Goal: Task Accomplishment & Management: Manage account settings

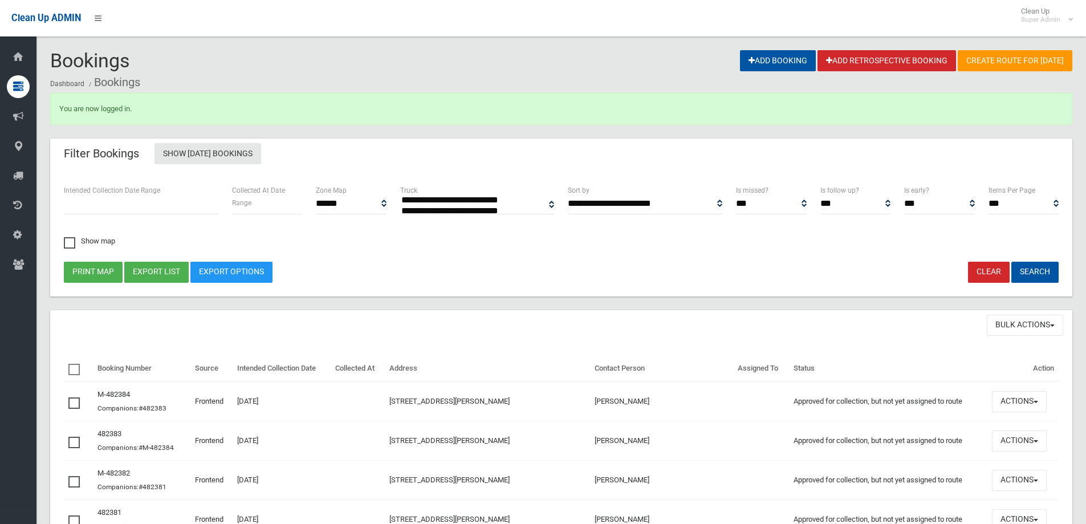
select select
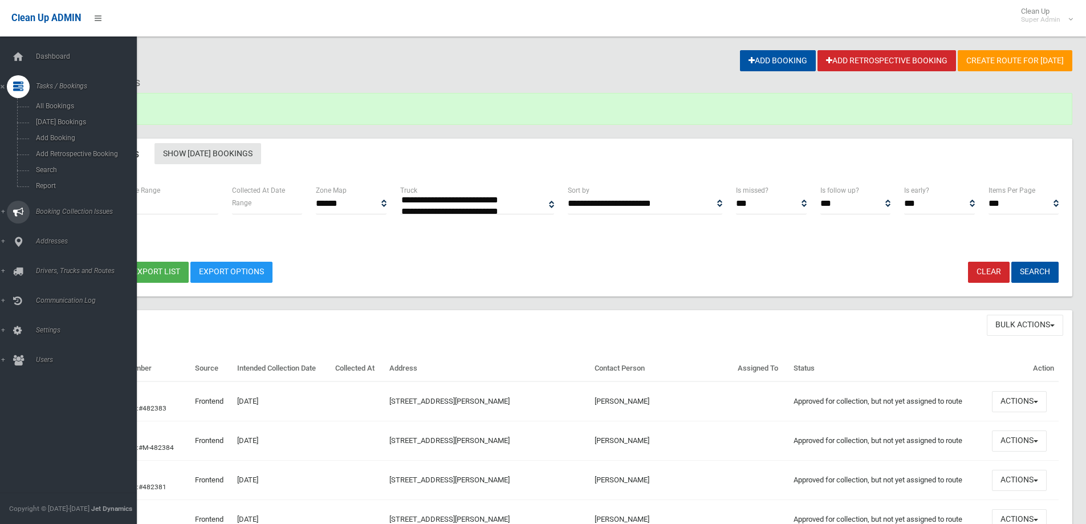
click at [44, 206] on link "Booking Collection Issues" at bounding box center [72, 212] width 145 height 23
click at [79, 139] on span "All Reported Issues" at bounding box center [84, 136] width 103 height 8
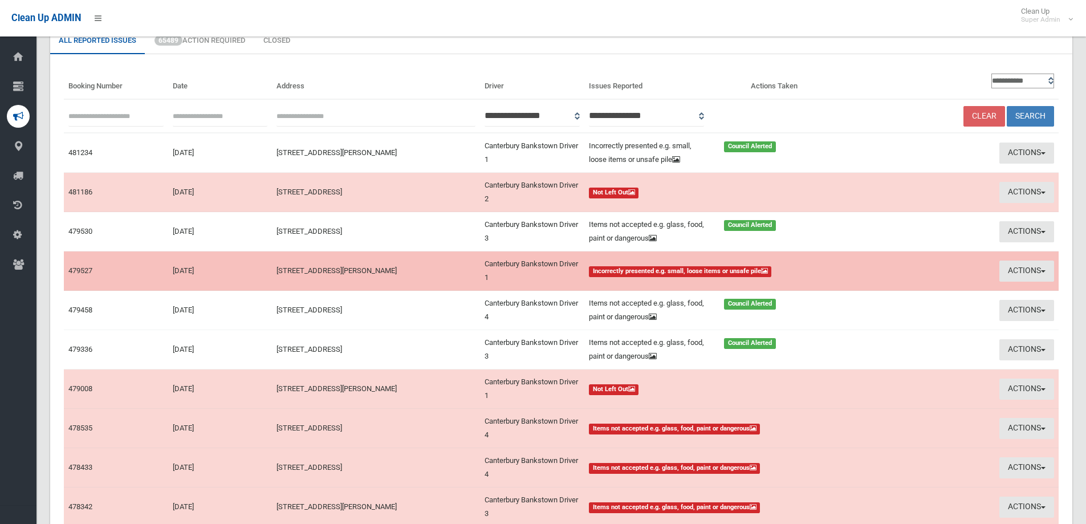
scroll to position [60, 0]
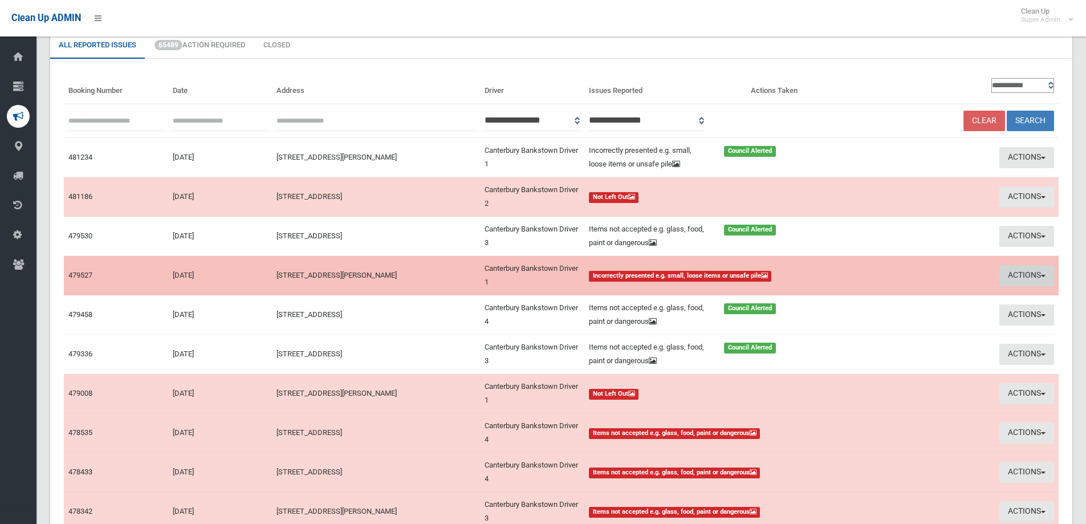
click at [1017, 274] on button "Actions" at bounding box center [1027, 275] width 55 height 21
click at [890, 315] on link "Take Action" at bounding box center [924, 318] width 136 height 19
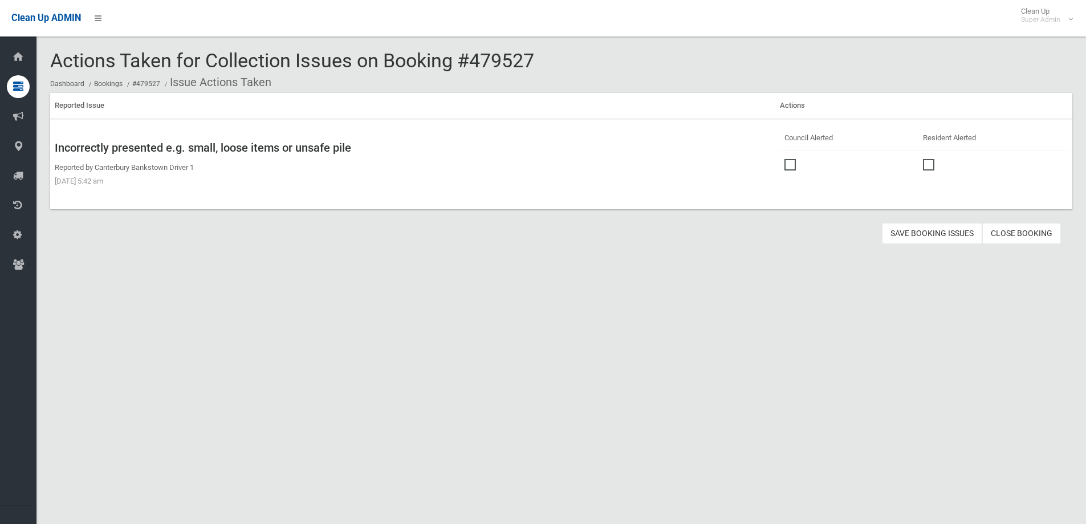
click at [791, 166] on label at bounding box center [793, 164] width 17 height 14
click at [925, 232] on button "Save Booking Issues" at bounding box center [932, 233] width 100 height 21
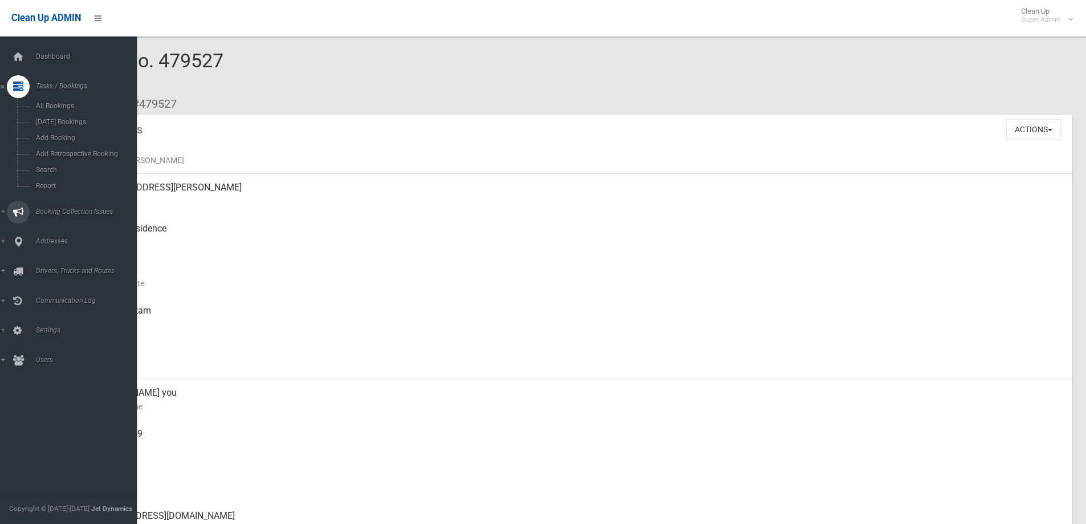
click at [76, 208] on span "Booking Collection Issues" at bounding box center [89, 212] width 113 height 8
click at [86, 133] on span "All Reported Issues" at bounding box center [84, 136] width 103 height 8
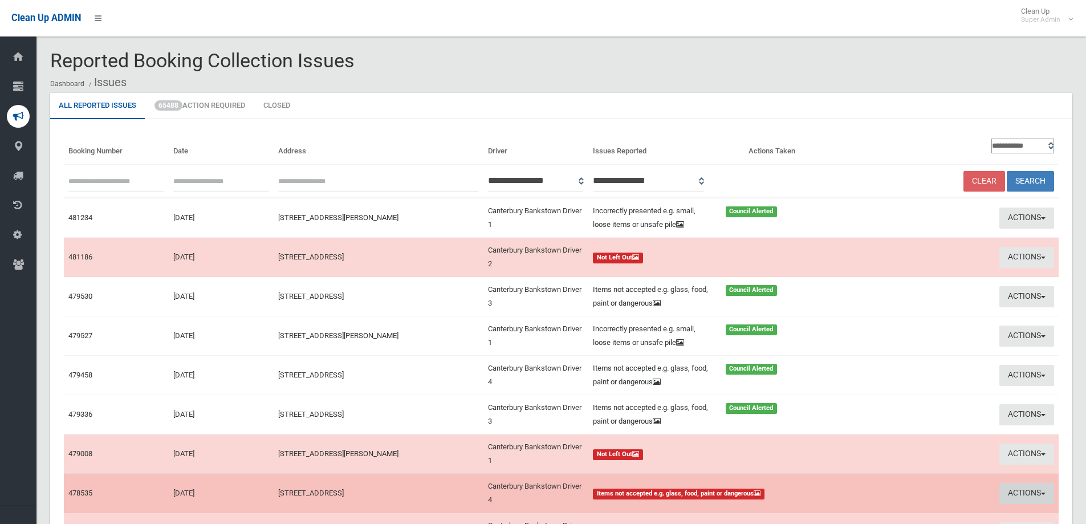
click at [1020, 490] on button "Actions" at bounding box center [1027, 493] width 55 height 21
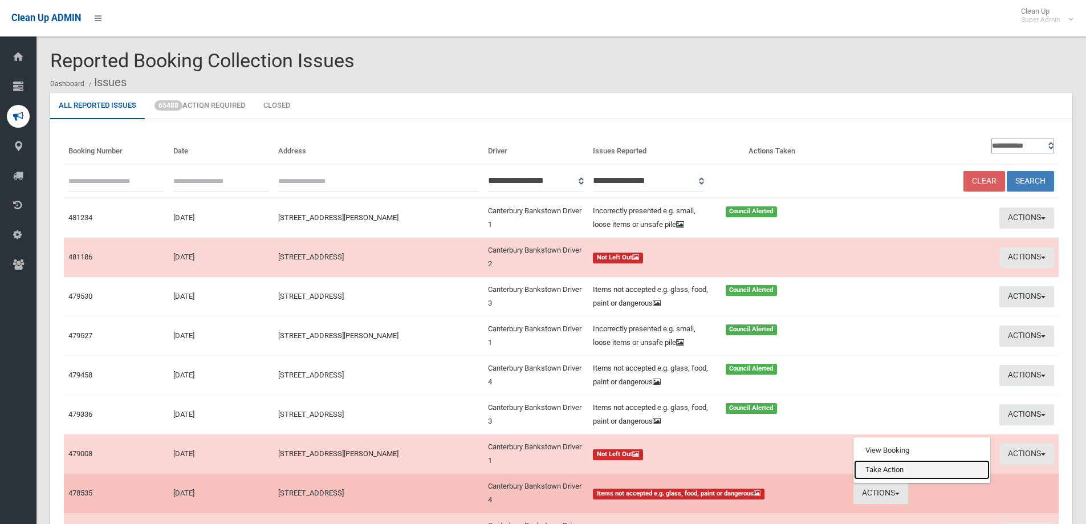
click at [894, 472] on link "Take Action" at bounding box center [922, 469] width 136 height 19
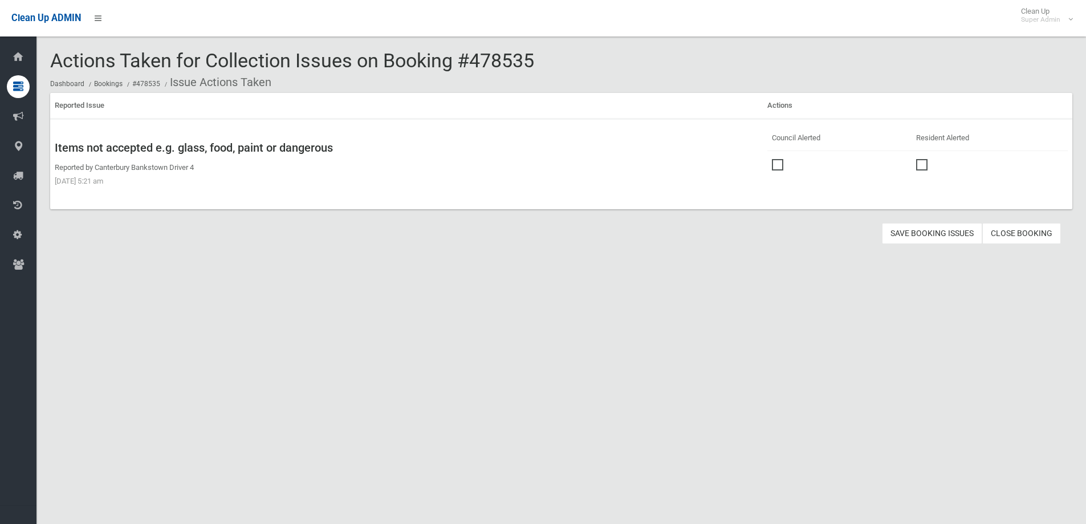
click at [776, 159] on span at bounding box center [780, 159] width 17 height 0
click at [916, 228] on button "Save Booking Issues" at bounding box center [932, 233] width 100 height 21
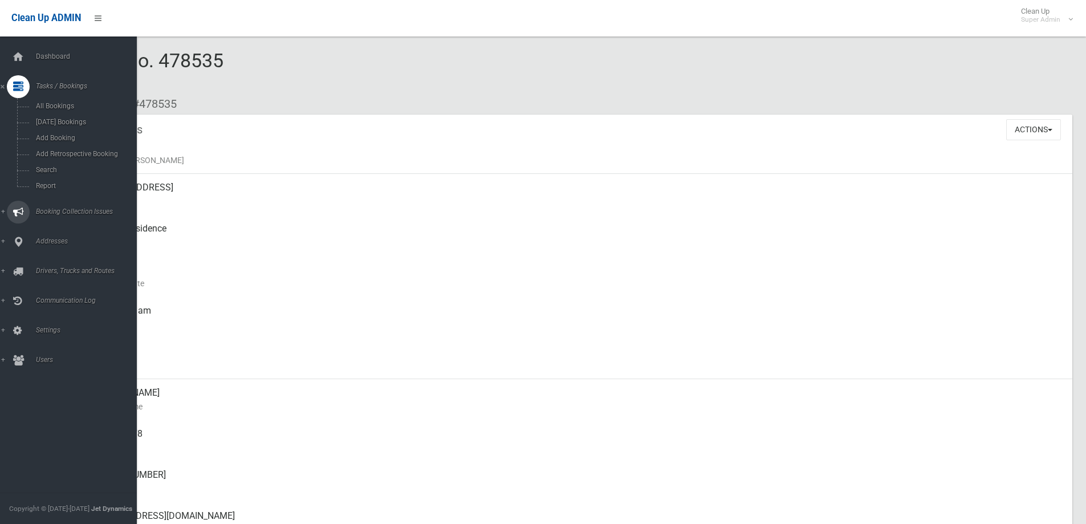
click at [54, 206] on link "Booking Collection Issues" at bounding box center [72, 212] width 145 height 23
click at [68, 133] on span "All Reported Issues" at bounding box center [84, 136] width 103 height 8
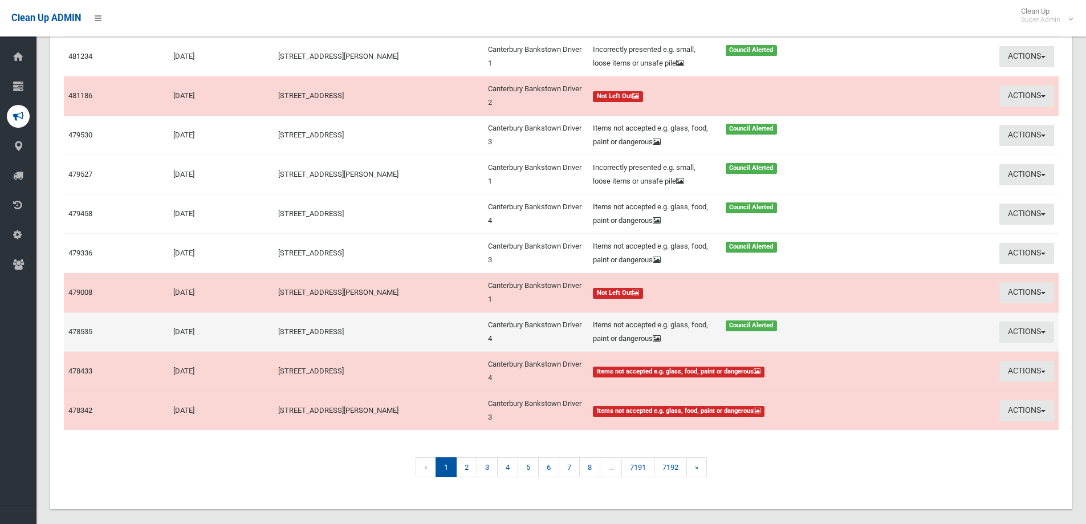
scroll to position [171, 0]
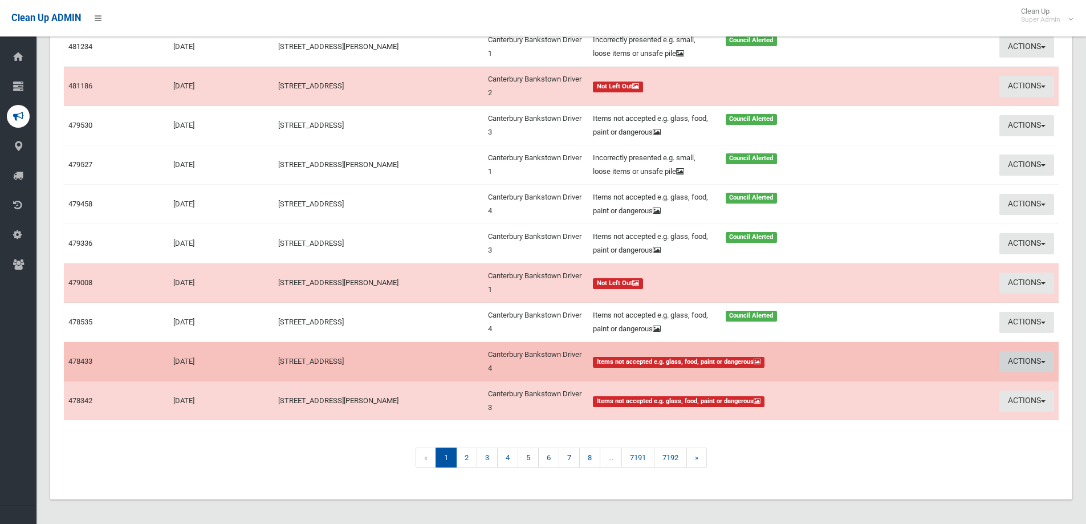
click at [1026, 358] on button "Actions" at bounding box center [1027, 361] width 55 height 21
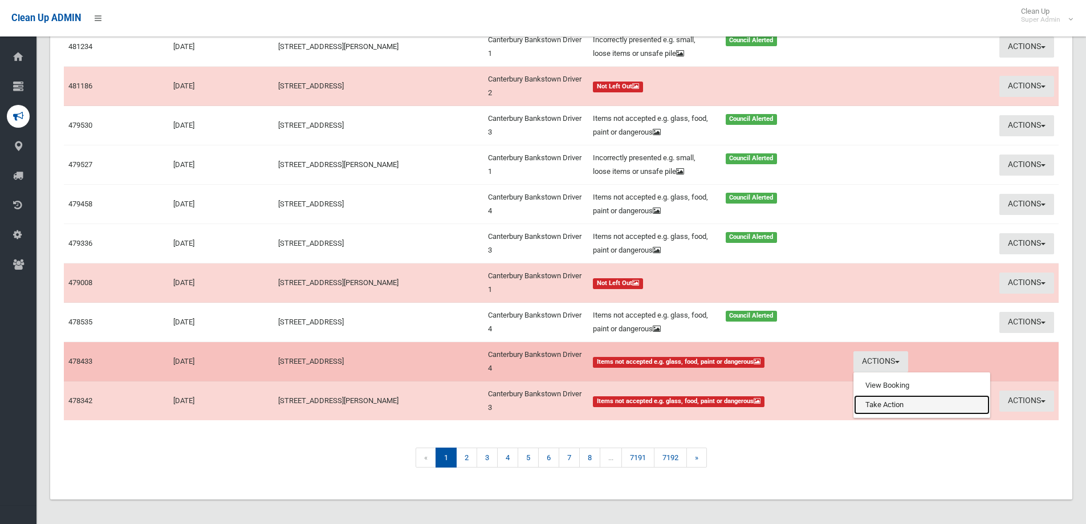
click at [900, 404] on link "Take Action" at bounding box center [922, 404] width 136 height 19
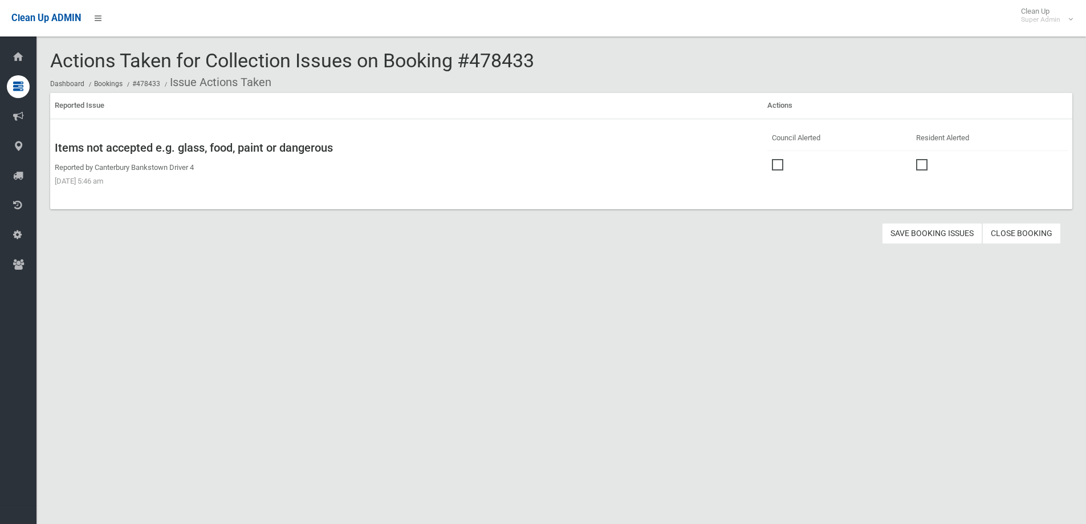
drag, startPoint x: 0, startPoint y: 0, endPoint x: 781, endPoint y: 170, distance: 799.0
click at [772, 159] on span at bounding box center [780, 159] width 17 height 0
click at [926, 232] on button "Save Booking Issues" at bounding box center [932, 233] width 100 height 21
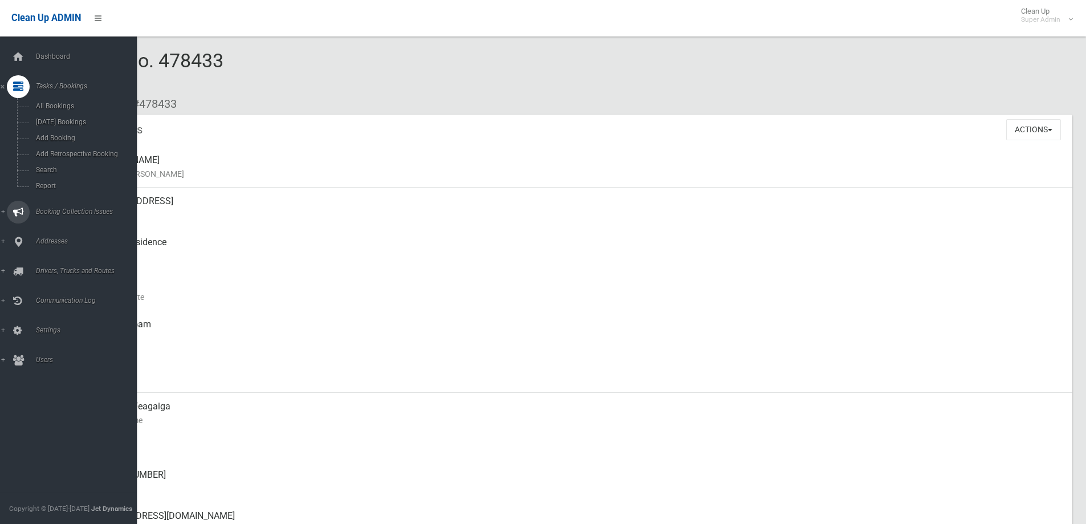
click at [52, 210] on span "Booking Collection Issues" at bounding box center [89, 212] width 113 height 8
click at [61, 133] on span "All Reported Issues" at bounding box center [84, 136] width 103 height 8
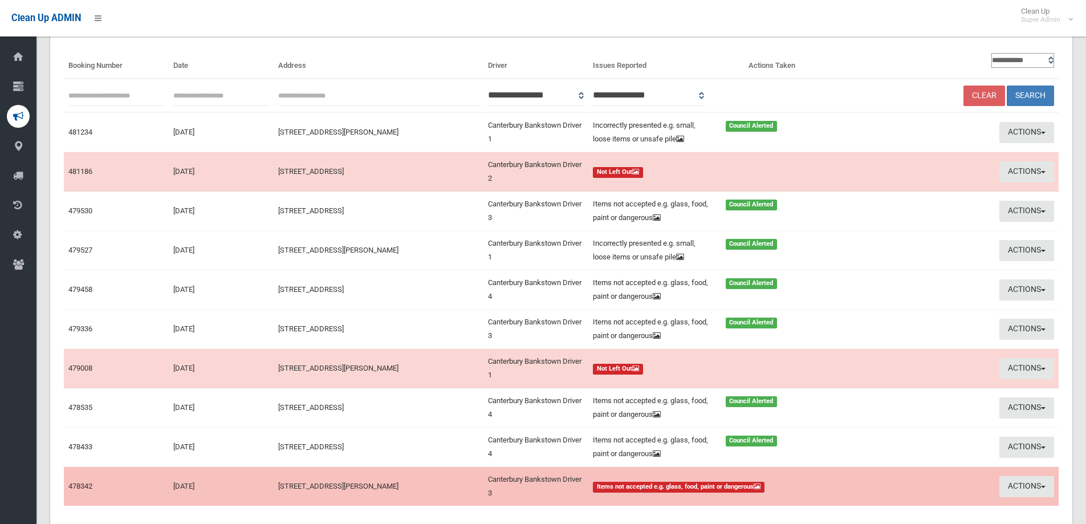
scroll to position [174, 0]
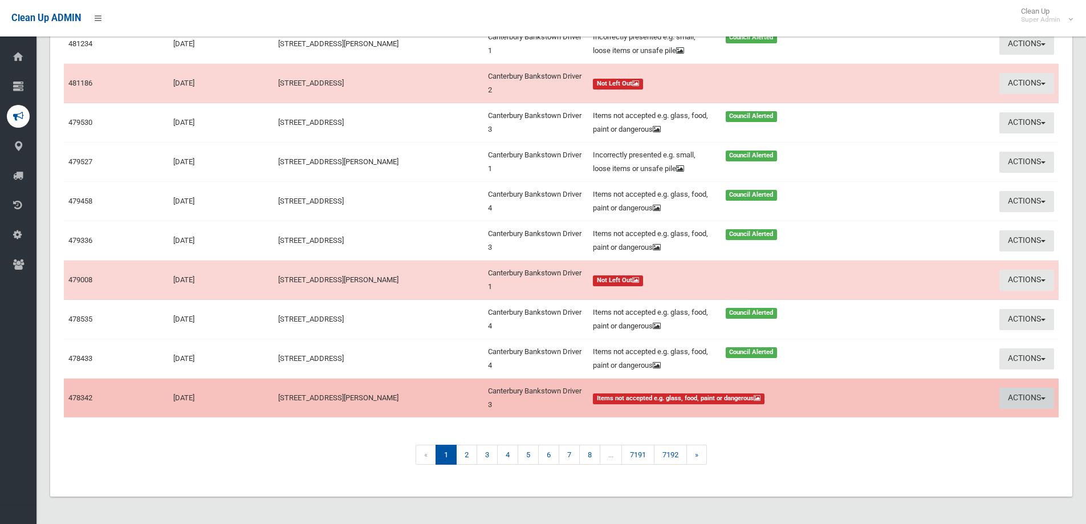
click at [1024, 397] on button "Actions" at bounding box center [1027, 398] width 55 height 21
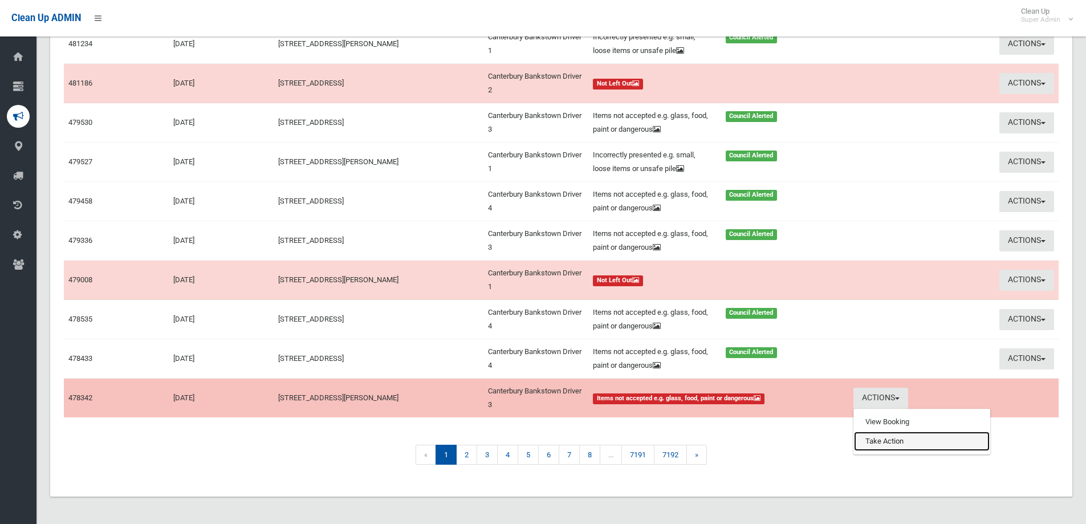
click at [890, 440] on link "Take Action" at bounding box center [922, 441] width 136 height 19
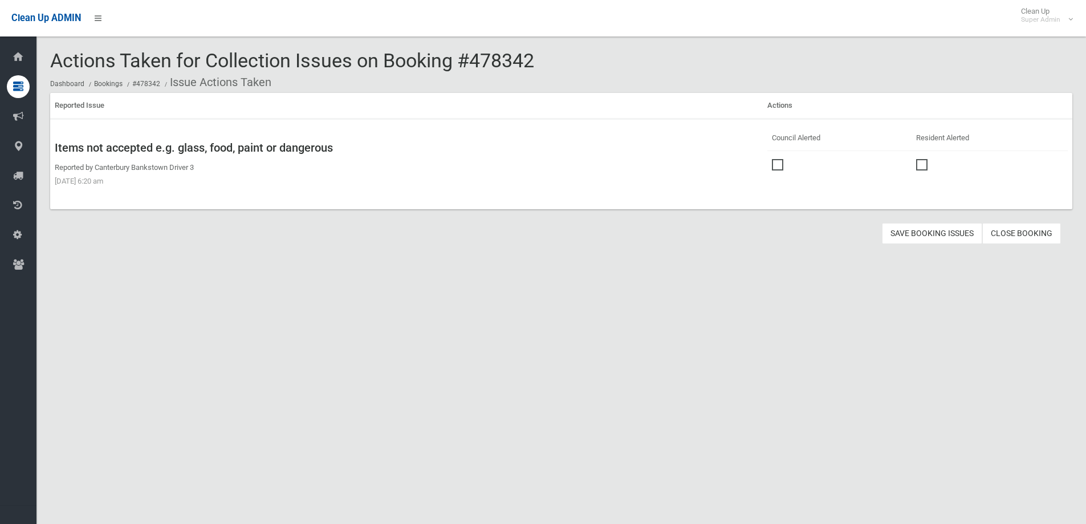
drag, startPoint x: 0, startPoint y: 0, endPoint x: 775, endPoint y: 162, distance: 791.7
click at [772, 159] on label at bounding box center [780, 164] width 17 height 14
click at [934, 234] on button "Save Booking Issues" at bounding box center [932, 233] width 100 height 21
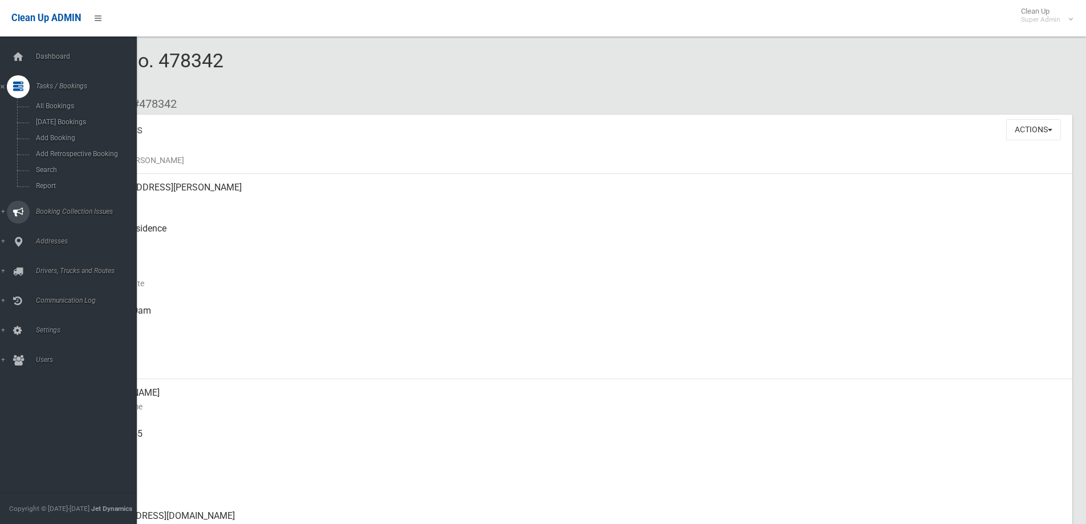
click at [59, 211] on span "Booking Collection Issues" at bounding box center [89, 212] width 113 height 8
click at [64, 131] on link "All Reported Issues" at bounding box center [72, 136] width 145 height 16
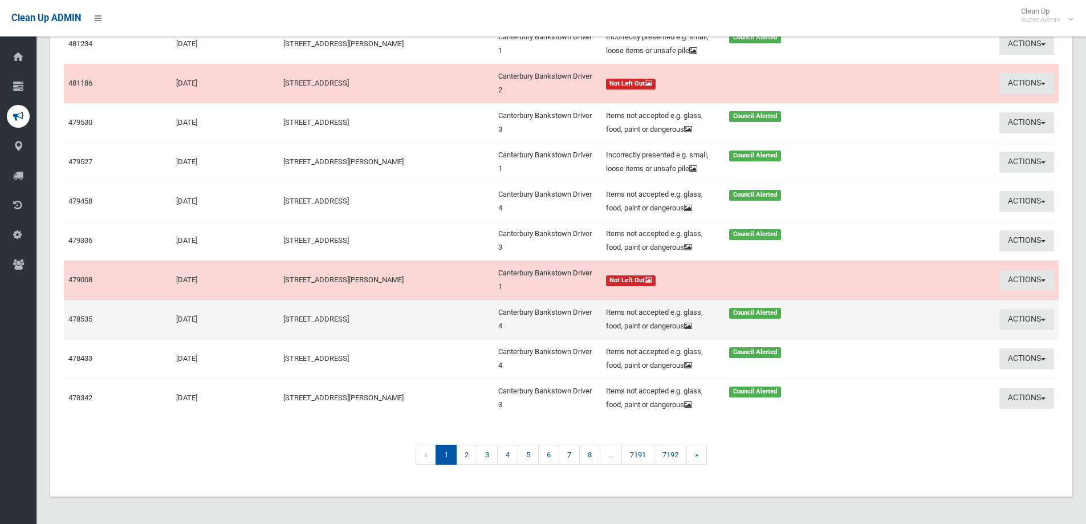
scroll to position [202, 0]
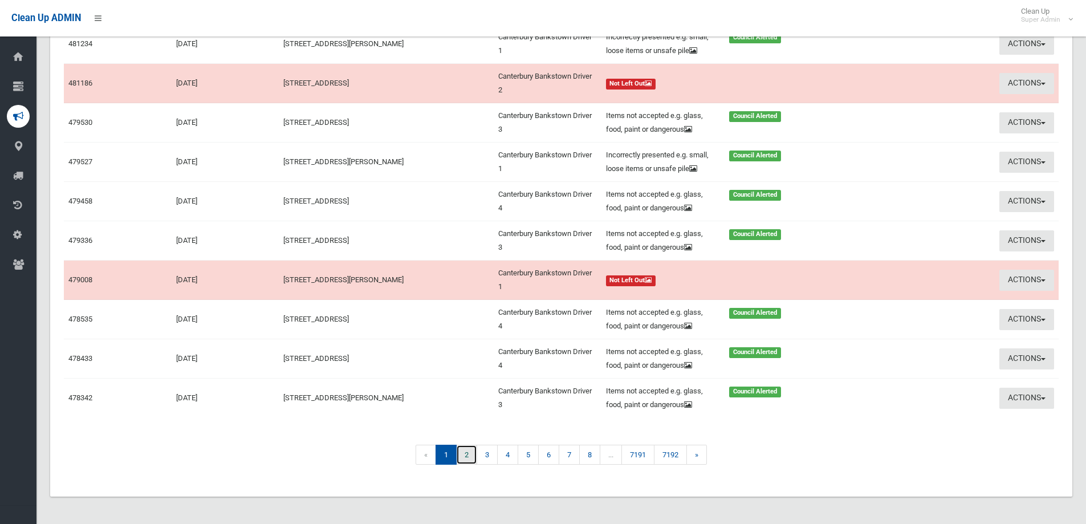
click at [463, 453] on link "2" at bounding box center [466, 455] width 21 height 20
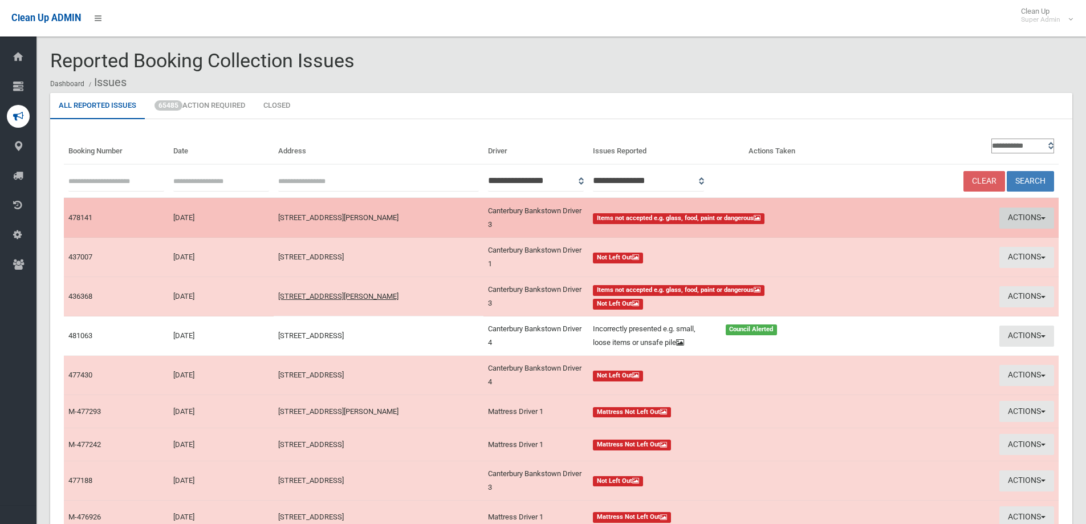
click at [1014, 218] on button "Actions" at bounding box center [1027, 218] width 55 height 21
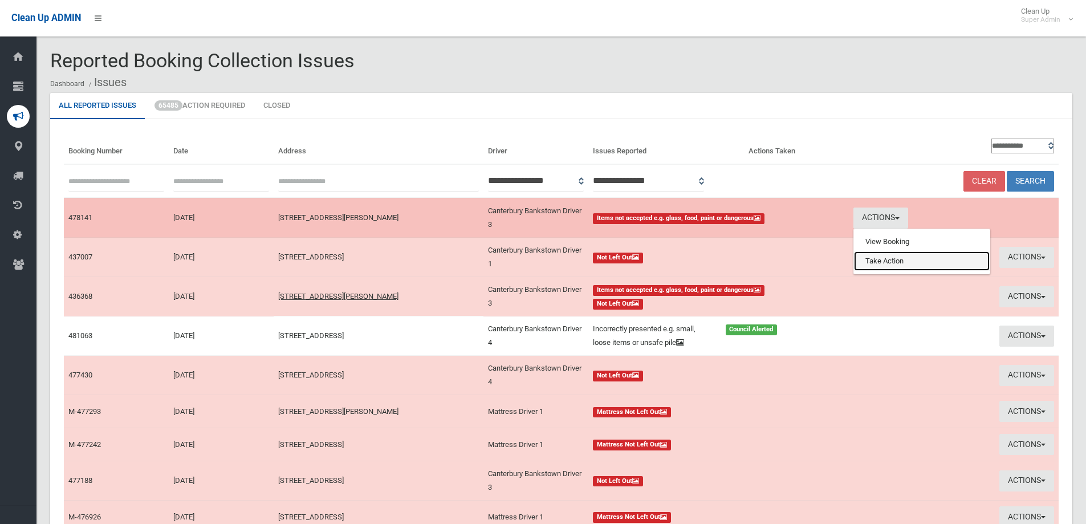
click at [863, 262] on link "Take Action" at bounding box center [922, 260] width 136 height 19
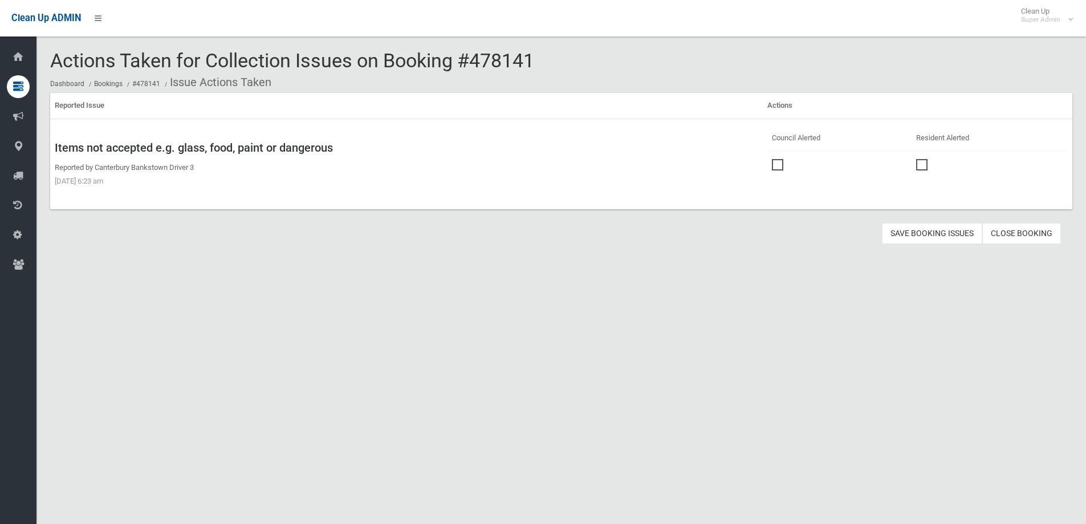
click at [773, 159] on span at bounding box center [780, 159] width 17 height 0
click at [907, 236] on button "Save Booking Issues" at bounding box center [932, 233] width 100 height 21
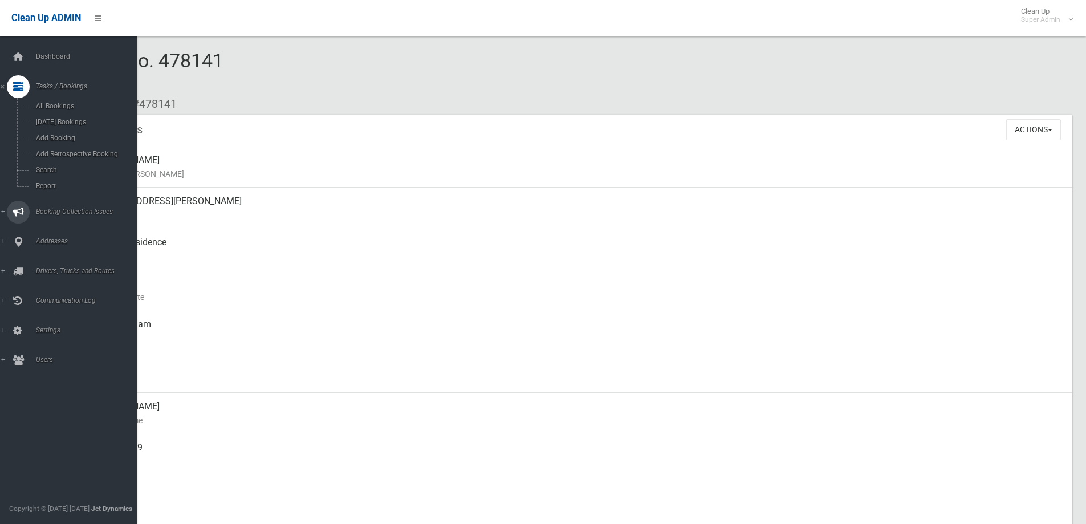
click at [60, 206] on link "Booking Collection Issues" at bounding box center [72, 212] width 145 height 23
click at [77, 135] on span "All Reported Issues" at bounding box center [84, 136] width 103 height 8
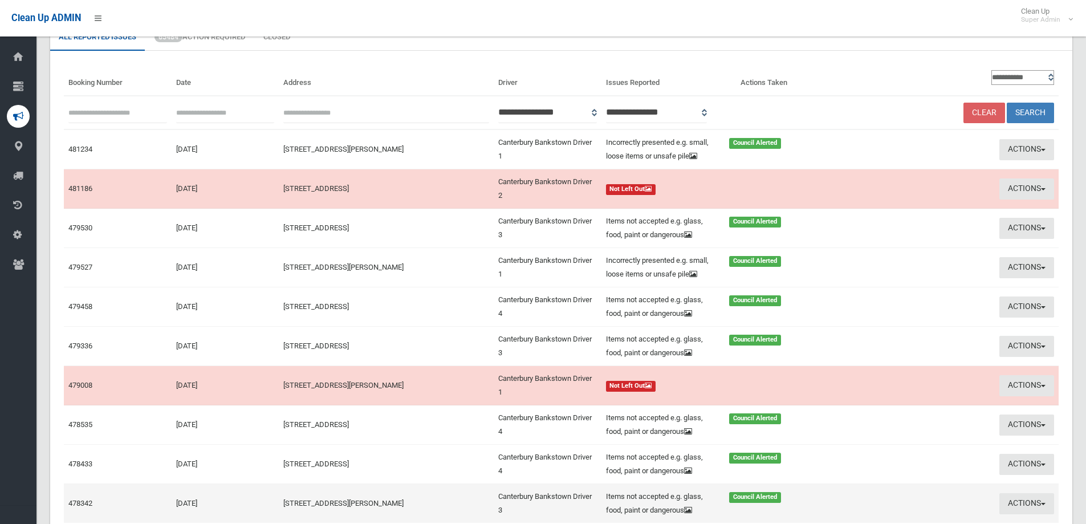
scroll to position [202, 0]
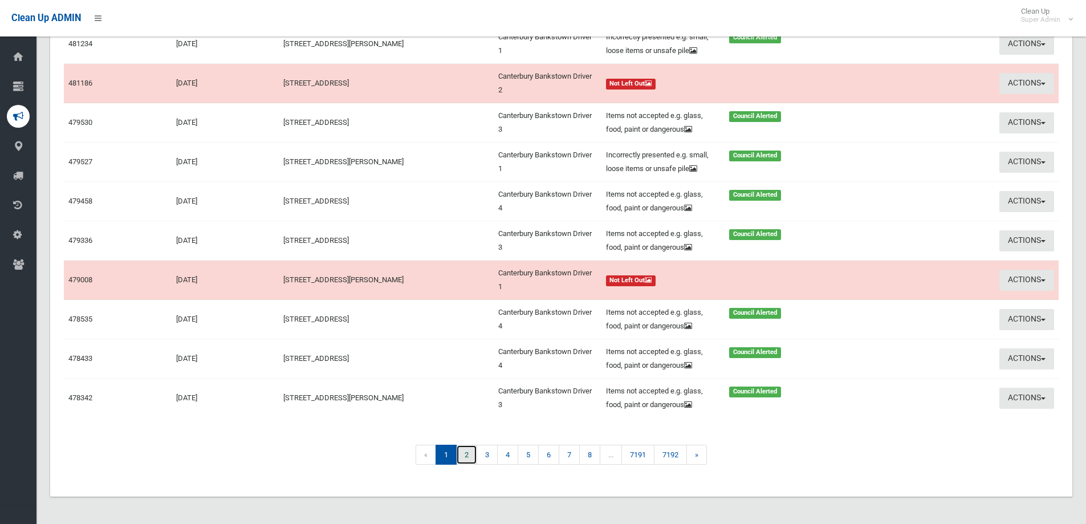
click at [465, 453] on link "2" at bounding box center [466, 455] width 21 height 20
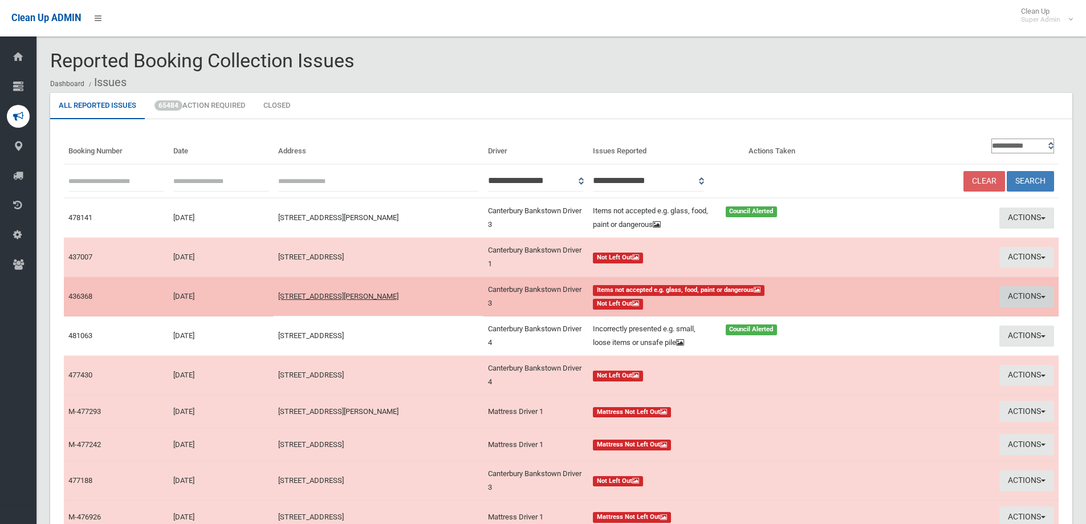
click at [1014, 295] on button "Actions" at bounding box center [1027, 296] width 55 height 21
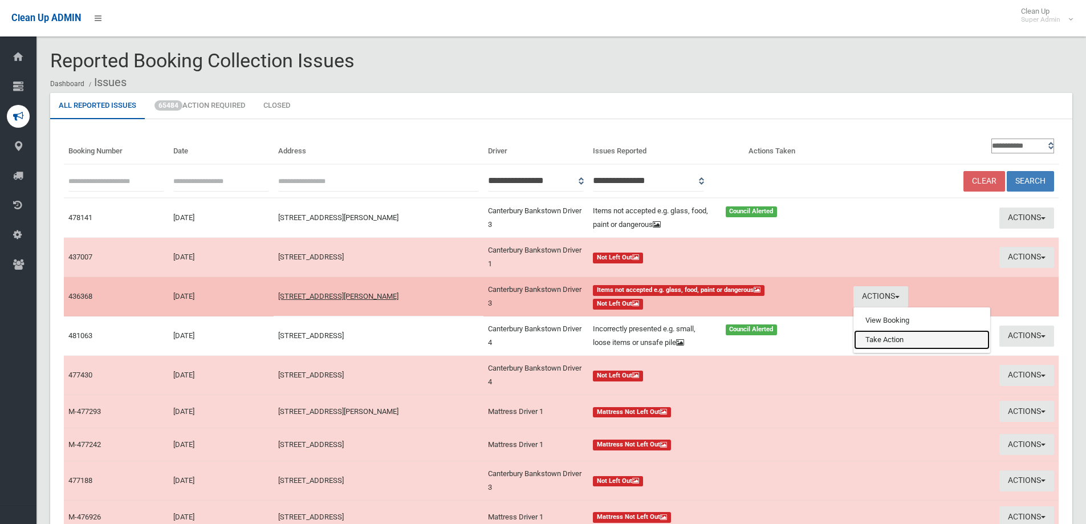
click at [879, 338] on link "Take Action" at bounding box center [922, 339] width 136 height 19
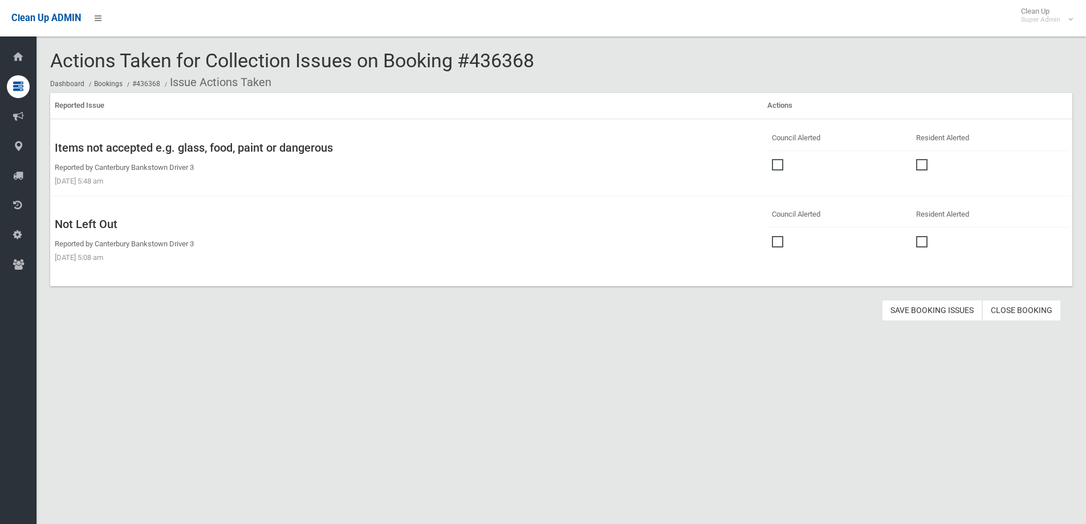
click at [772, 159] on span at bounding box center [780, 159] width 17 height 0
click at [773, 236] on span at bounding box center [780, 236] width 17 height 0
click at [927, 309] on button "Save Booking Issues" at bounding box center [932, 310] width 100 height 21
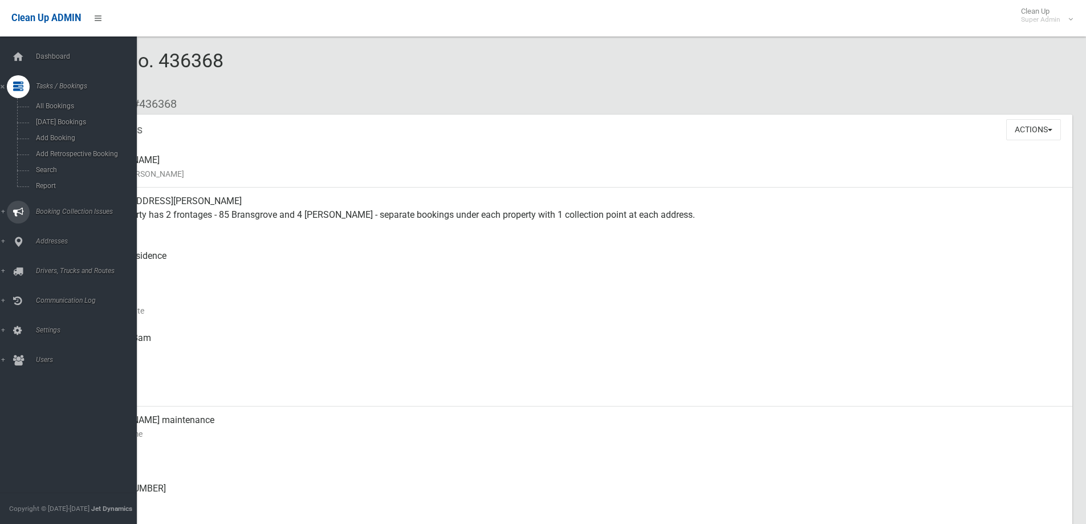
click at [69, 209] on span "Booking Collection Issues" at bounding box center [89, 212] width 113 height 8
click at [71, 133] on span "All Reported Issues" at bounding box center [84, 136] width 103 height 8
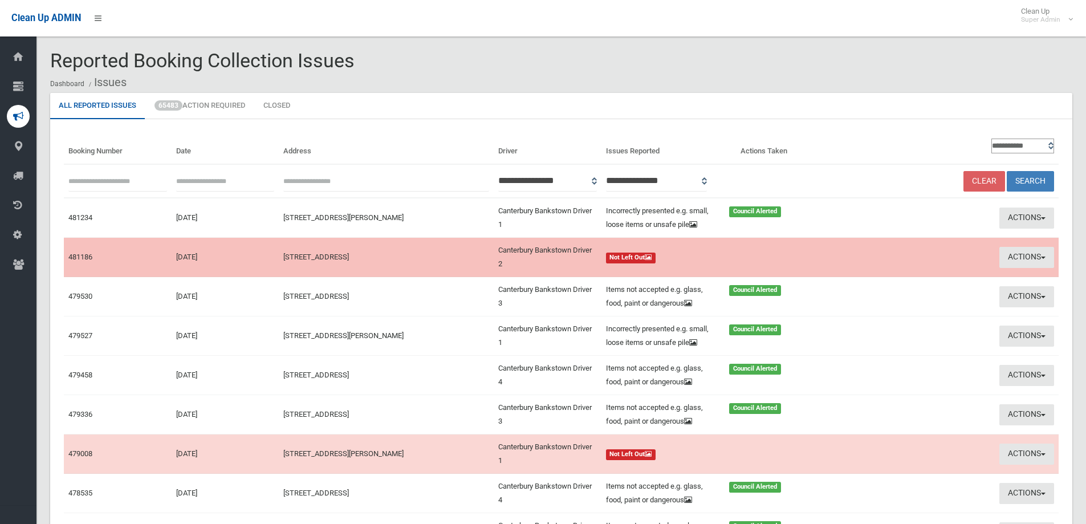
scroll to position [202, 0]
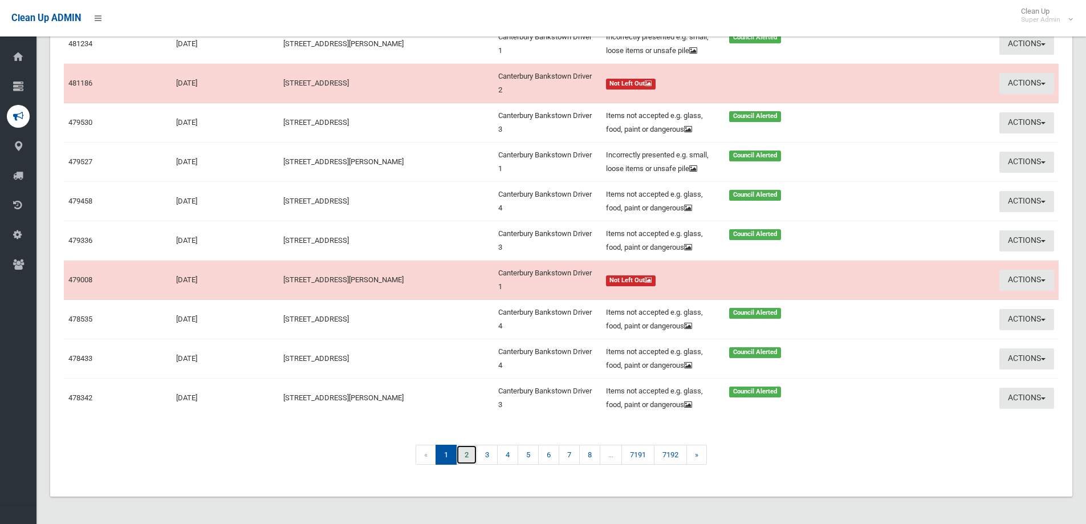
click at [466, 454] on link "2" at bounding box center [466, 455] width 21 height 20
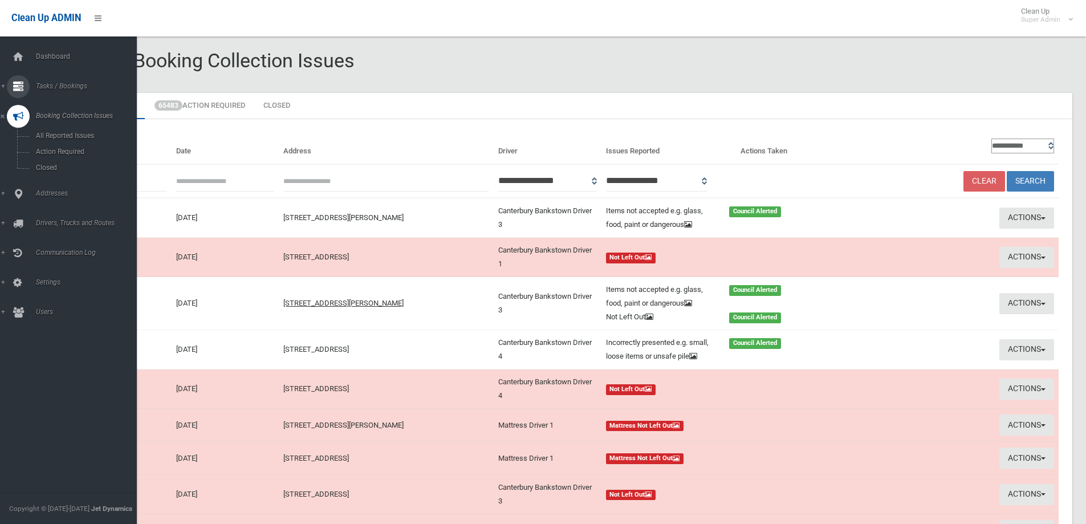
click at [68, 86] on span "Tasks / Bookings" at bounding box center [89, 86] width 113 height 8
click at [48, 166] on span "Search" at bounding box center [84, 170] width 103 height 8
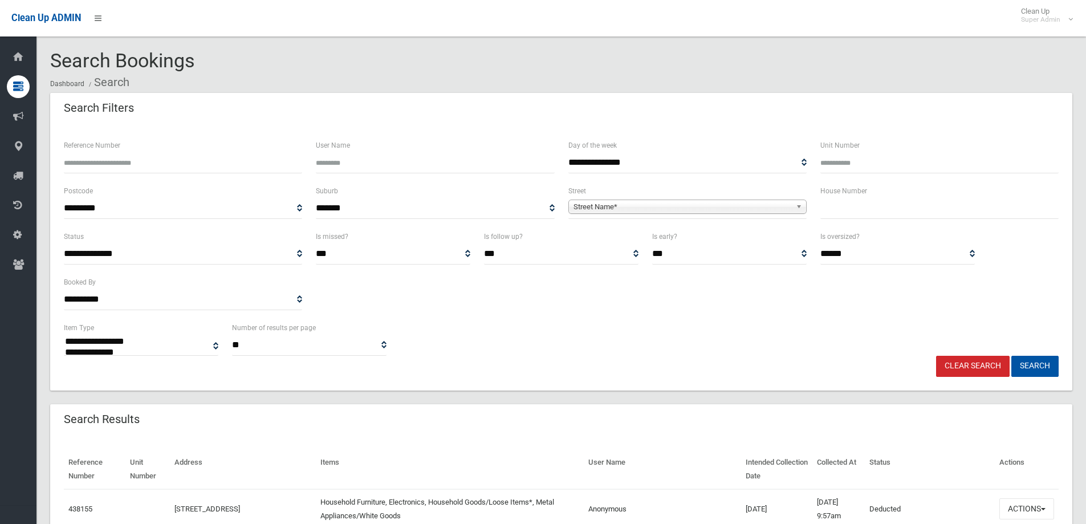
select select
click at [112, 163] on input "Reference Number" at bounding box center [183, 162] width 238 height 21
type input "******"
click at [1012, 356] on button "Search" at bounding box center [1035, 366] width 47 height 21
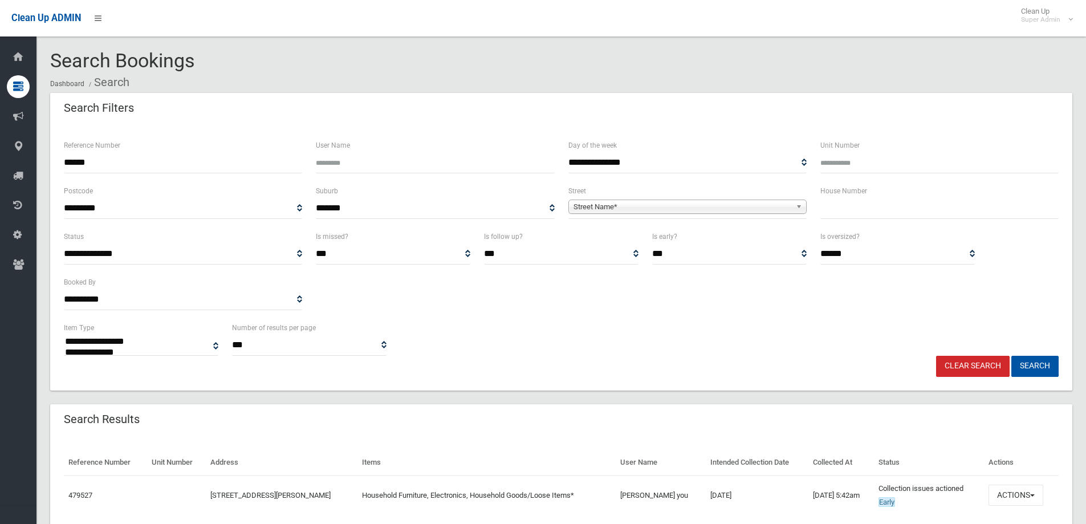
select select
click at [1017, 492] on button "Actions" at bounding box center [1016, 495] width 55 height 21
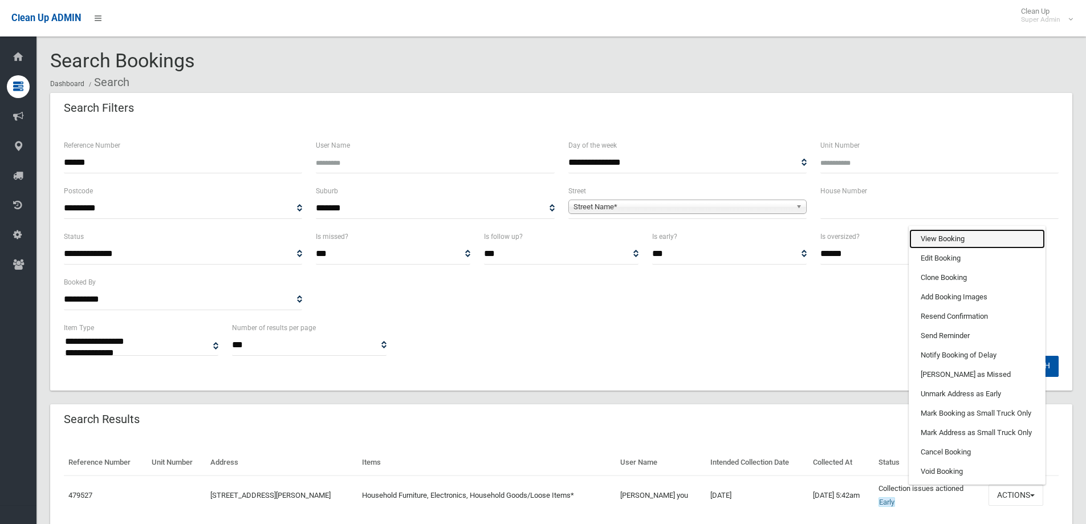
click at [928, 238] on link "View Booking" at bounding box center [977, 238] width 136 height 19
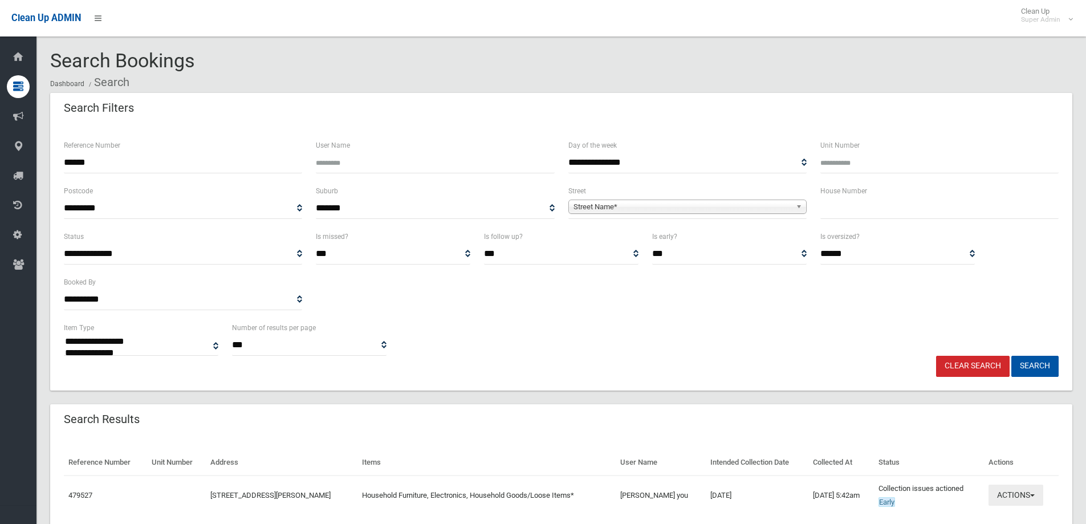
click at [1018, 492] on button "Actions" at bounding box center [1016, 495] width 55 height 21
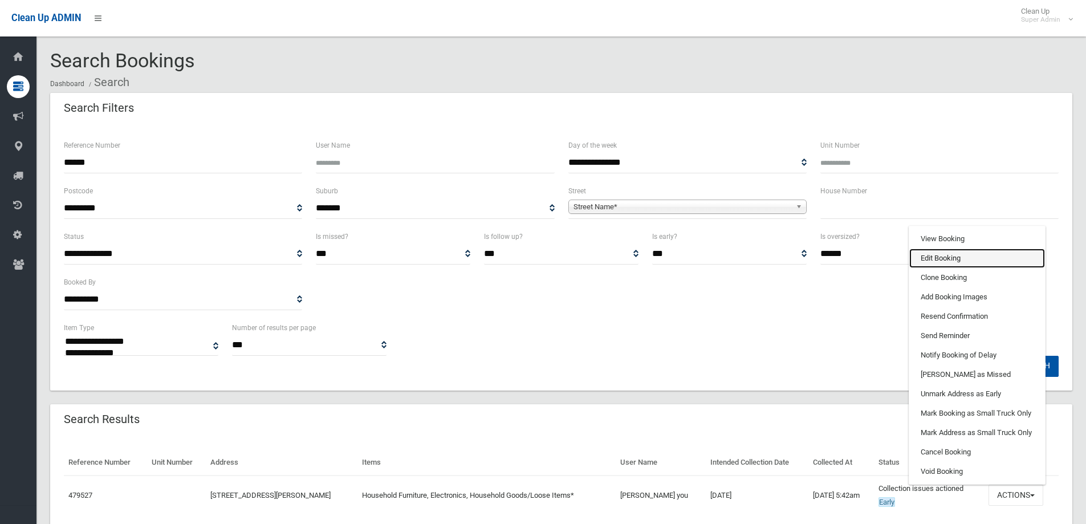
click at [933, 258] on link "Edit Booking" at bounding box center [977, 258] width 136 height 19
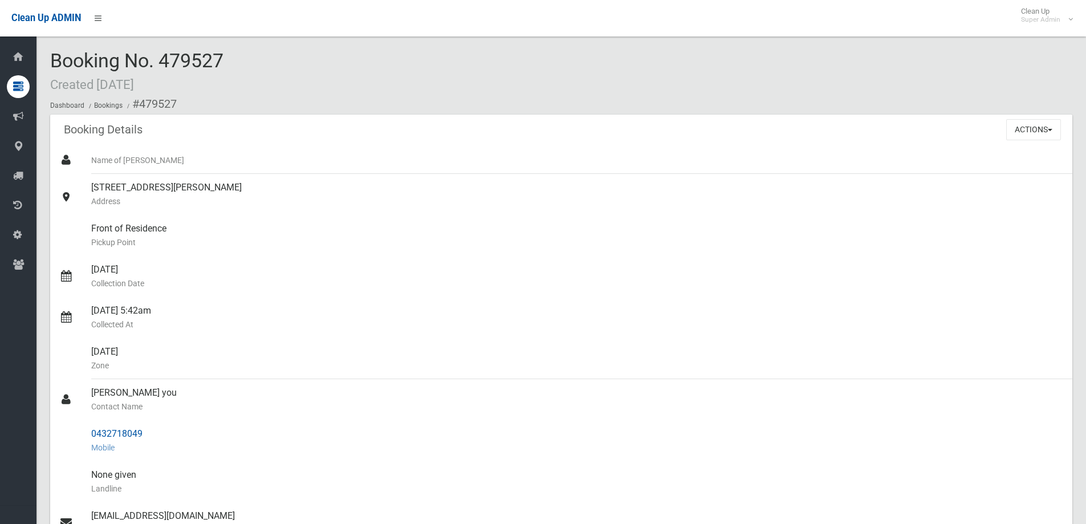
drag, startPoint x: 92, startPoint y: 393, endPoint x: 153, endPoint y: 437, distance: 75.2
click at [153, 437] on ul "Name of [PERSON_NAME] [STREET_ADDRESS][PERSON_NAME] Address Front of Residence …" at bounding box center [561, 441] width 1022 height 588
copy ul "amy you Contact Name 0432718049"
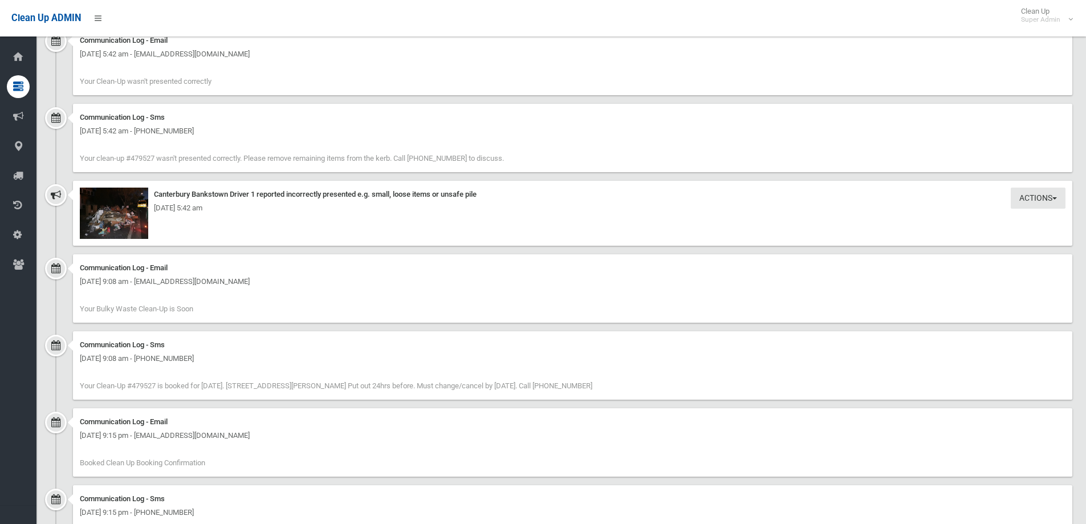
scroll to position [855, 0]
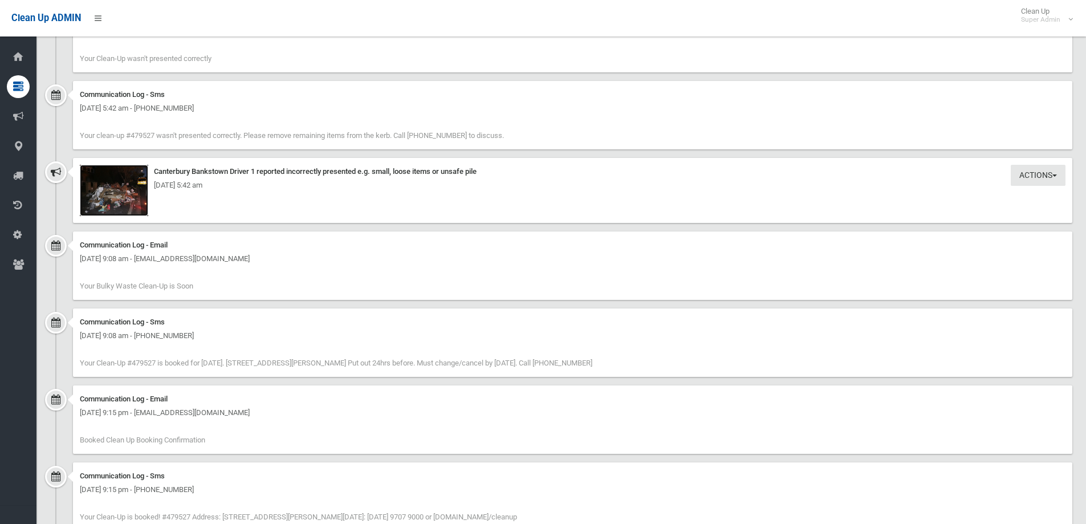
click at [115, 201] on img at bounding box center [114, 190] width 68 height 51
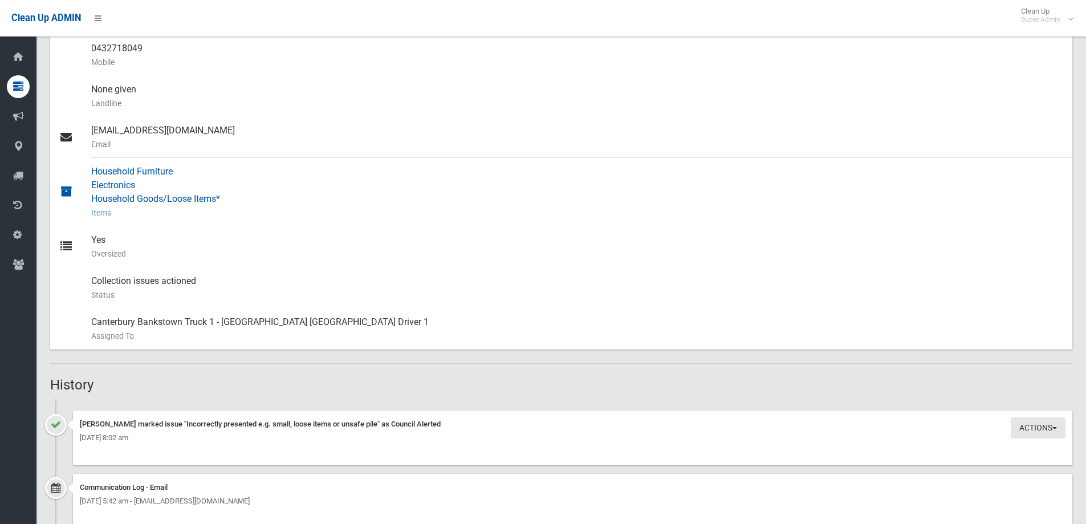
scroll to position [378, 0]
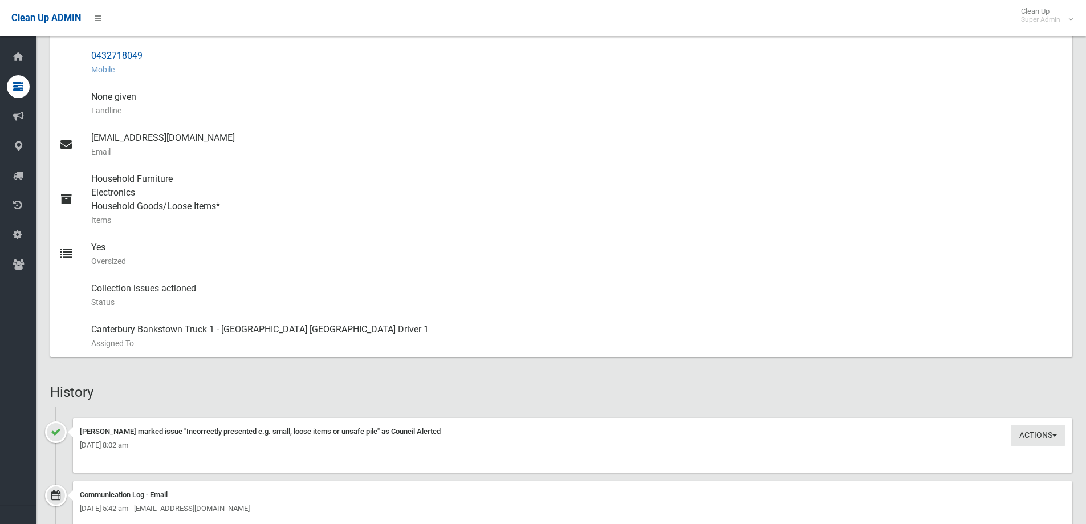
click at [127, 54] on div "0432718049 Mobile" at bounding box center [577, 62] width 972 height 41
drag, startPoint x: 90, startPoint y: 55, endPoint x: 164, endPoint y: 53, distance: 73.6
click at [164, 53] on link "0432718049 Mobile" at bounding box center [561, 62] width 1022 height 41
copy link "0432718049"
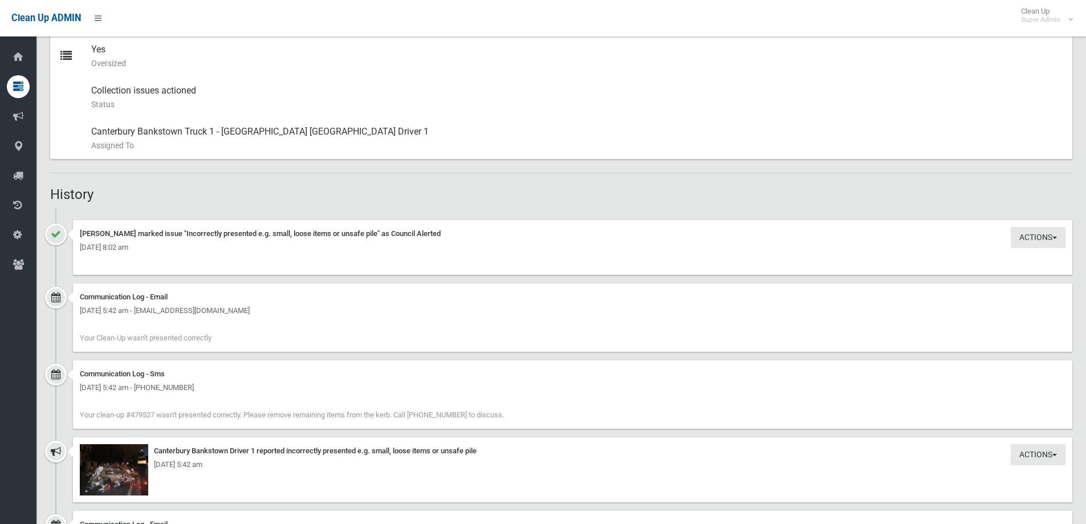
scroll to position [606, 0]
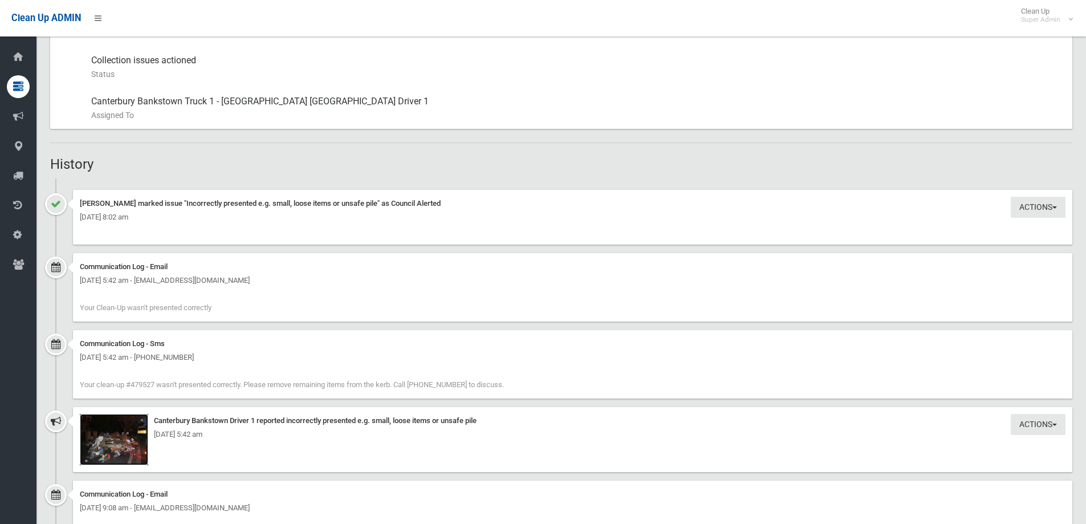
click at [116, 446] on img at bounding box center [114, 439] width 68 height 51
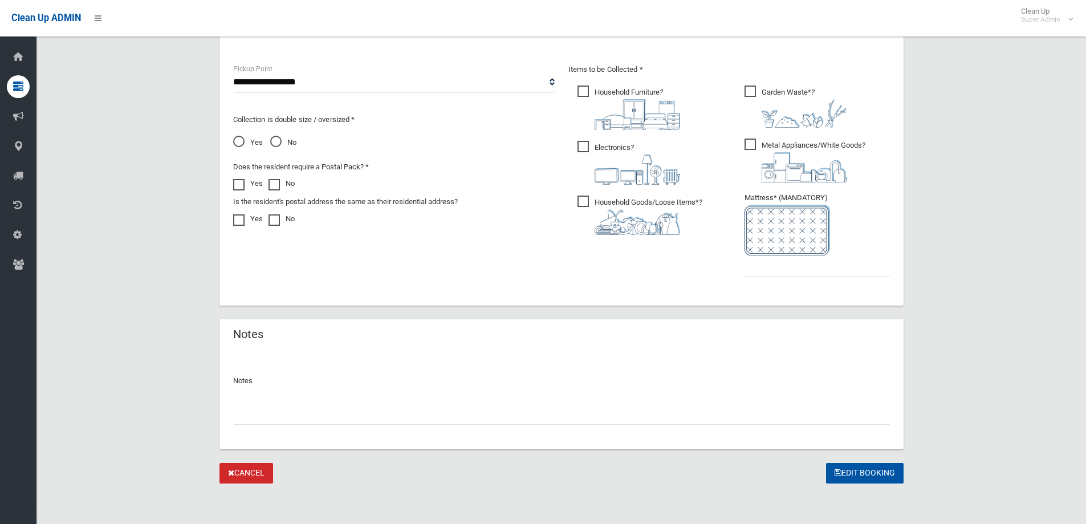
scroll to position [599, 0]
click at [273, 414] on input "text" at bounding box center [561, 413] width 657 height 21
type input "**********"
click at [806, 266] on input "text" at bounding box center [817, 265] width 145 height 21
type input "*"
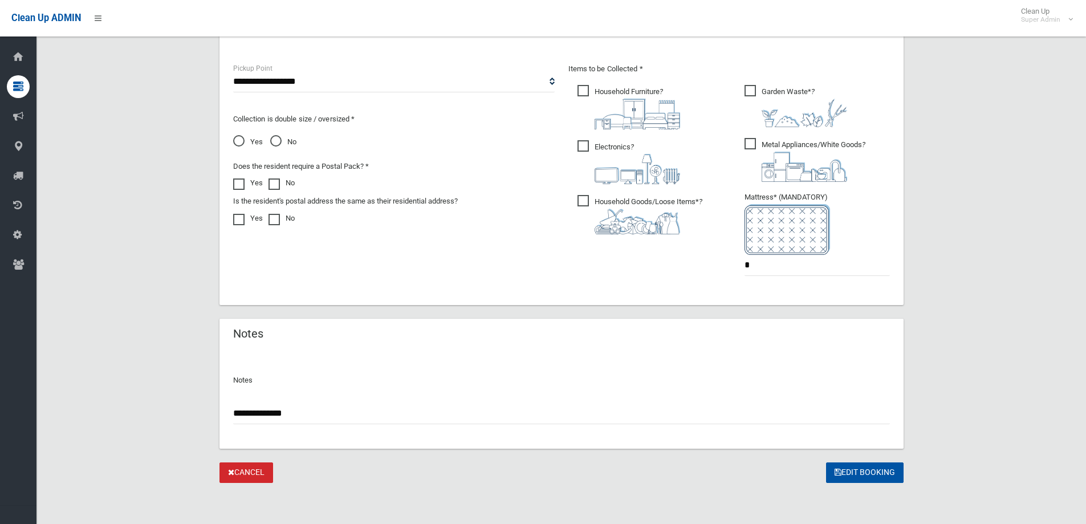
click at [242, 415] on input "**********" at bounding box center [561, 413] width 657 height 21
click at [242, 416] on input "**********" at bounding box center [561, 413] width 657 height 21
type input "**********"
click at [859, 468] on button "Edit Booking" at bounding box center [865, 472] width 78 height 21
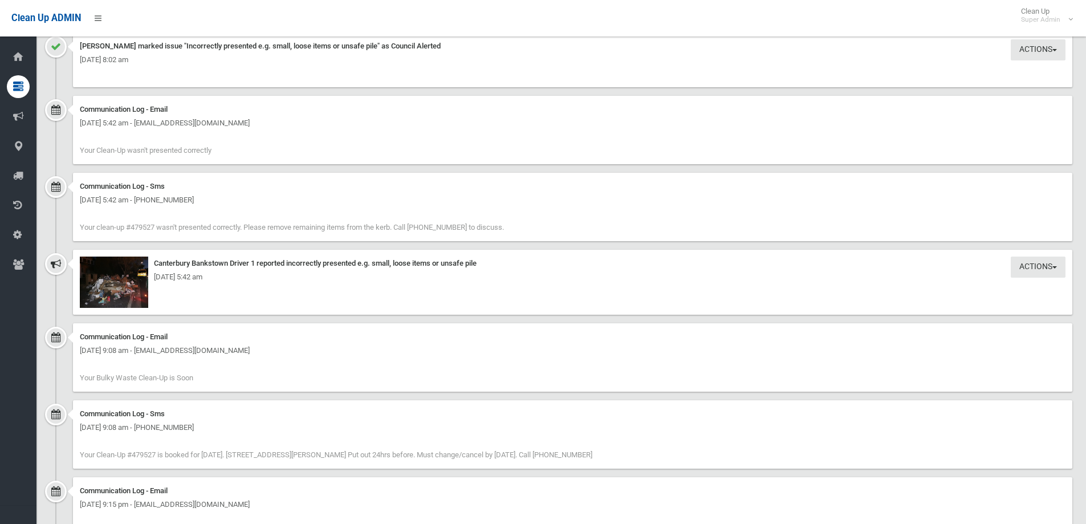
scroll to position [1120, 0]
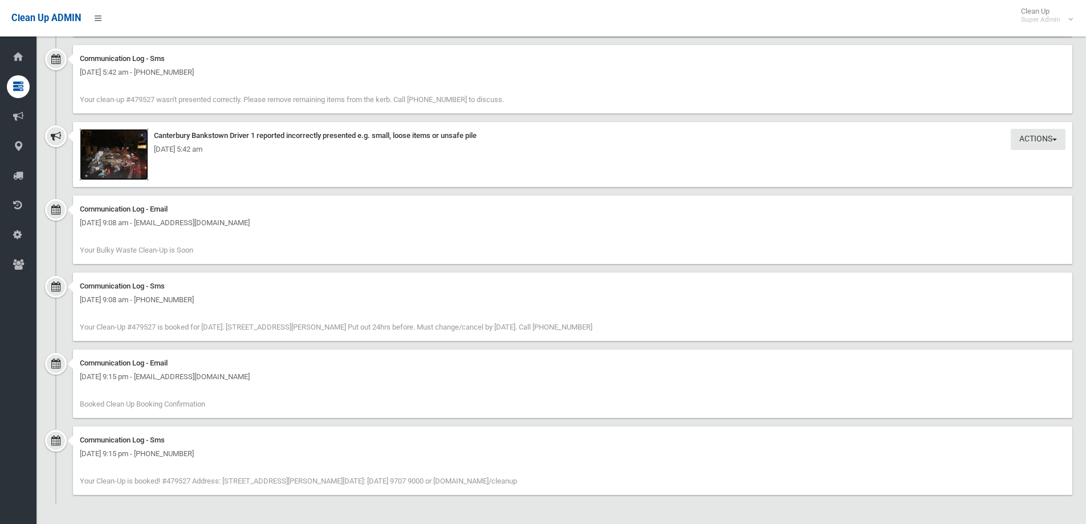
click at [117, 163] on img at bounding box center [114, 154] width 68 height 51
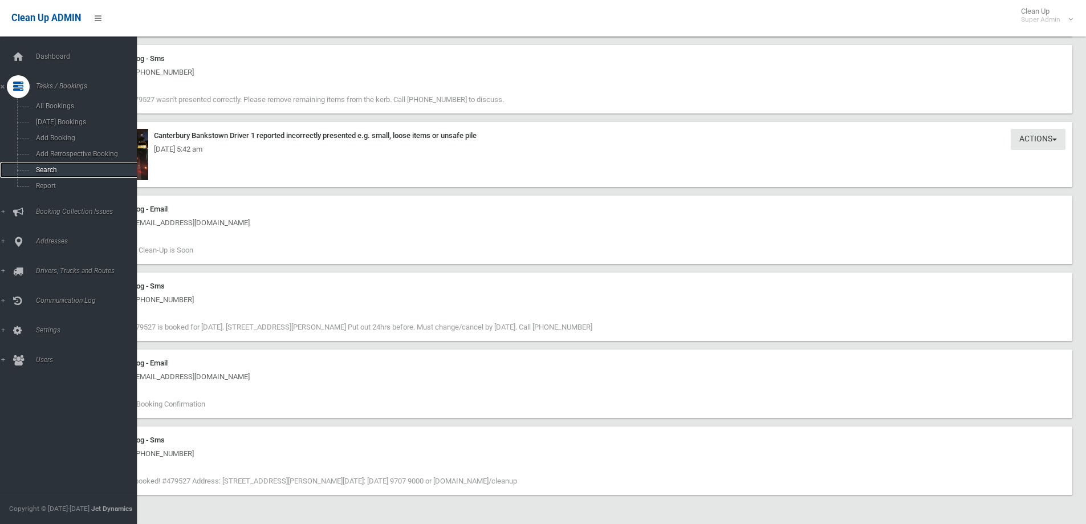
click at [49, 170] on span "Search" at bounding box center [84, 170] width 103 height 8
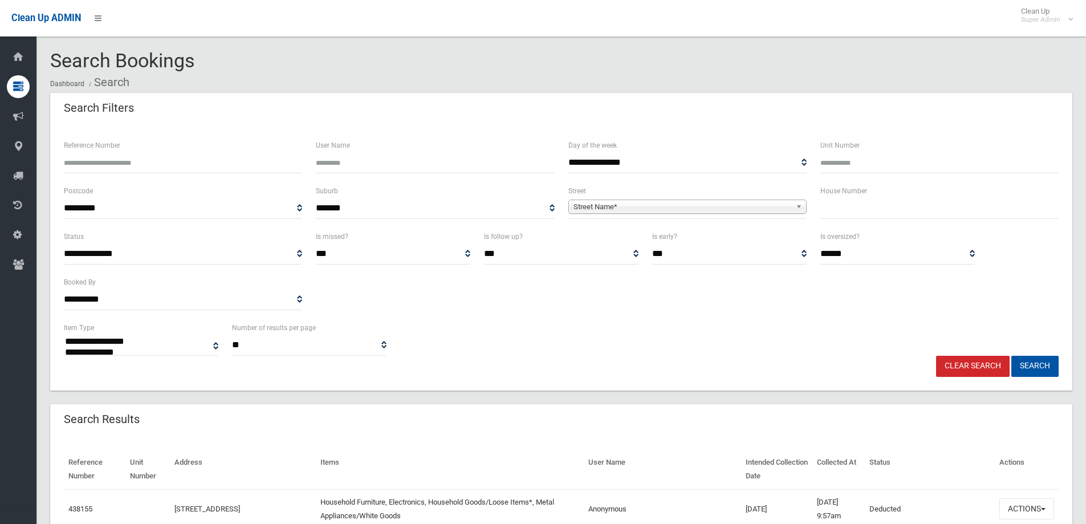
select select
click at [106, 162] on input "Reference Number" at bounding box center [183, 162] width 238 height 21
type input "******"
click at [1012, 356] on button "Search" at bounding box center [1035, 366] width 47 height 21
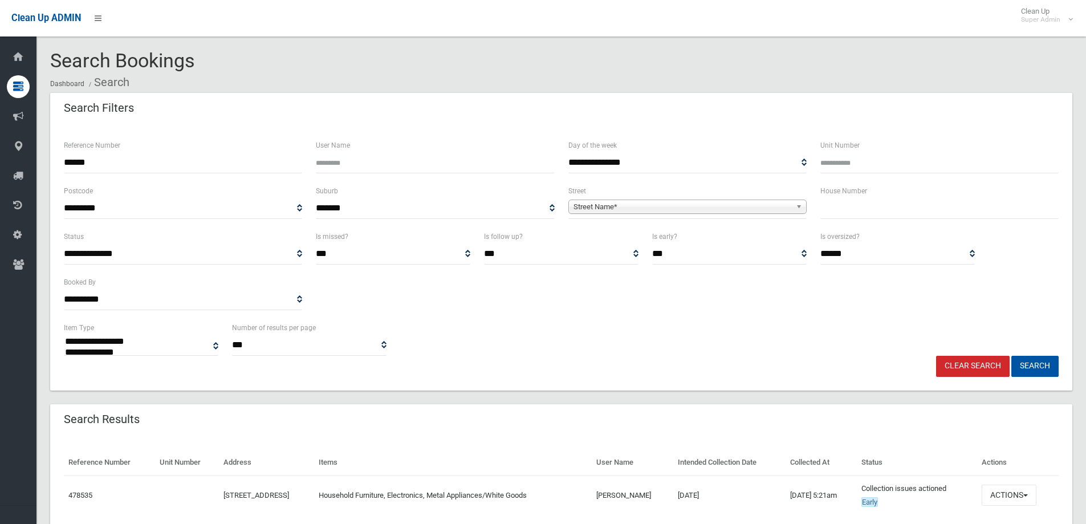
select select
click at [1015, 490] on button "Actions" at bounding box center [1009, 495] width 55 height 21
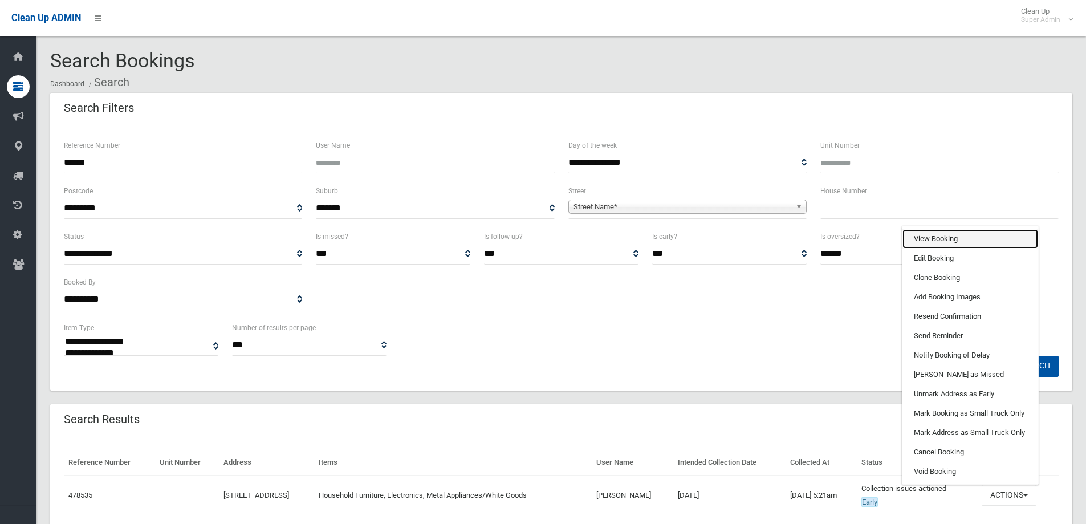
drag, startPoint x: 938, startPoint y: 232, endPoint x: 888, endPoint y: 240, distance: 50.2
click at [938, 232] on link "View Booking" at bounding box center [971, 238] width 136 height 19
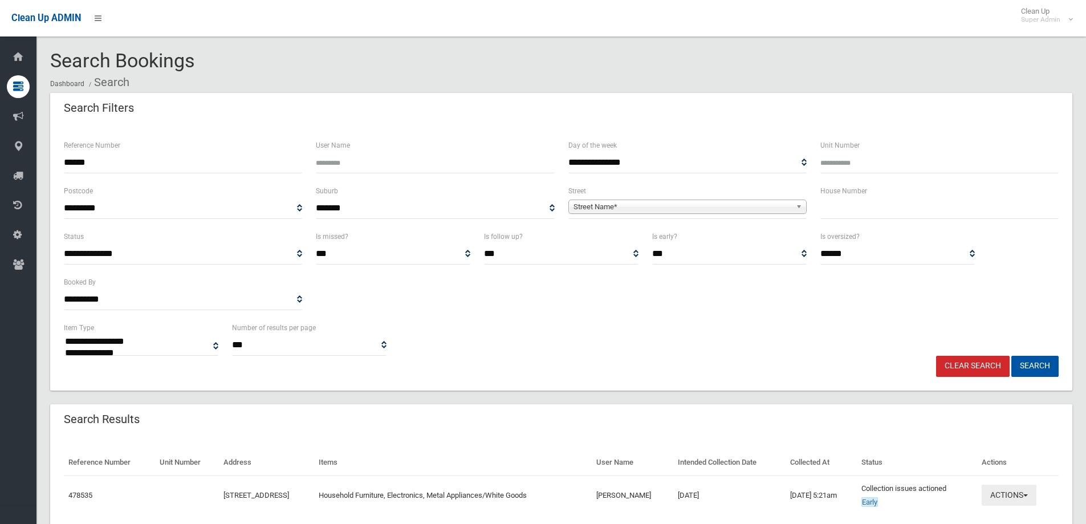
click at [1016, 491] on button "Actions" at bounding box center [1009, 495] width 55 height 21
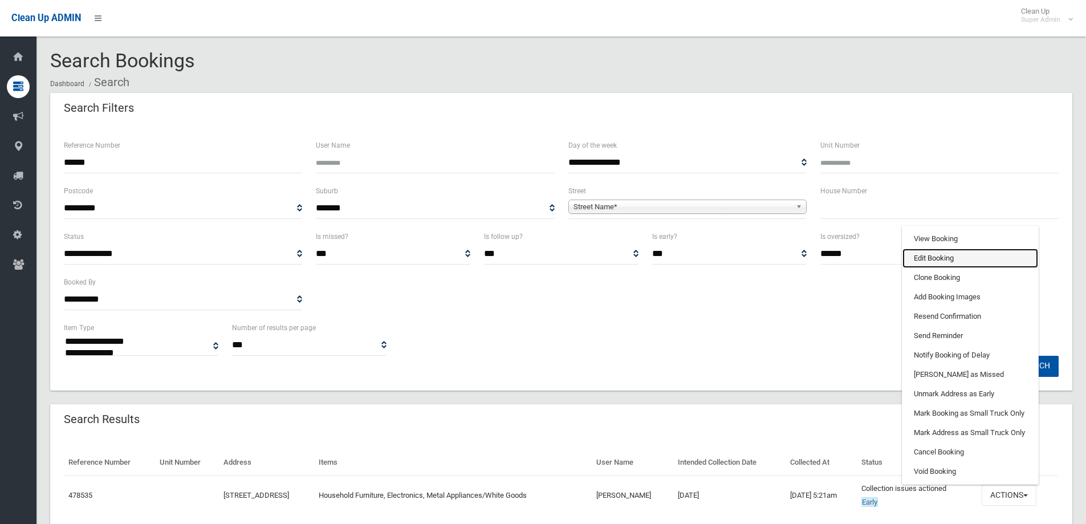
click at [923, 255] on link "Edit Booking" at bounding box center [971, 258] width 136 height 19
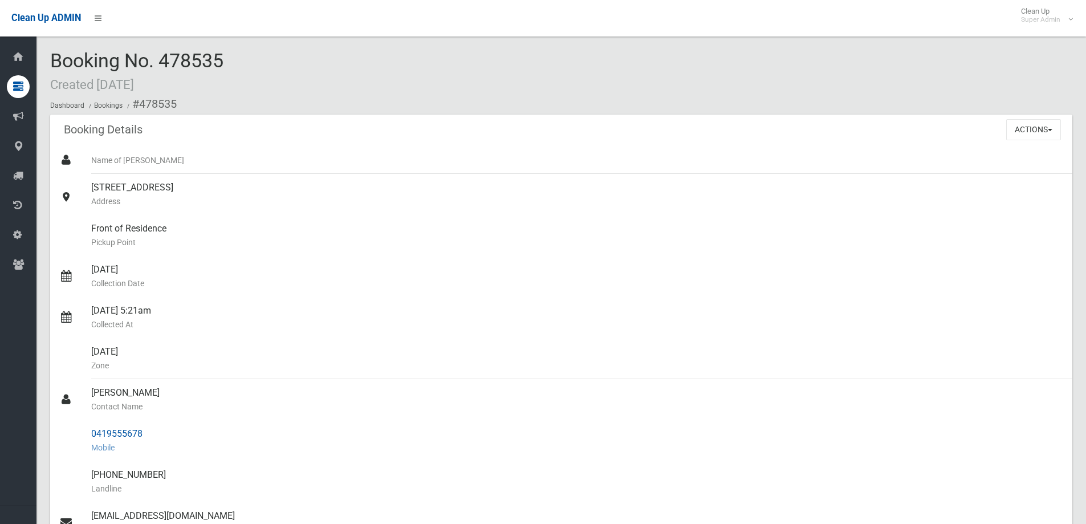
drag, startPoint x: 91, startPoint y: 392, endPoint x: 165, endPoint y: 428, distance: 82.9
click at [165, 428] on ul "Name of [PERSON_NAME] [STREET_ADDRESS] Address Front of Residence [GEOGRAPHIC_D…" at bounding box center [561, 441] width 1022 height 588
copy ul "[PERSON_NAME] Contact Name 0419555678"
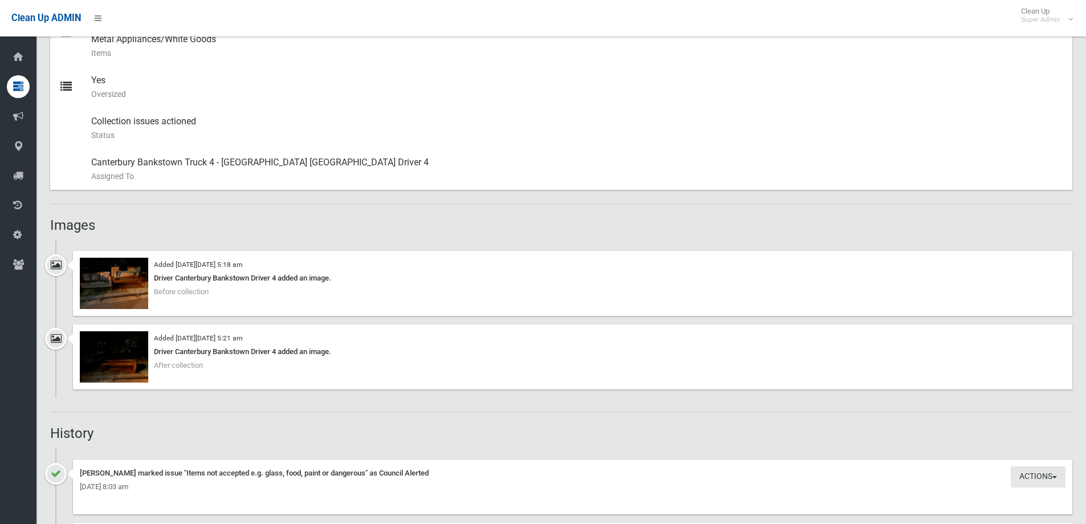
scroll to position [570, 0]
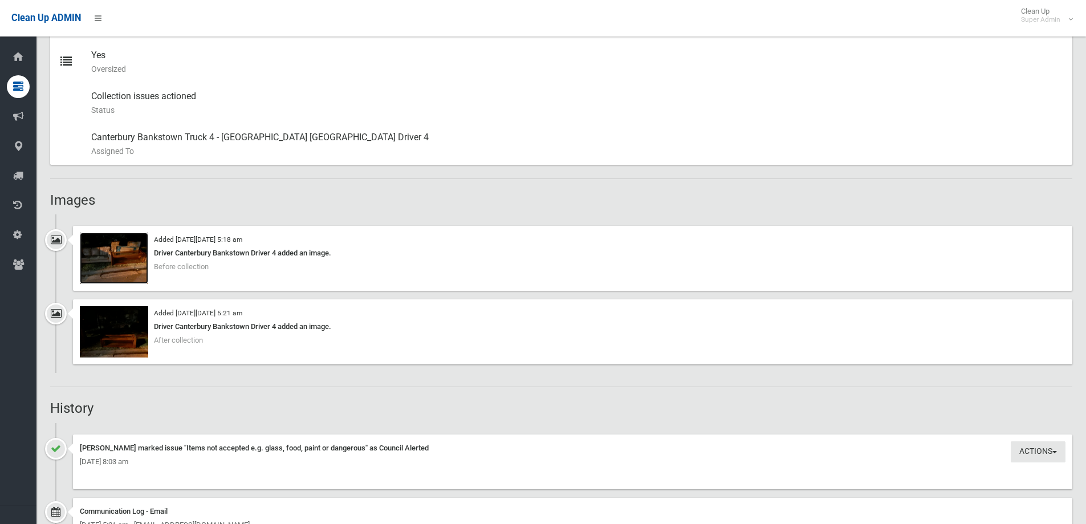
click at [118, 267] on img at bounding box center [114, 258] width 68 height 51
click at [129, 350] on img at bounding box center [114, 331] width 68 height 51
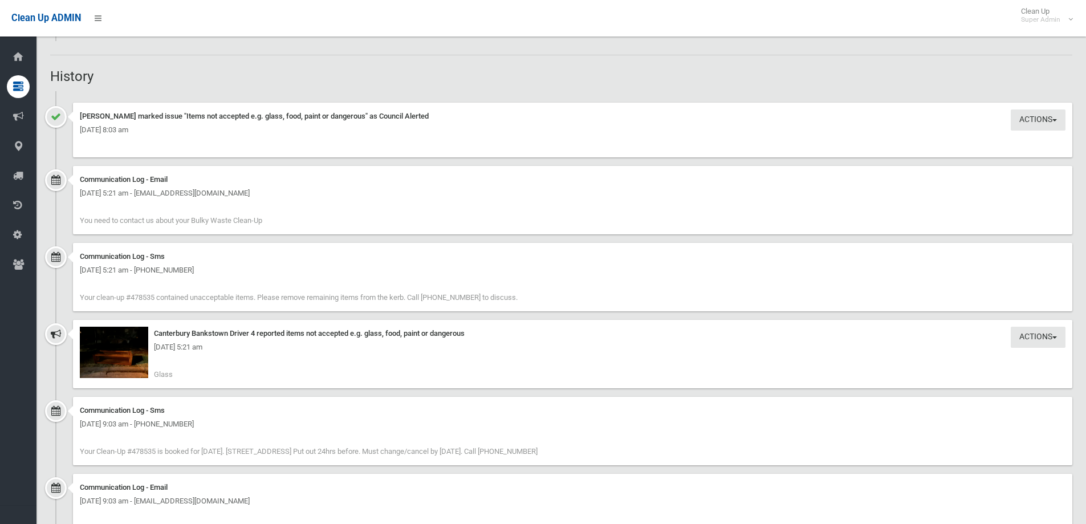
scroll to position [912, 0]
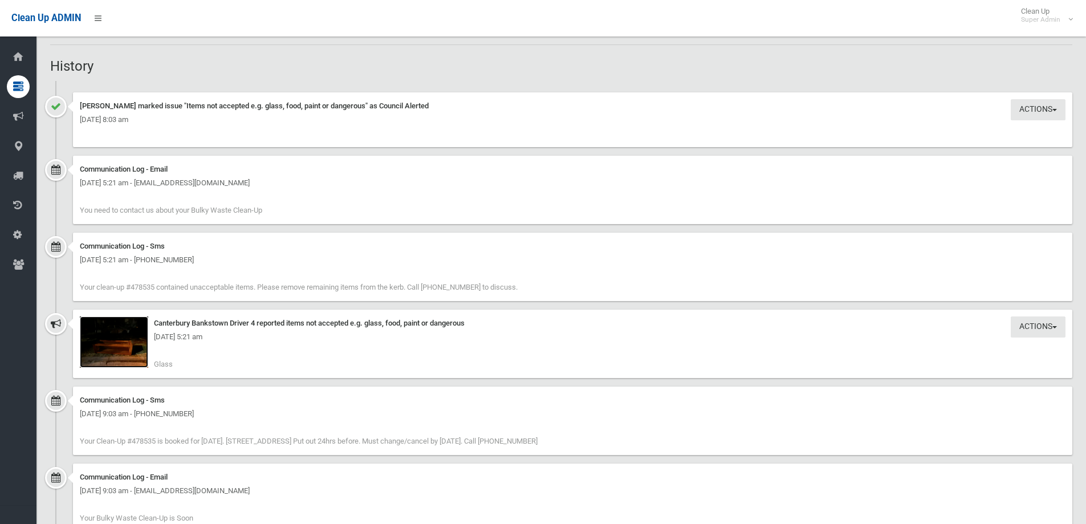
click at [131, 358] on img at bounding box center [114, 341] width 68 height 51
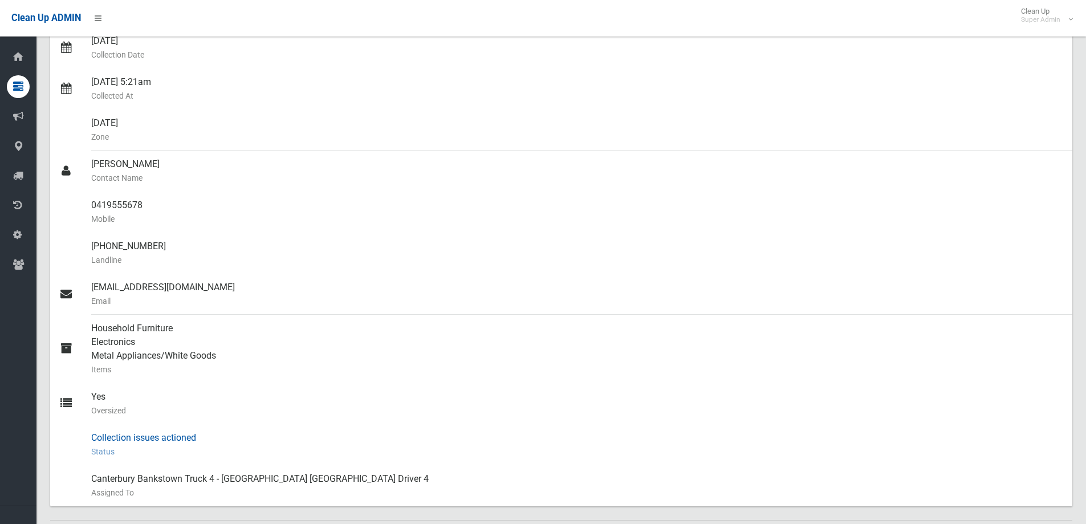
scroll to position [228, 0]
click at [91, 203] on div at bounding box center [75, 212] width 32 height 41
drag, startPoint x: 92, startPoint y: 204, endPoint x: 156, endPoint y: 205, distance: 63.3
click at [156, 205] on div "0419555678 Mobile" at bounding box center [577, 212] width 972 height 41
copy div "0419555678"
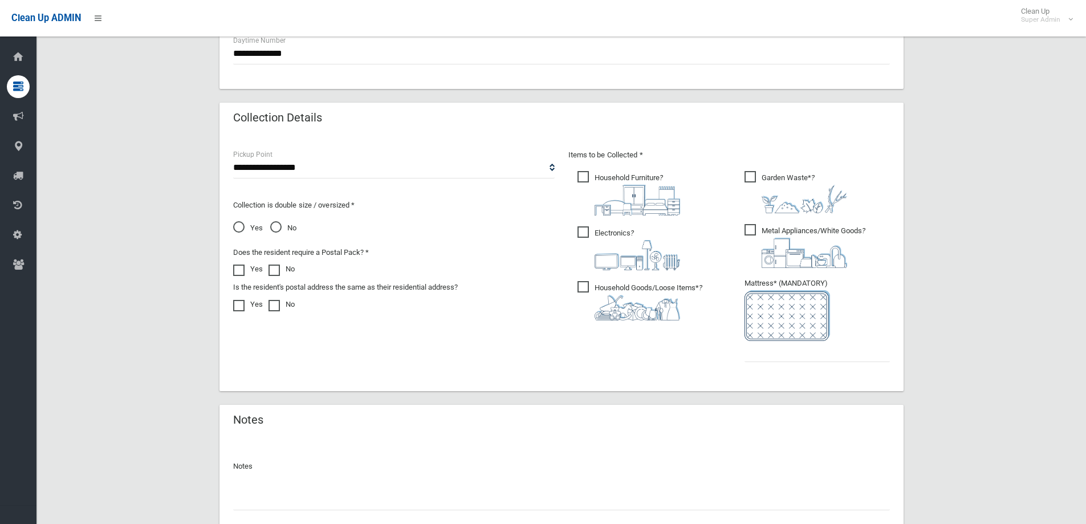
scroll to position [513, 0]
click at [244, 497] on input "text" at bounding box center [561, 499] width 657 height 21
click at [252, 501] on input "text" at bounding box center [561, 499] width 657 height 21
type input "**********"
click at [794, 351] on input "text" at bounding box center [817, 350] width 145 height 21
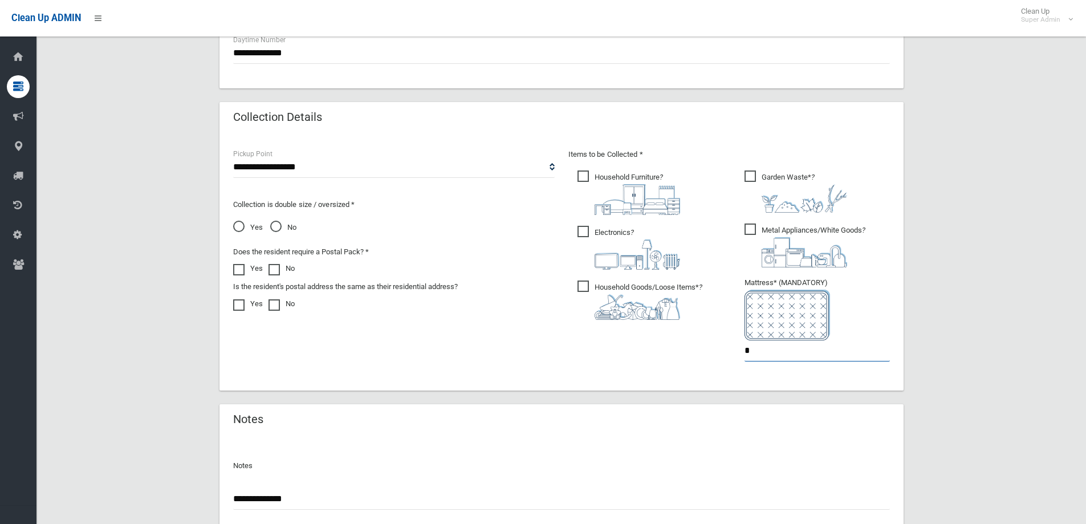
type input "*"
click at [243, 498] on input "**********" at bounding box center [561, 499] width 657 height 21
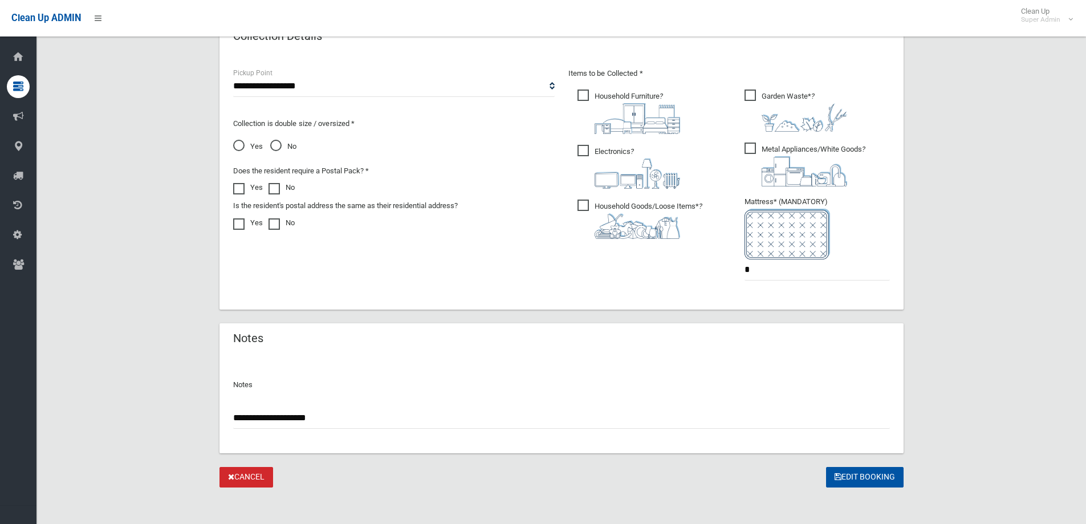
scroll to position [599, 0]
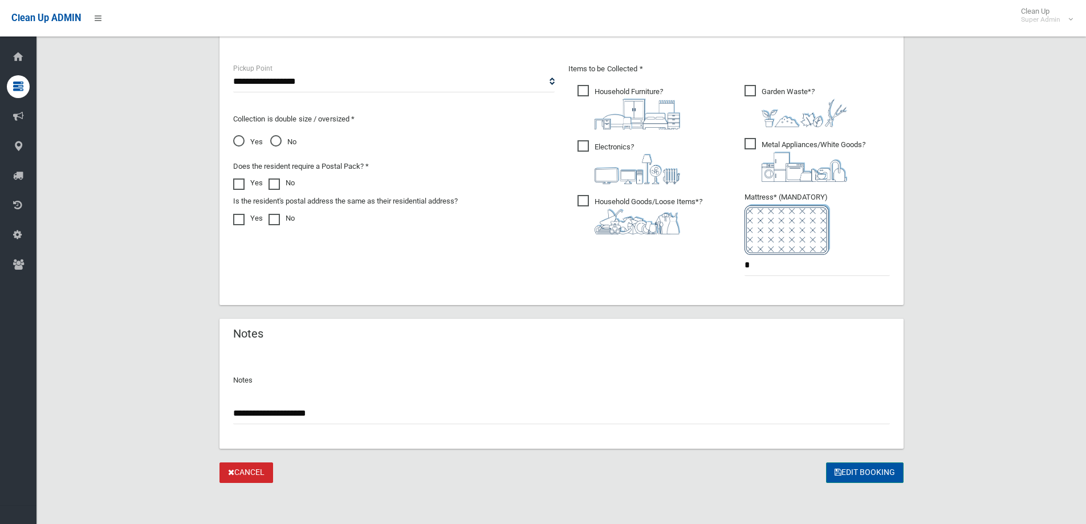
type input "**********"
click at [868, 470] on button "Edit Booking" at bounding box center [865, 472] width 78 height 21
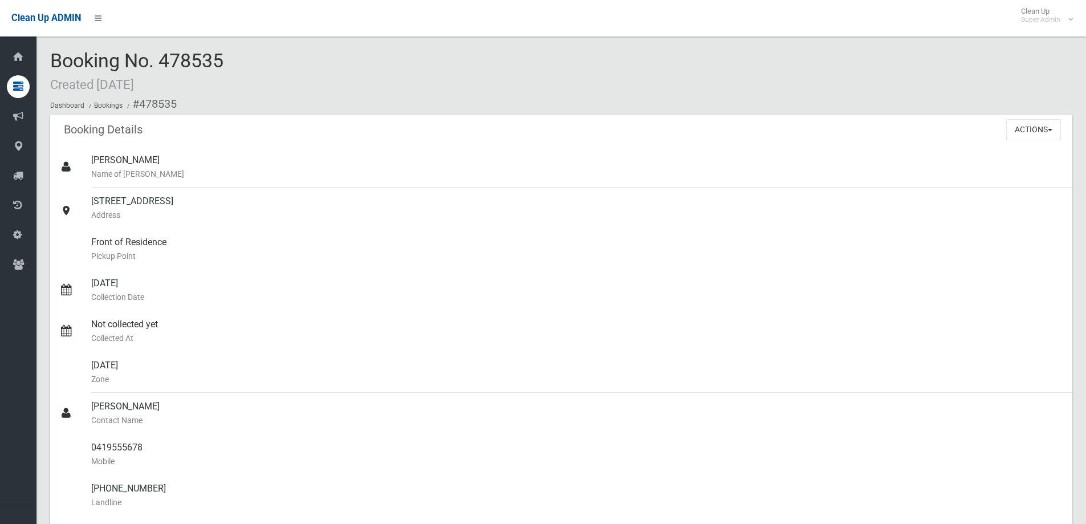
drag, startPoint x: 159, startPoint y: 58, endPoint x: 213, endPoint y: 56, distance: 54.8
click at [236, 58] on div "Booking No. 478535 Created 11/08/2025 Dashboard Bookings #478535" at bounding box center [561, 82] width 1022 height 64
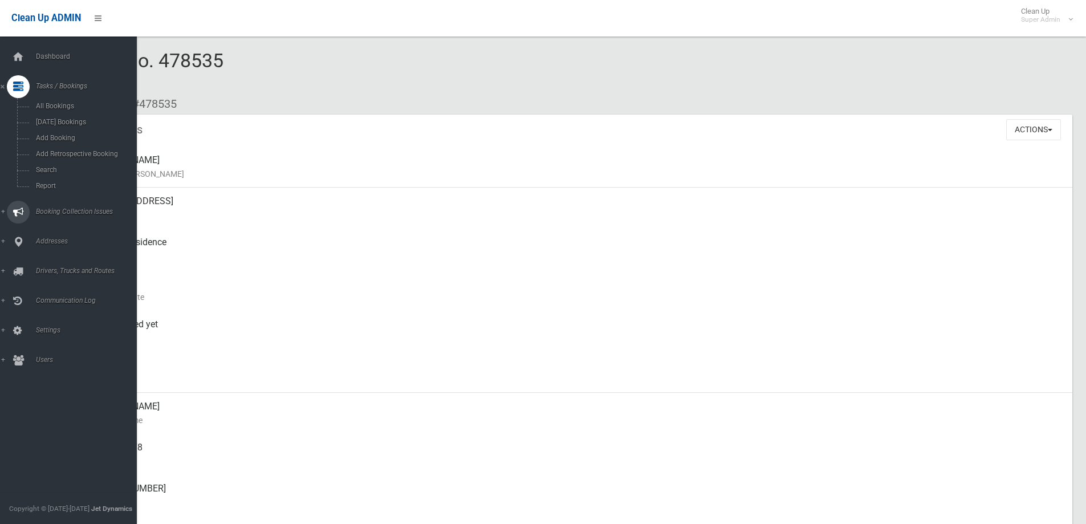
click at [48, 210] on span "Booking Collection Issues" at bounding box center [89, 212] width 113 height 8
click at [68, 136] on span "All Reported Issues" at bounding box center [84, 136] width 103 height 8
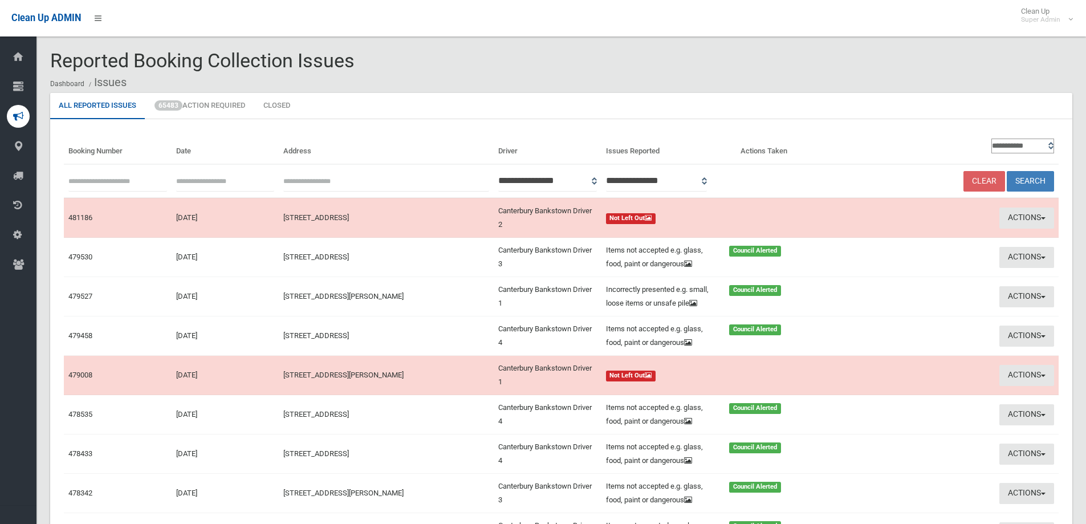
click at [101, 180] on input "text" at bounding box center [117, 180] width 99 height 21
paste input "******"
type input "******"
click at [1032, 179] on button "Search" at bounding box center [1030, 181] width 47 height 21
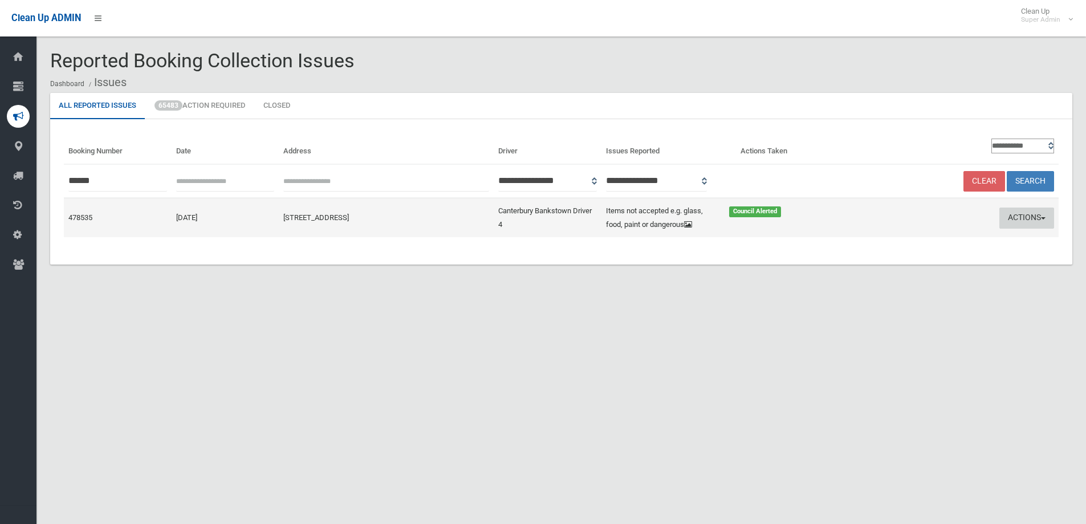
click at [1014, 218] on button "Actions" at bounding box center [1027, 218] width 55 height 21
click at [875, 262] on link "Edit Actions Taken" at bounding box center [917, 260] width 136 height 19
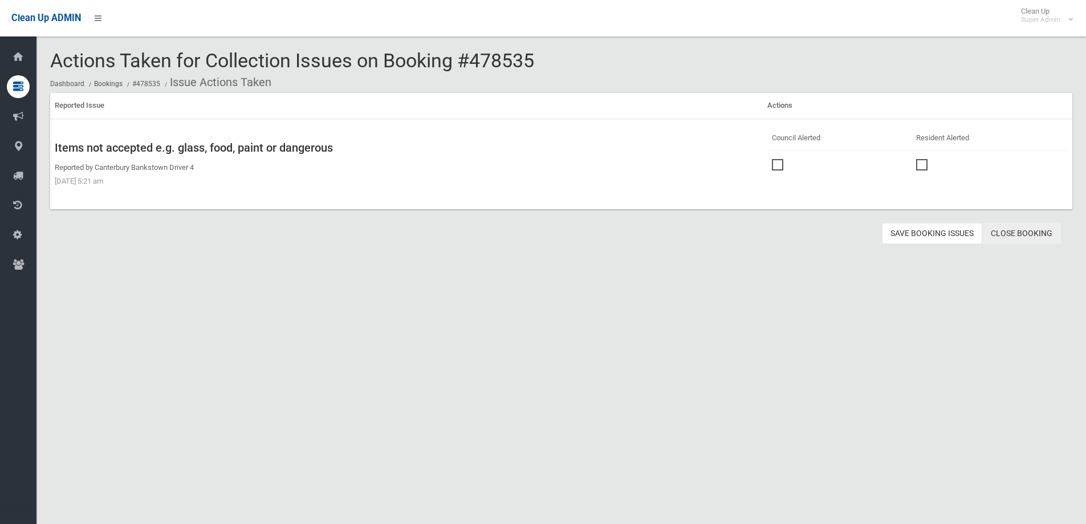
click at [1022, 229] on link "Close Booking" at bounding box center [1021, 233] width 79 height 21
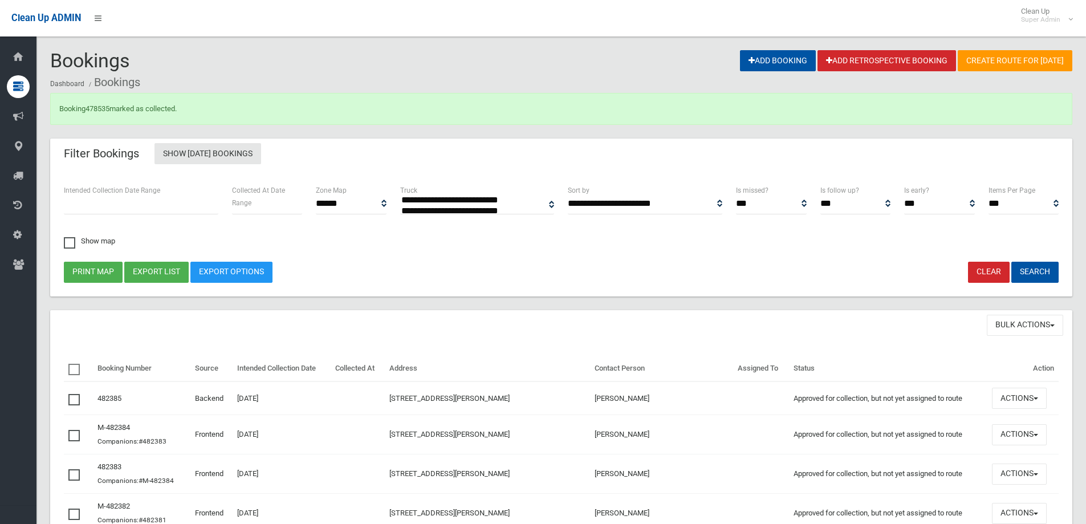
select select
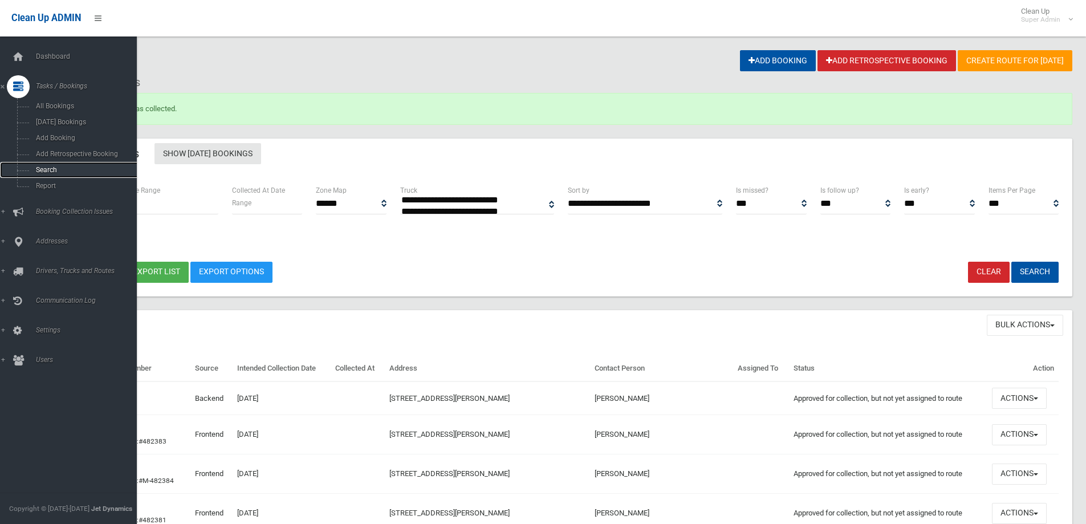
click at [46, 166] on span "Search" at bounding box center [84, 170] width 103 height 8
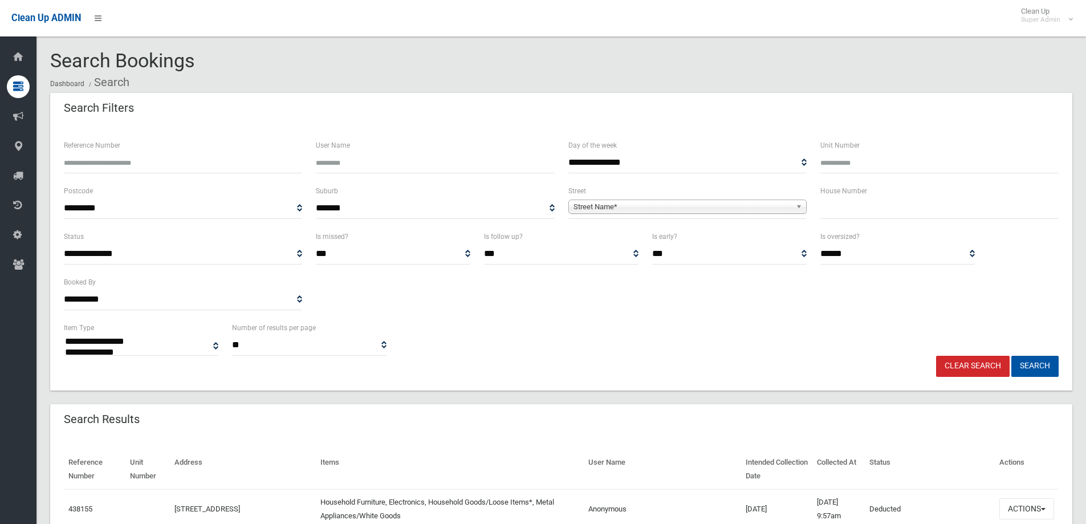
select select
drag, startPoint x: 0, startPoint y: 0, endPoint x: 85, endPoint y: 163, distance: 183.4
click at [86, 161] on input "Reference Number" at bounding box center [183, 162] width 238 height 21
type input "******"
click at [1012, 356] on button "Search" at bounding box center [1035, 366] width 47 height 21
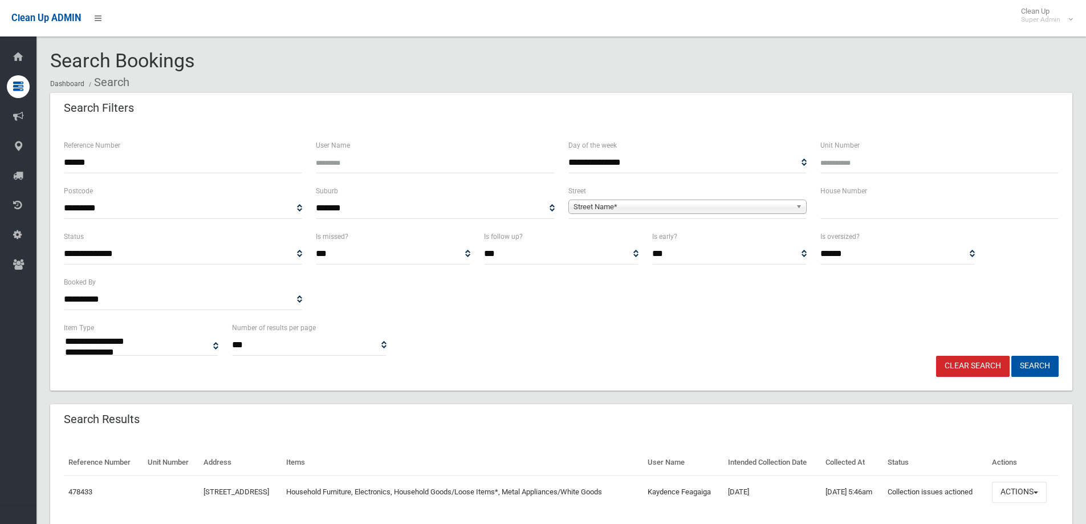
select select
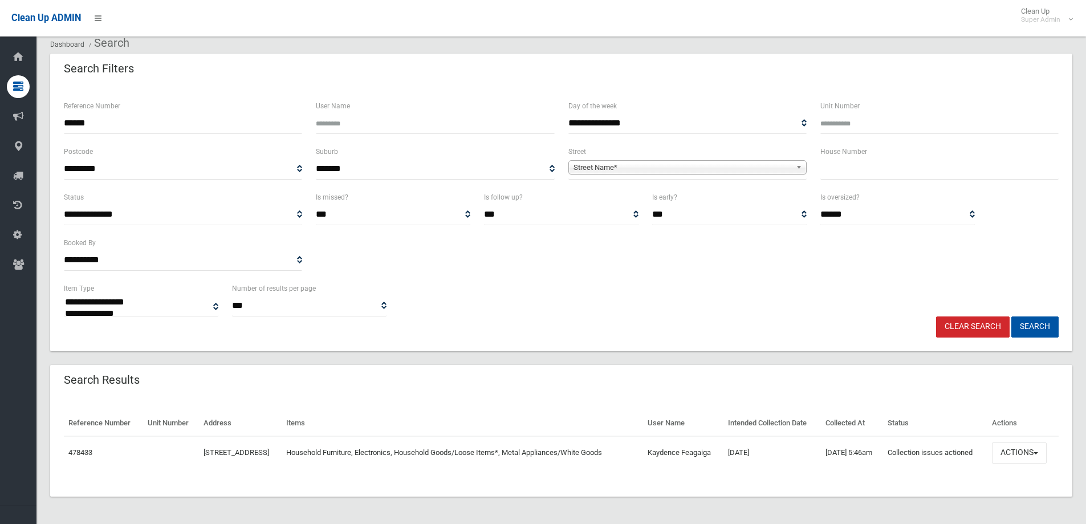
scroll to position [59, 0]
click at [1026, 443] on button "Actions" at bounding box center [1019, 452] width 55 height 21
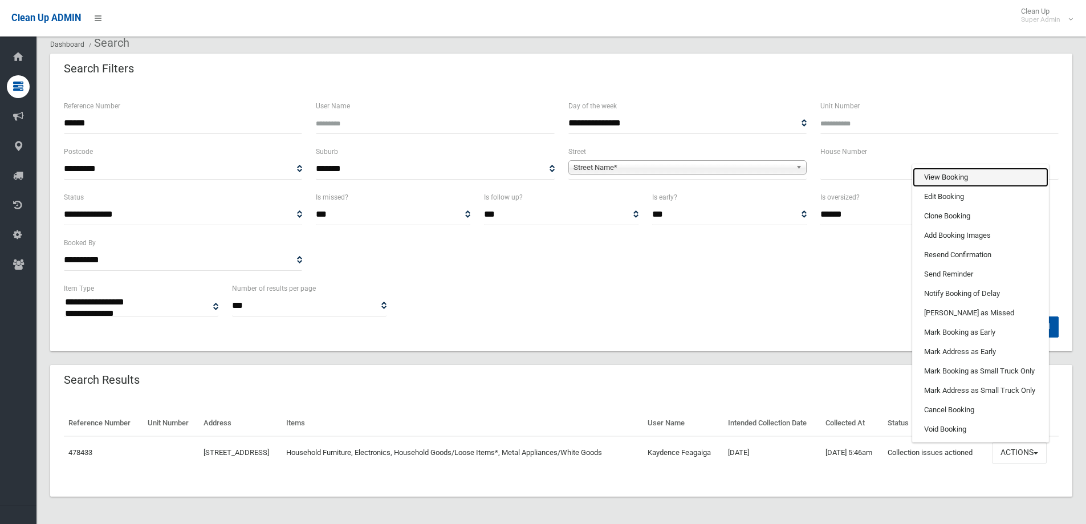
click at [956, 174] on link "View Booking" at bounding box center [981, 177] width 136 height 19
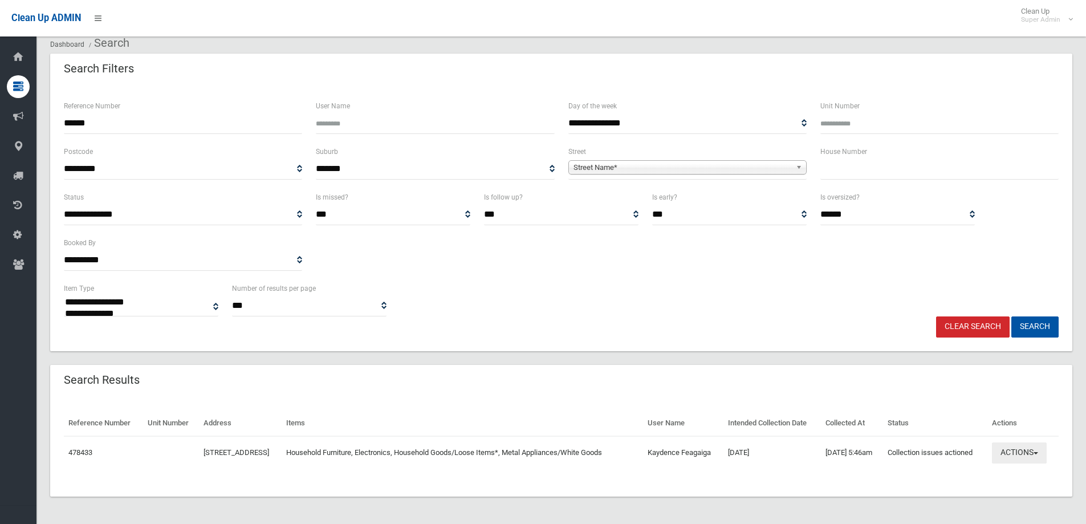
click at [1027, 450] on button "Actions" at bounding box center [1019, 452] width 55 height 21
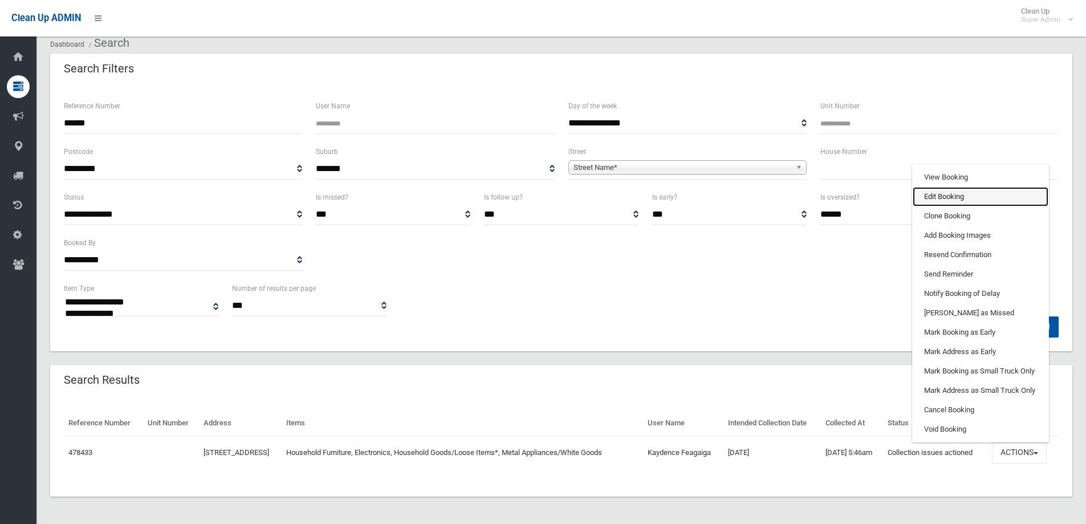
click at [955, 194] on link "Edit Booking" at bounding box center [981, 196] width 136 height 19
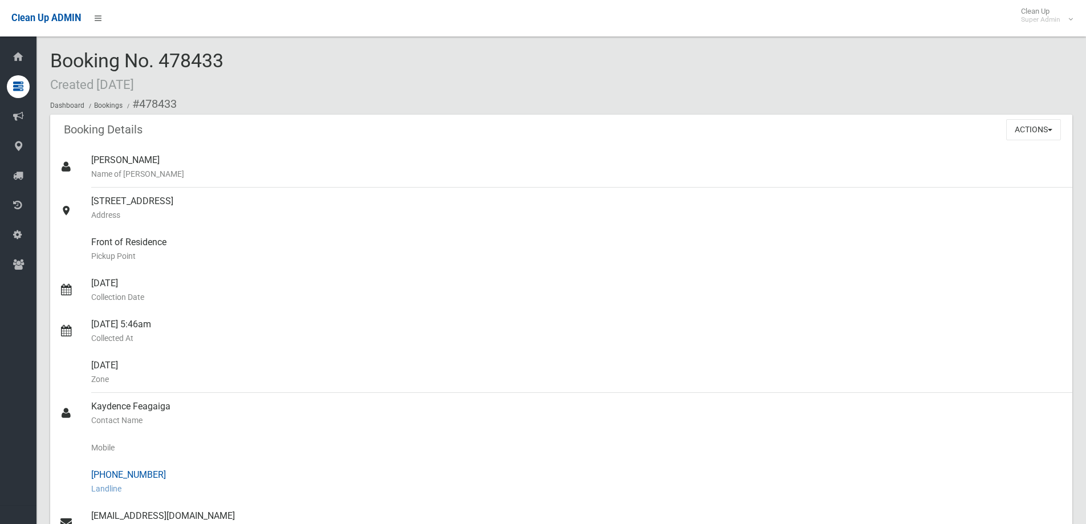
drag, startPoint x: 92, startPoint y: 404, endPoint x: 178, endPoint y: 468, distance: 107.2
click at [178, 468] on ul "Madanessa Tavina Name of Booker 14 Prairie Vale Road, BANKSTOWN NSW 2200 Addres…" at bounding box center [561, 448] width 1022 height 602
copy ul "Kaydence Feagaiga Contact Name Mobile (02) 9796 7277"
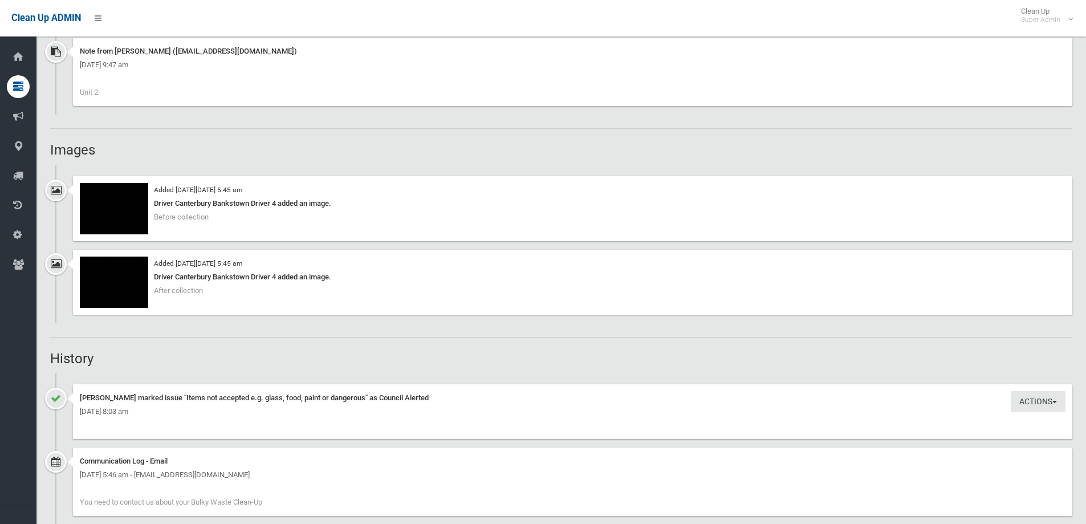
scroll to position [1083, 0]
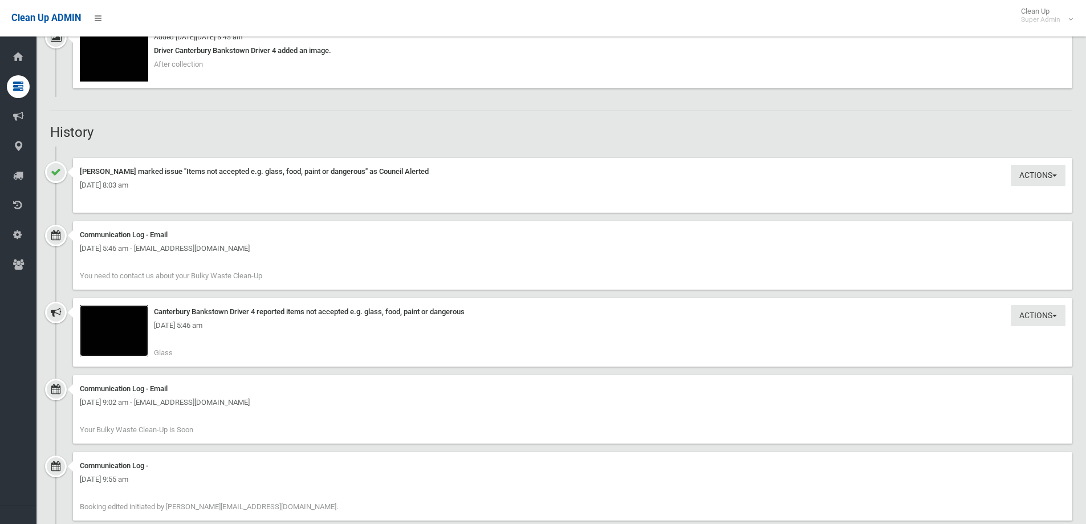
click at [117, 337] on img at bounding box center [114, 330] width 68 height 51
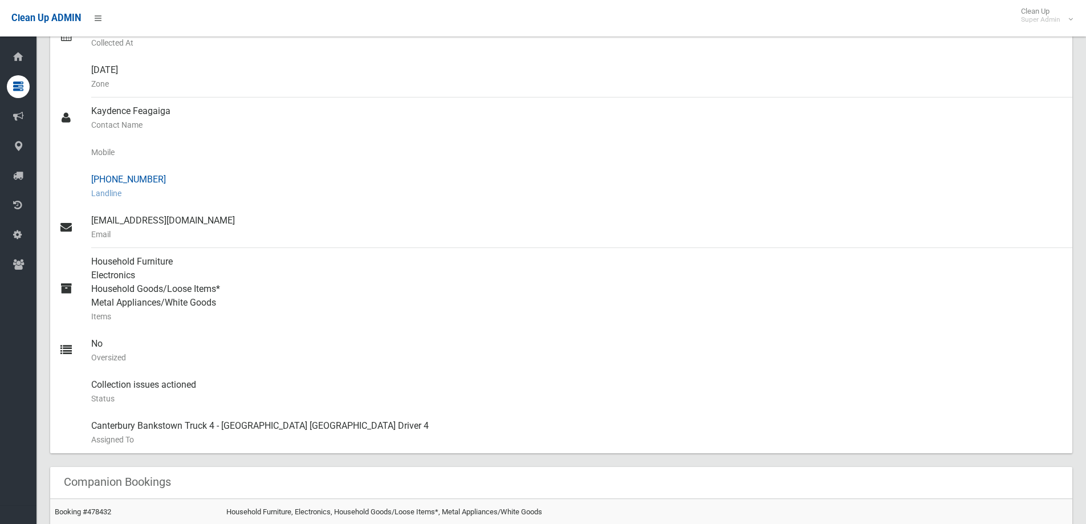
scroll to position [285, 0]
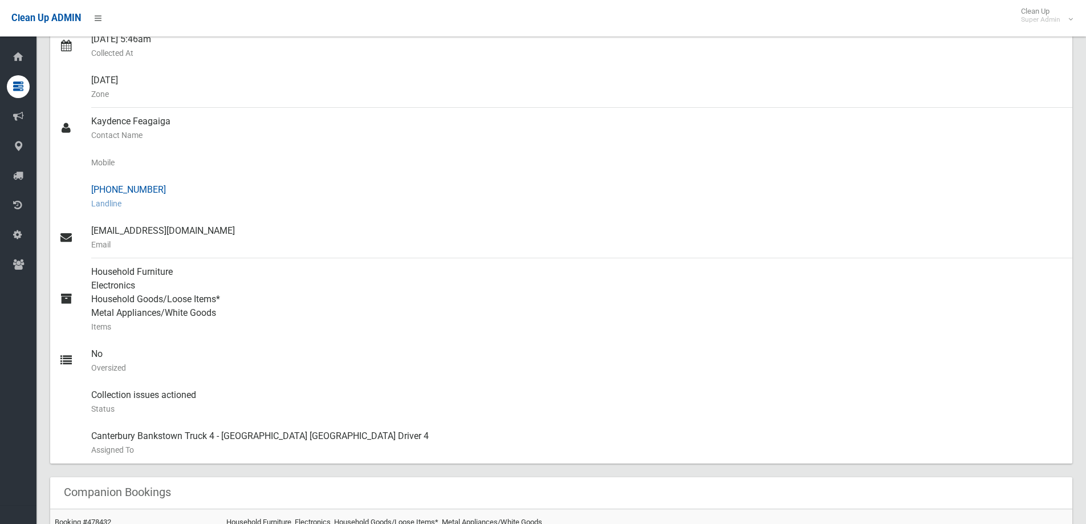
click at [127, 186] on div "(02) 9796 7277 Landline" at bounding box center [577, 196] width 972 height 41
drag, startPoint x: 111, startPoint y: 190, endPoint x: 169, endPoint y: 189, distance: 58.2
click at [170, 189] on div "(02) 9796 7277 Landline" at bounding box center [577, 196] width 972 height 41
copy div "9796 7277"
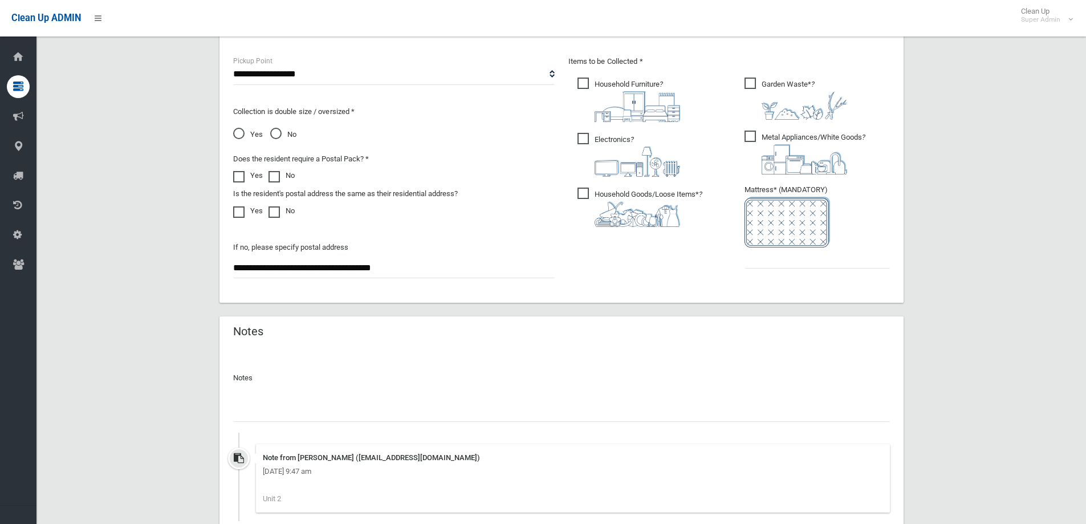
scroll to position [878, 0]
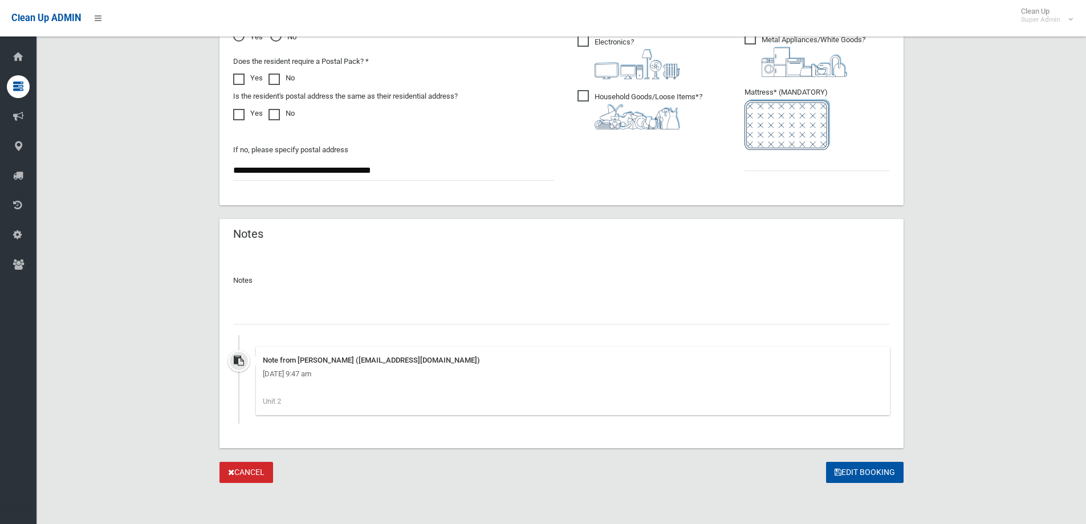
click at [272, 315] on input "text" at bounding box center [561, 313] width 657 height 21
type input "**********"
click at [801, 161] on input "text" at bounding box center [817, 160] width 145 height 21
type input "*"
click at [862, 470] on button "Edit Booking" at bounding box center [865, 472] width 78 height 21
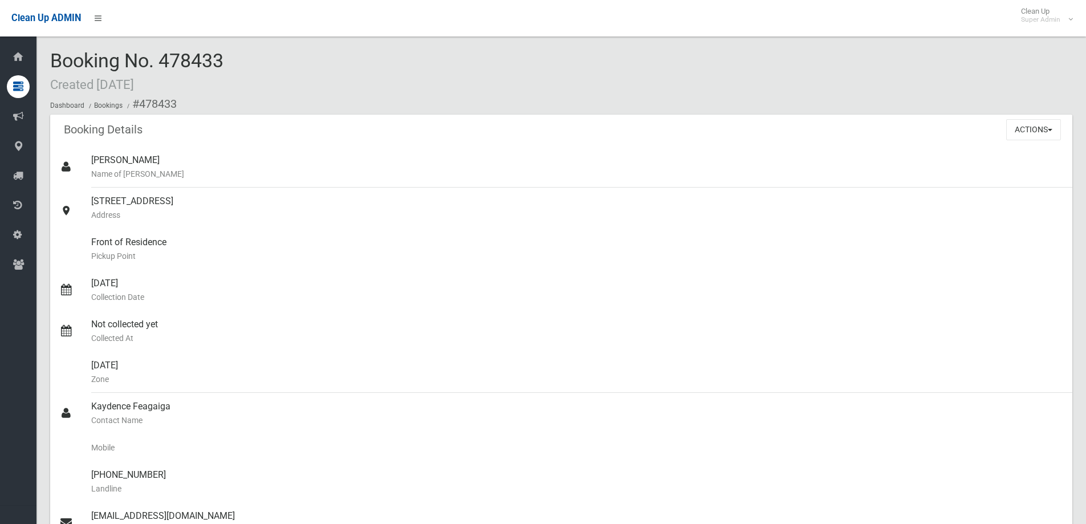
drag, startPoint x: 164, startPoint y: 59, endPoint x: 239, endPoint y: 59, distance: 75.3
click at [239, 59] on div "Booking No. 478433 Created [DATE] Dashboard Bookings #478433" at bounding box center [561, 82] width 1022 height 64
copy span "478433"
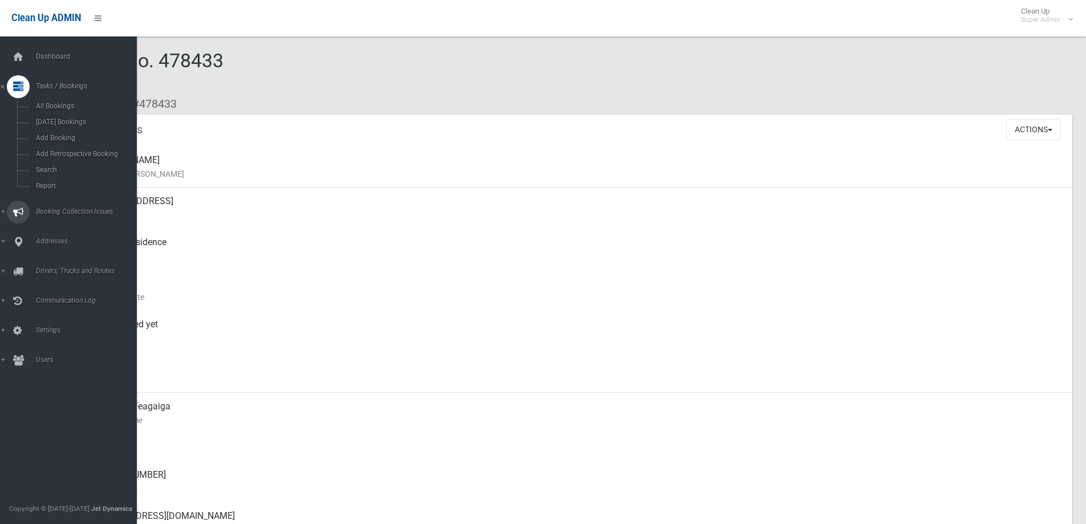
click at [50, 211] on span "Booking Collection Issues" at bounding box center [89, 212] width 113 height 8
click at [59, 135] on span "All Reported Issues" at bounding box center [84, 136] width 103 height 8
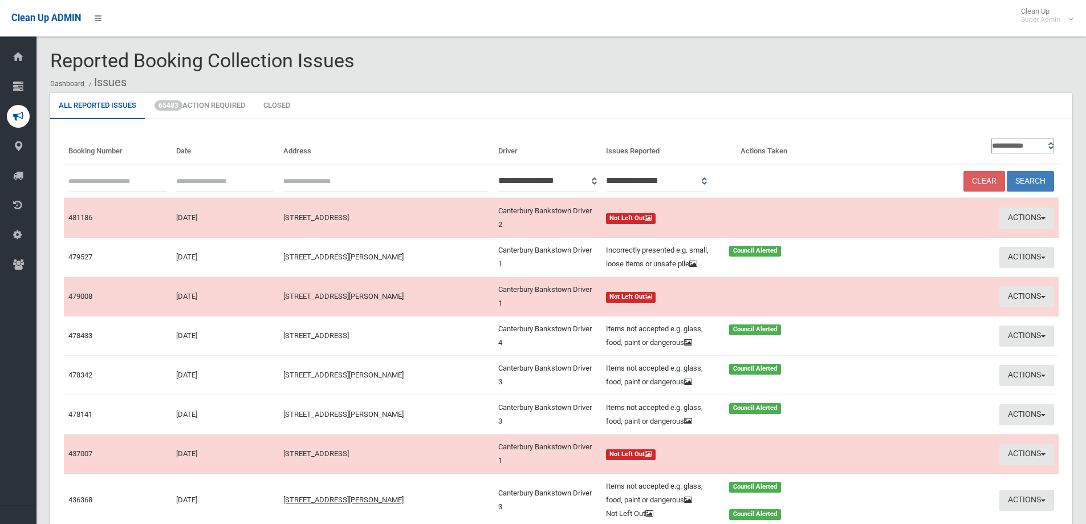
paste input "******"
type input "******"
click at [1028, 179] on button "Search" at bounding box center [1030, 181] width 47 height 21
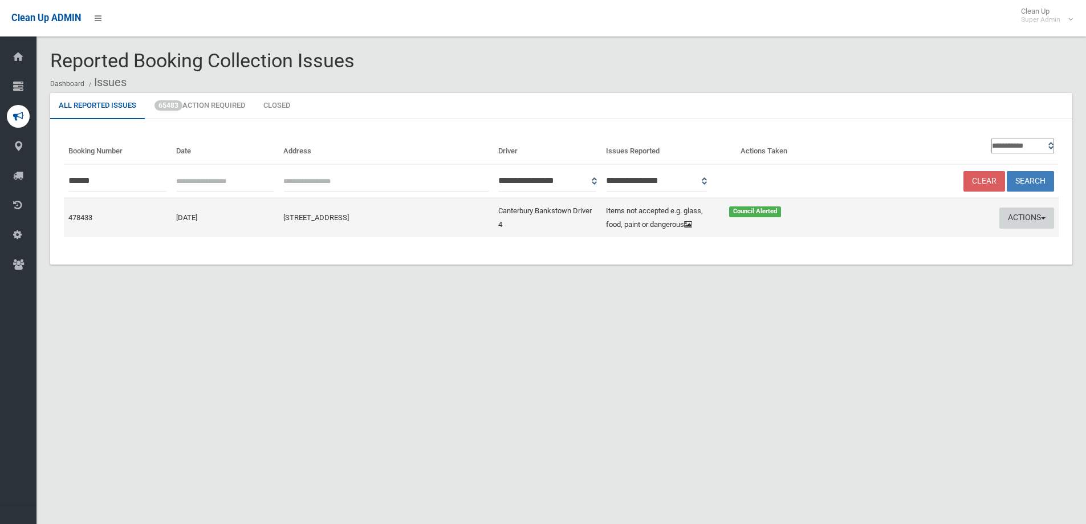
click at [1014, 213] on button "Actions" at bounding box center [1027, 218] width 55 height 21
click at [871, 262] on link "Edit Actions Taken" at bounding box center [917, 260] width 136 height 19
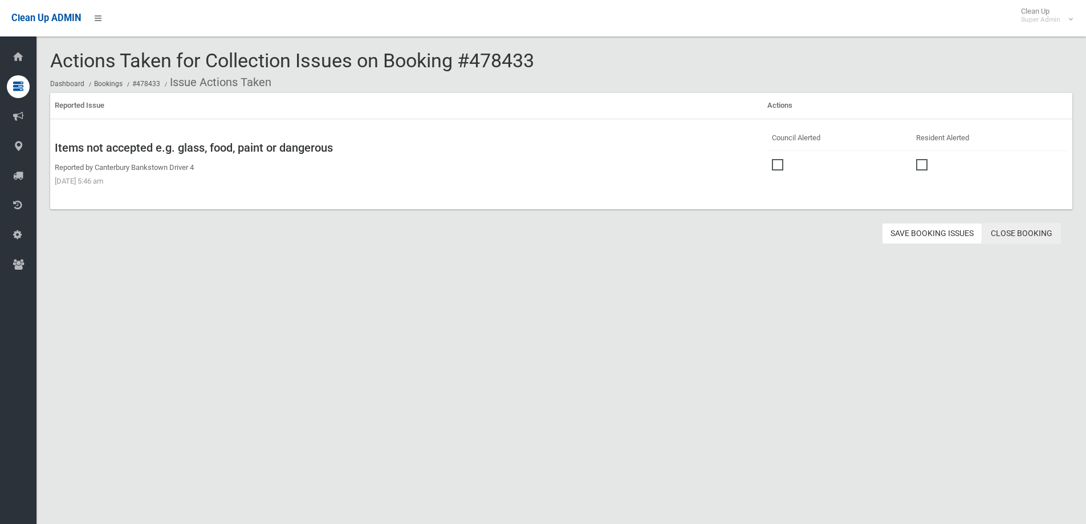
click at [1024, 230] on link "Close Booking" at bounding box center [1021, 233] width 79 height 21
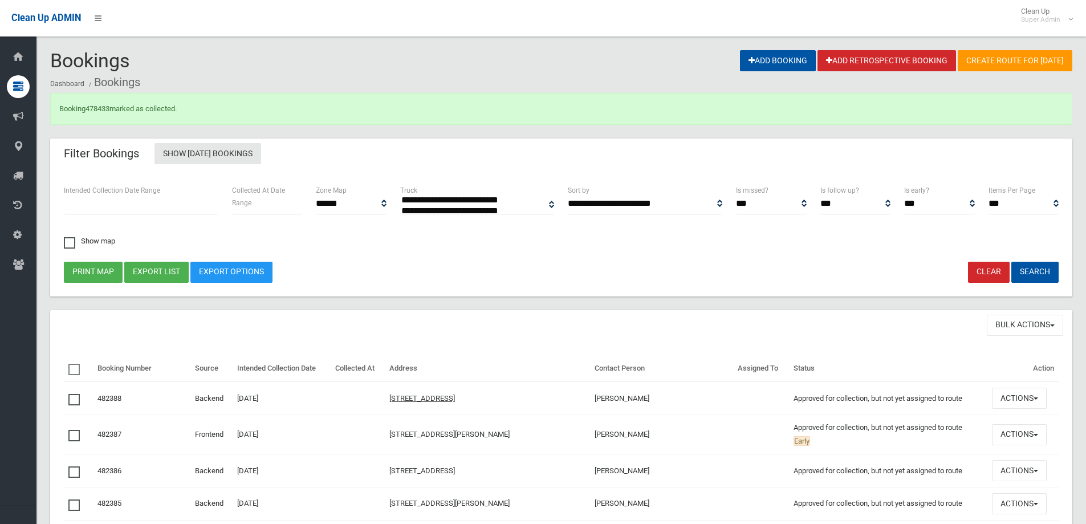
select select
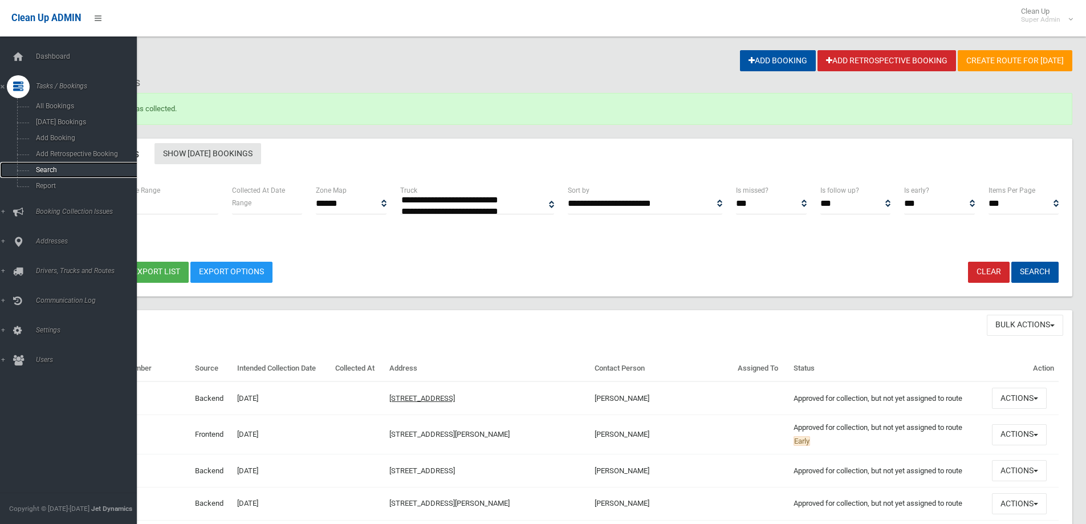
click at [47, 164] on link "Search" at bounding box center [72, 170] width 145 height 16
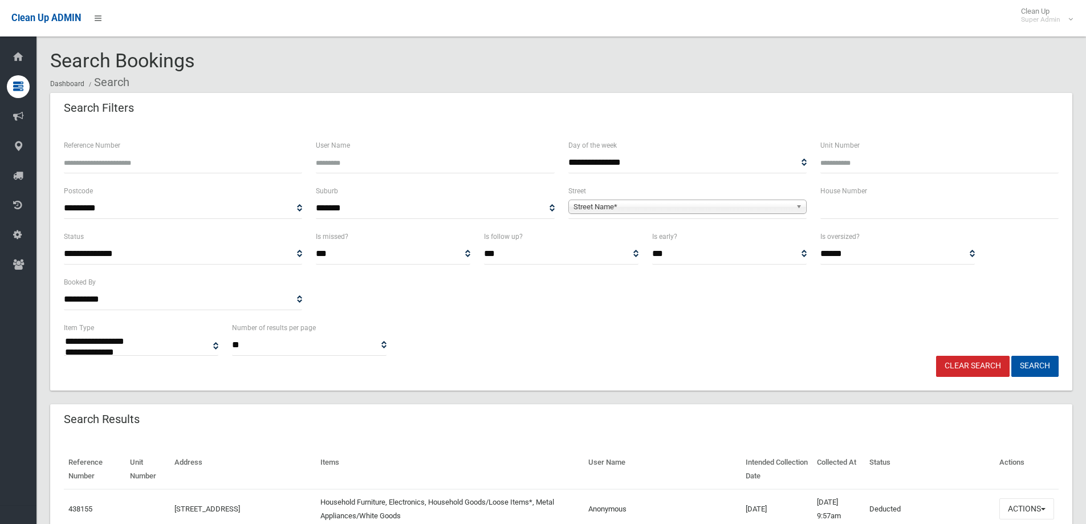
select select
click at [100, 167] on input "Reference Number" at bounding box center [183, 162] width 238 height 21
type input "******"
click at [1012, 356] on button "Search" at bounding box center [1035, 366] width 47 height 21
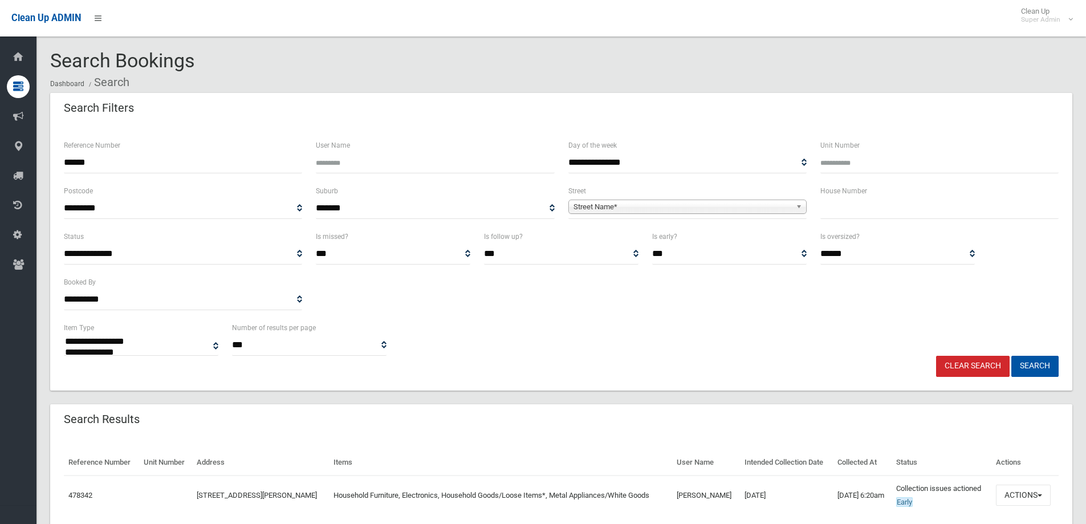
select select
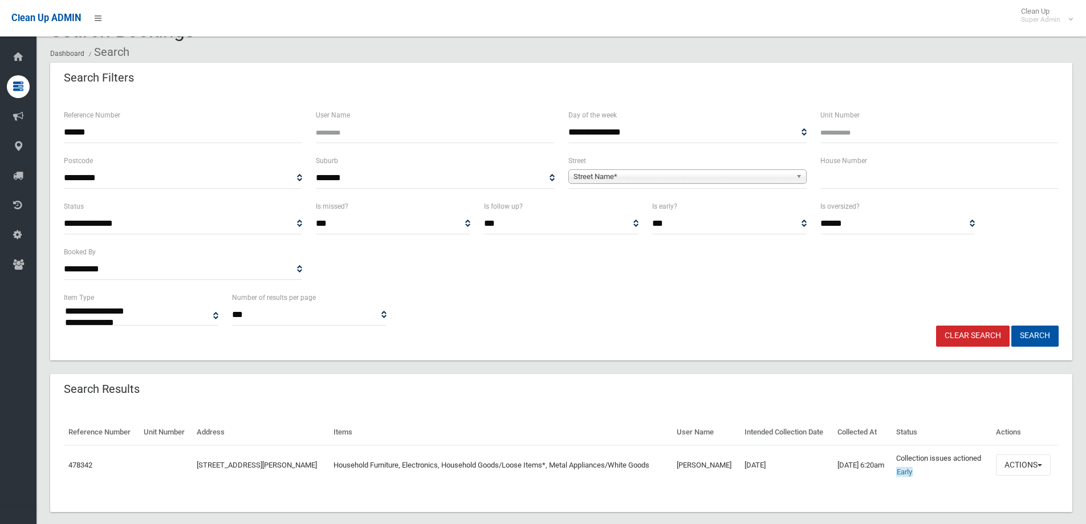
scroll to position [46, 0]
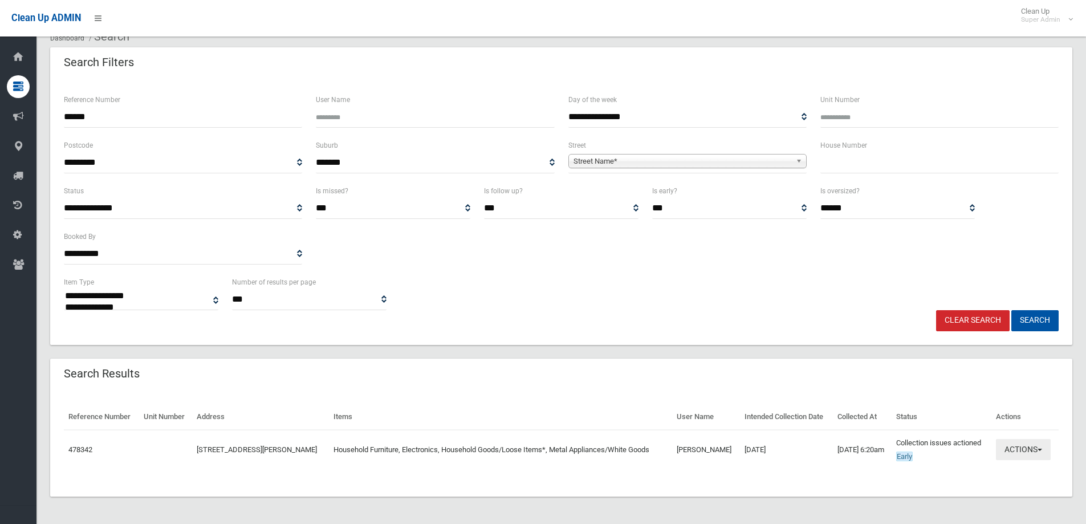
click at [1006, 448] on button "Actions" at bounding box center [1023, 449] width 55 height 21
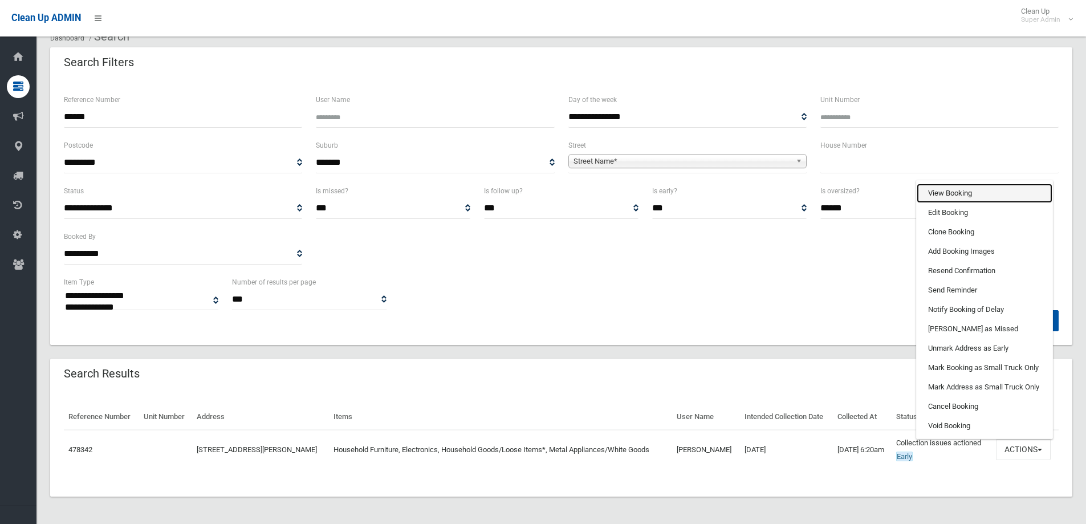
click at [948, 193] on link "View Booking" at bounding box center [985, 193] width 136 height 19
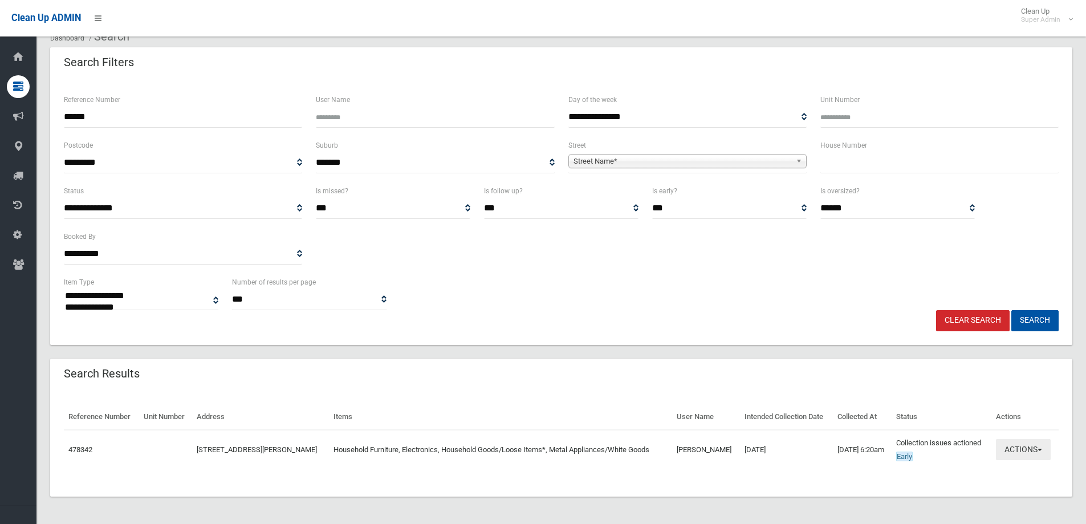
click at [1020, 445] on button "Actions" at bounding box center [1023, 449] width 55 height 21
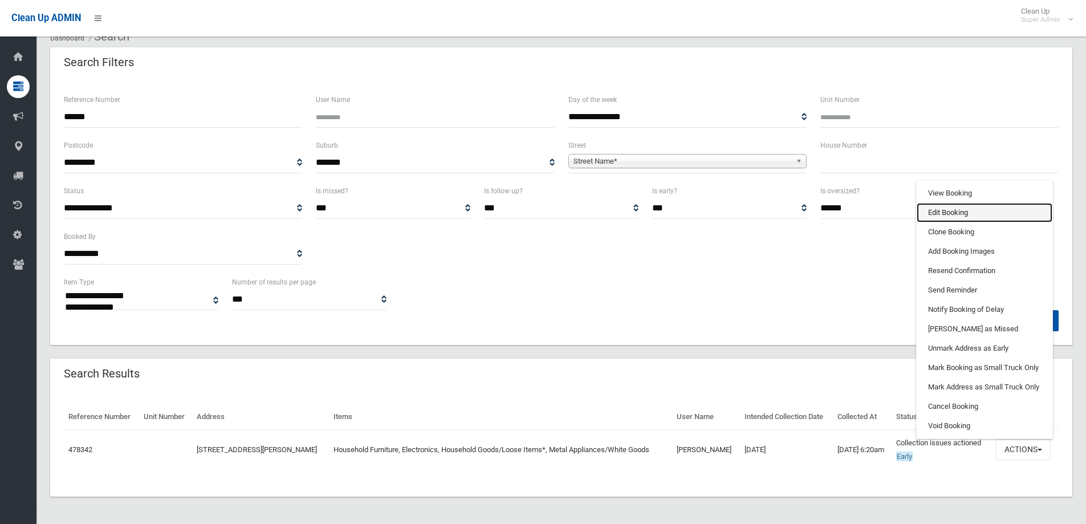
click at [953, 212] on link "Edit Booking" at bounding box center [985, 212] width 136 height 19
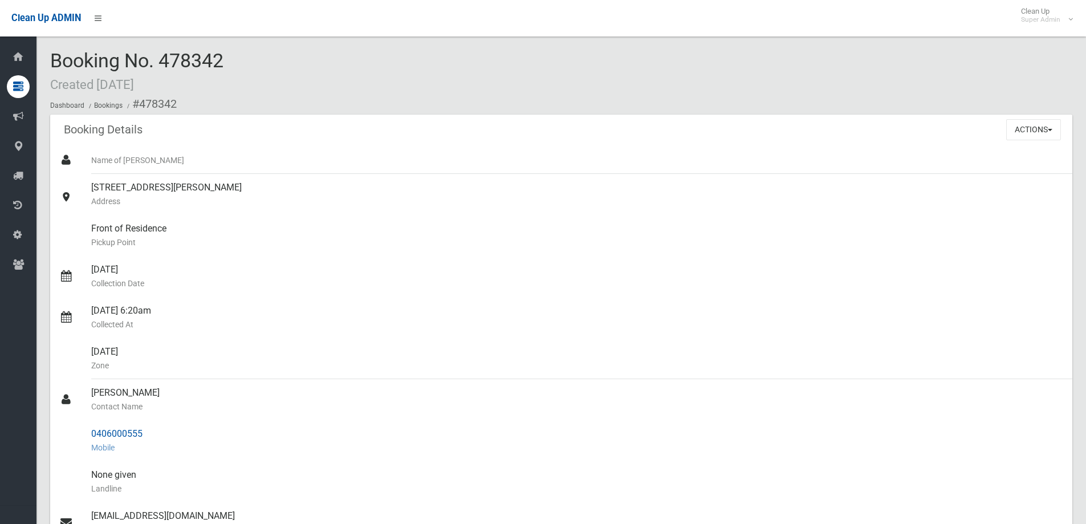
drag, startPoint x: 91, startPoint y: 392, endPoint x: 158, endPoint y: 424, distance: 74.5
click at [158, 424] on ul "Name of Booker 20 Rawson Road, GREENACRE NSW 2190 Address Front of Residence Pi…" at bounding box center [561, 448] width 1022 height 602
copy ul "Mouna Jomma Contact Name 0406000555"
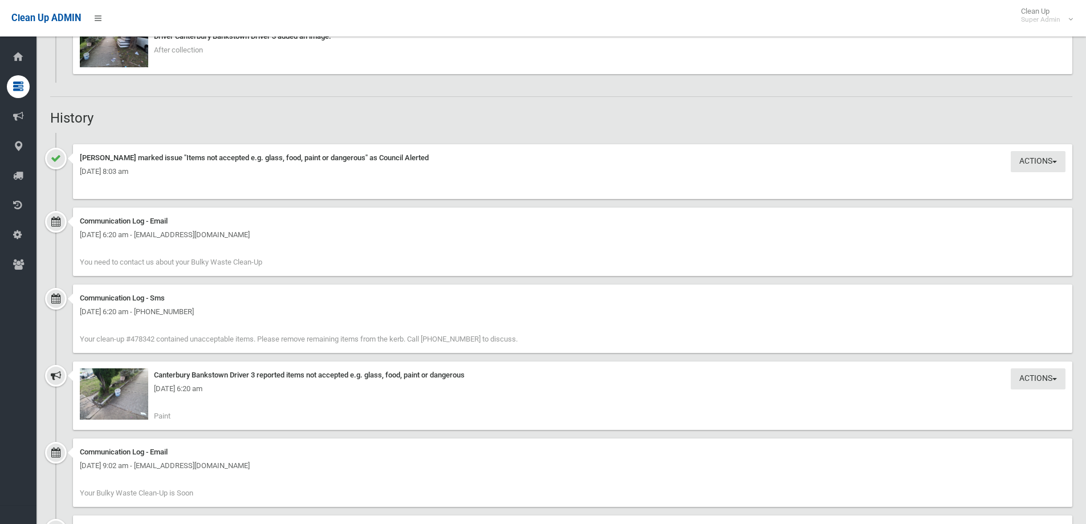
scroll to position [969, 0]
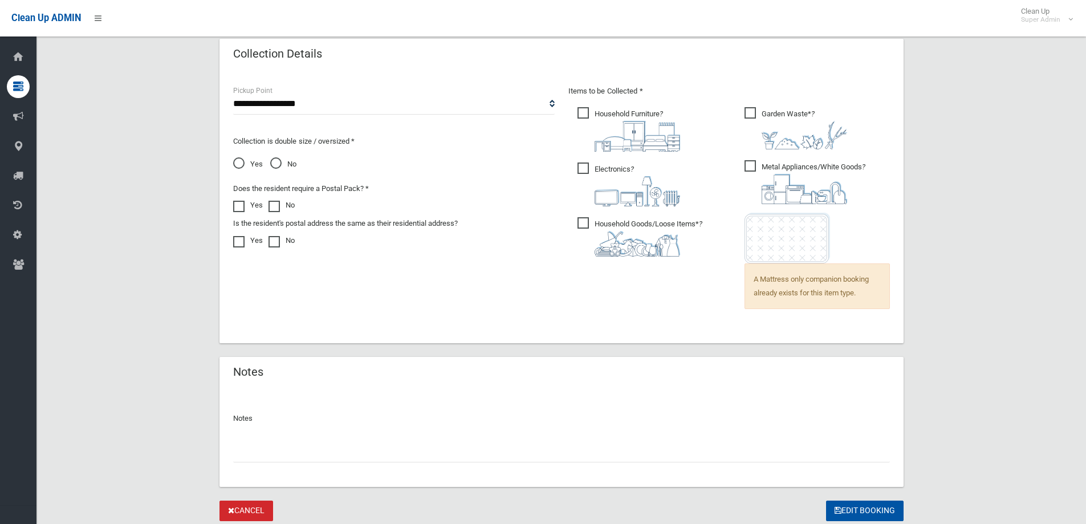
scroll to position [789, 0]
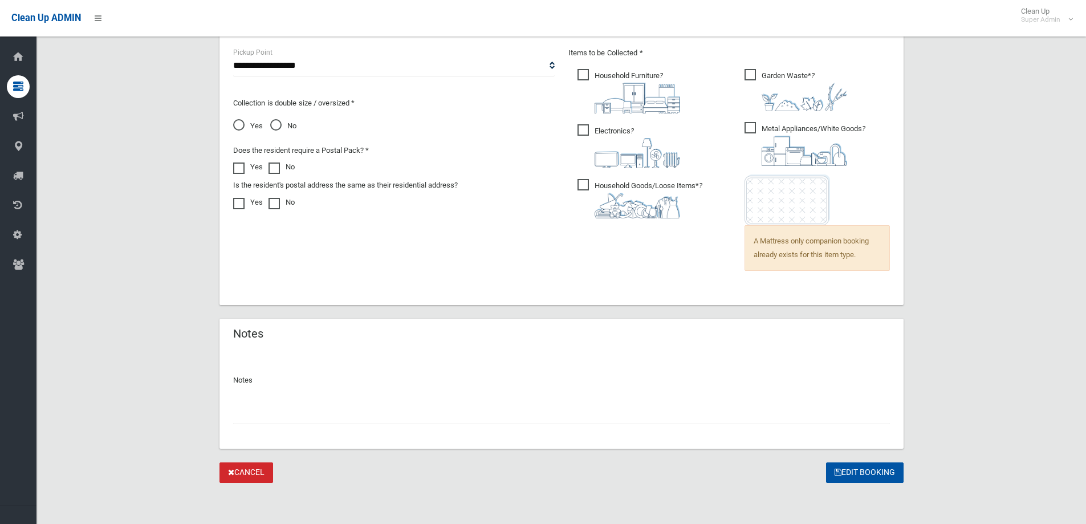
click at [265, 412] on input "text" at bounding box center [561, 413] width 657 height 21
click at [242, 414] on input "**********" at bounding box center [561, 413] width 657 height 21
type input "**********"
click at [859, 471] on button "Edit Booking" at bounding box center [865, 472] width 78 height 21
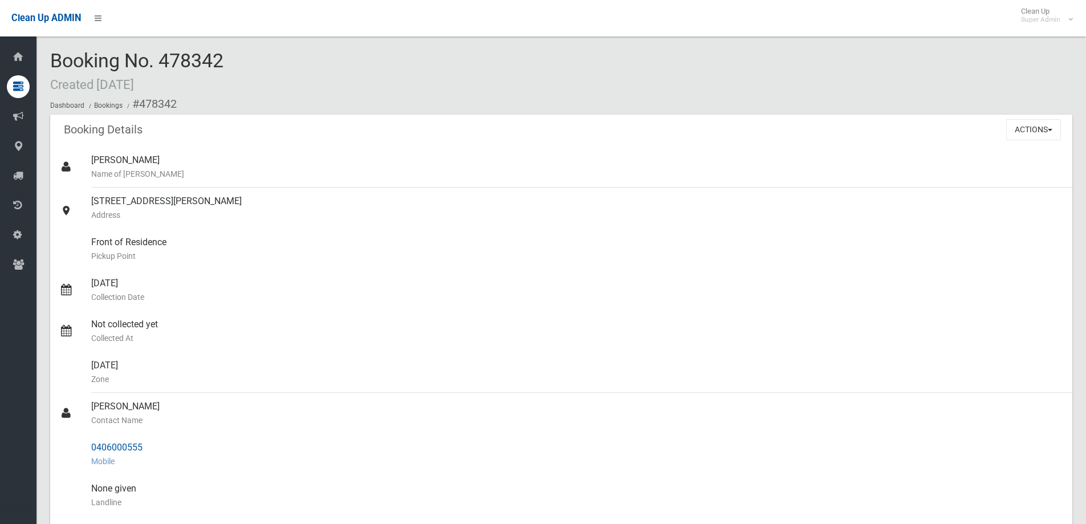
drag, startPoint x: 91, startPoint y: 446, endPoint x: 147, endPoint y: 449, distance: 56.6
click at [147, 449] on link "0406000555 Mobile" at bounding box center [561, 454] width 1022 height 41
copy link "0406000555"
drag, startPoint x: 160, startPoint y: 56, endPoint x: 228, endPoint y: 59, distance: 67.9
click at [233, 59] on div "Booking No. 478342 Created 10/08/2025 Dashboard Bookings #478342" at bounding box center [561, 82] width 1022 height 64
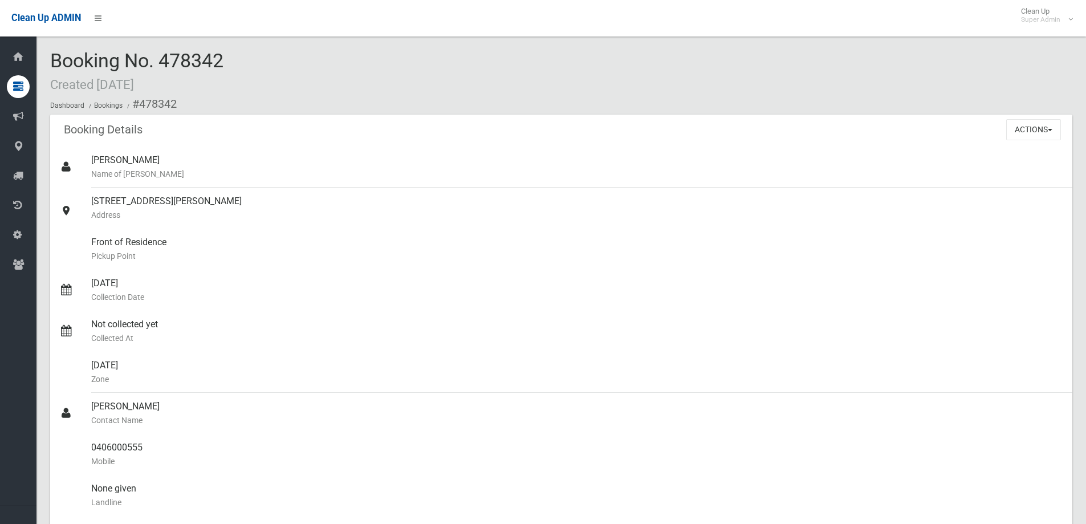
copy span "478342"
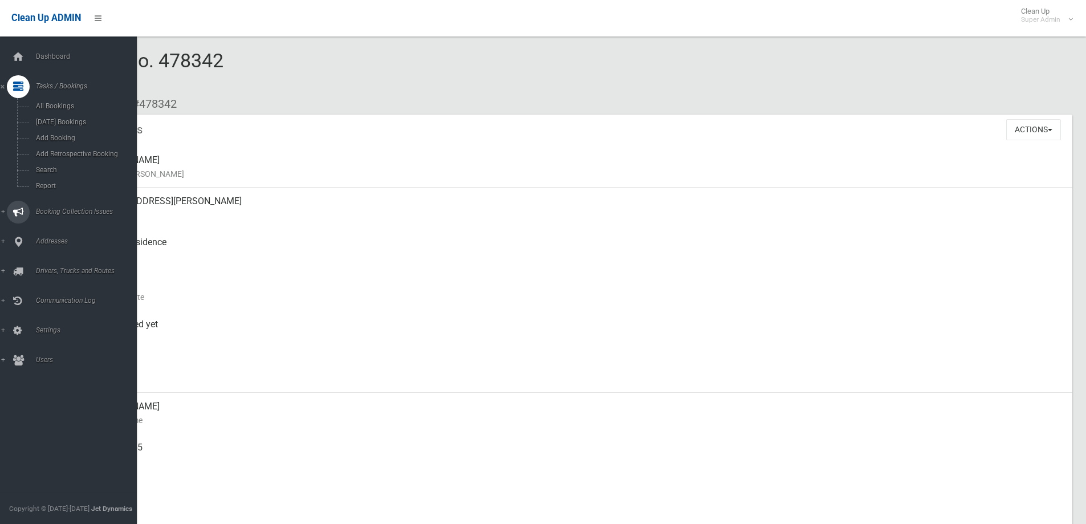
click at [52, 210] on span "Booking Collection Issues" at bounding box center [89, 212] width 113 height 8
click at [60, 132] on span "All Reported Issues" at bounding box center [84, 136] width 103 height 8
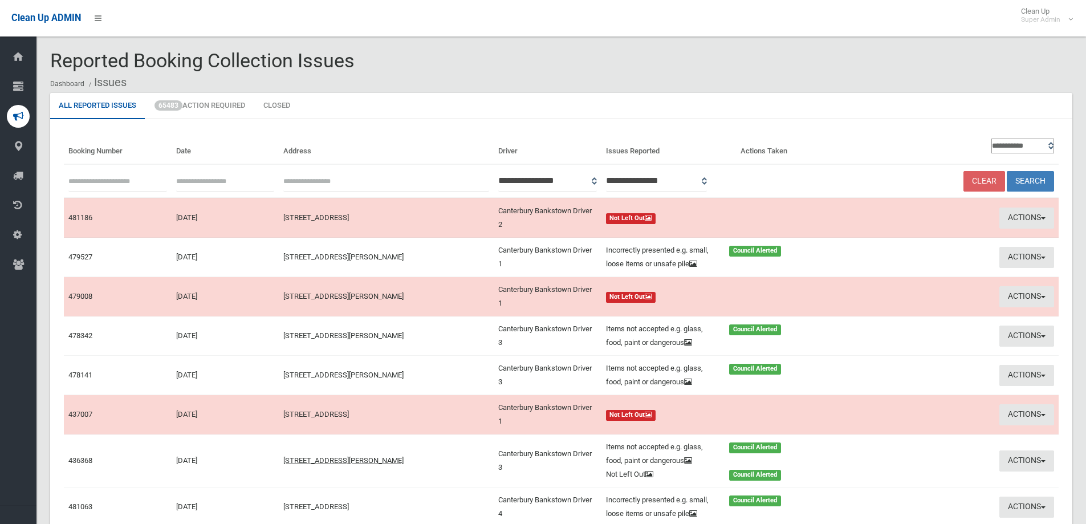
paste input "******"
type input "******"
click at [1030, 176] on button "Search" at bounding box center [1030, 181] width 47 height 21
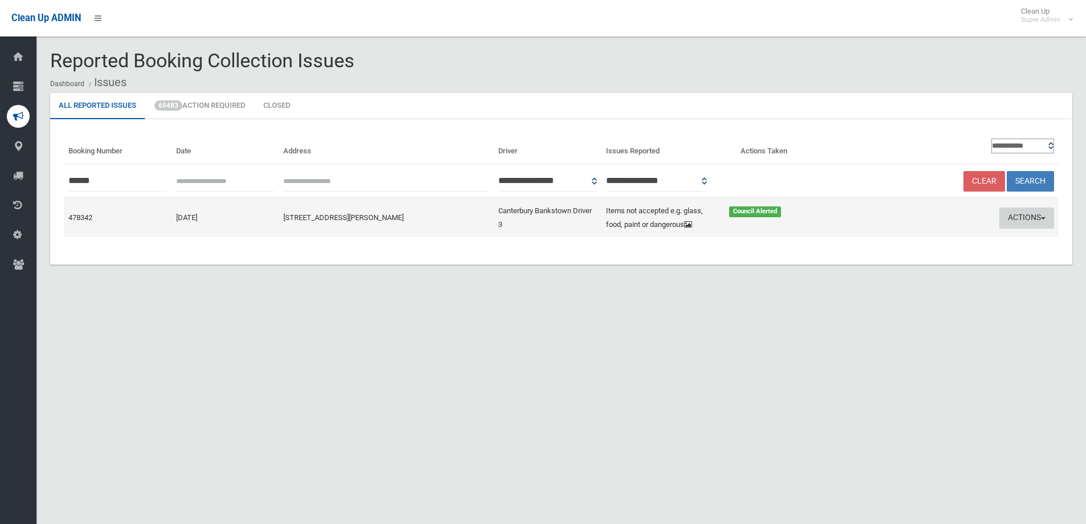
click at [1022, 215] on button "Actions" at bounding box center [1027, 218] width 55 height 21
click at [896, 259] on link "Edit Actions Taken" at bounding box center [917, 260] width 136 height 19
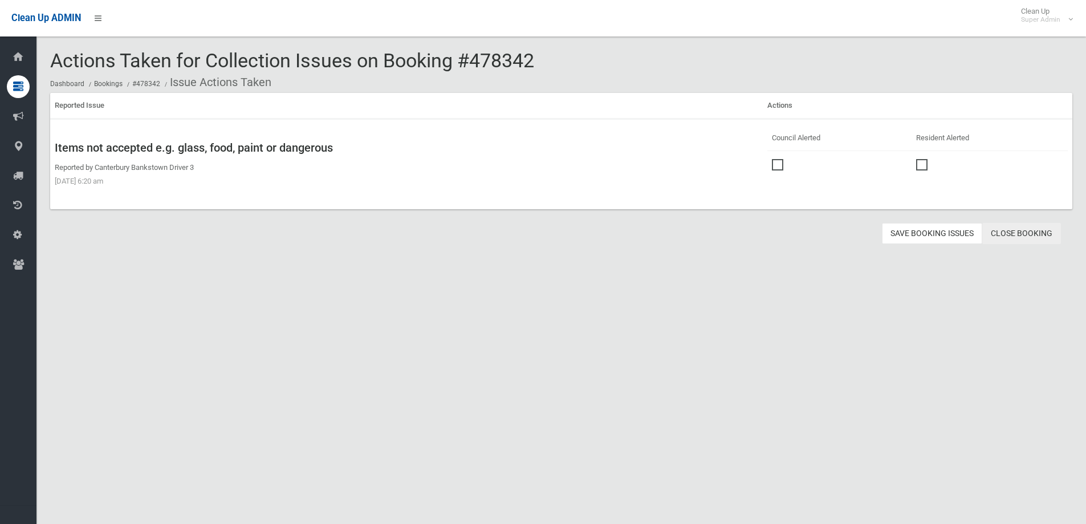
click at [1028, 235] on link "Close Booking" at bounding box center [1021, 233] width 79 height 21
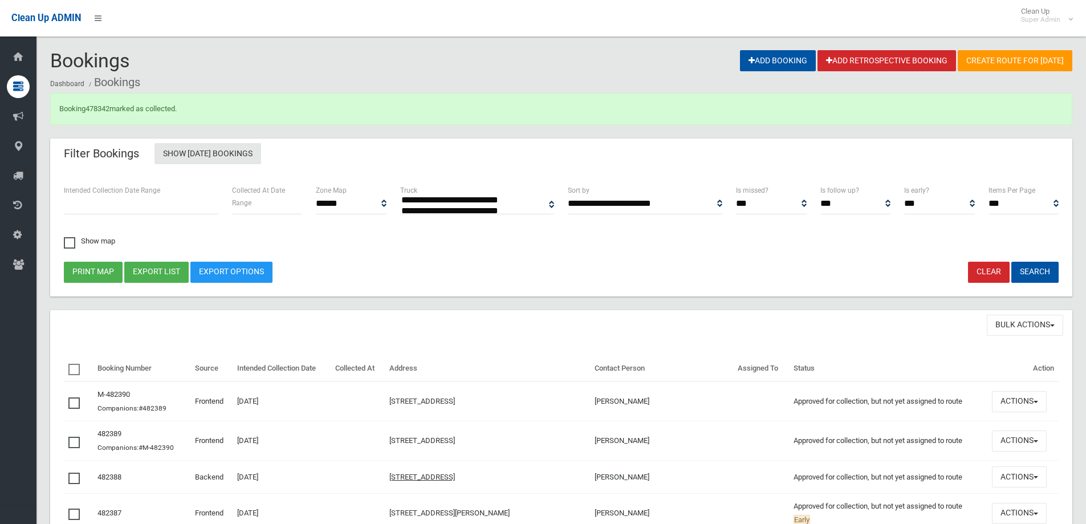
select select
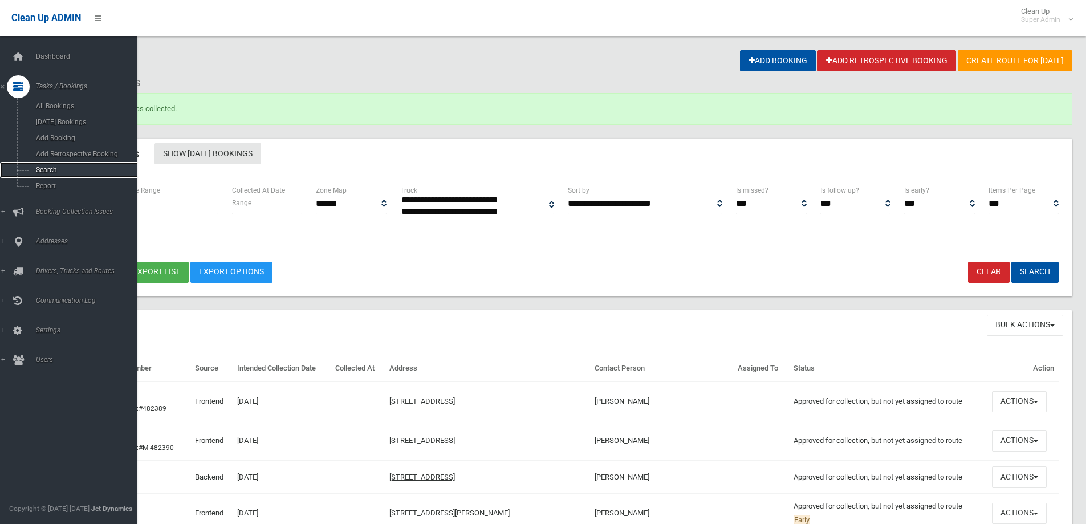
click at [50, 169] on span "Search" at bounding box center [84, 170] width 103 height 8
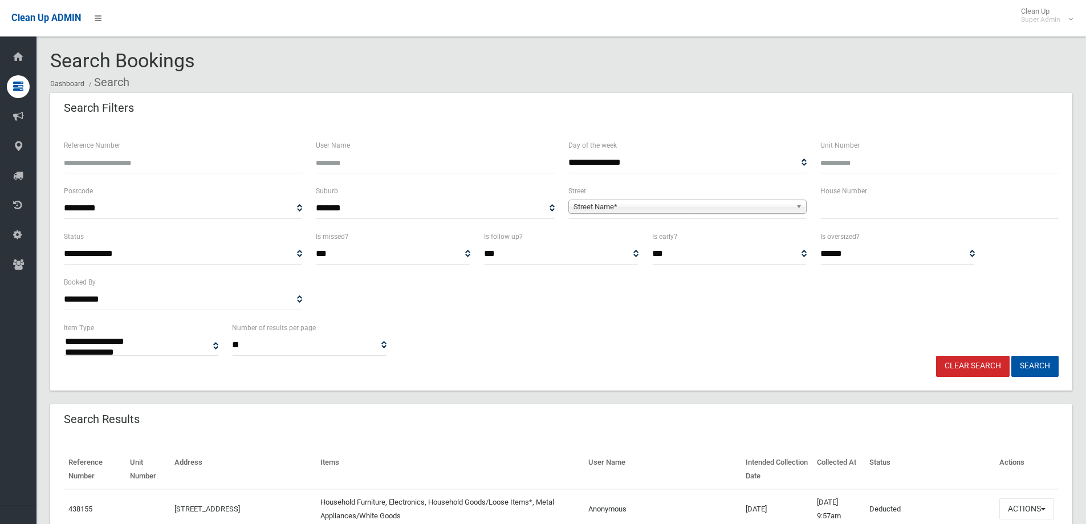
select select
click at [90, 161] on input "Reference Number" at bounding box center [183, 162] width 238 height 21
type input "******"
click at [1012, 356] on button "Search" at bounding box center [1035, 366] width 47 height 21
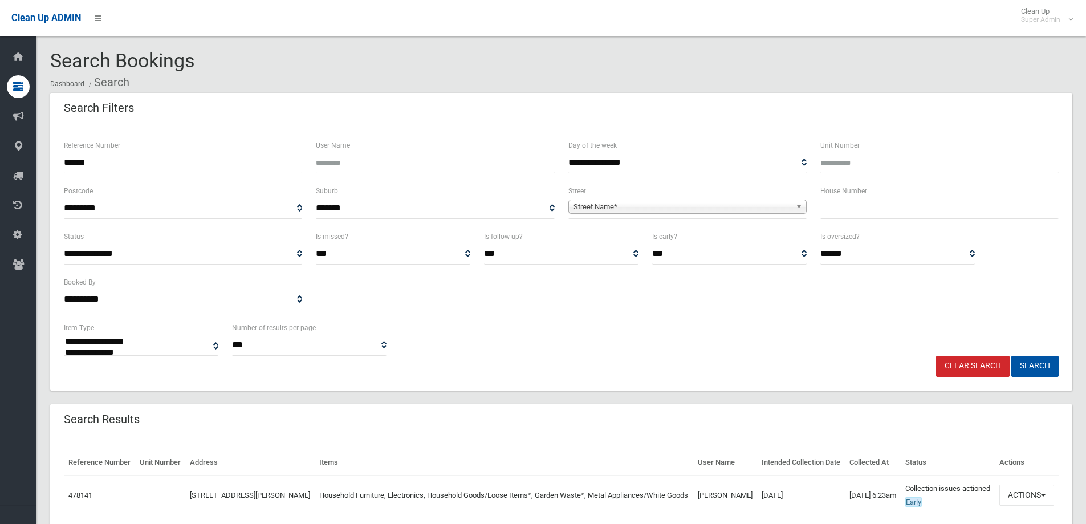
select select
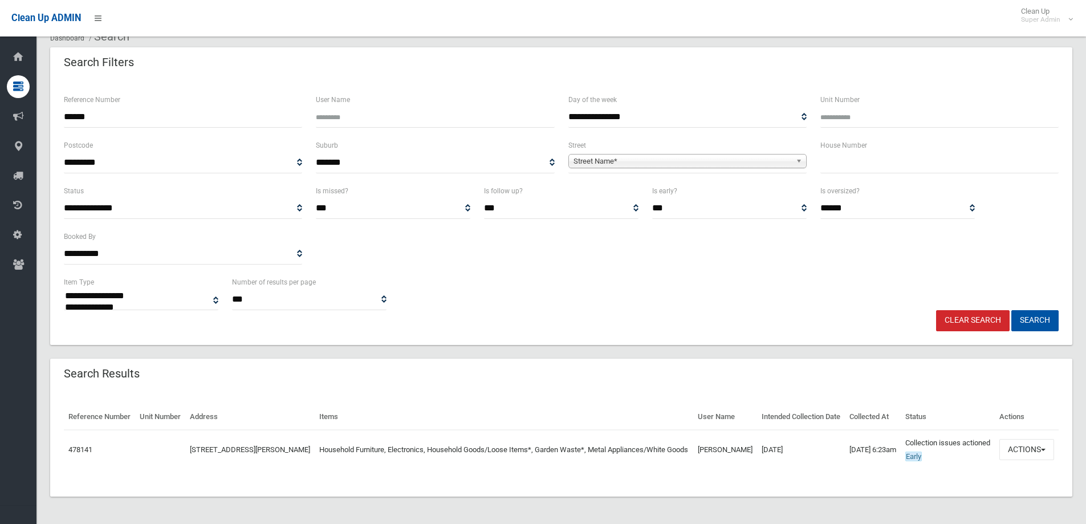
scroll to position [73, 0]
click at [1022, 439] on button "Actions" at bounding box center [1027, 449] width 55 height 21
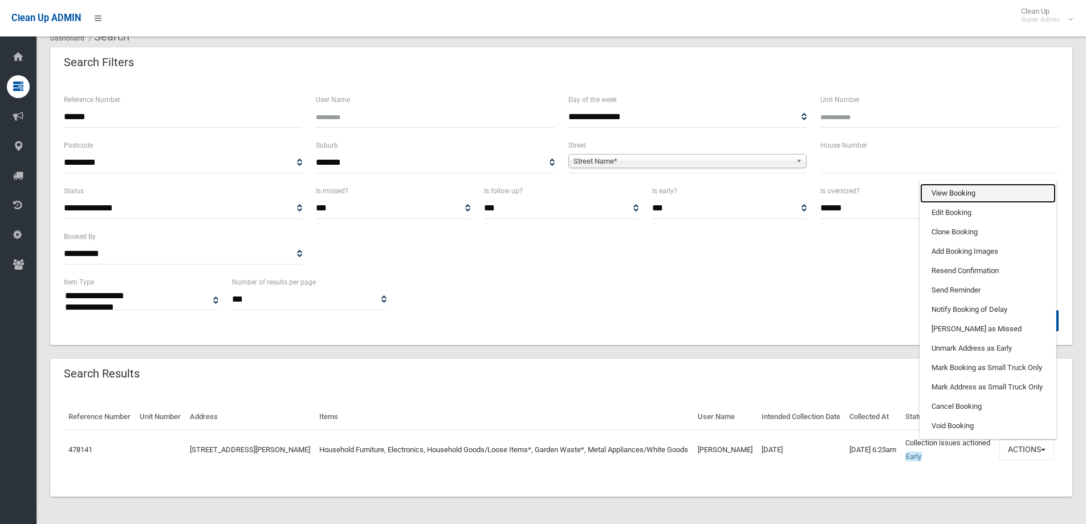
click at [951, 186] on link "View Booking" at bounding box center [988, 193] width 136 height 19
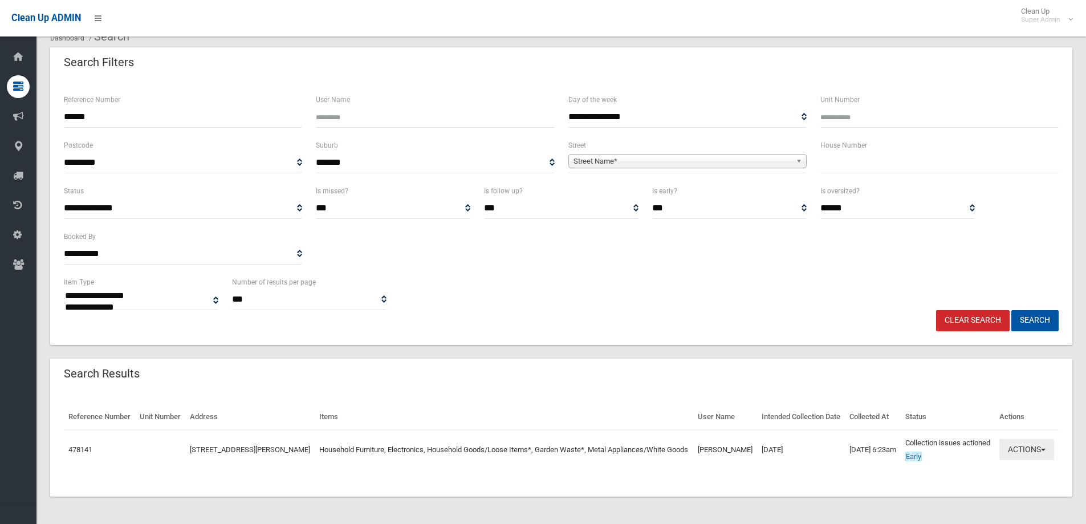
click at [1022, 442] on button "Actions" at bounding box center [1027, 449] width 55 height 21
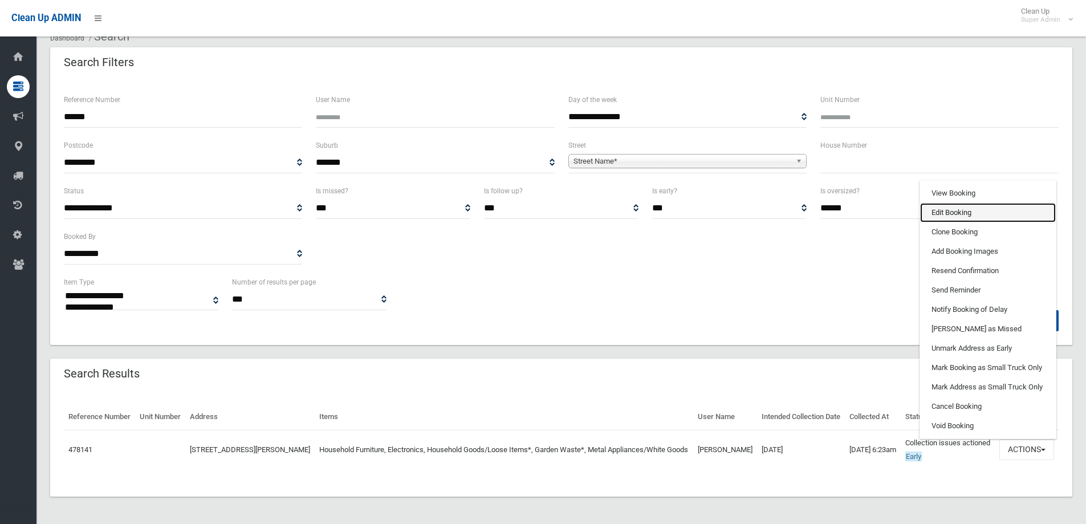
click at [949, 206] on link "Edit Booking" at bounding box center [988, 212] width 136 height 19
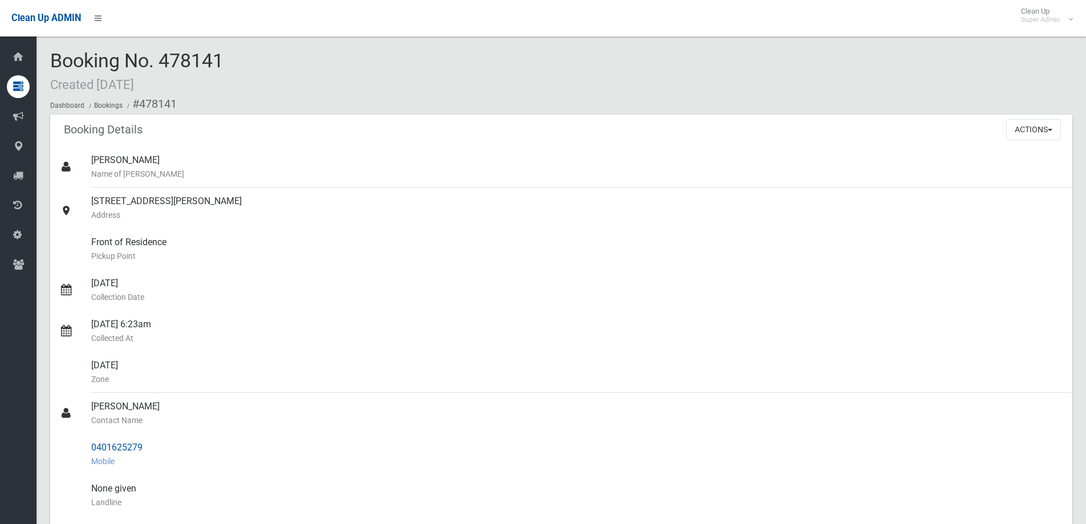
drag, startPoint x: 92, startPoint y: 404, endPoint x: 155, endPoint y: 448, distance: 76.9
click at [155, 448] on ul "[PERSON_NAME] Name of [PERSON_NAME] [STREET_ADDRESS][PERSON_NAME] Address Front…" at bounding box center [561, 462] width 1022 height 630
copy ul "[PERSON_NAME] Contact Name 0401625279"
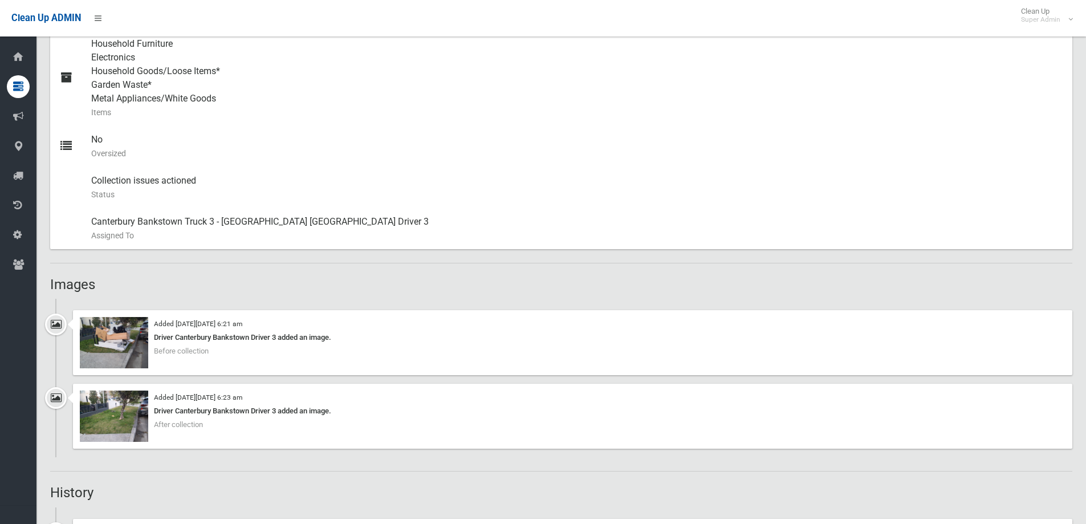
scroll to position [570, 0]
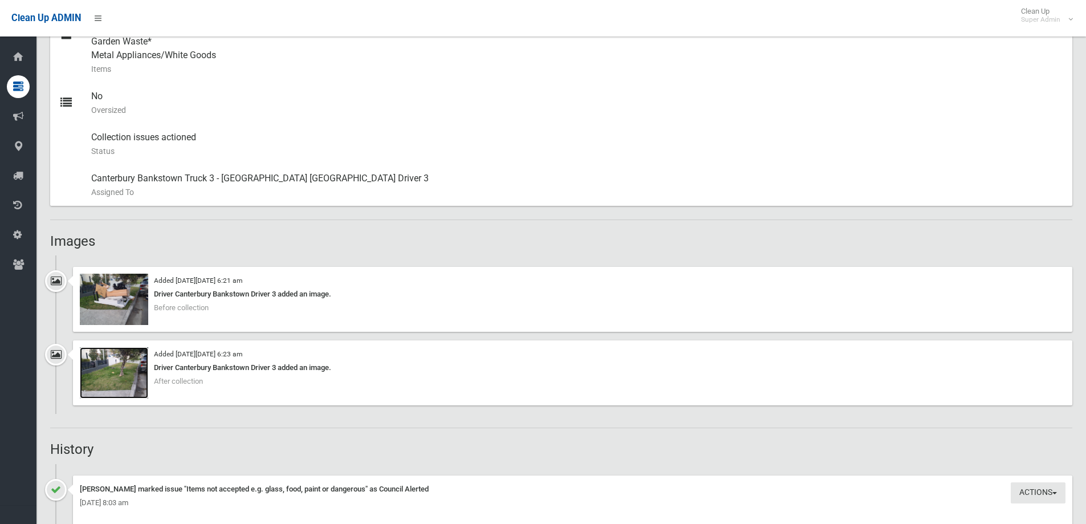
click at [123, 377] on img at bounding box center [114, 372] width 68 height 51
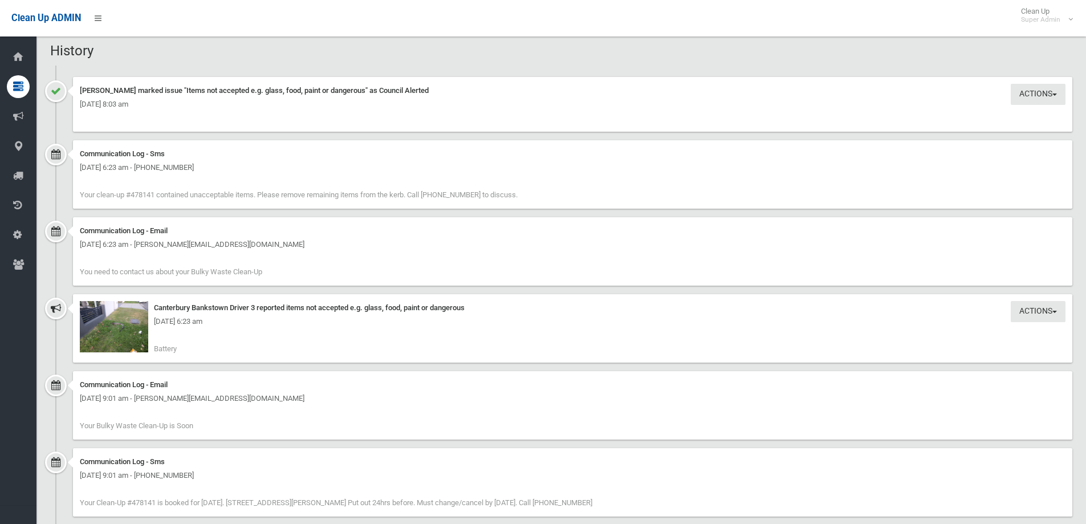
scroll to position [969, 0]
click at [128, 330] on img at bounding box center [114, 326] width 68 height 51
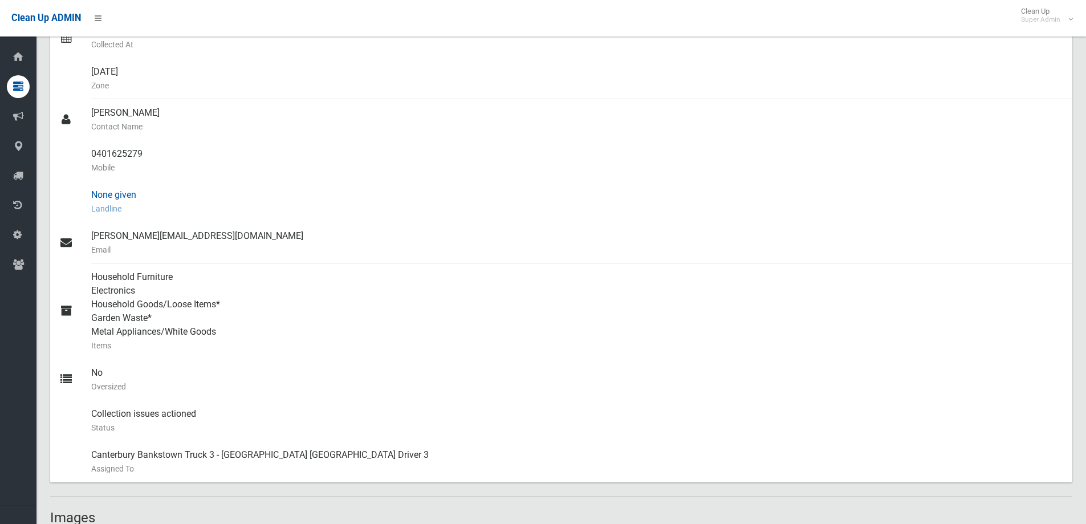
scroll to position [228, 0]
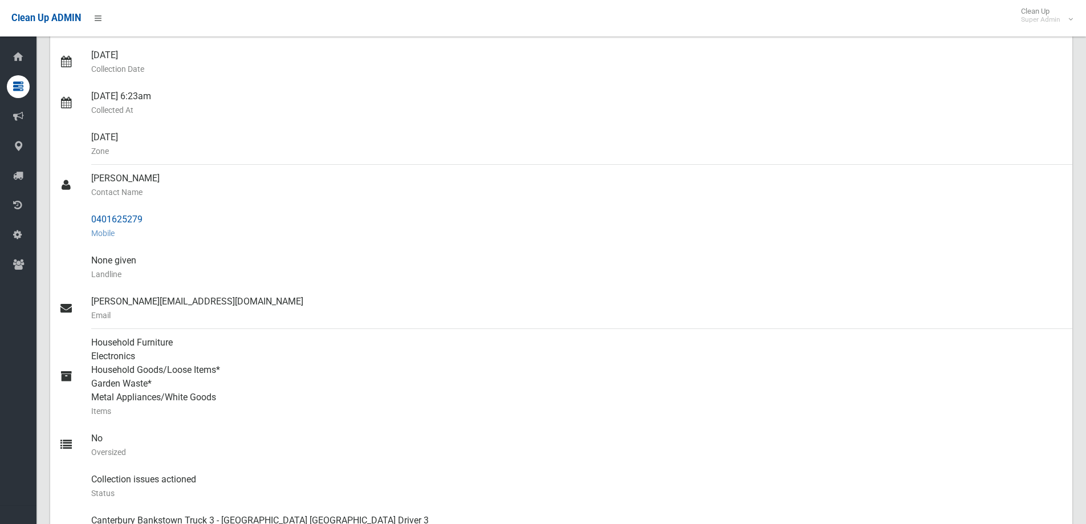
click at [127, 208] on div "0401625279 Mobile" at bounding box center [577, 226] width 972 height 41
drag, startPoint x: 90, startPoint y: 221, endPoint x: 155, endPoint y: 221, distance: 65.0
click at [155, 221] on link "0401625279 Mobile" at bounding box center [561, 226] width 1022 height 41
copy link "0401625279"
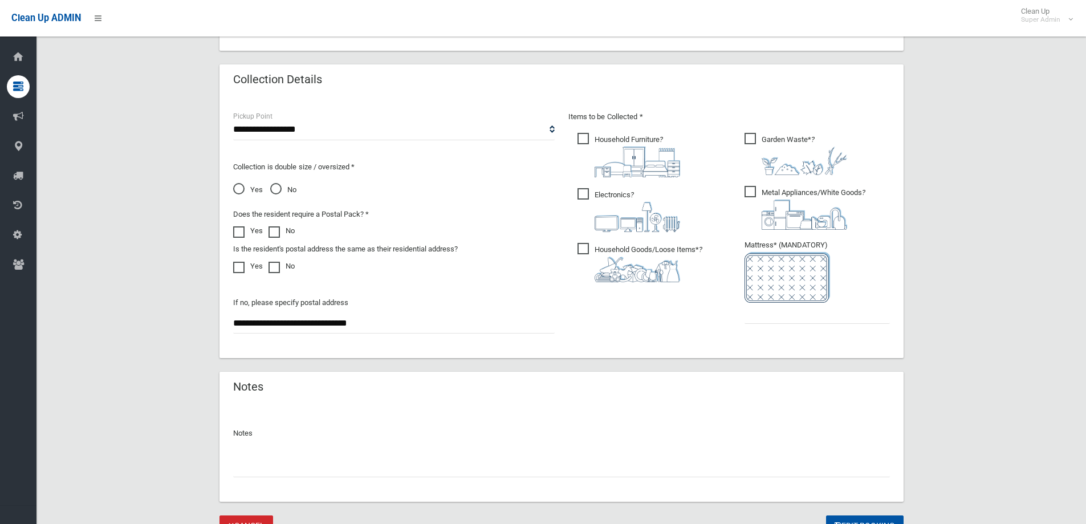
scroll to position [570, 0]
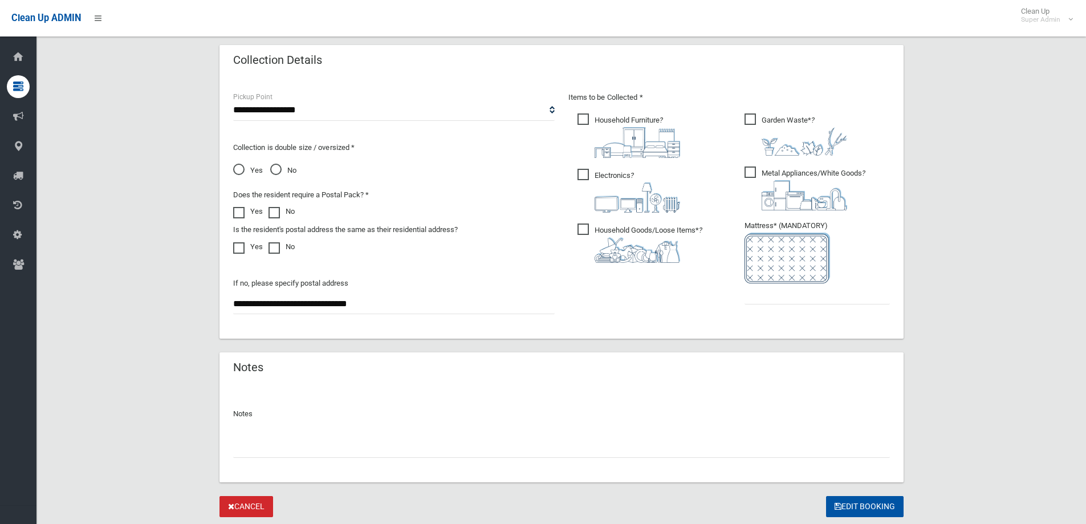
click at [239, 445] on input "text" at bounding box center [561, 447] width 657 height 21
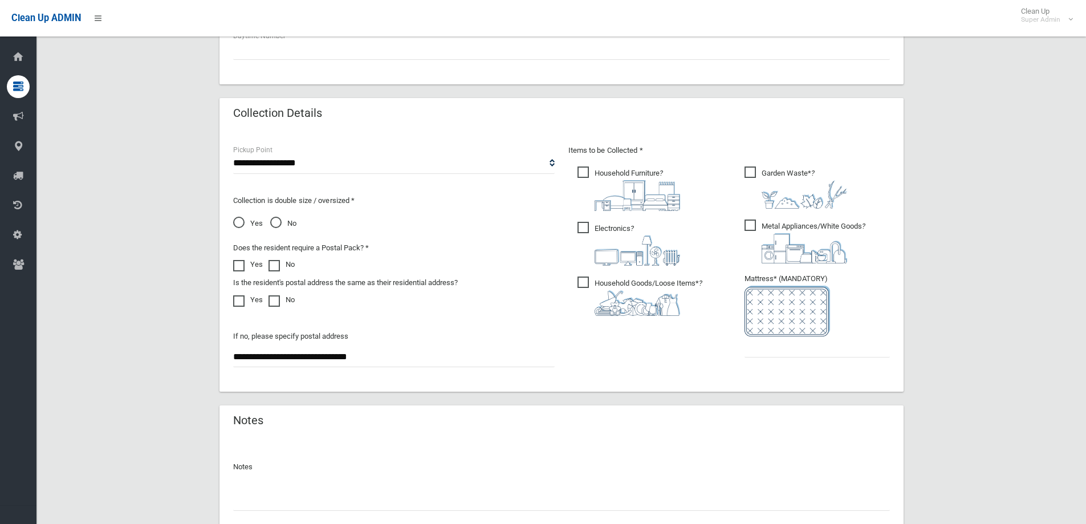
scroll to position [604, 0]
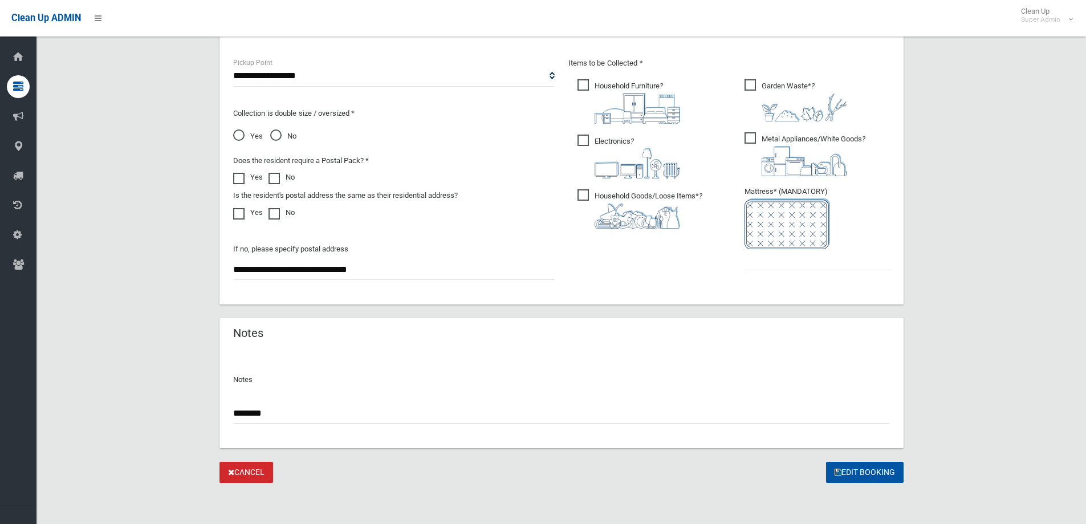
click at [245, 414] on input "*******" at bounding box center [561, 413] width 657 height 21
click at [312, 413] on input "**********" at bounding box center [561, 413] width 657 height 21
type input "**********"
click at [788, 259] on input "text" at bounding box center [817, 259] width 145 height 21
type input "*"
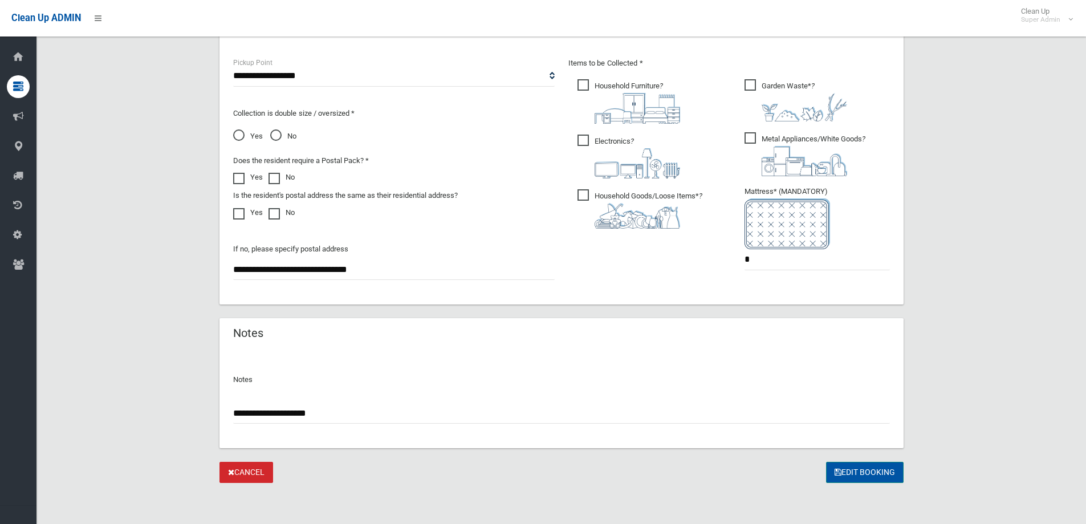
click at [876, 470] on button "Edit Booking" at bounding box center [865, 472] width 78 height 21
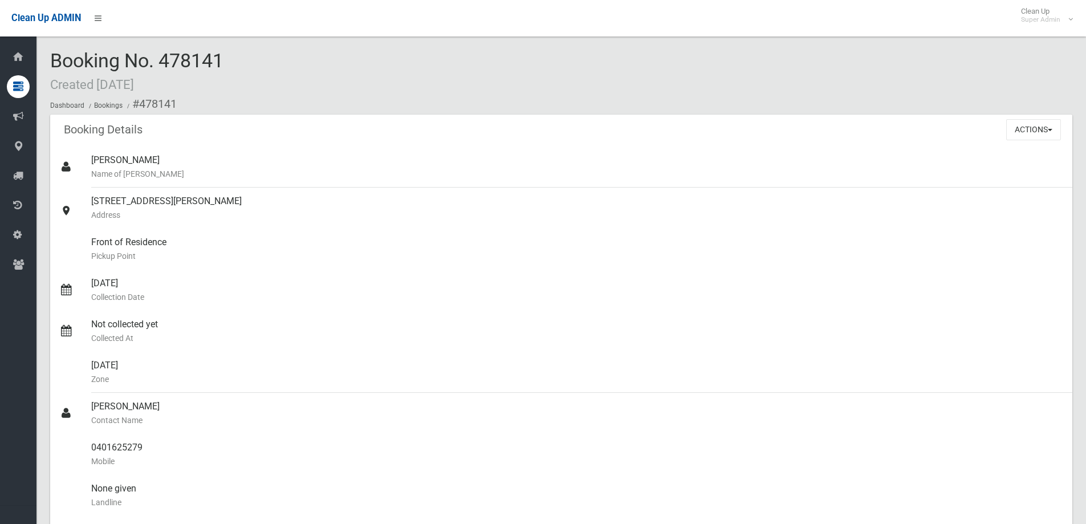
drag, startPoint x: 165, startPoint y: 60, endPoint x: 228, endPoint y: 58, distance: 62.8
click at [228, 58] on div "Booking No. 478141 Created 08/08/2025 Dashboard Bookings #478141" at bounding box center [561, 82] width 1022 height 64
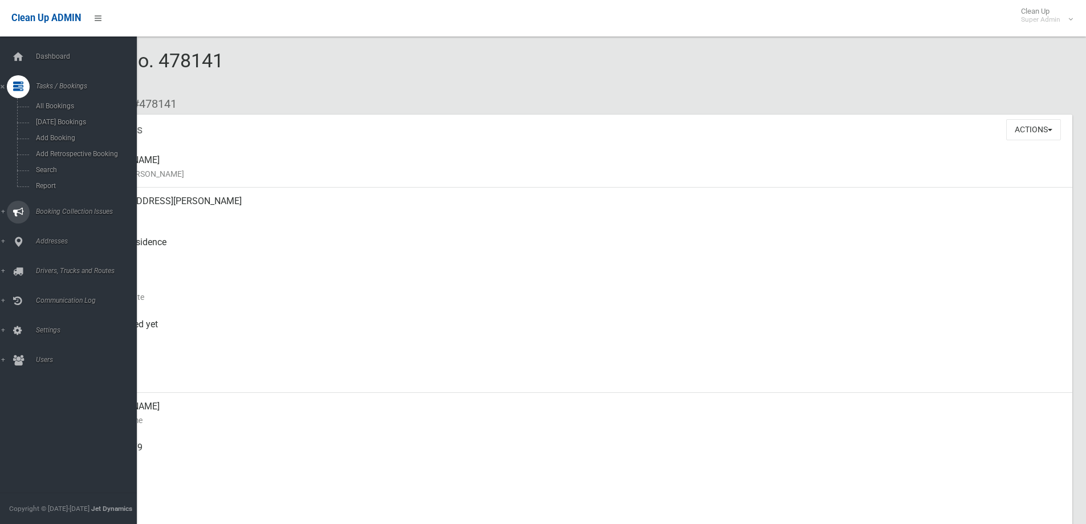
click at [59, 212] on span "Booking Collection Issues" at bounding box center [89, 212] width 113 height 8
click at [68, 135] on span "All Reported Issues" at bounding box center [84, 136] width 103 height 8
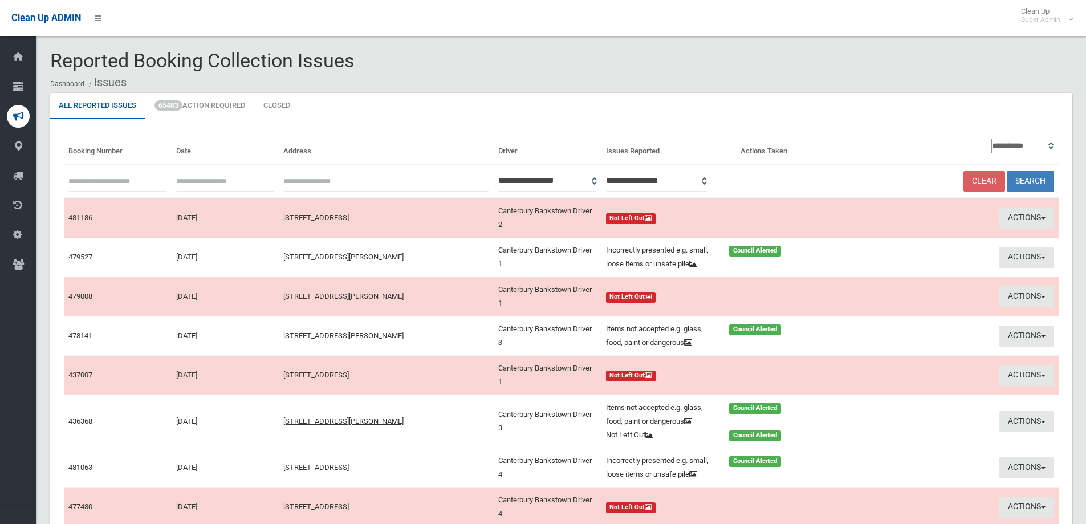
paste input "******"
type input "******"
click at [1033, 179] on button "Search" at bounding box center [1030, 181] width 47 height 21
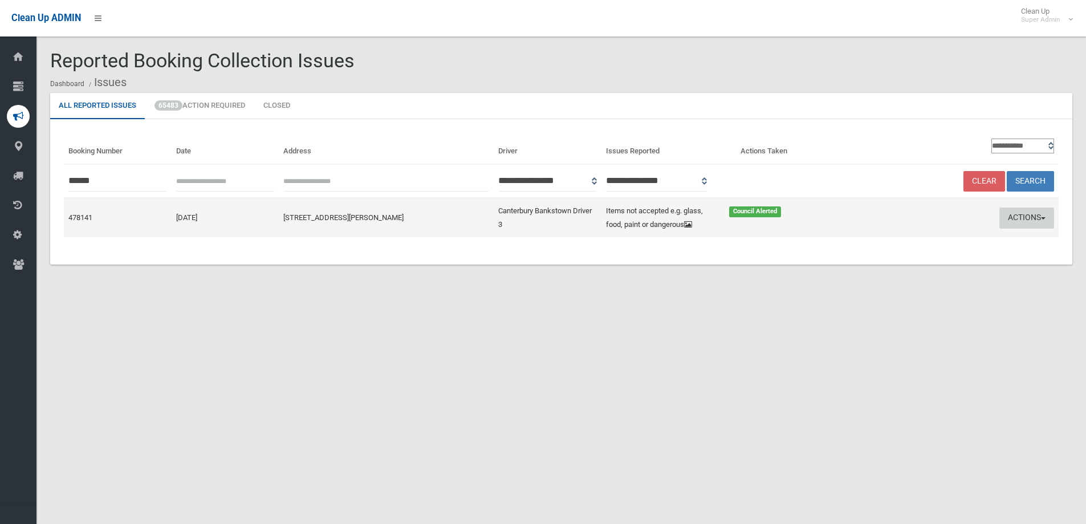
click at [1019, 218] on button "Actions" at bounding box center [1027, 218] width 55 height 21
click at [912, 261] on link "Edit Actions Taken" at bounding box center [917, 260] width 136 height 19
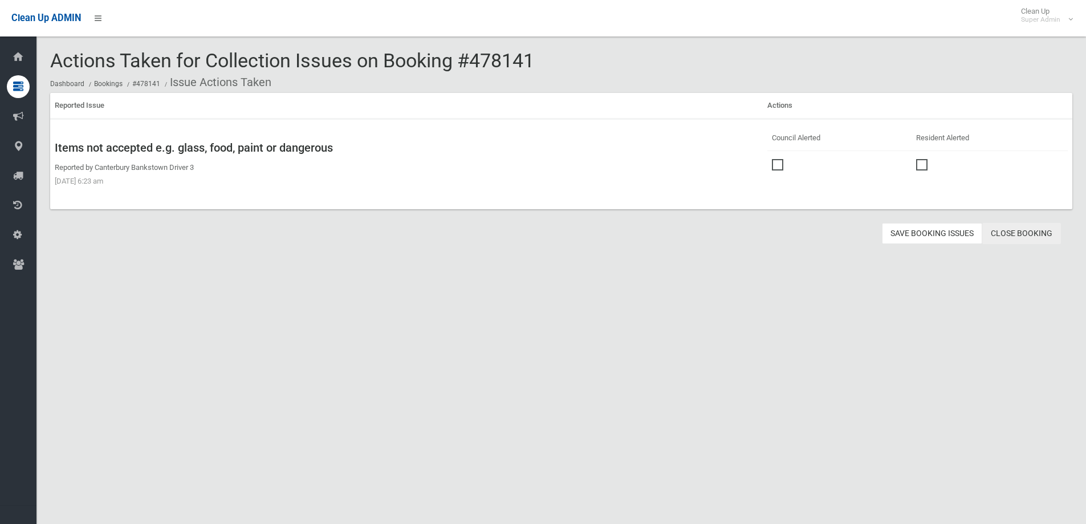
click at [1037, 232] on link "Close Booking" at bounding box center [1021, 233] width 79 height 21
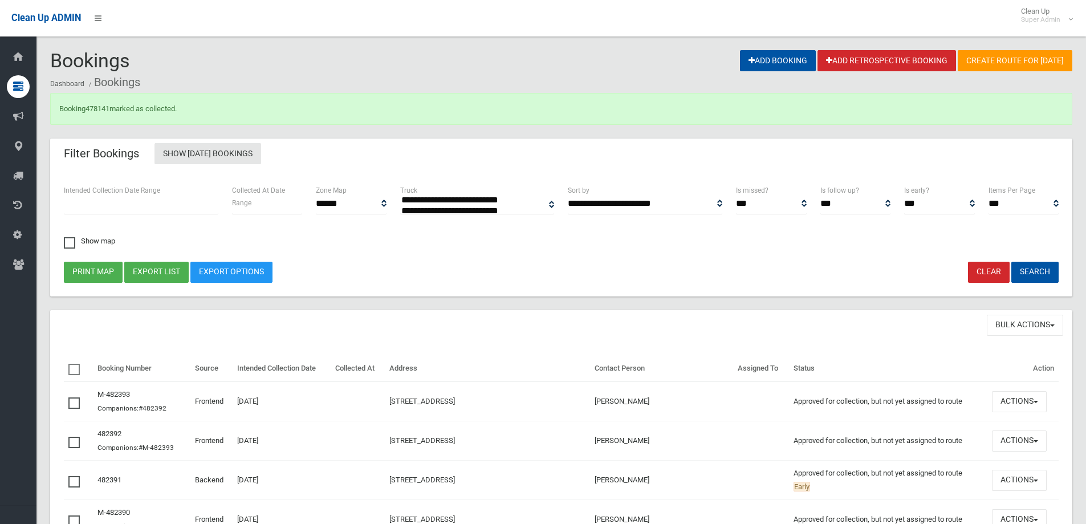
select select
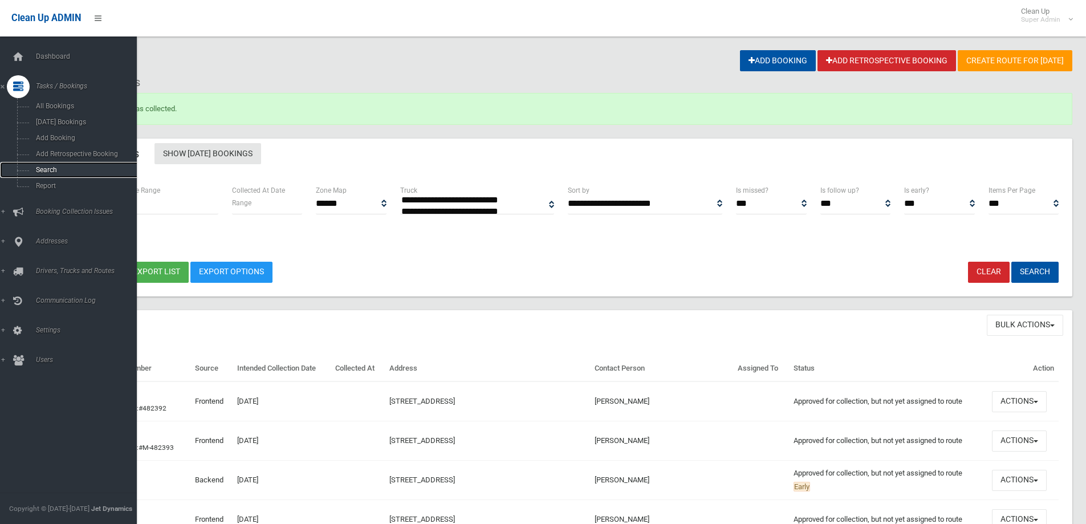
click at [46, 168] on span "Search" at bounding box center [84, 170] width 103 height 8
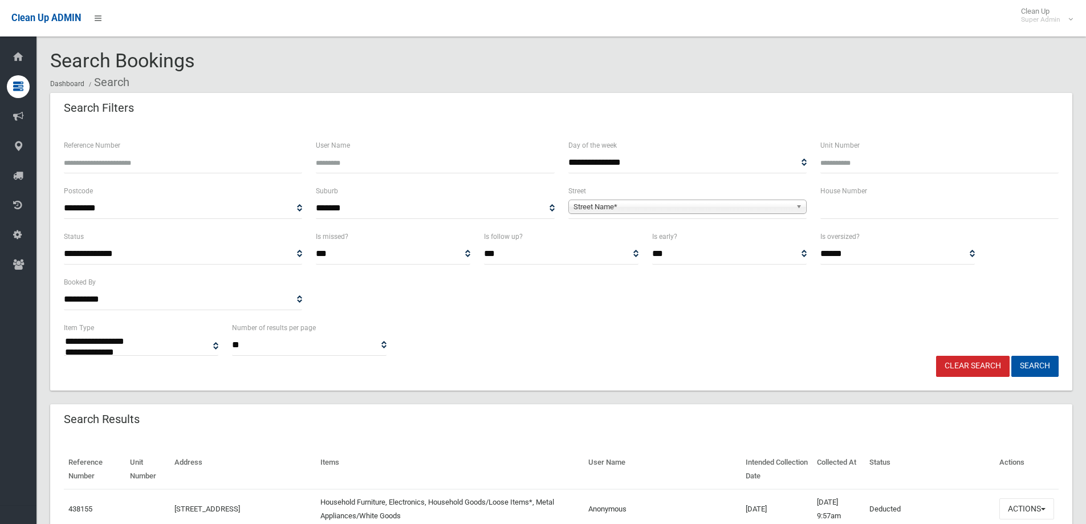
select select
click at [97, 157] on input "Reference Number" at bounding box center [183, 162] width 238 height 21
type input "******"
click at [1012, 356] on button "Search" at bounding box center [1035, 366] width 47 height 21
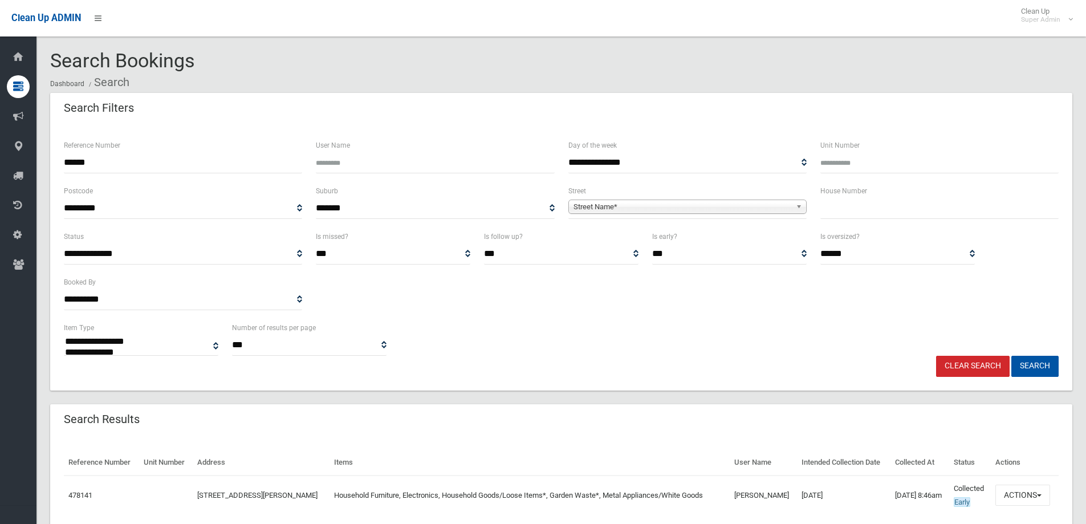
select select
click at [1018, 495] on button "Actions" at bounding box center [1023, 495] width 55 height 21
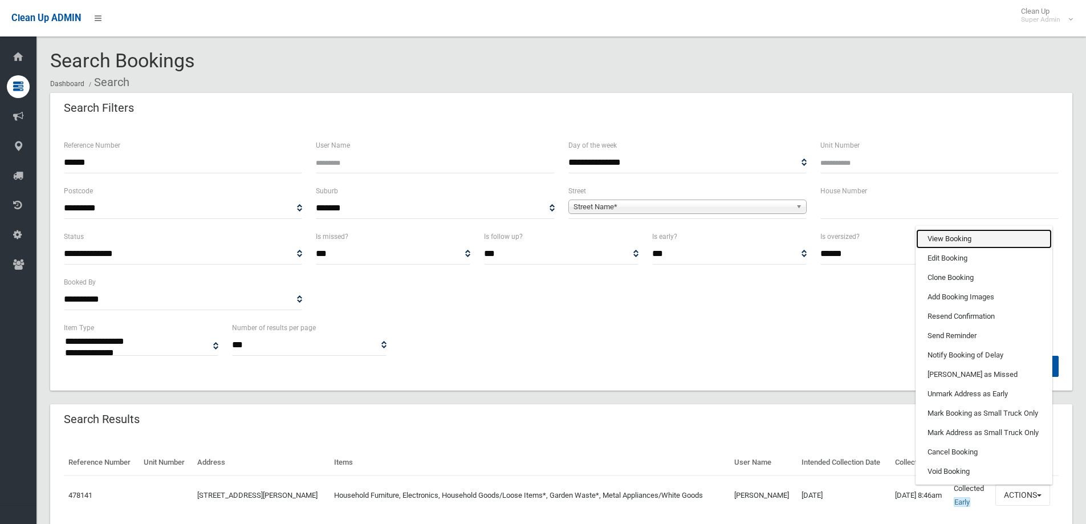
click at [949, 239] on link "View Booking" at bounding box center [984, 238] width 136 height 19
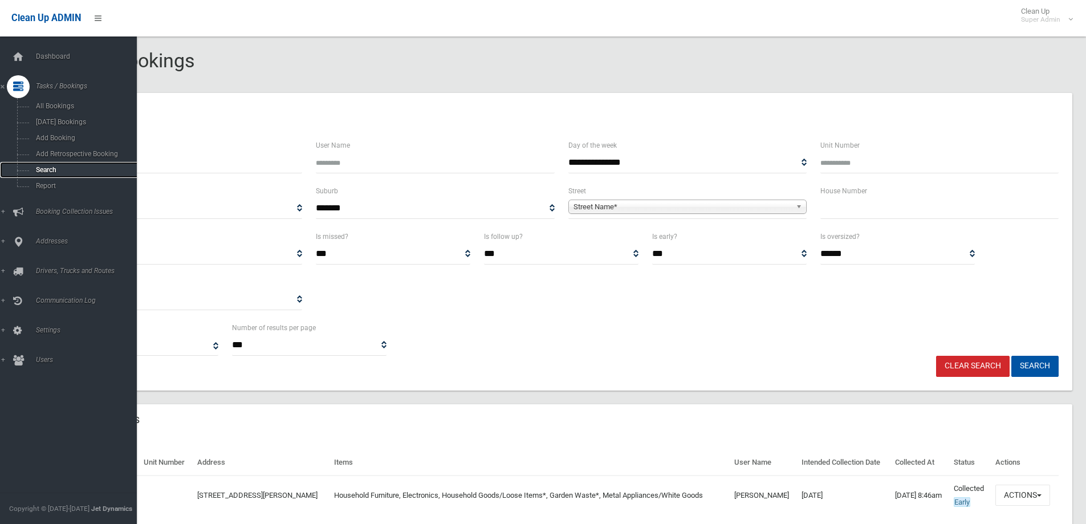
click at [50, 168] on span "Search" at bounding box center [84, 170] width 103 height 8
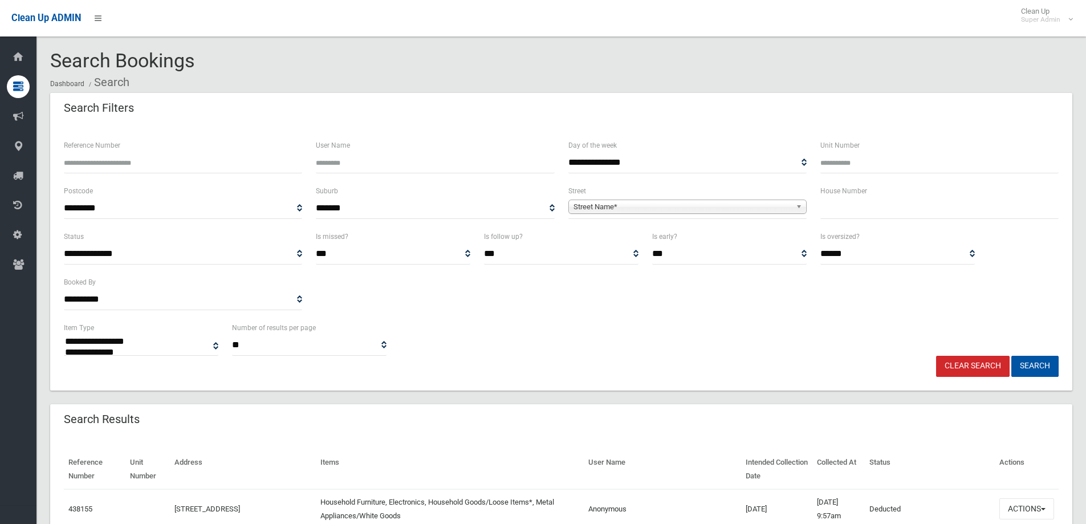
select select
click at [128, 161] on input "Reference Number" at bounding box center [183, 162] width 238 height 21
type input "******"
click at [1012, 356] on button "Search" at bounding box center [1035, 366] width 47 height 21
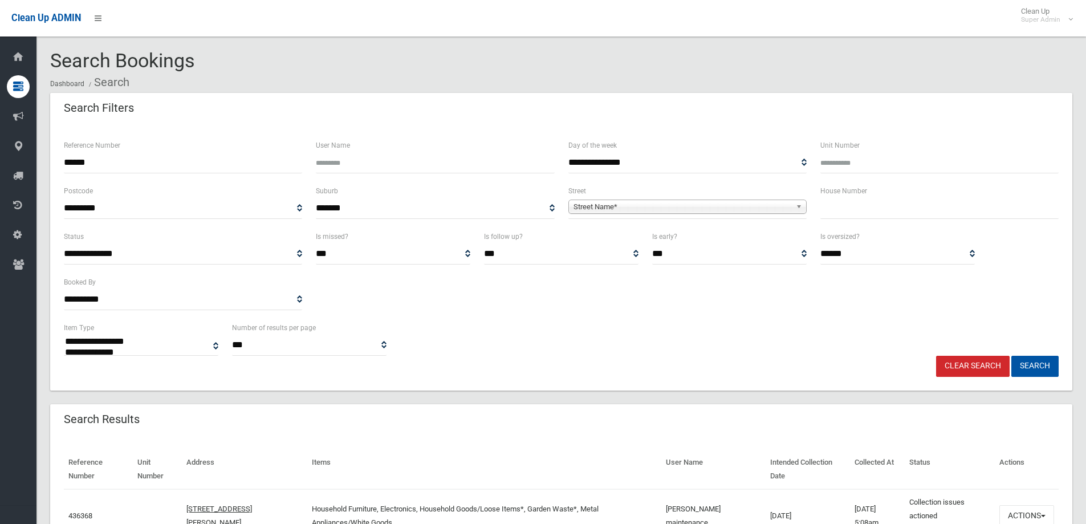
select select
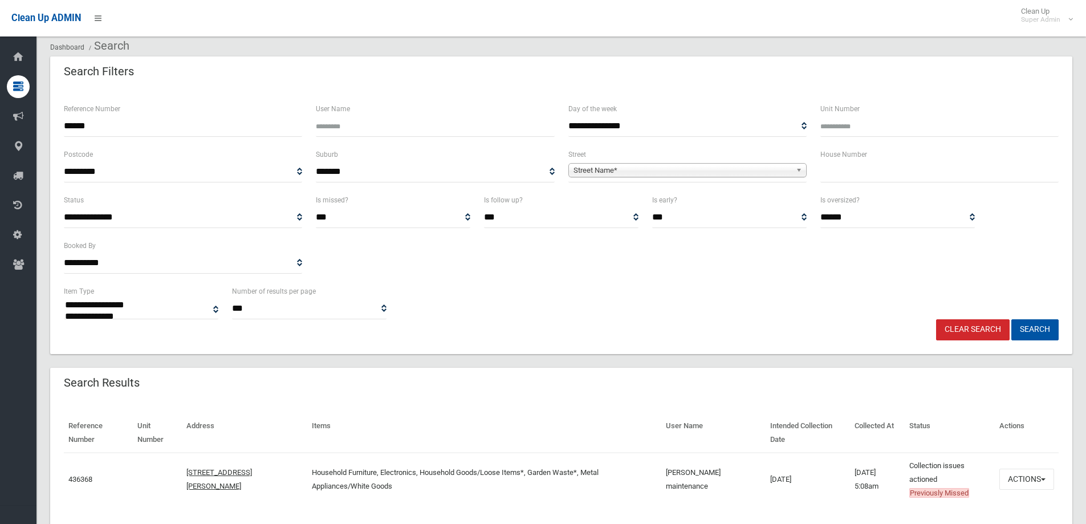
scroll to position [73, 0]
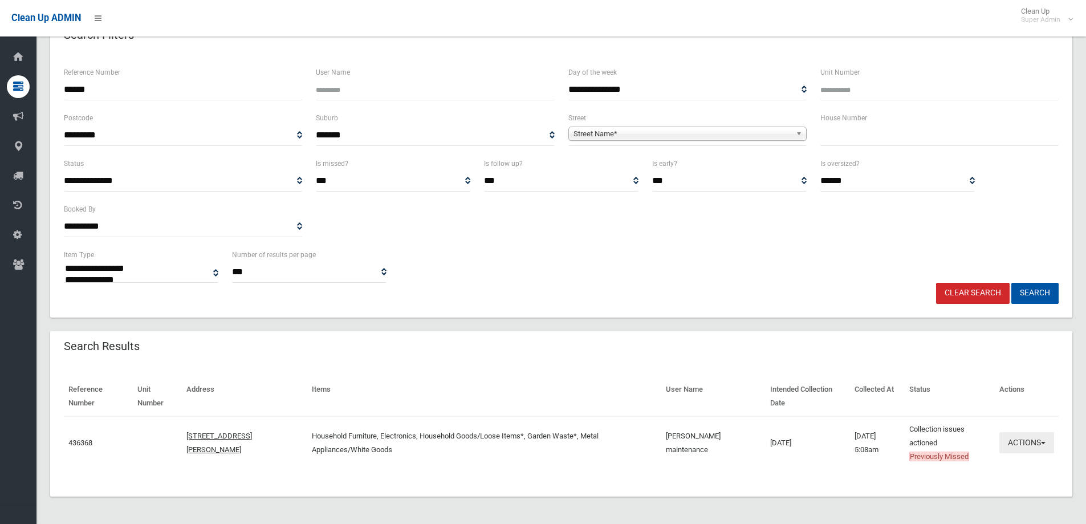
click at [1026, 438] on button "Actions" at bounding box center [1027, 442] width 55 height 21
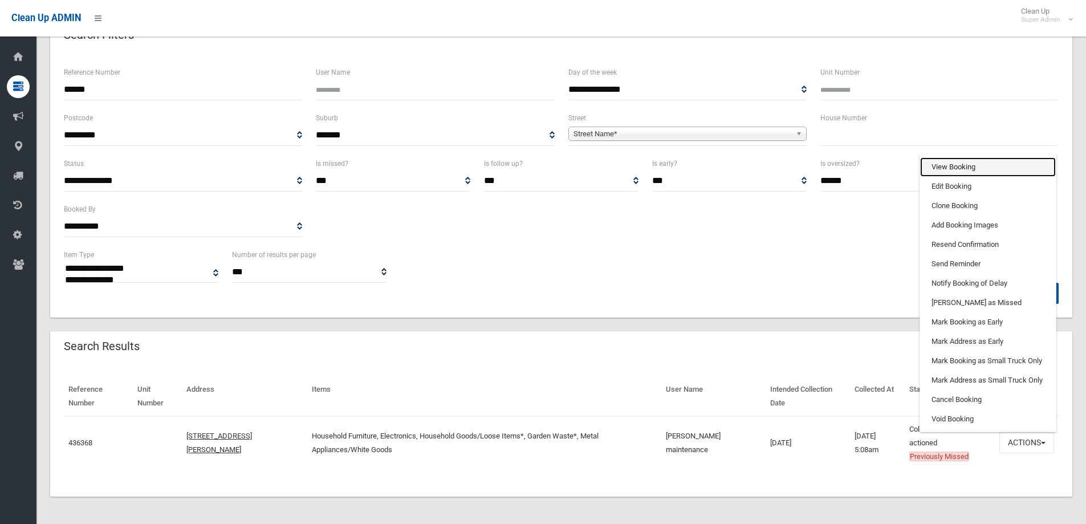
click at [961, 167] on link "View Booking" at bounding box center [988, 166] width 136 height 19
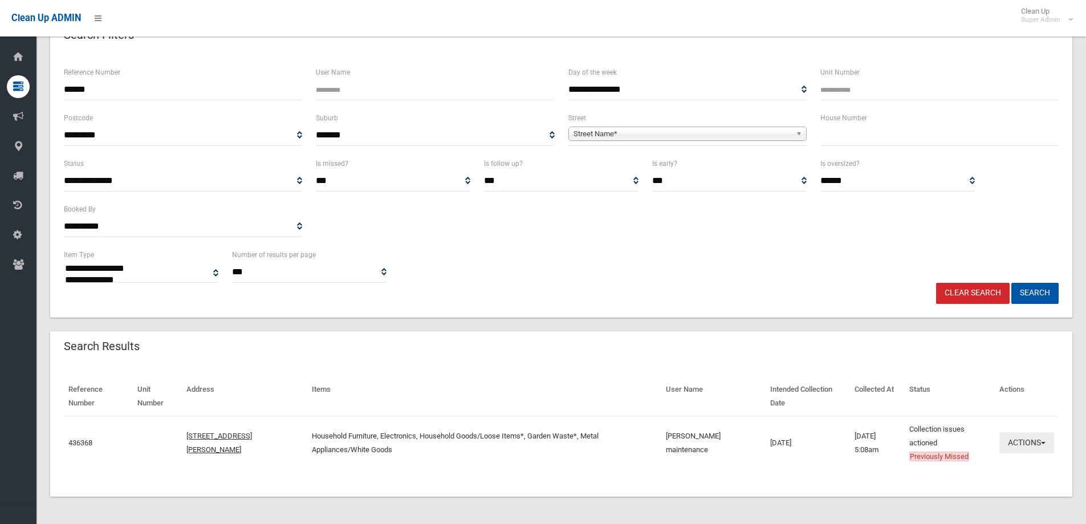
click at [1025, 440] on button "Actions" at bounding box center [1027, 442] width 55 height 21
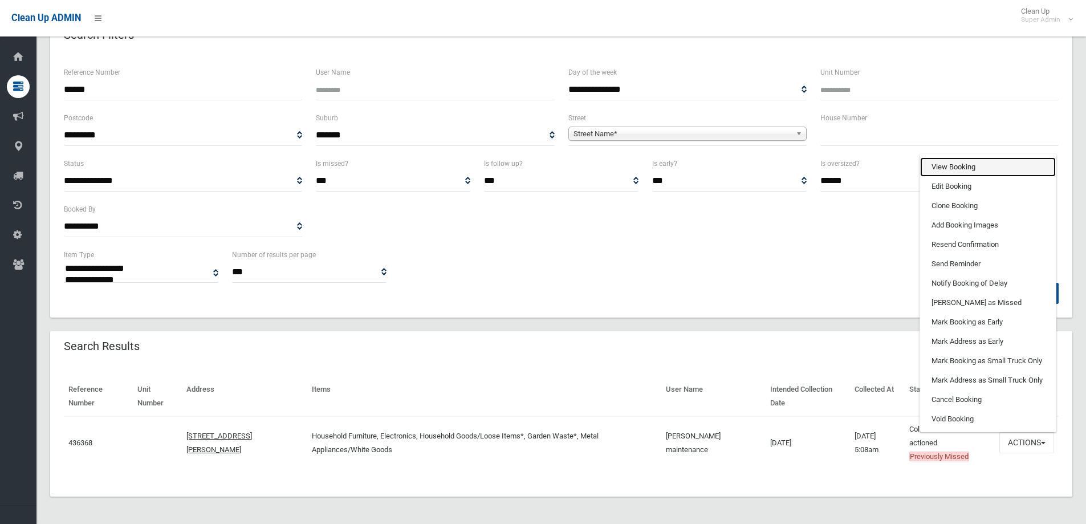
click at [957, 169] on link "View Booking" at bounding box center [988, 166] width 136 height 19
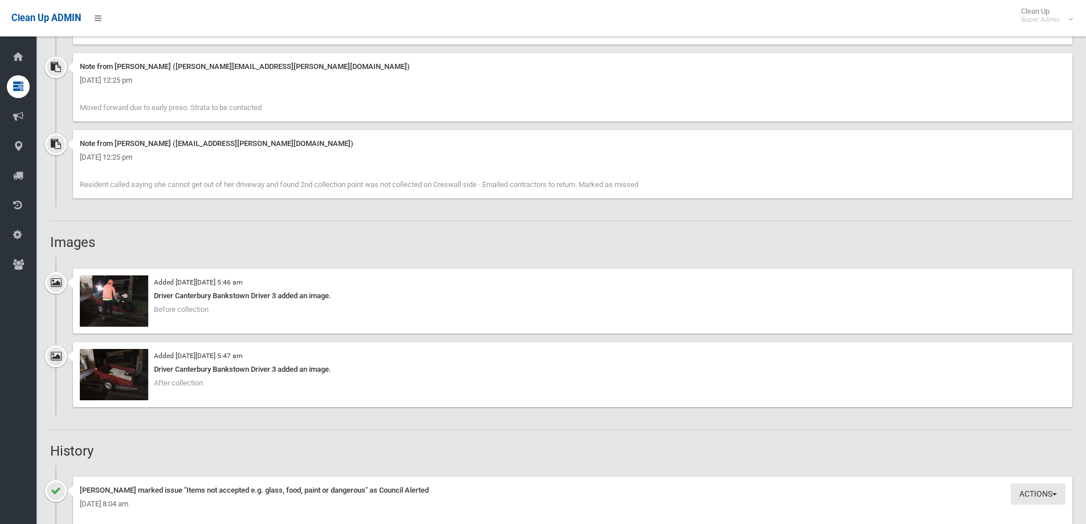
scroll to position [912, 0]
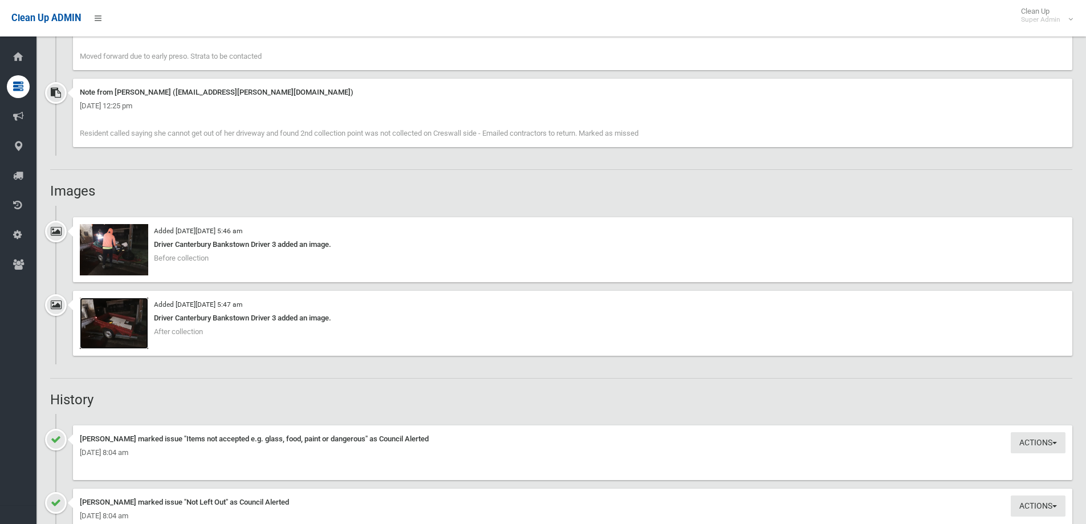
click at [122, 330] on img at bounding box center [114, 323] width 68 height 51
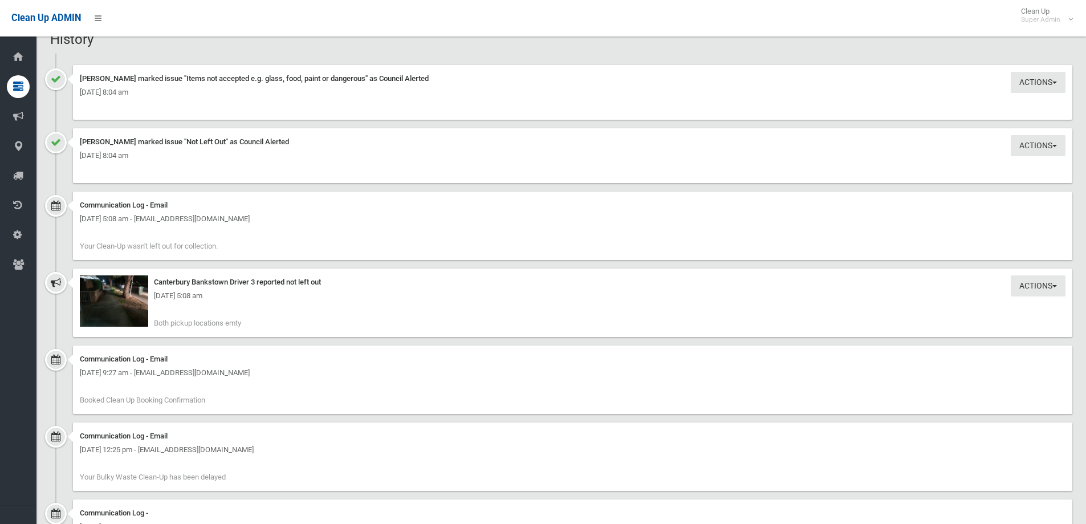
scroll to position [1311, 0]
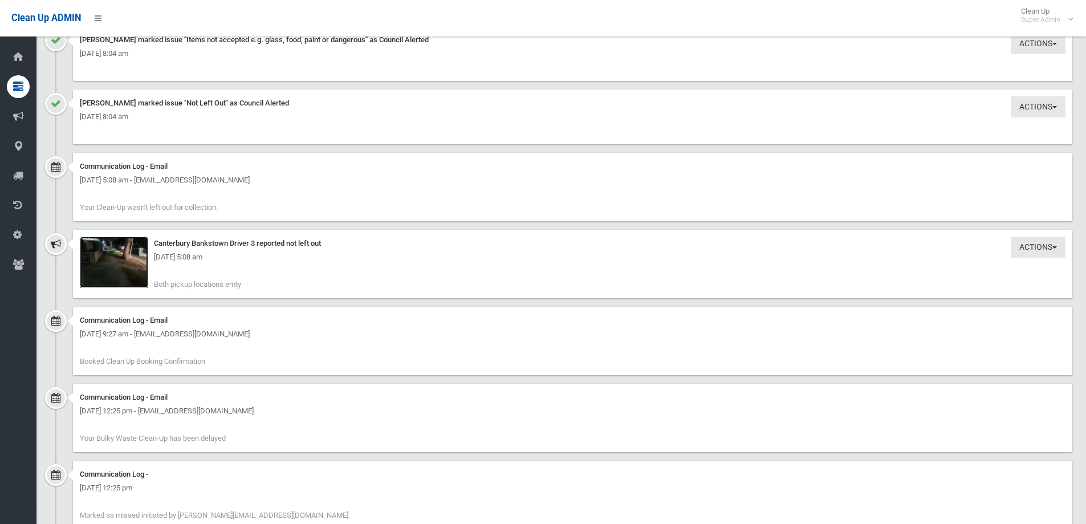
click at [116, 271] on img at bounding box center [114, 262] width 68 height 51
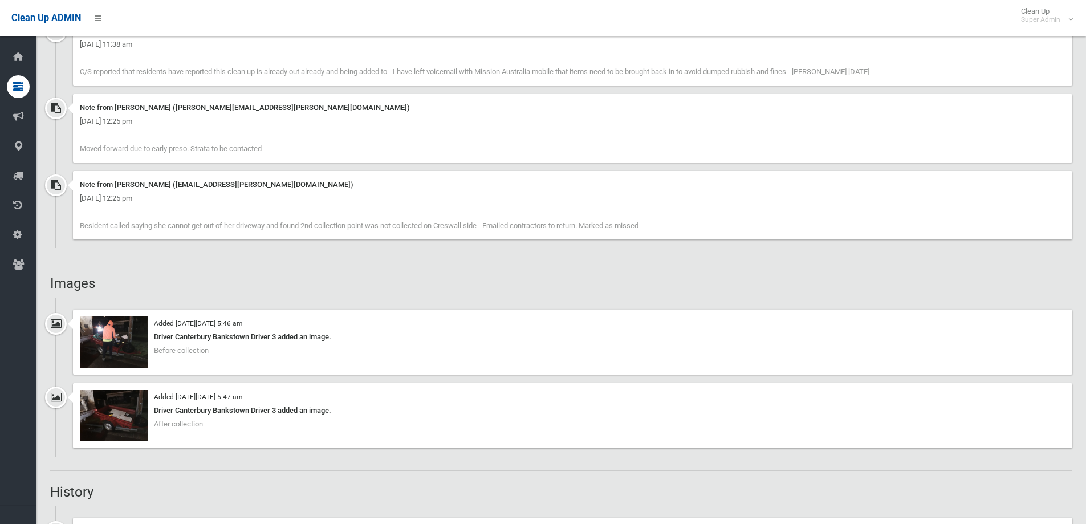
scroll to position [855, 0]
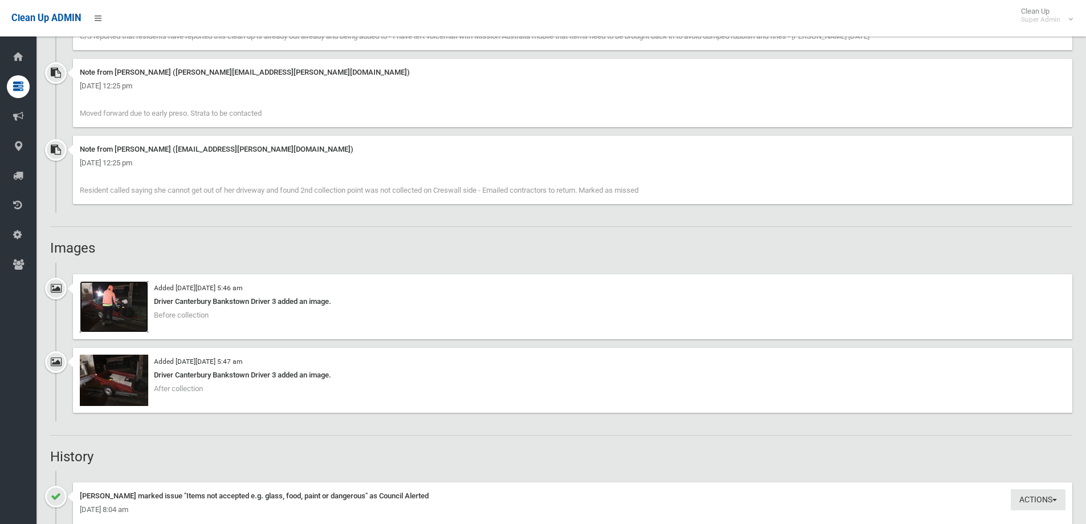
click at [127, 311] on img at bounding box center [114, 306] width 68 height 51
click at [124, 381] on img at bounding box center [114, 380] width 68 height 51
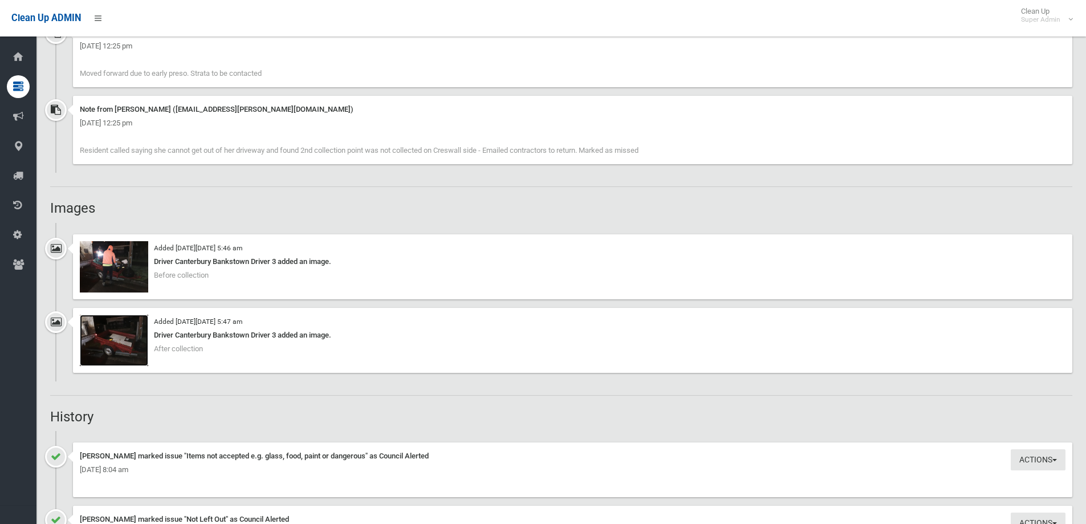
scroll to position [969, 0]
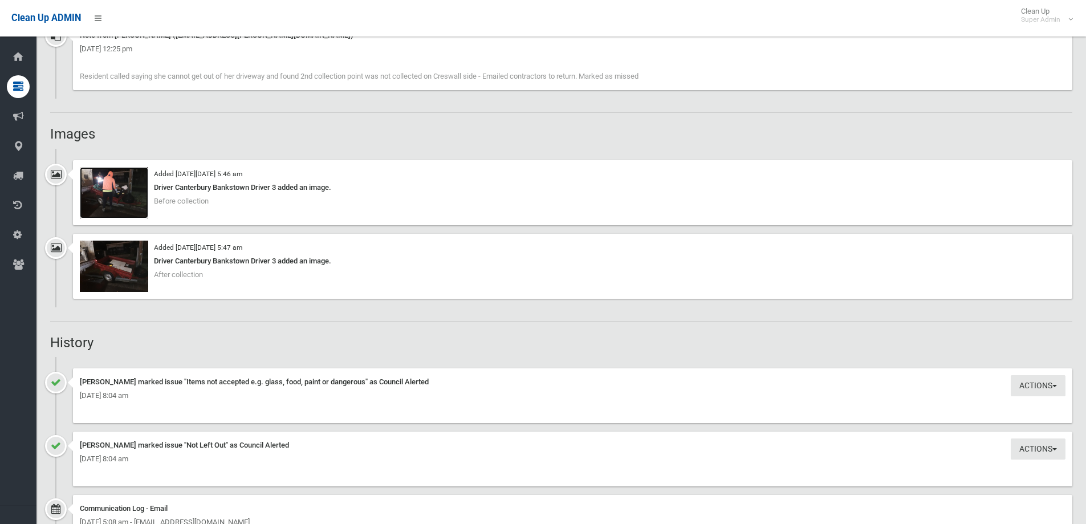
click at [118, 188] on img at bounding box center [114, 192] width 68 height 51
click at [129, 277] on img at bounding box center [114, 266] width 68 height 51
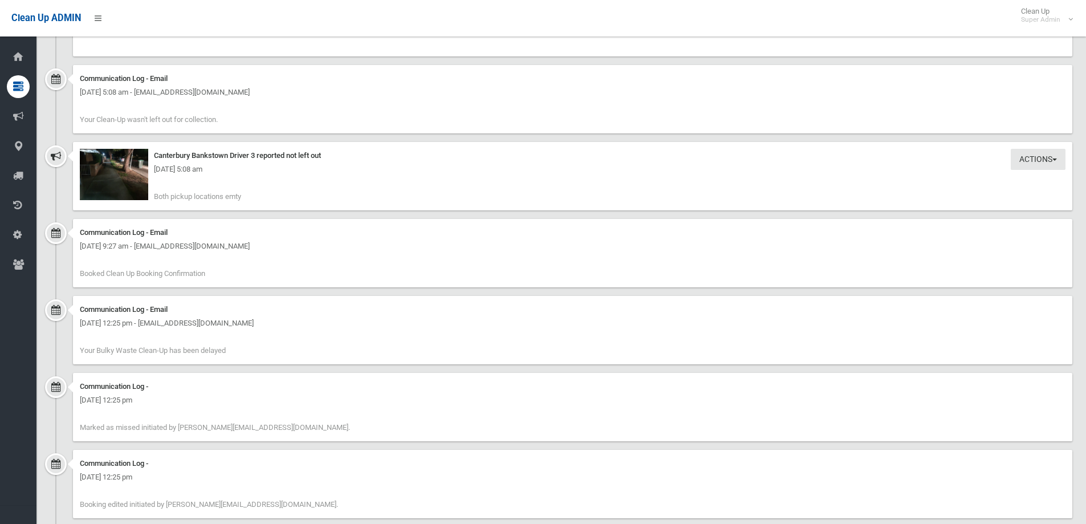
scroll to position [1426, 0]
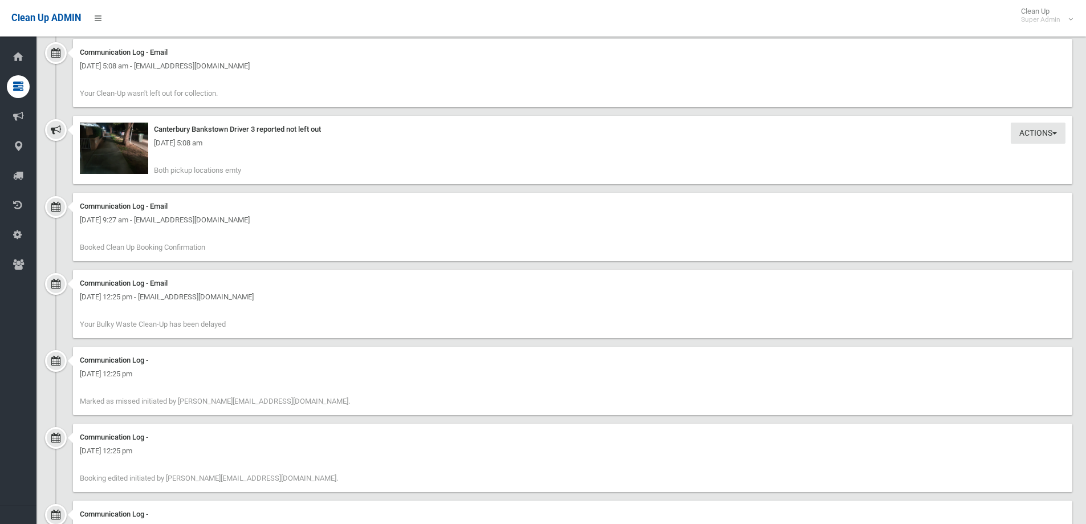
click at [116, 145] on div "Monday 1st September 2025 - 5:08 am" at bounding box center [573, 143] width 986 height 14
click at [117, 151] on img at bounding box center [114, 148] width 68 height 51
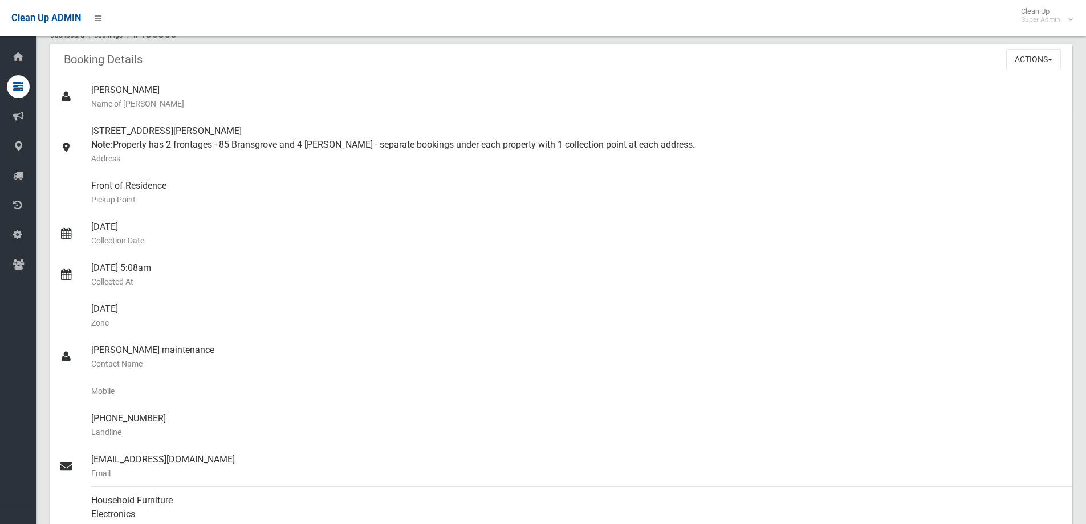
scroll to position [0, 0]
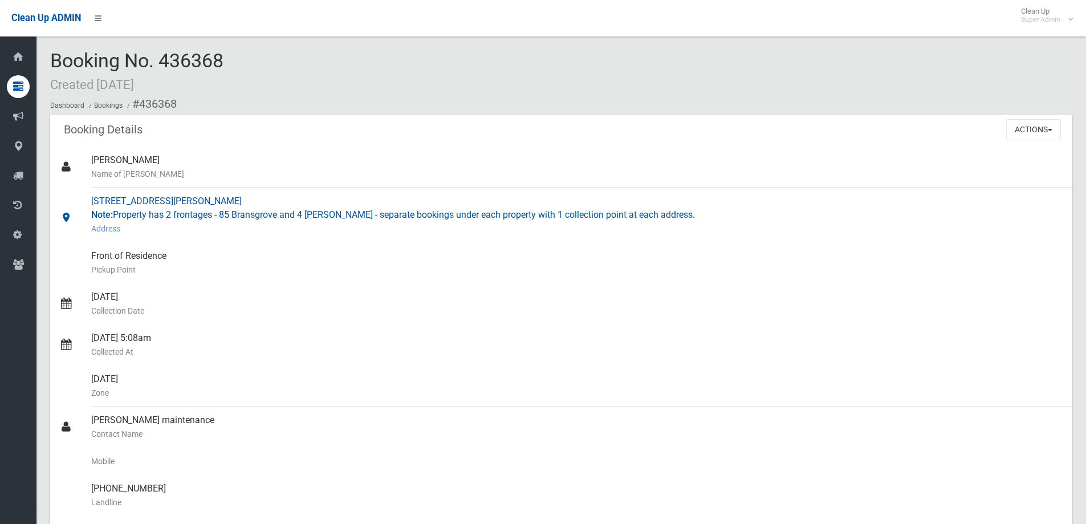
click at [225, 215] on div "4 Creswell Street, REVESBY NSW 2212 Note: Property has 2 frontages - 85 Bransgr…" at bounding box center [577, 215] width 972 height 55
drag, startPoint x: 222, startPoint y: 212, endPoint x: 282, endPoint y: 212, distance: 59.3
click at [282, 212] on div "4 Creswell Street, REVESBY NSW 2212 Note: Property has 2 frontages - 85 Bransgr…" at bounding box center [577, 215] width 972 height 55
copy div "85 Bransgrove"
click at [302, 215] on div "4 Creswell Street, REVESBY NSW 2212 Note: Property has 2 frontages - 85 Bransgr…" at bounding box center [577, 215] width 972 height 55
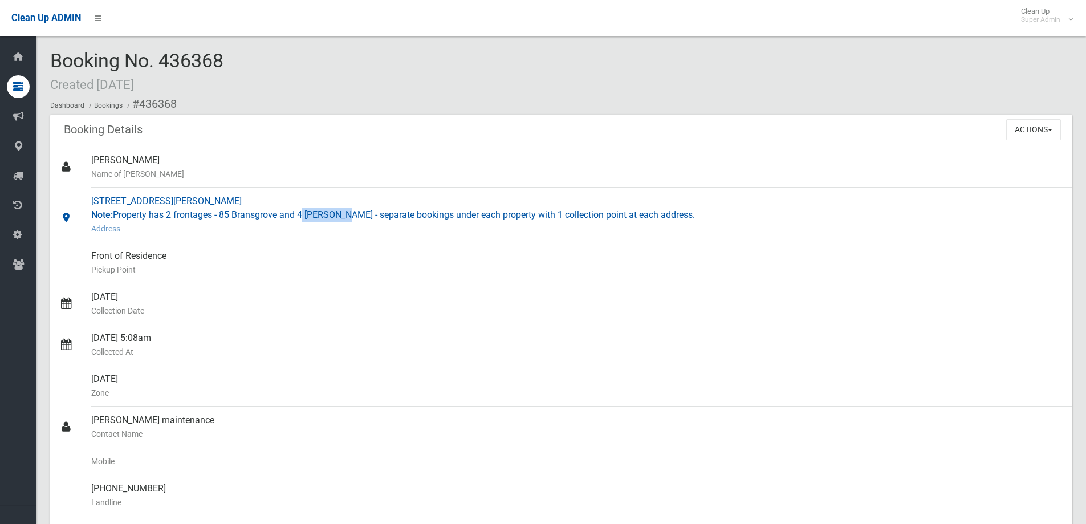
drag, startPoint x: 302, startPoint y: 214, endPoint x: 340, endPoint y: 213, distance: 38.2
click at [343, 213] on div "4 Creswell Street, REVESBY NSW 2212 Note: Property has 2 frontages - 85 Bransgr…" at bounding box center [577, 215] width 972 height 55
copy div "4 Creswell"
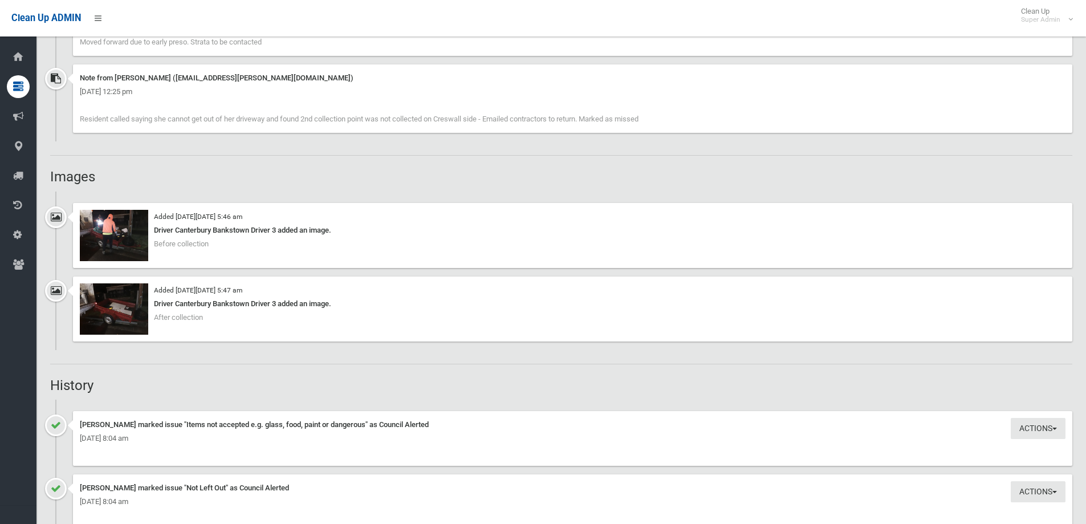
scroll to position [969, 0]
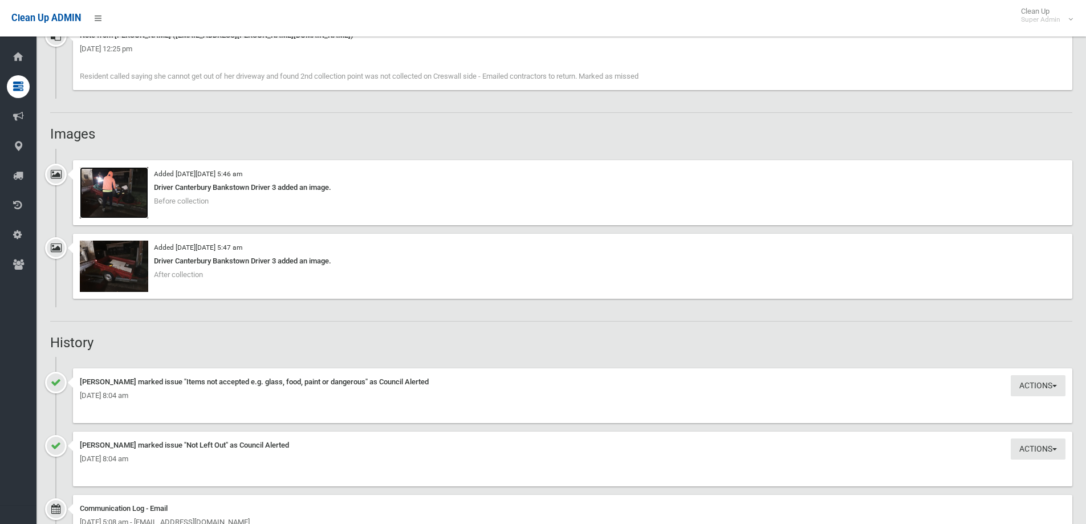
click at [124, 193] on img at bounding box center [114, 192] width 68 height 51
click at [117, 270] on img at bounding box center [114, 266] width 68 height 51
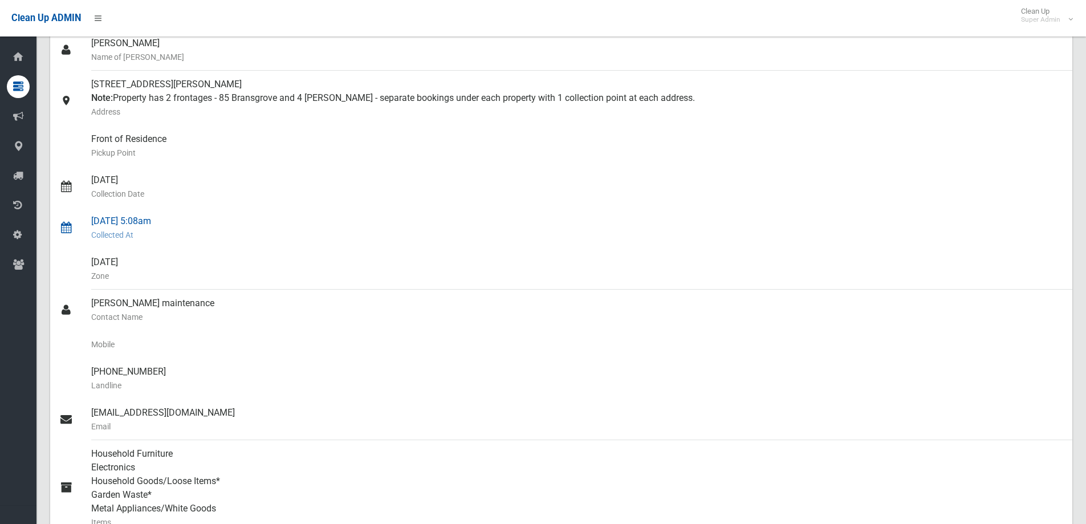
scroll to position [0, 0]
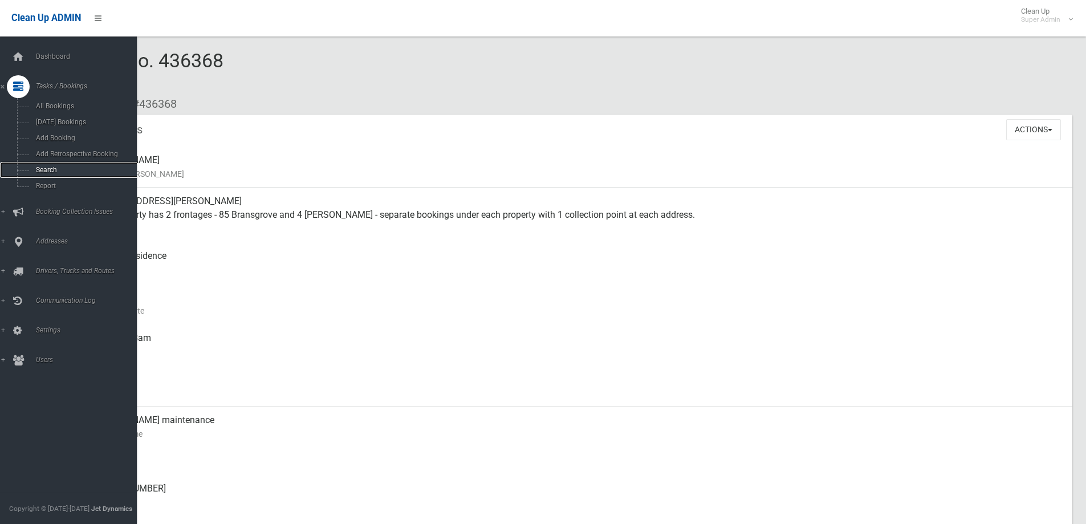
click at [44, 168] on span "Search" at bounding box center [84, 170] width 103 height 8
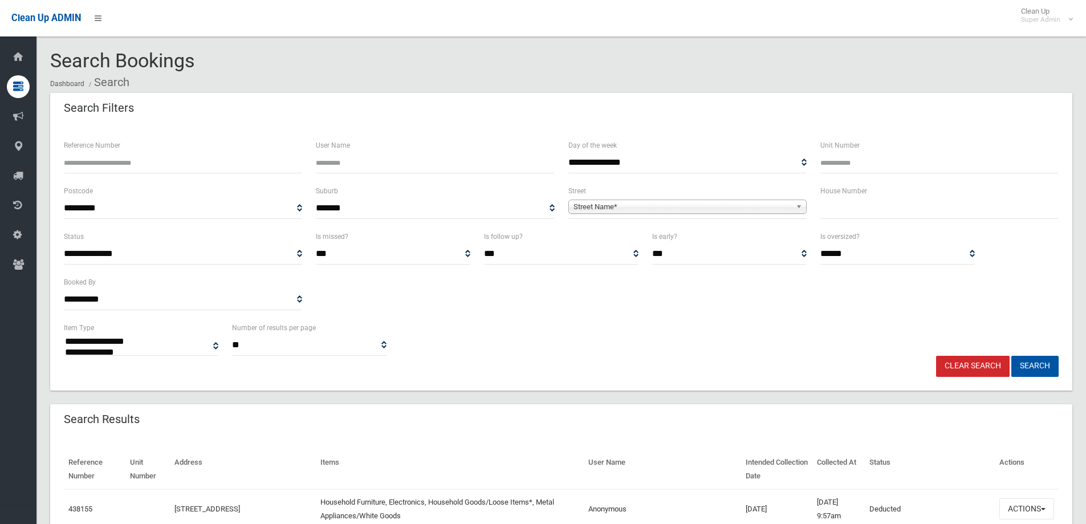
select select
click at [884, 215] on input "text" at bounding box center [940, 208] width 238 height 21
type input "*"
click at [582, 205] on span "Street Name*" at bounding box center [683, 207] width 218 height 14
type input "********"
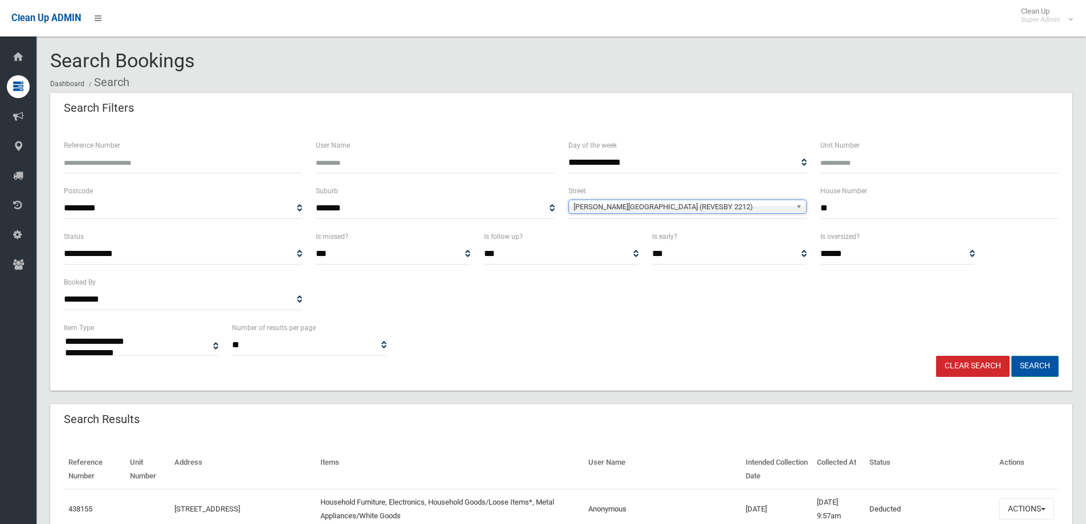
click at [1048, 365] on button "Search" at bounding box center [1035, 366] width 47 height 21
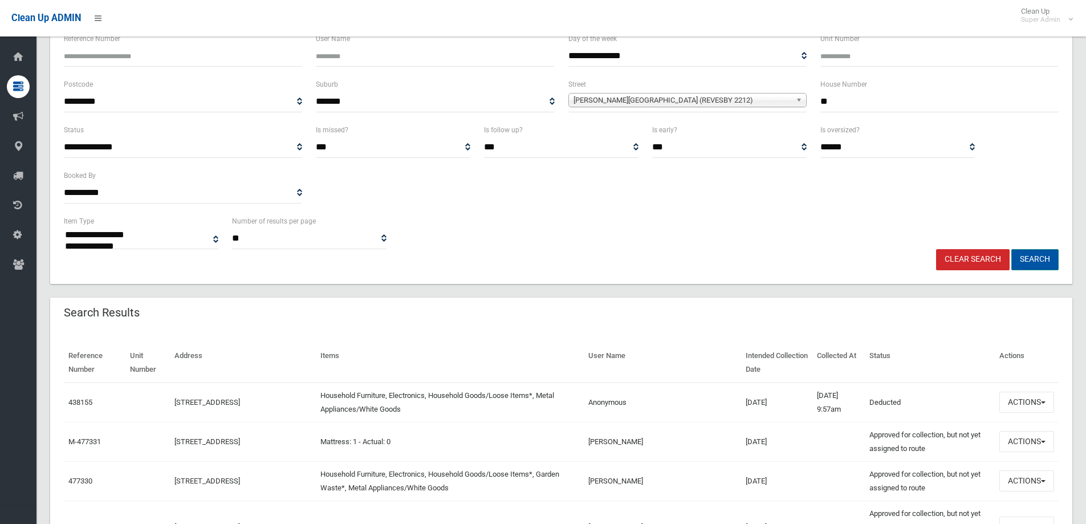
scroll to position [114, 0]
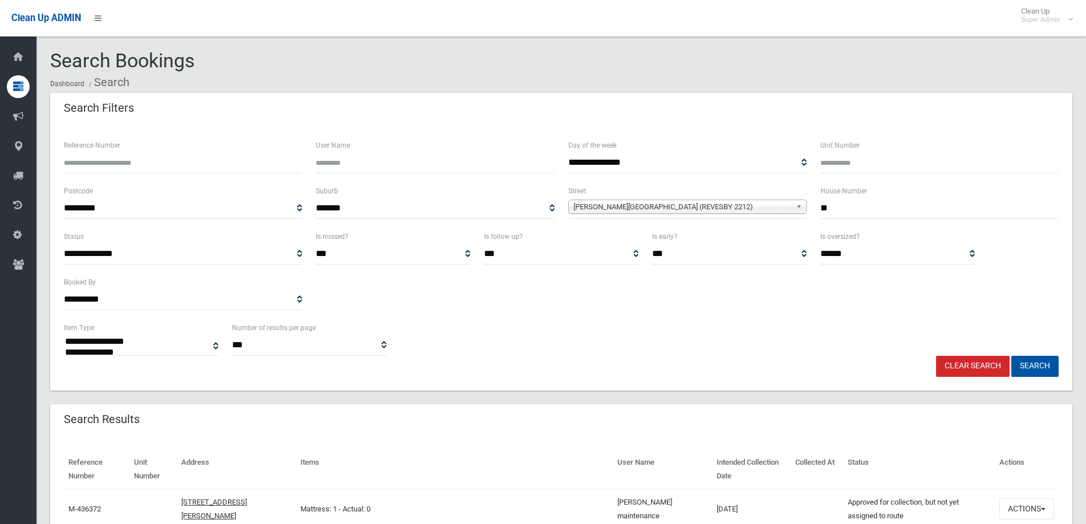
select select
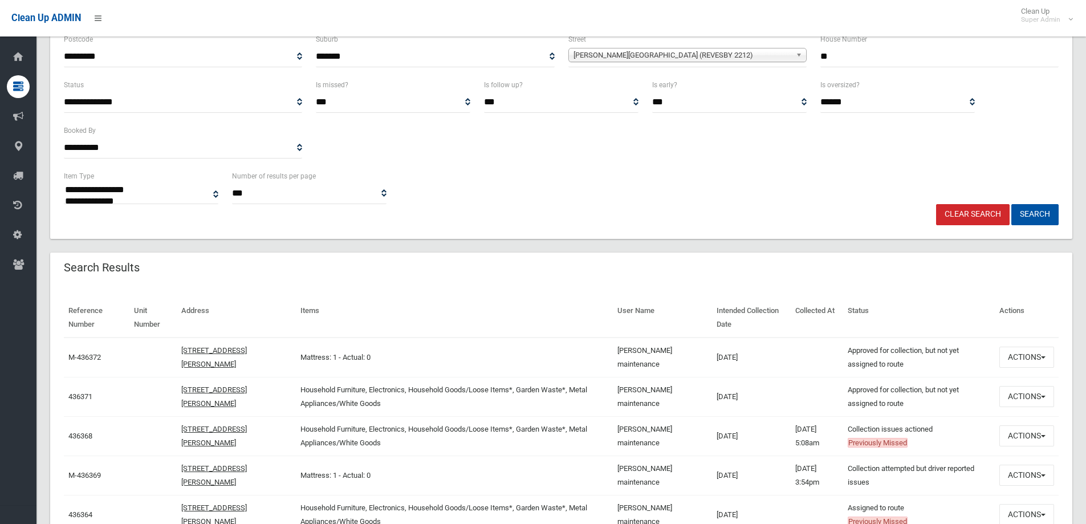
scroll to position [171, 0]
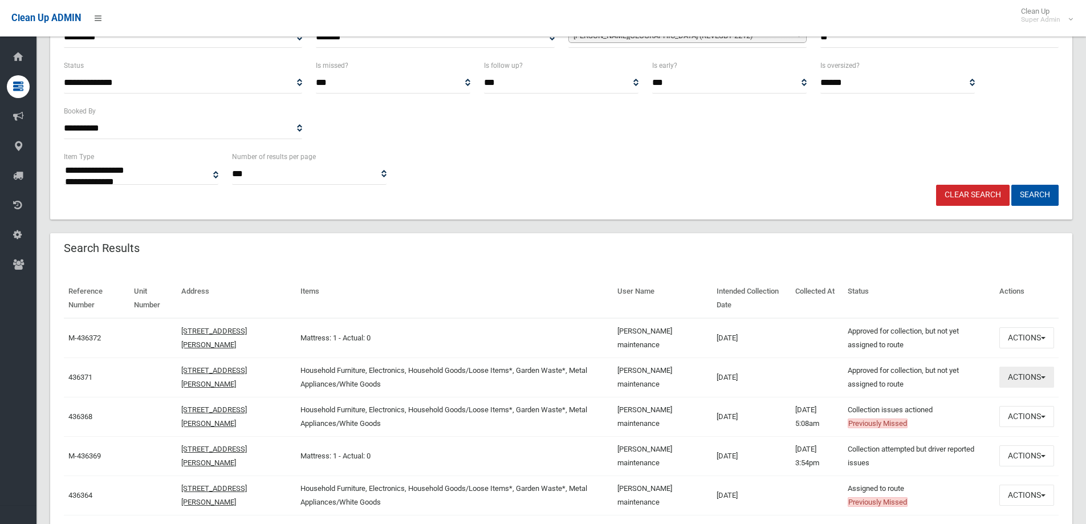
click at [1019, 372] on button "Actions" at bounding box center [1027, 377] width 55 height 21
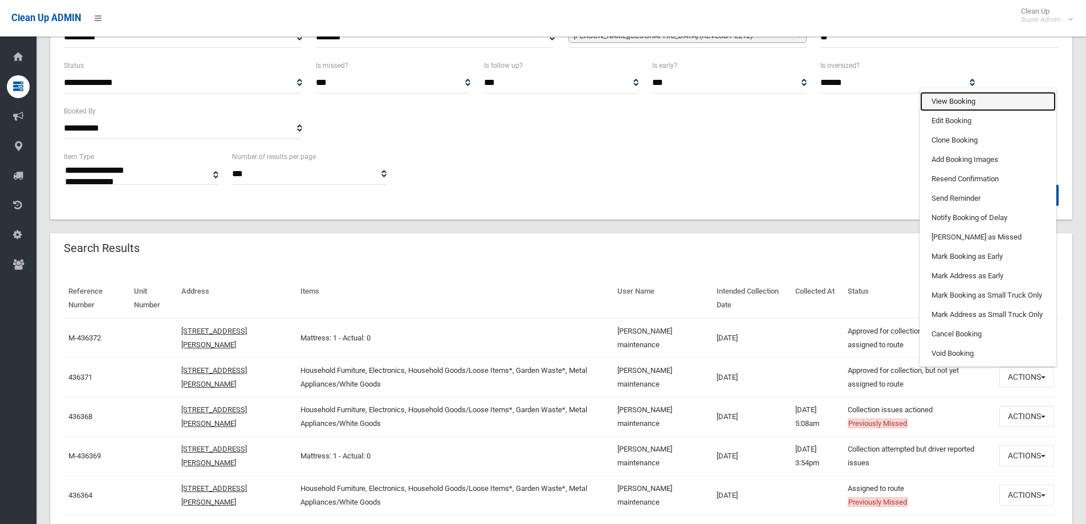
click at [953, 100] on link "View Booking" at bounding box center [988, 101] width 136 height 19
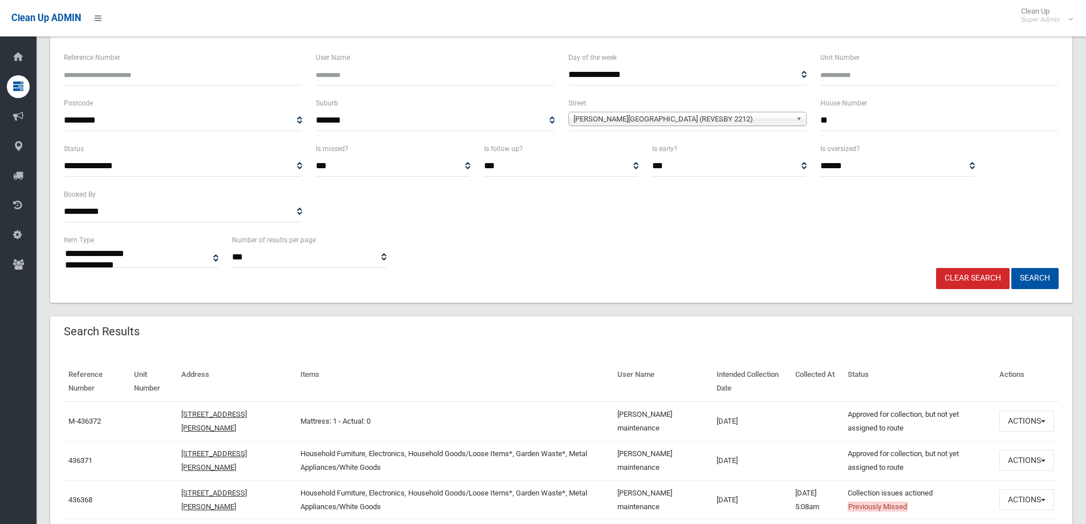
scroll to position [0, 0]
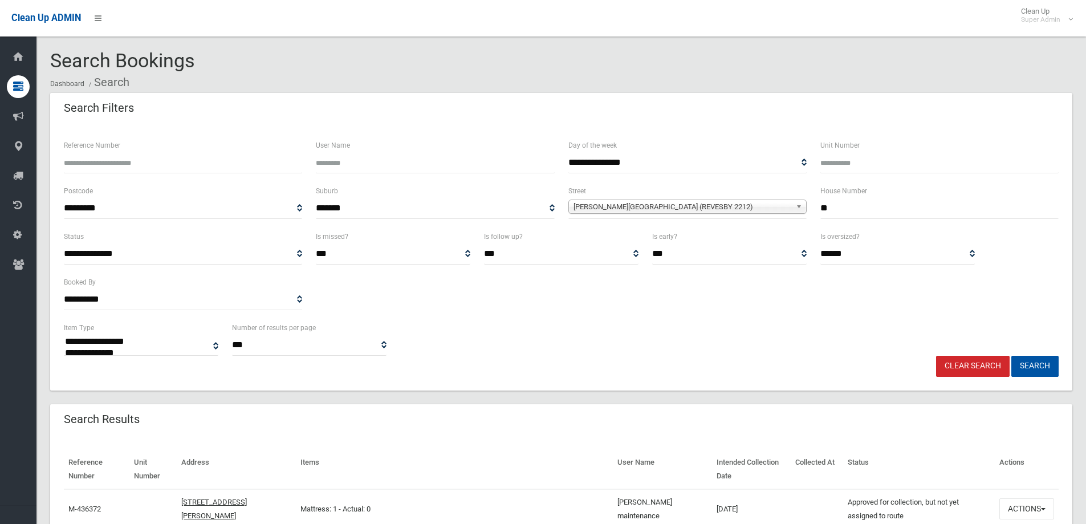
click at [102, 164] on input "Reference Number" at bounding box center [183, 162] width 238 height 21
type input "******"
click at [974, 364] on link "Clear Search" at bounding box center [973, 366] width 74 height 21
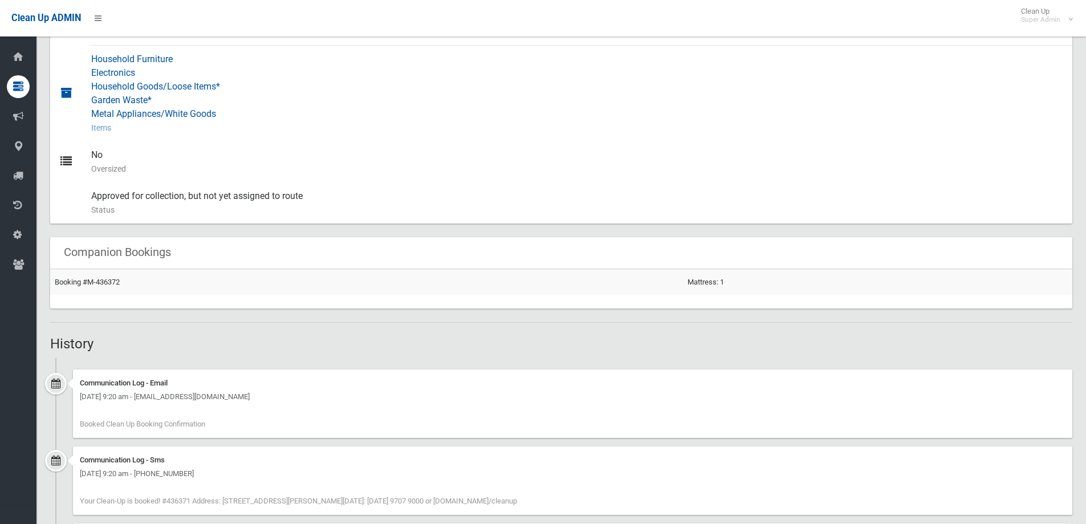
scroll to position [209, 0]
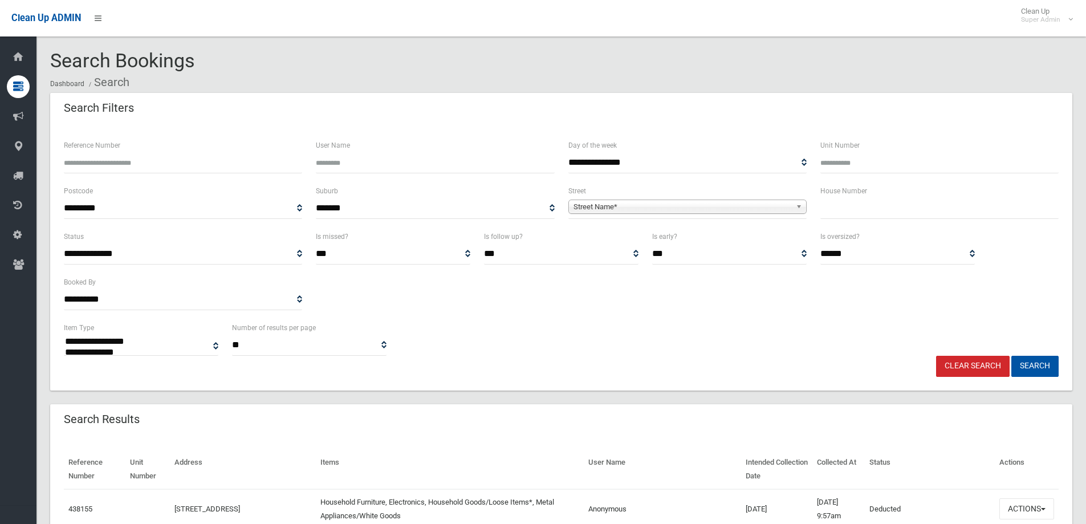
select select
click at [144, 162] on input "Reference Number" at bounding box center [183, 162] width 238 height 21
type input "******"
click at [1012, 356] on button "Search" at bounding box center [1035, 366] width 47 height 21
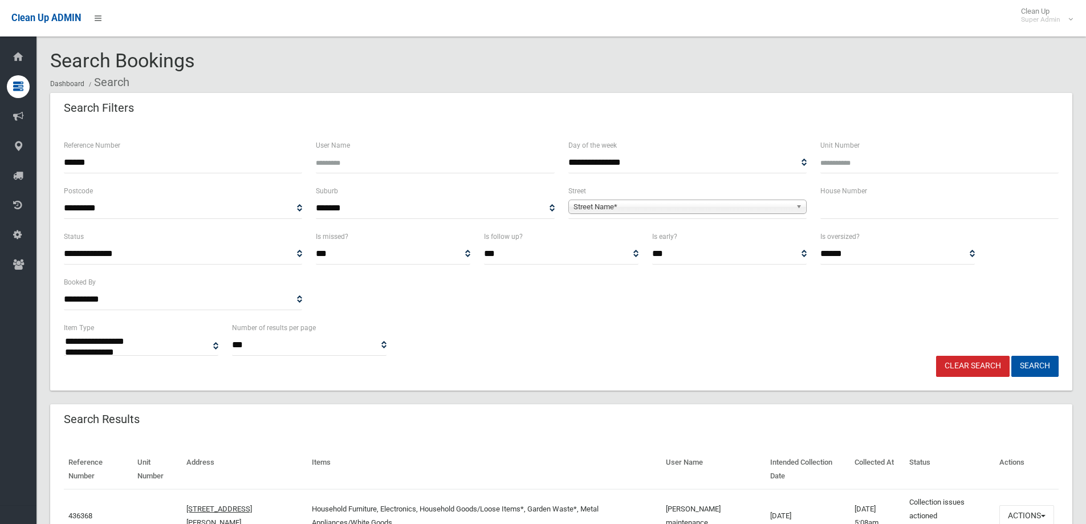
select select
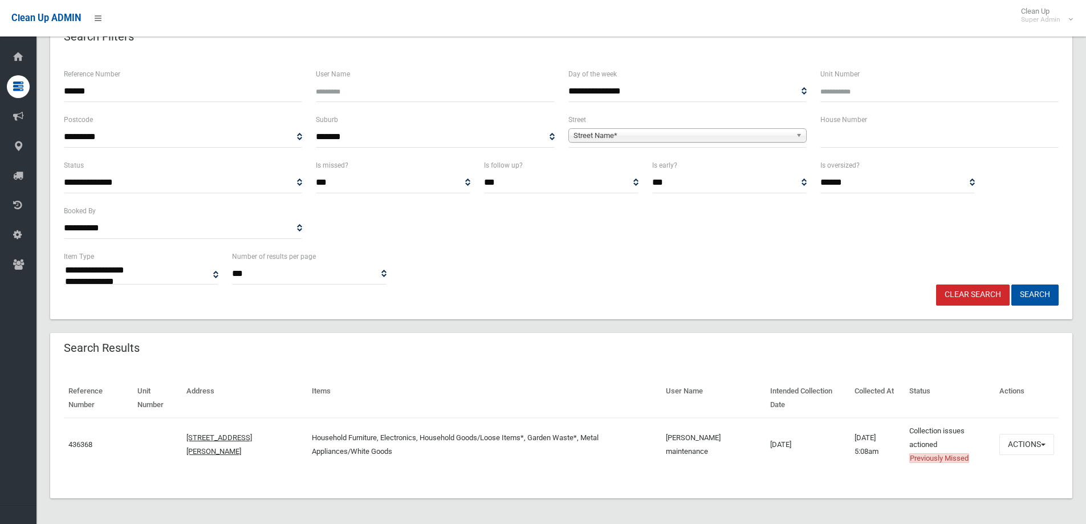
scroll to position [73, 0]
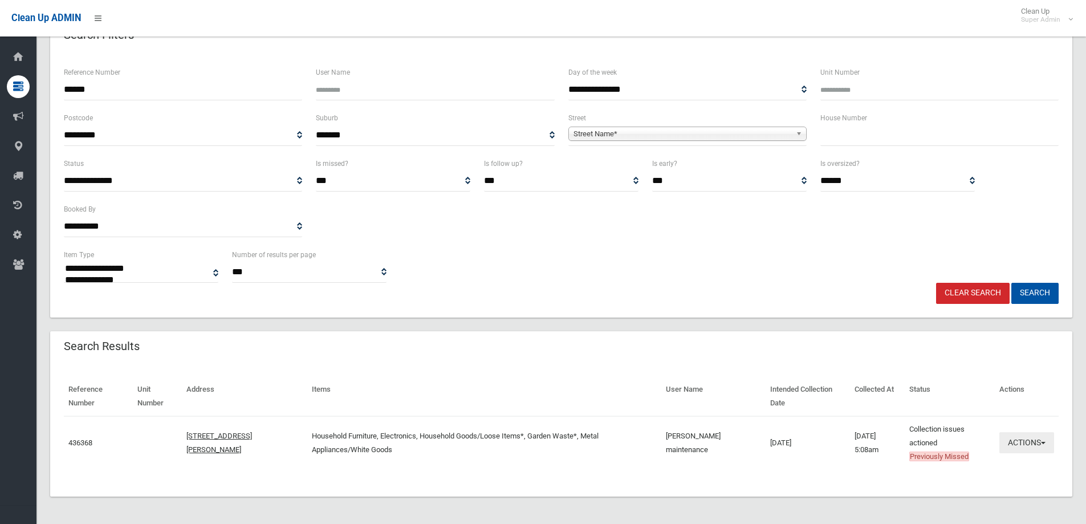
click at [1020, 441] on button "Actions" at bounding box center [1027, 442] width 55 height 21
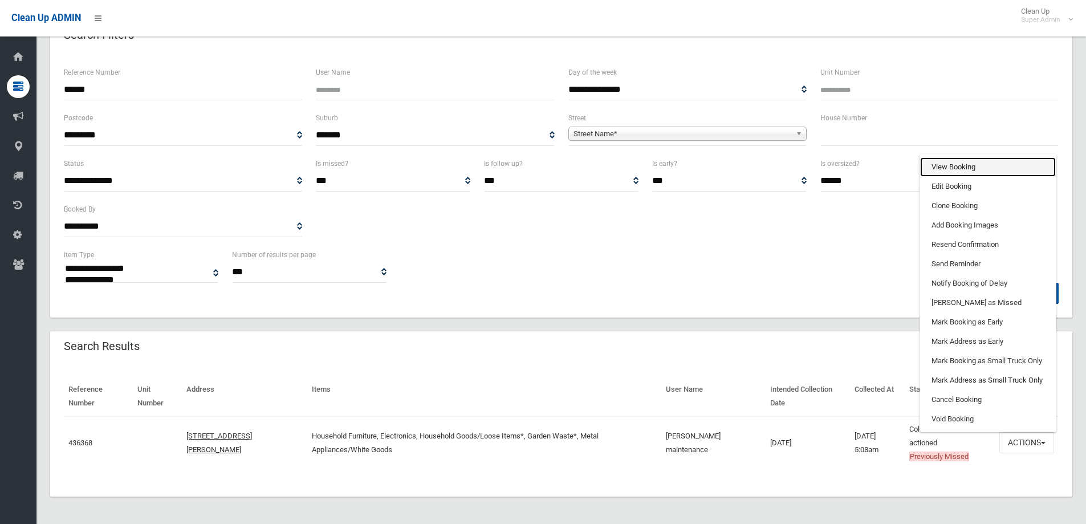
click at [953, 168] on link "View Booking" at bounding box center [988, 166] width 136 height 19
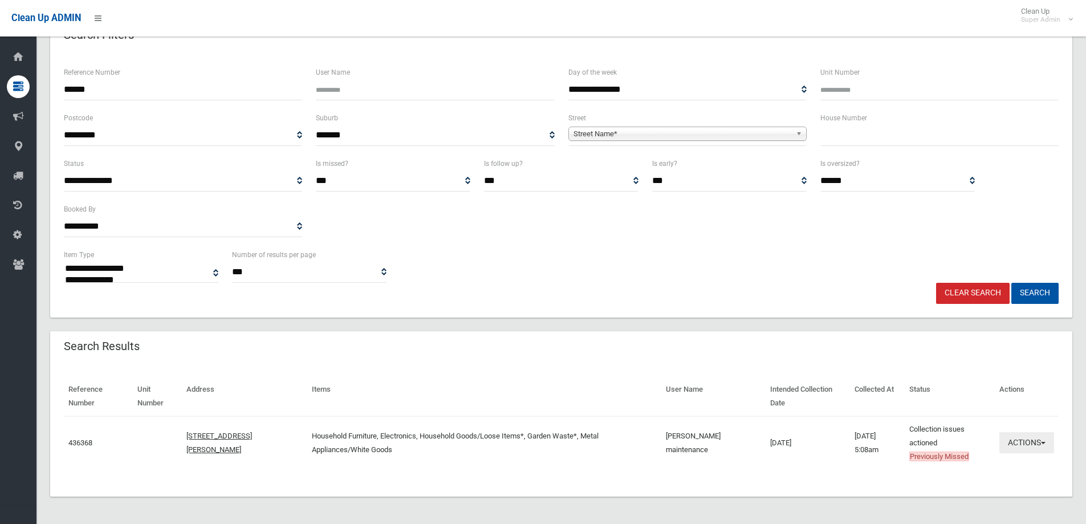
click at [1012, 438] on button "Actions" at bounding box center [1027, 442] width 55 height 21
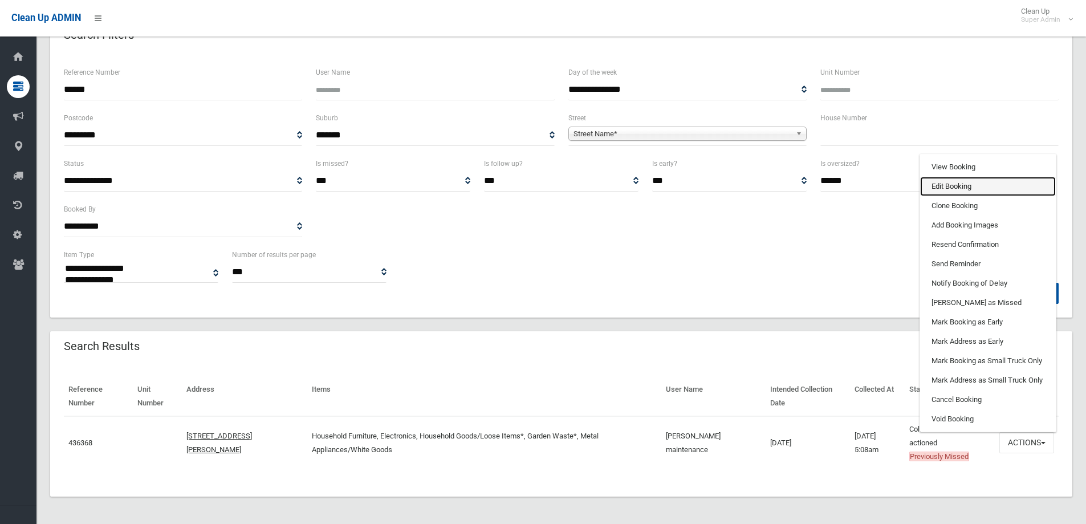
click at [937, 185] on link "Edit Booking" at bounding box center [988, 186] width 136 height 19
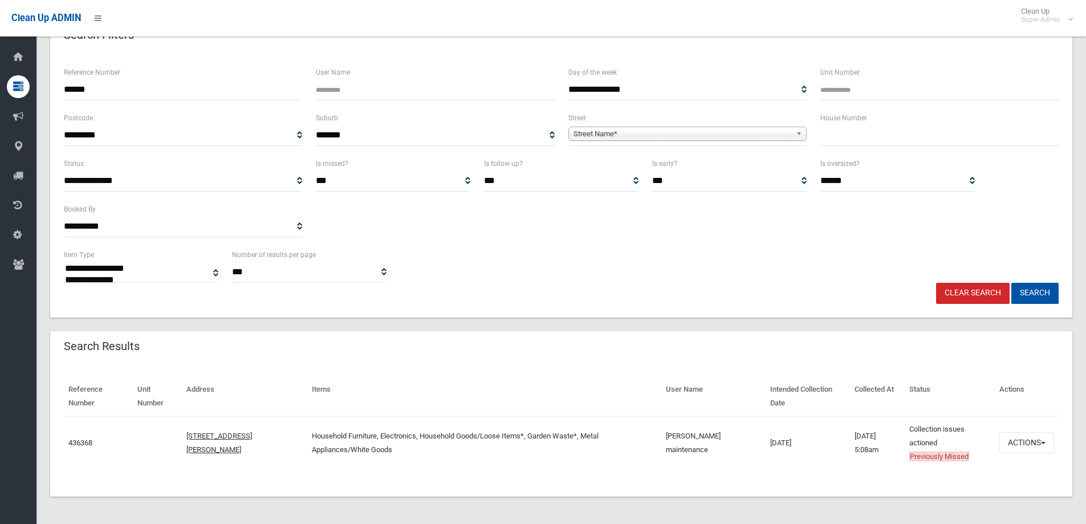
drag, startPoint x: 101, startPoint y: 93, endPoint x: 42, endPoint y: 92, distance: 59.3
click at [42, 92] on section "**********" at bounding box center [561, 250] width 1050 height 547
type input "******"
click at [1012, 283] on button "Search" at bounding box center [1035, 293] width 47 height 21
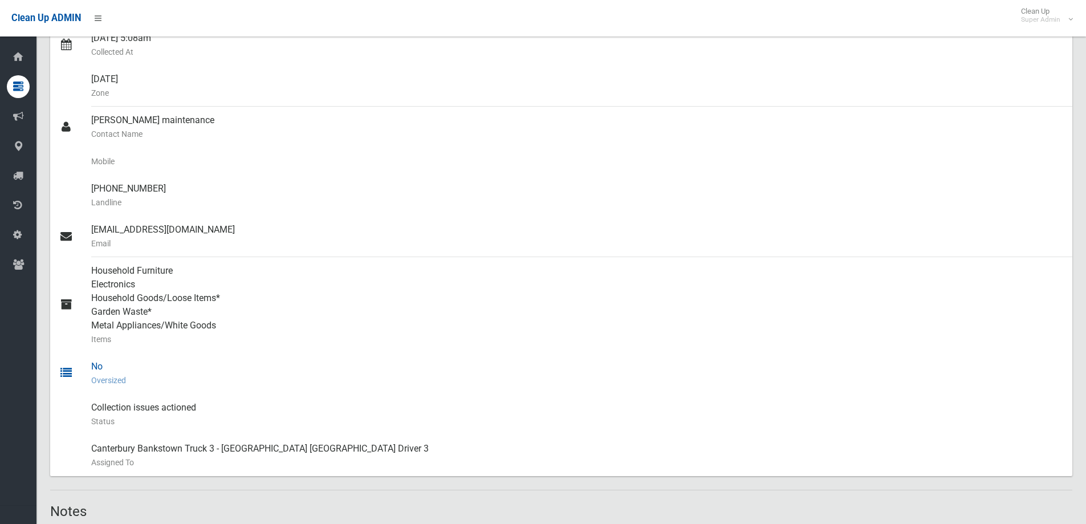
scroll to position [285, 0]
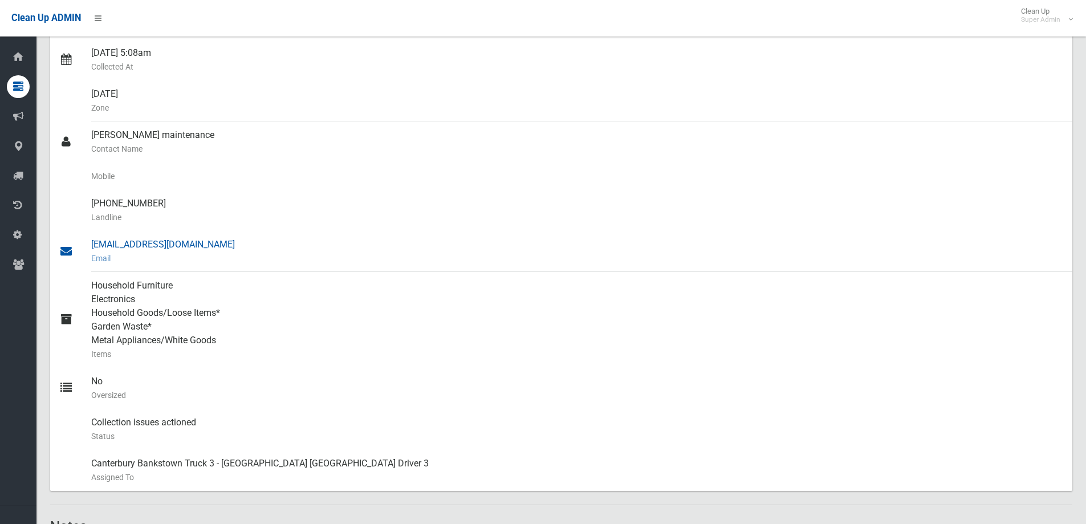
drag, startPoint x: 91, startPoint y: 135, endPoint x: 258, endPoint y: 247, distance: 201.6
click at [258, 247] on ul "Dusjana Rakich Name of Booker 4 Creswell Street, REVESBY NSW 2212 Note: Propert…" at bounding box center [561, 176] width 1022 height 630
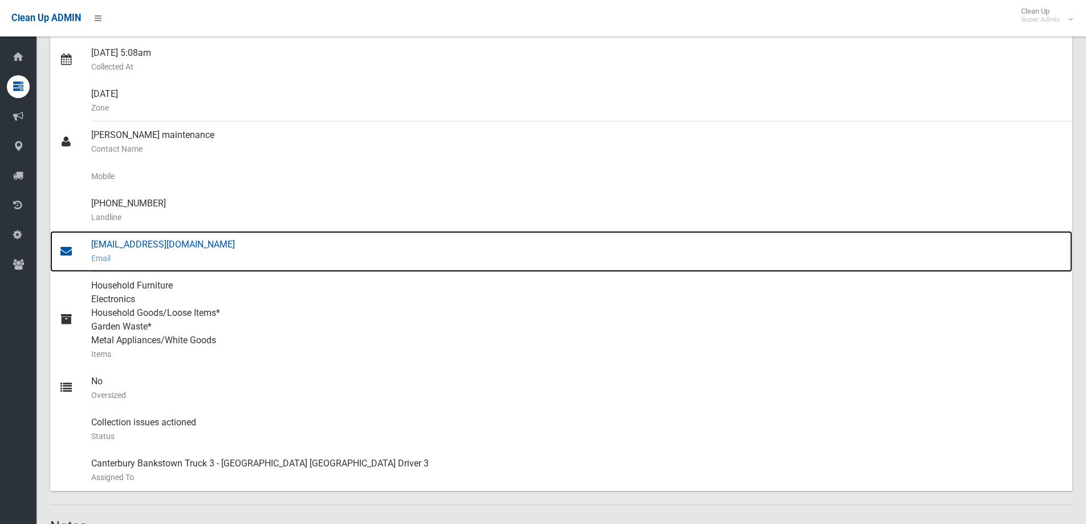
copy ul "Emily maintenance Contact Name Mobile (02) 9064 5806 Landline maintenance@missi…"
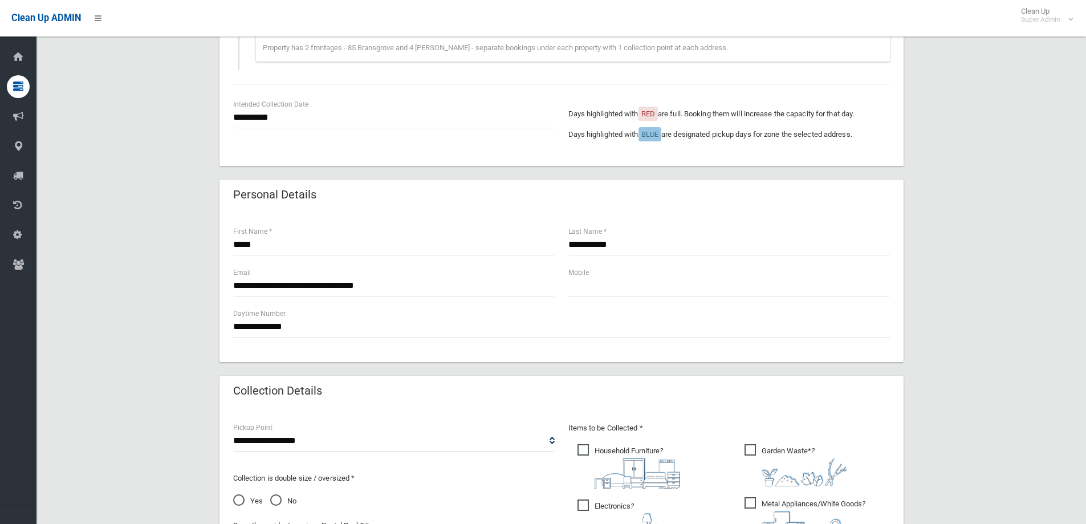
scroll to position [627, 0]
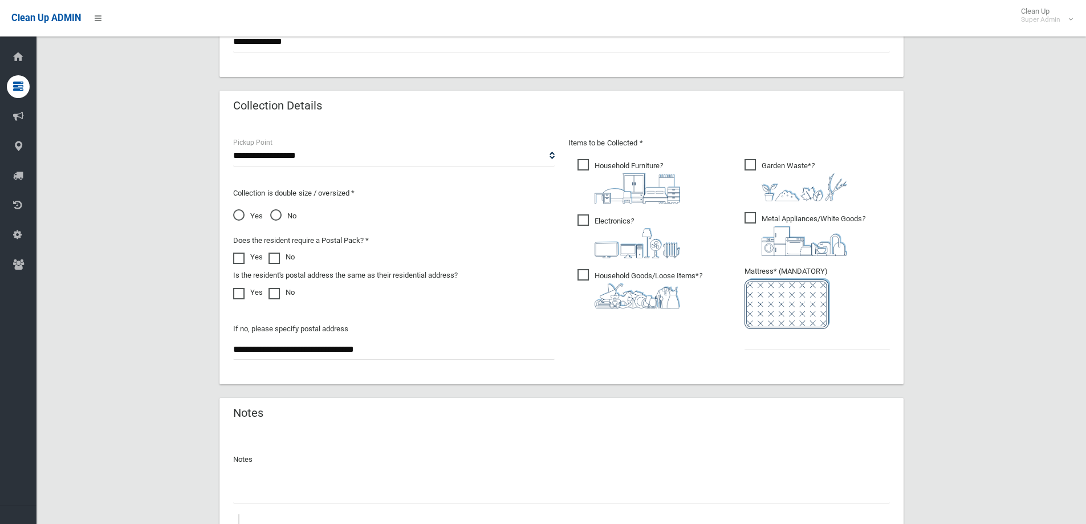
click at [284, 496] on input "text" at bounding box center [561, 492] width 657 height 21
type input "**********"
click at [766, 339] on input "text" at bounding box center [817, 339] width 145 height 21
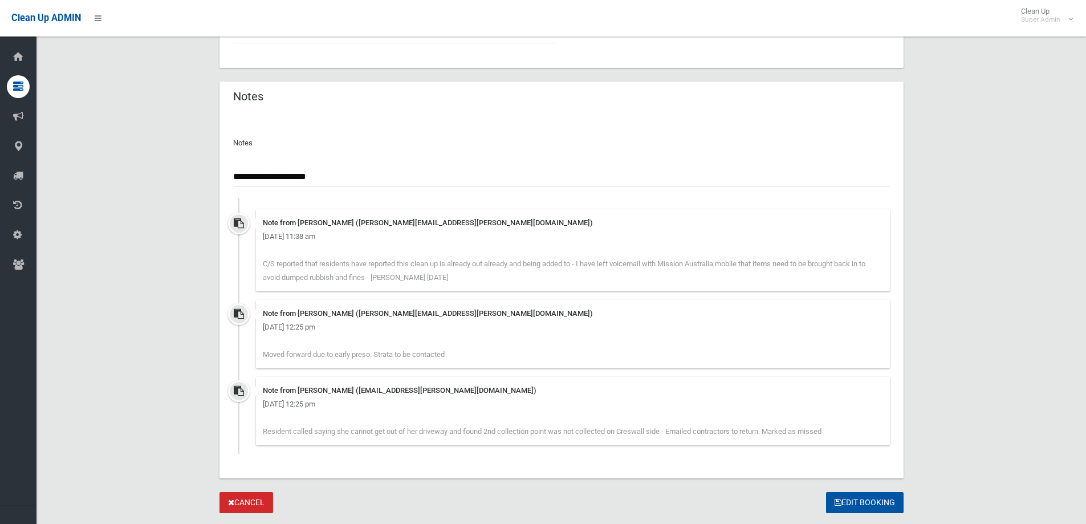
scroll to position [974, 0]
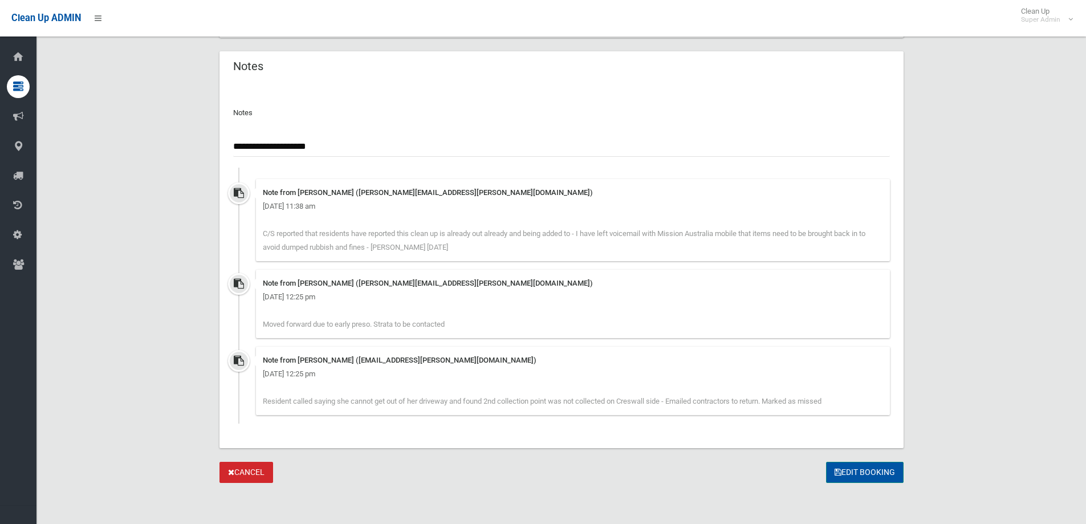
type input "*"
click at [864, 471] on button "Edit Booking" at bounding box center [865, 472] width 78 height 21
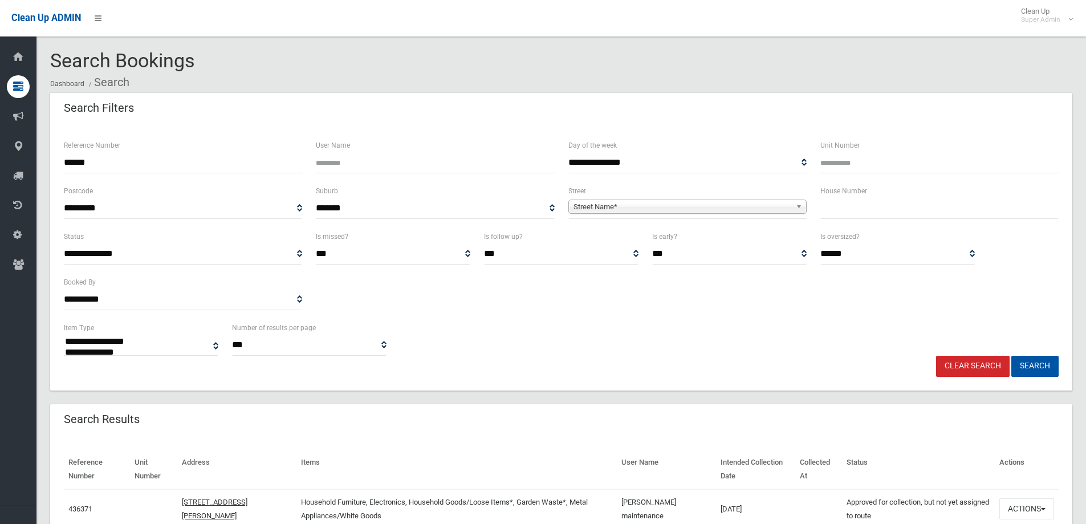
select select
click at [1017, 505] on button "Actions" at bounding box center [1027, 508] width 55 height 21
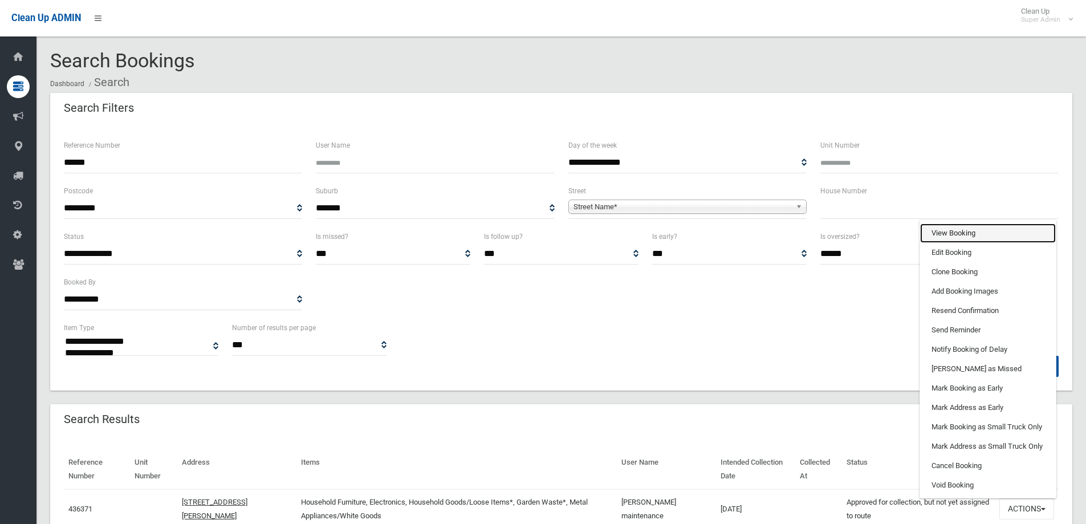
click at [950, 230] on link "View Booking" at bounding box center [988, 233] width 136 height 19
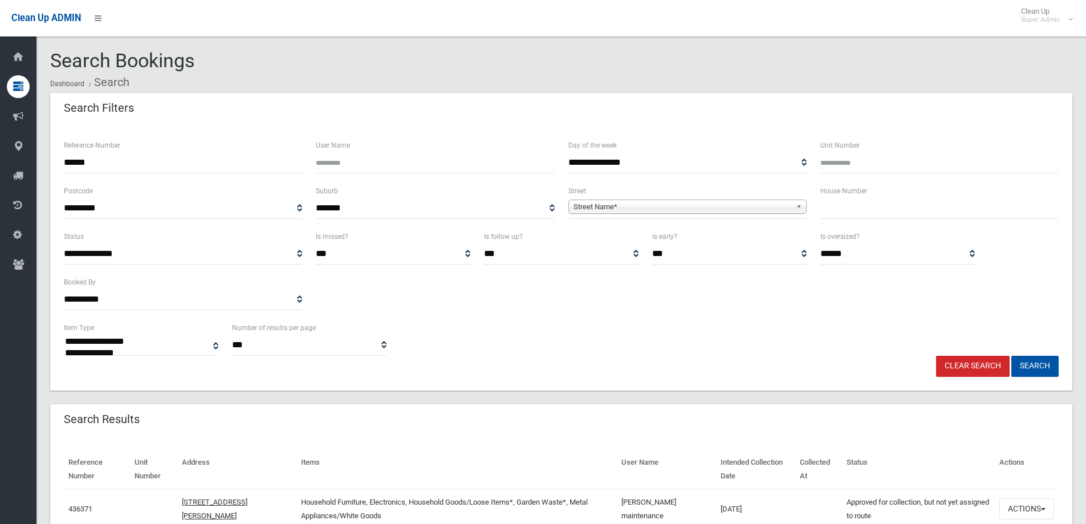
drag, startPoint x: 104, startPoint y: 164, endPoint x: 56, endPoint y: 162, distance: 48.0
click at [56, 162] on div "**********" at bounding box center [561, 258] width 1022 height 266
click at [1012, 356] on button "Search" at bounding box center [1035, 366] width 47 height 21
type input "******"
click at [1012, 356] on button "Search" at bounding box center [1035, 366] width 47 height 21
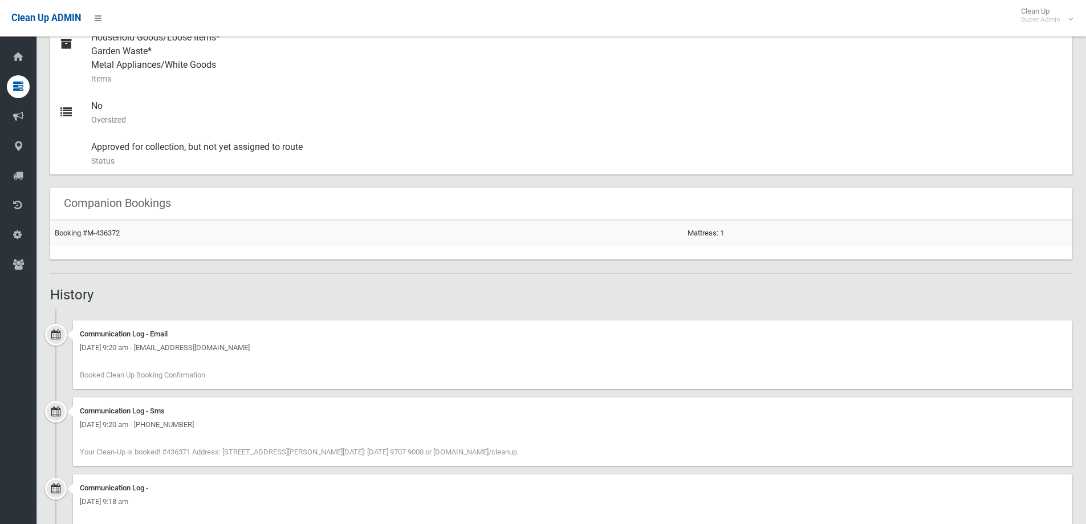
scroll to position [608, 0]
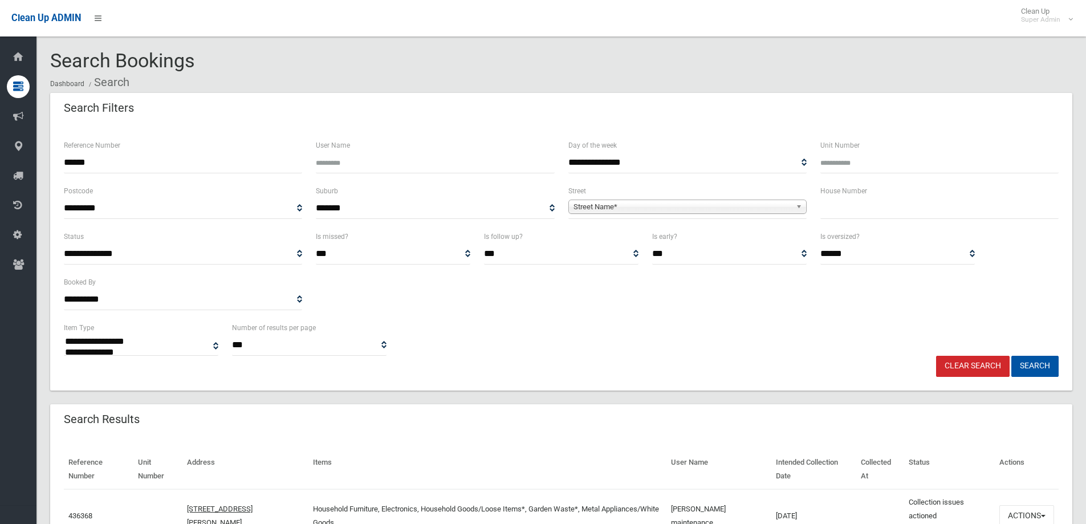
select select
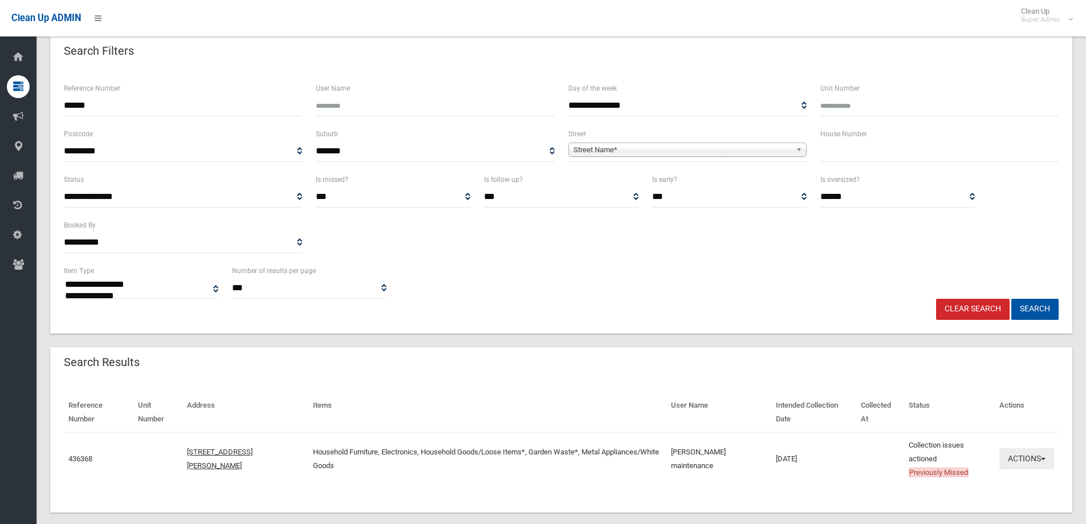
click at [1025, 460] on button "Actions" at bounding box center [1027, 458] width 55 height 21
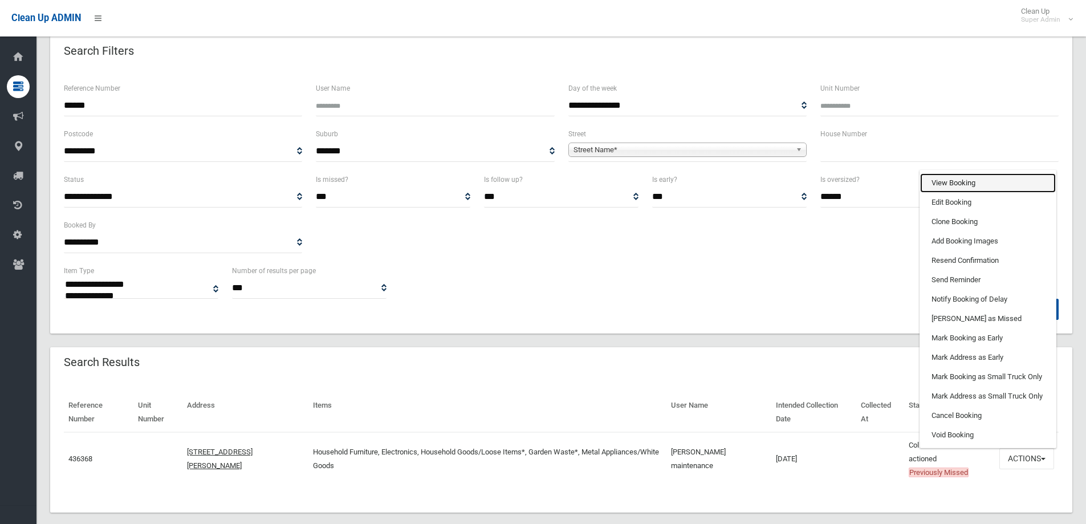
click at [955, 182] on link "View Booking" at bounding box center [988, 182] width 136 height 19
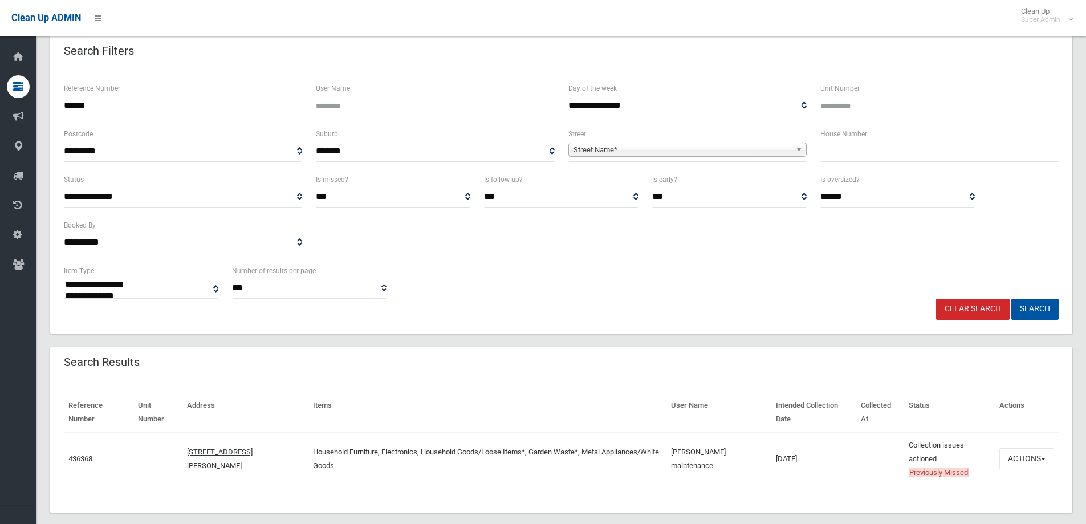
drag, startPoint x: 99, startPoint y: 107, endPoint x: 46, endPoint y: 107, distance: 53.0
click at [46, 107] on section "**********" at bounding box center [561, 266] width 1050 height 547
type input "******"
click at [1012, 299] on button "Search" at bounding box center [1035, 309] width 47 height 21
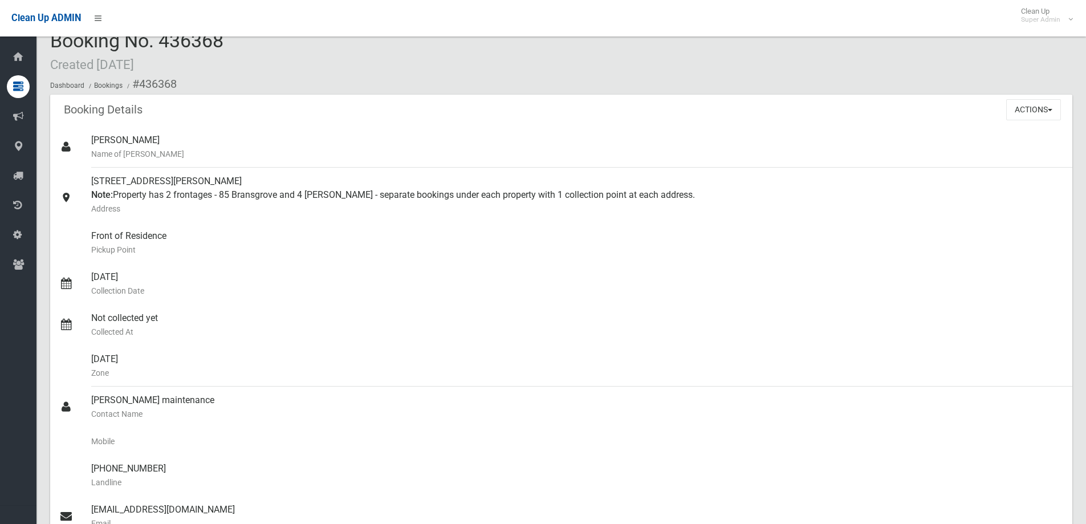
scroll to position [9, 0]
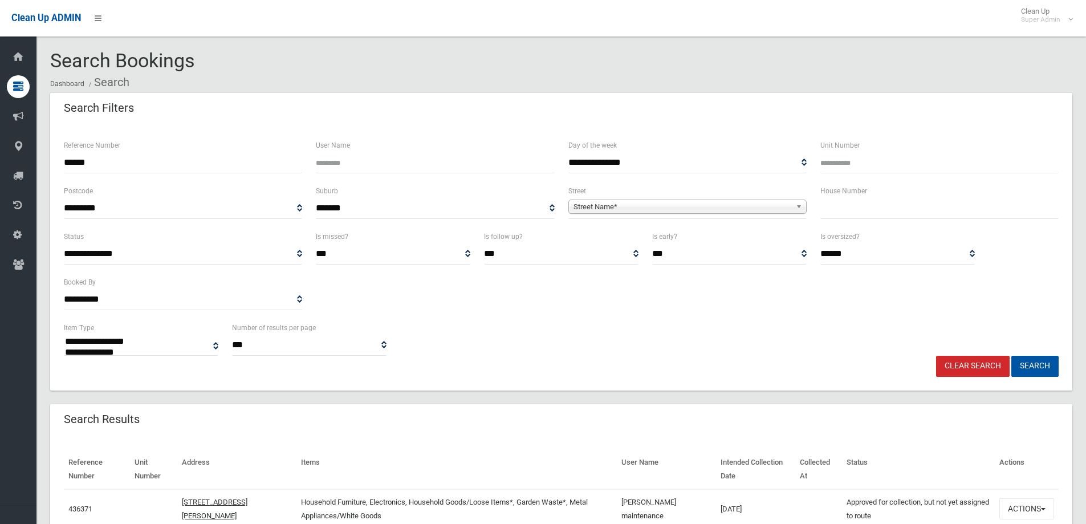
select select
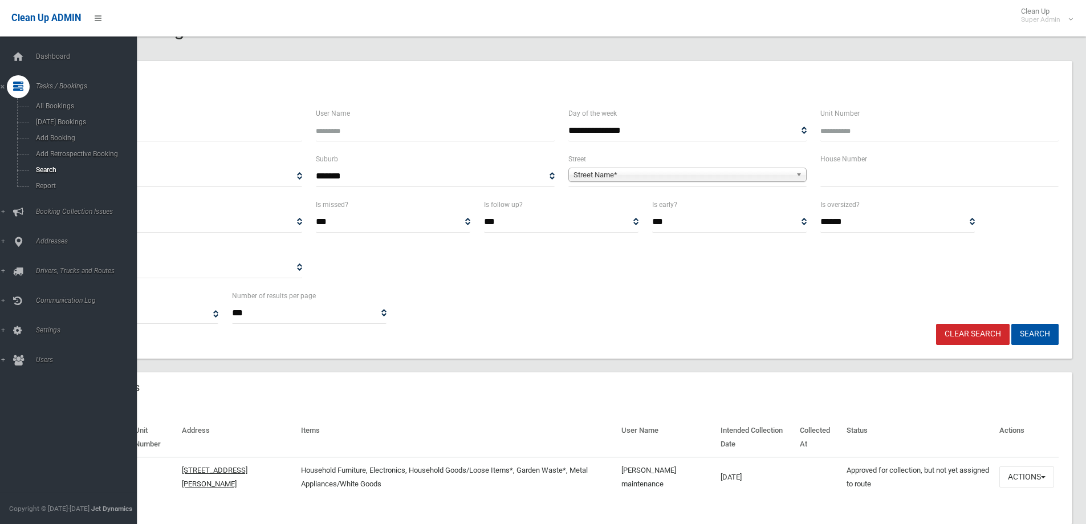
scroll to position [59, 0]
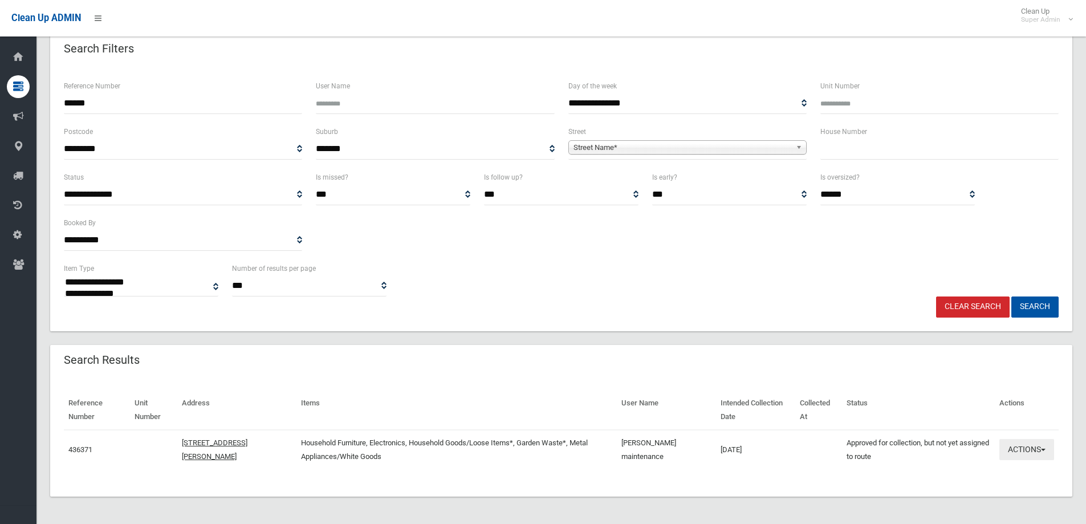
click at [1020, 449] on button "Actions" at bounding box center [1027, 449] width 55 height 21
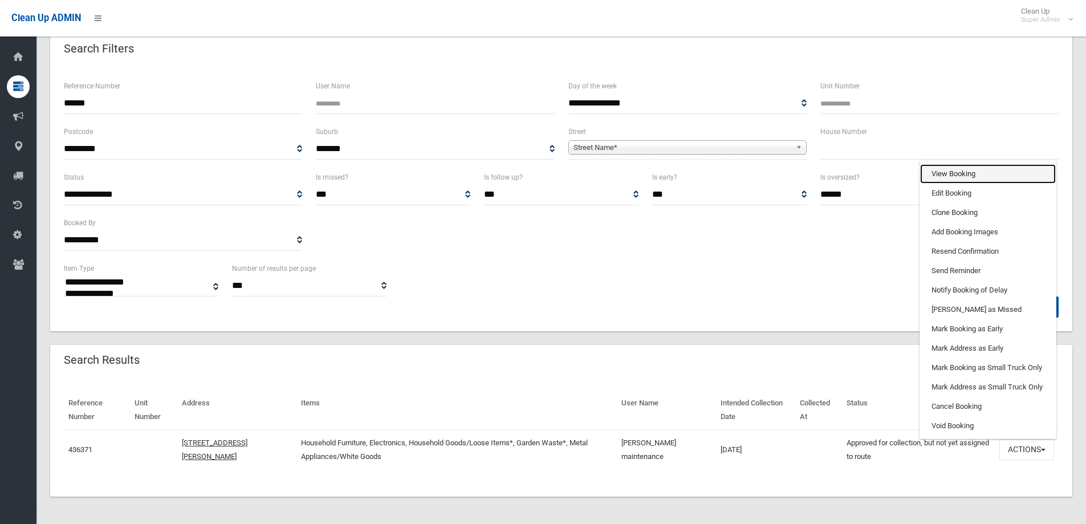
click at [950, 169] on link "View Booking" at bounding box center [988, 173] width 136 height 19
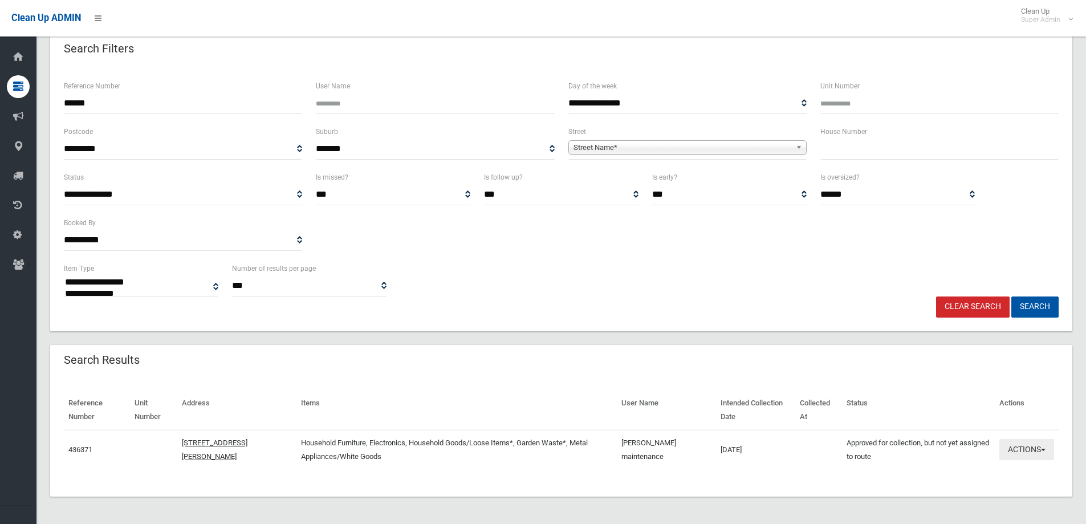
click at [1018, 446] on button "Actions" at bounding box center [1027, 449] width 55 height 21
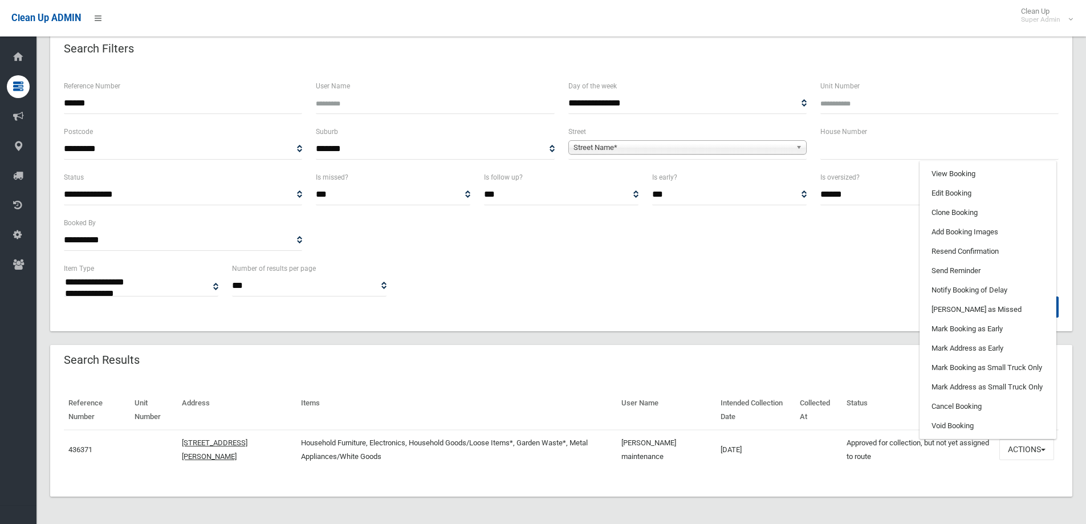
drag, startPoint x: 101, startPoint y: 99, endPoint x: 51, endPoint y: 99, distance: 50.2
click at [51, 99] on div "**********" at bounding box center [561, 199] width 1022 height 266
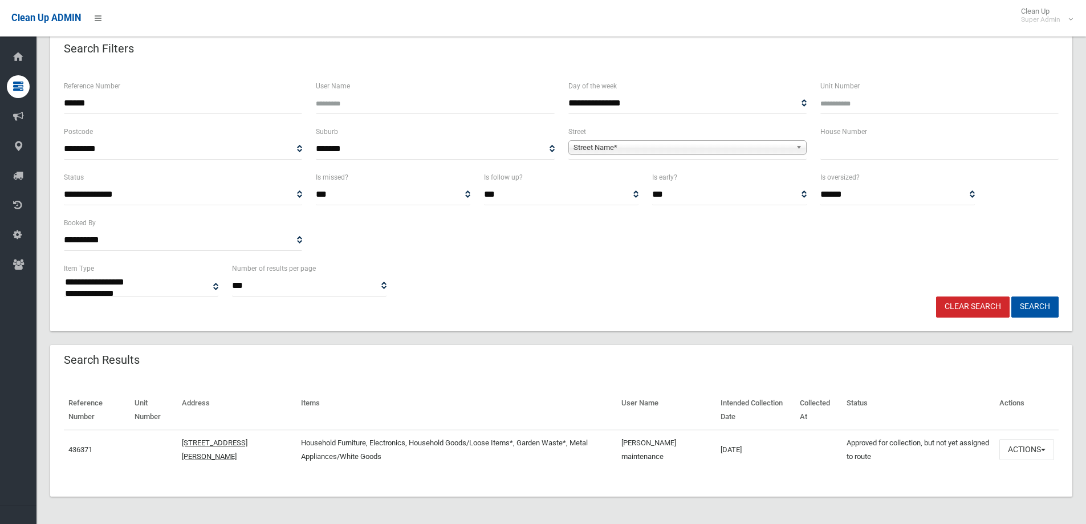
type input "******"
click at [1012, 297] on button "Search" at bounding box center [1035, 307] width 47 height 21
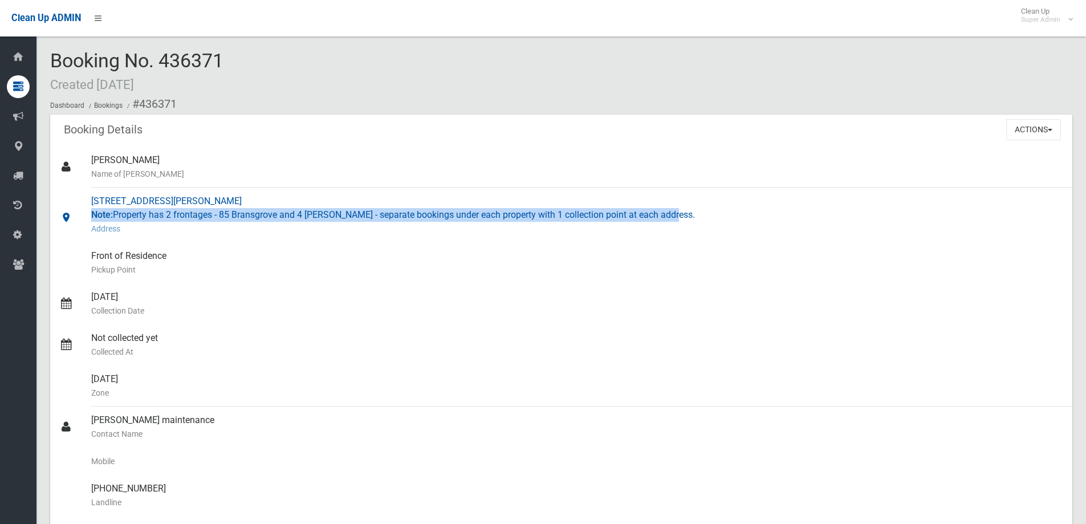
drag, startPoint x: 93, startPoint y: 214, endPoint x: 685, endPoint y: 214, distance: 592.5
click at [685, 214] on div "4 Creswell Street, REVESBY NSW 2212 Note: Property has 2 frontages - 85 Bransgr…" at bounding box center [577, 215] width 972 height 55
copy div "Note: Property has 2 frontages - 85 Bransgrove and 4 Creswell - separate bookin…"
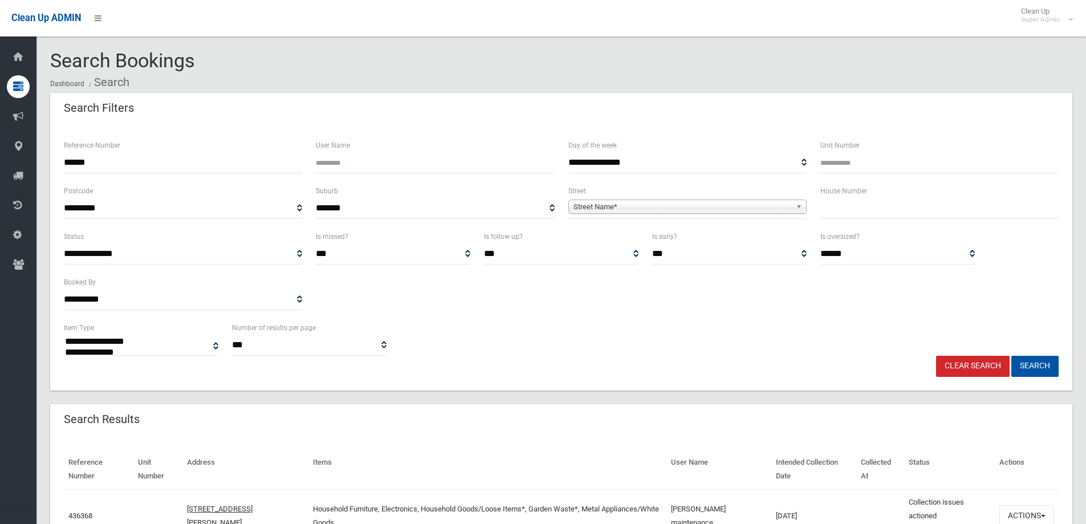
select select
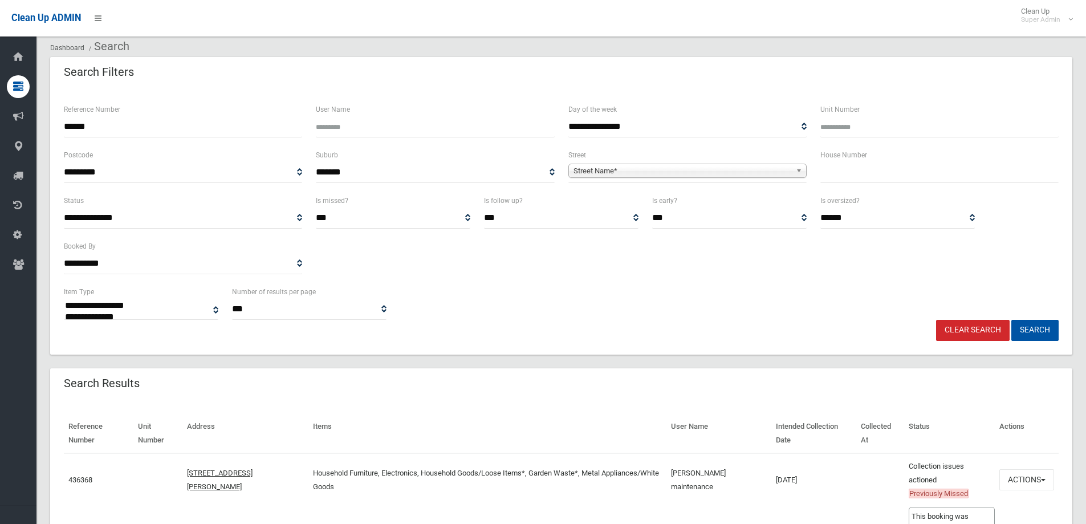
scroll to position [73, 0]
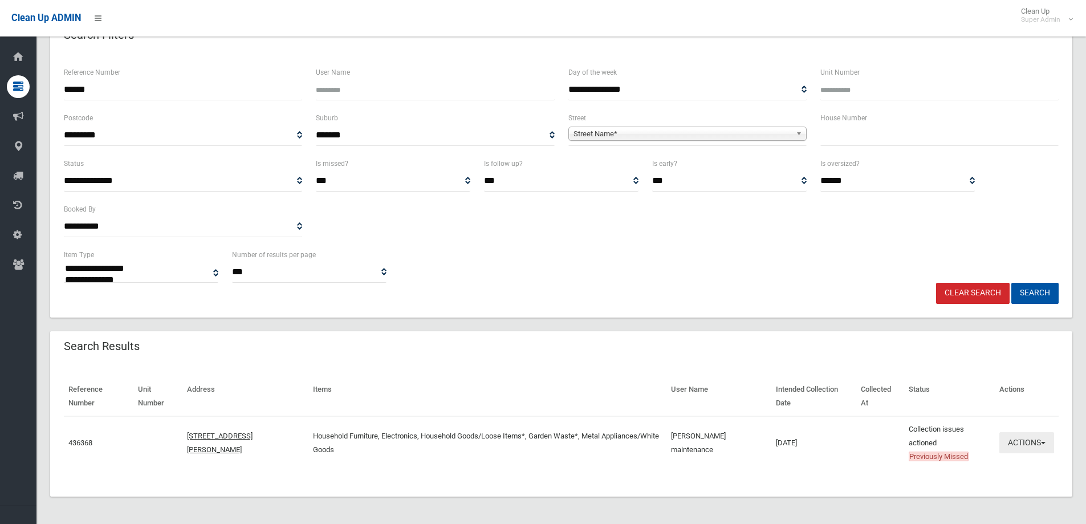
click at [1023, 440] on button "Actions" at bounding box center [1027, 442] width 55 height 21
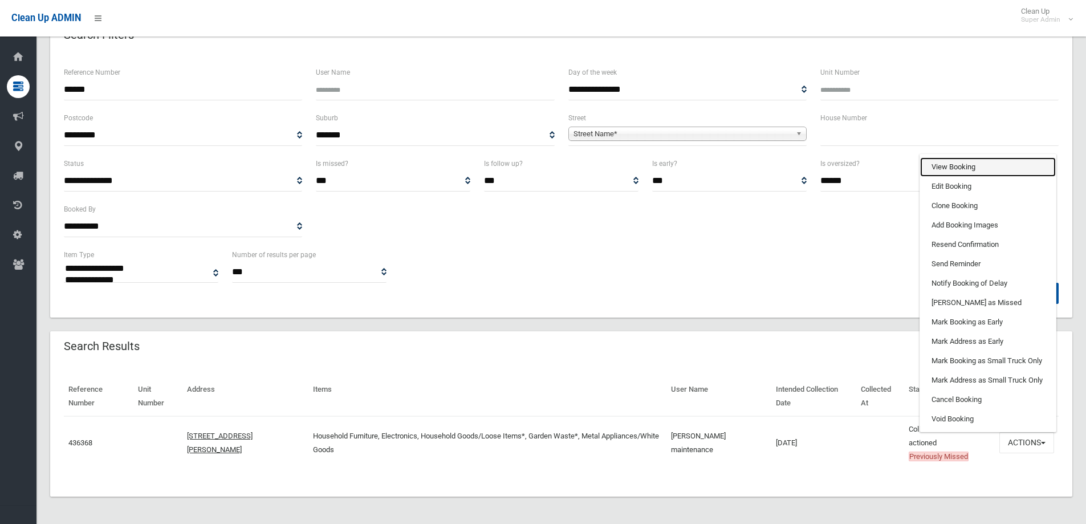
click at [952, 173] on link "View Booking" at bounding box center [988, 166] width 136 height 19
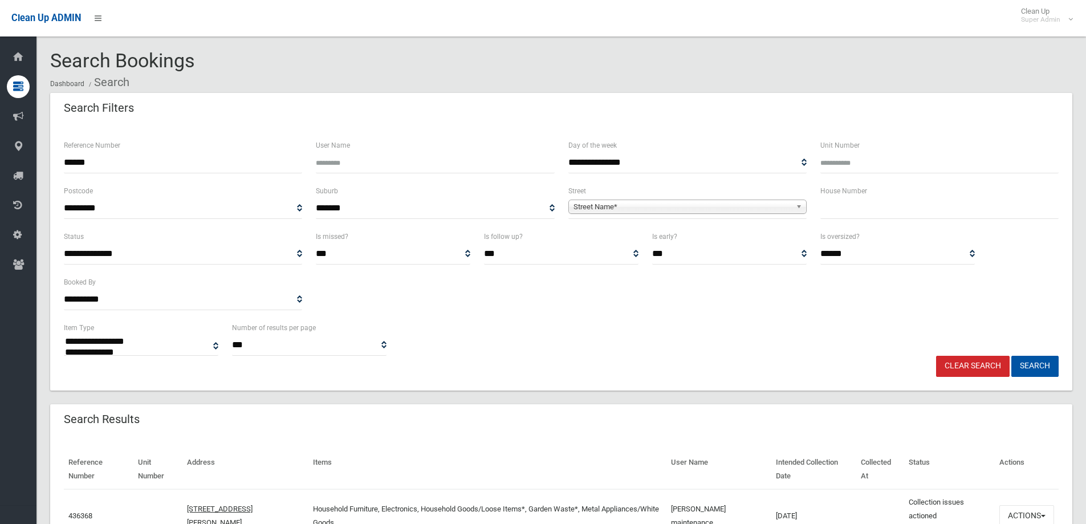
select select
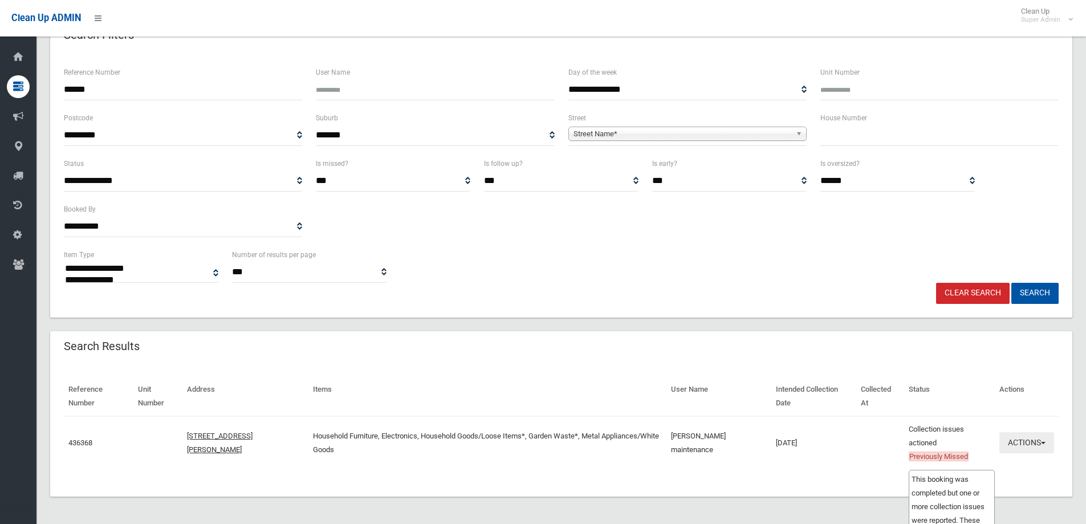
scroll to position [73, 0]
click at [1018, 440] on button "Actions" at bounding box center [1027, 442] width 55 height 21
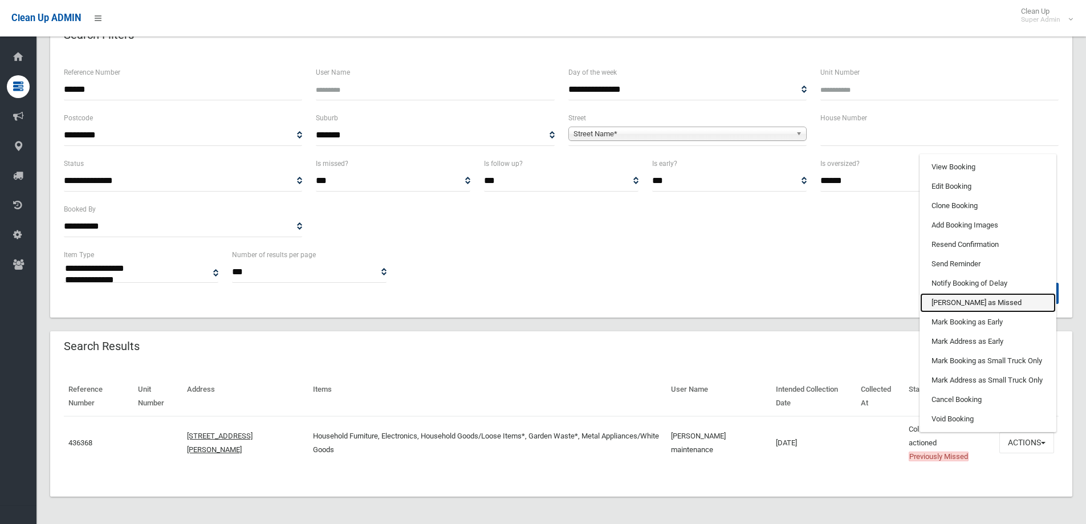
click at [952, 299] on link "Mark as Missed" at bounding box center [988, 302] width 136 height 19
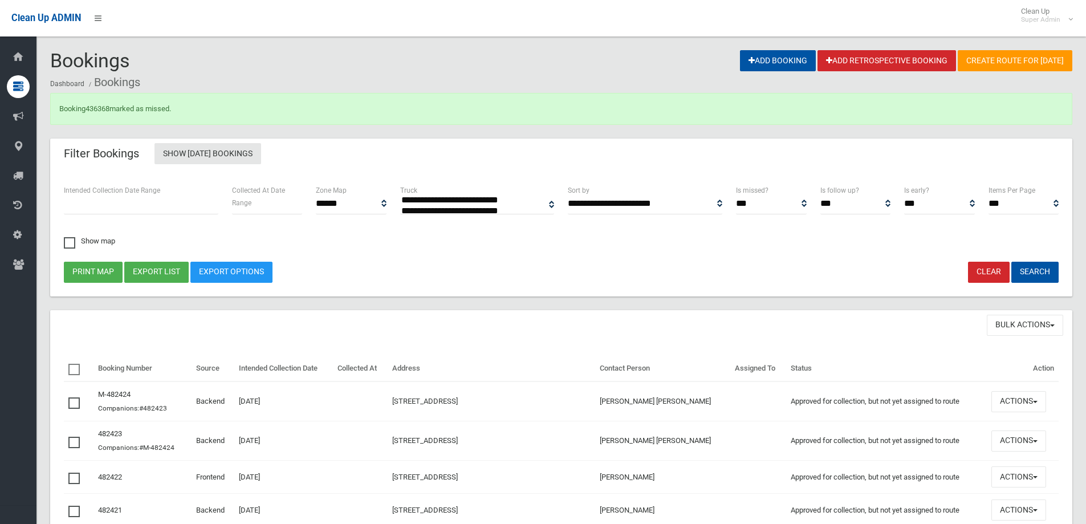
select select
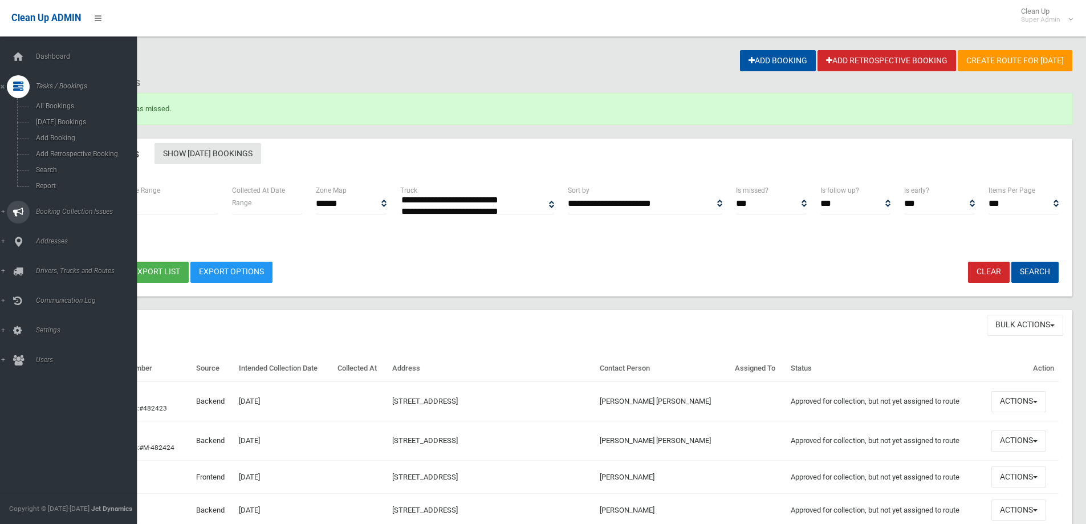
click at [59, 210] on span "Booking Collection Issues" at bounding box center [89, 212] width 113 height 8
click at [68, 137] on span "All Reported Issues" at bounding box center [84, 136] width 103 height 8
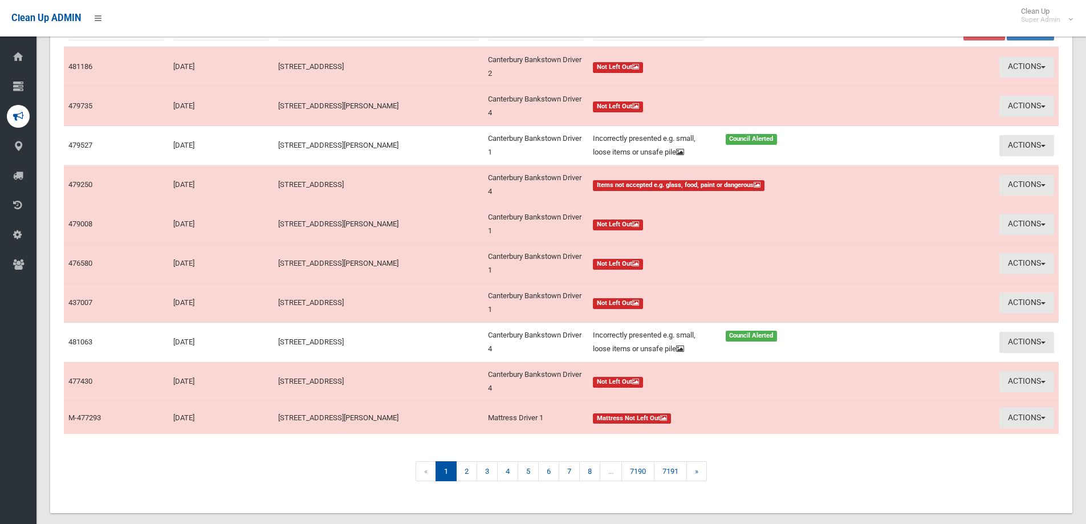
scroll to position [168, 0]
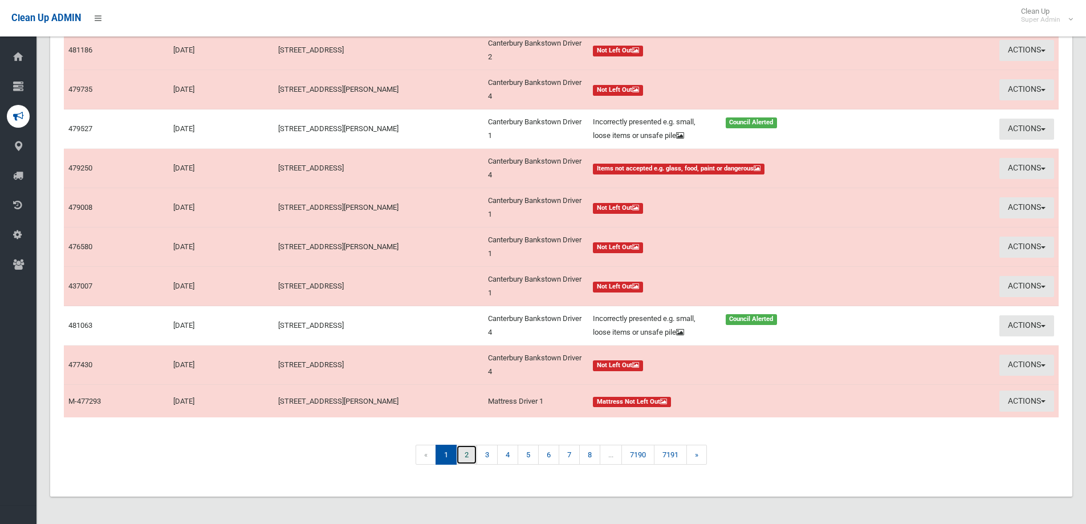
click at [463, 454] on link "2" at bounding box center [466, 455] width 21 height 20
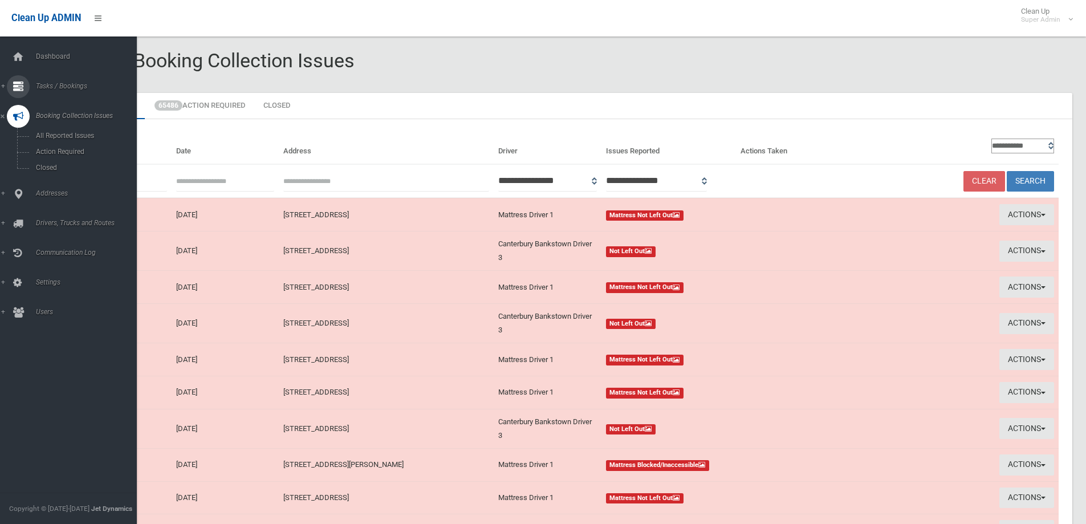
click at [68, 84] on span "Tasks / Bookings" at bounding box center [89, 86] width 113 height 8
click at [42, 167] on span "Search" at bounding box center [84, 170] width 103 height 8
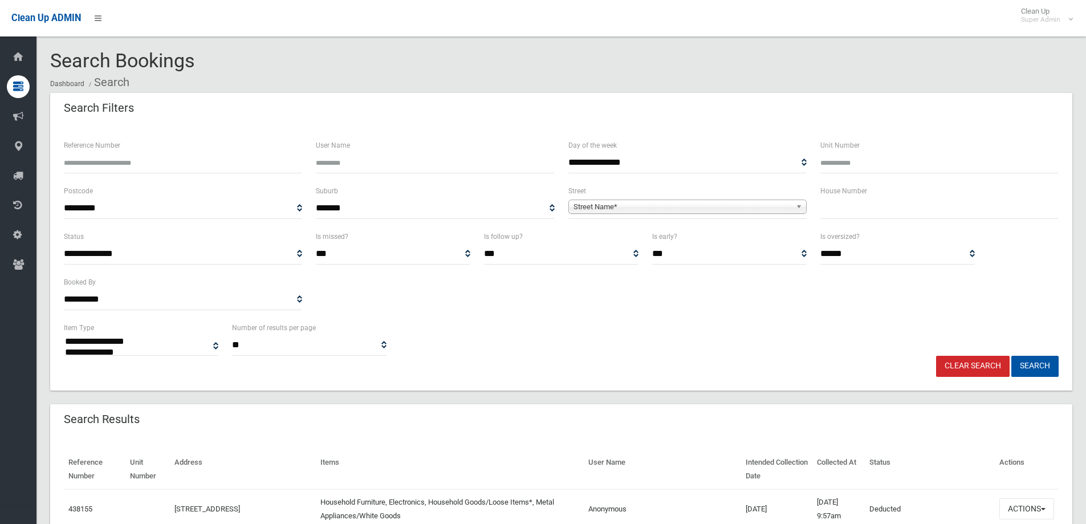
select select
click at [899, 211] on input "text" at bounding box center [940, 208] width 238 height 21
type input "**"
click at [604, 206] on span "Street Name*" at bounding box center [683, 207] width 218 height 14
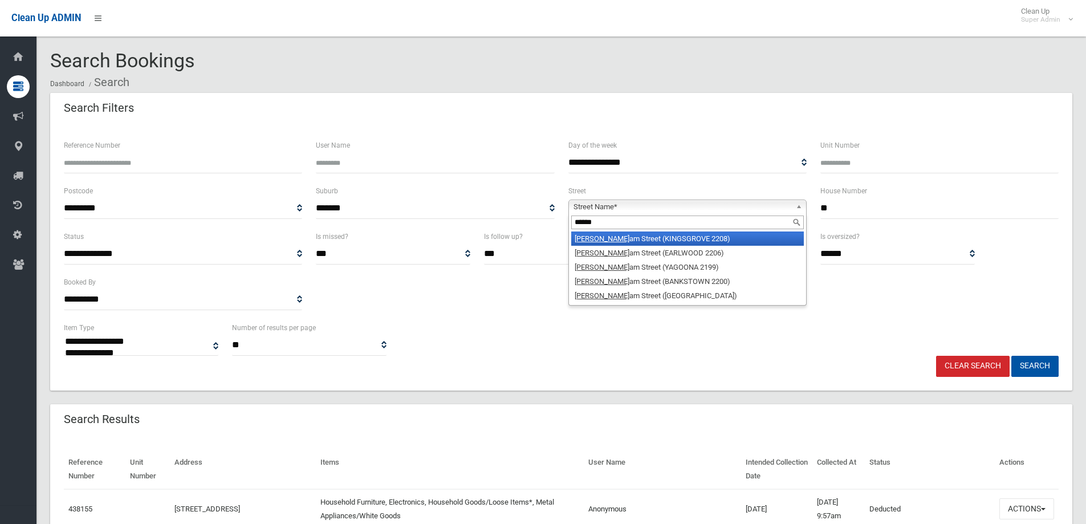
type input "*******"
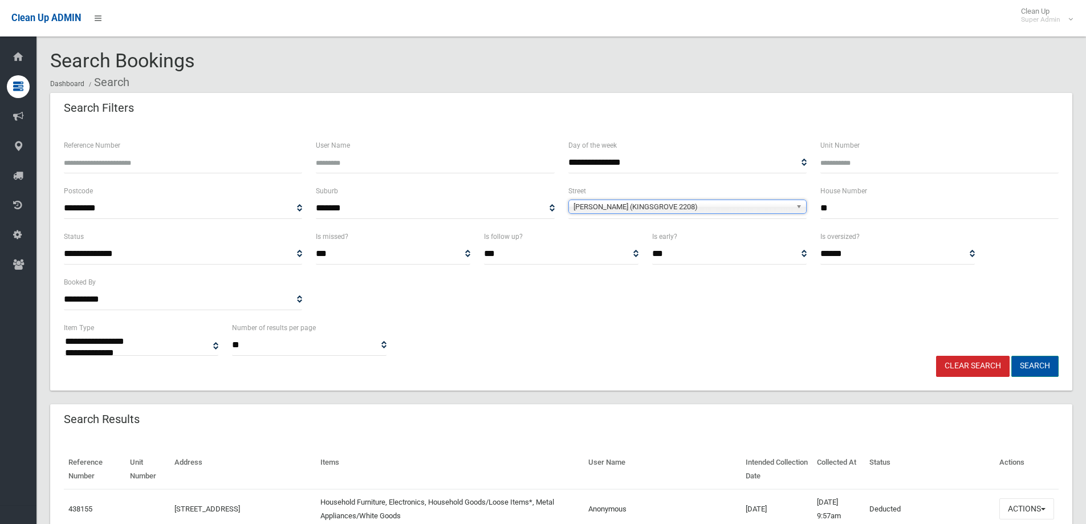
click at [1032, 364] on button "Search" at bounding box center [1035, 366] width 47 height 21
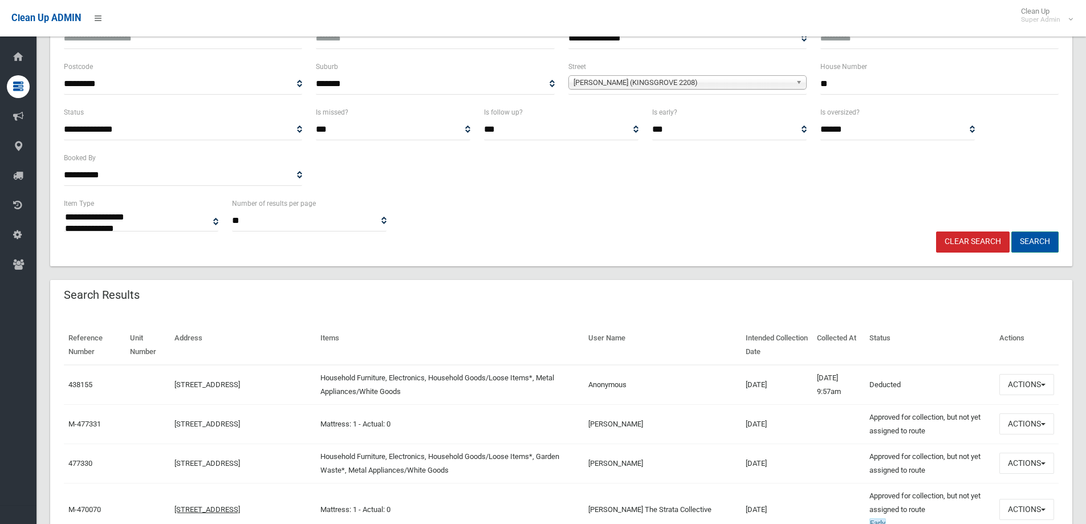
scroll to position [228, 0]
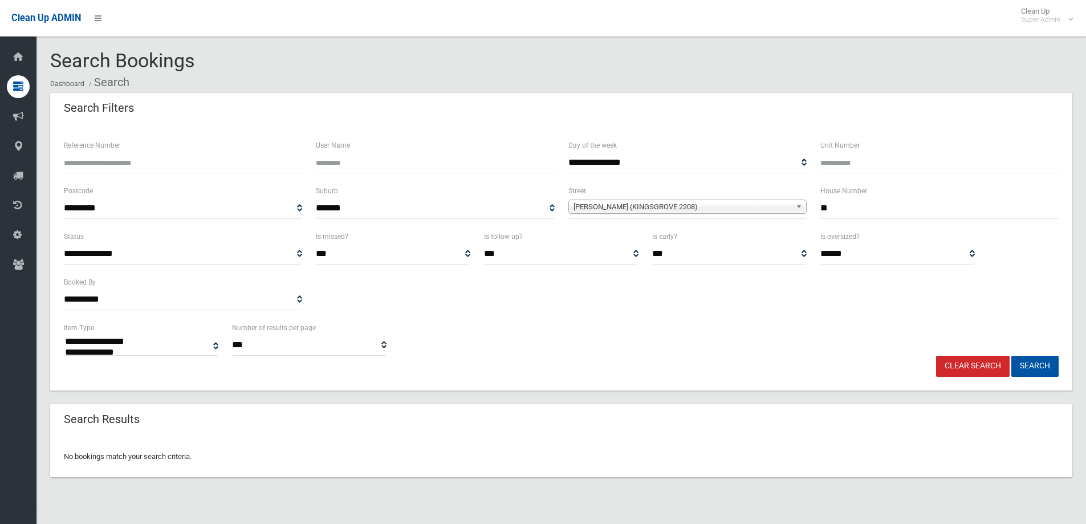
select select
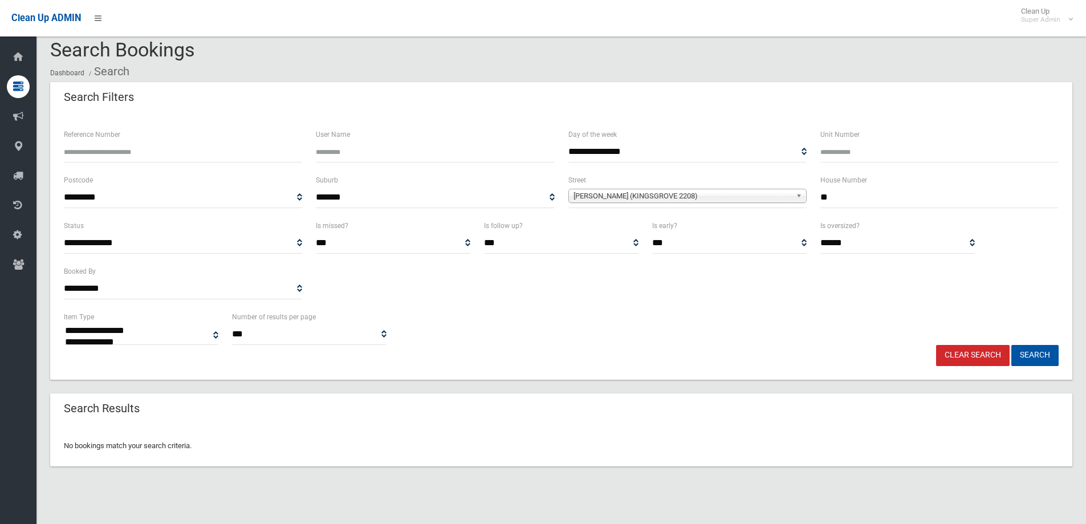
scroll to position [14, 0]
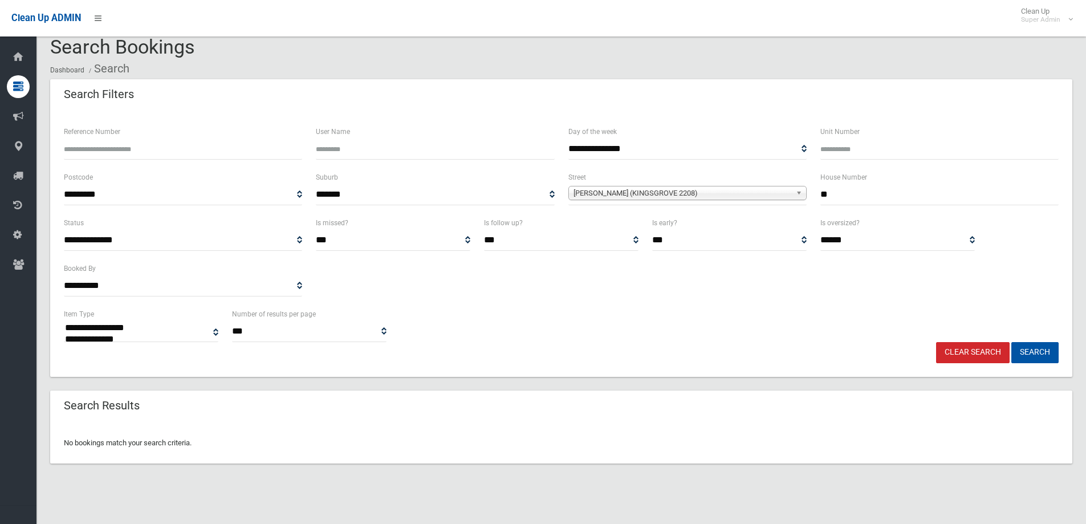
click at [705, 191] on span "William Street (KINGSGROVE 2208)" at bounding box center [683, 193] width 218 height 14
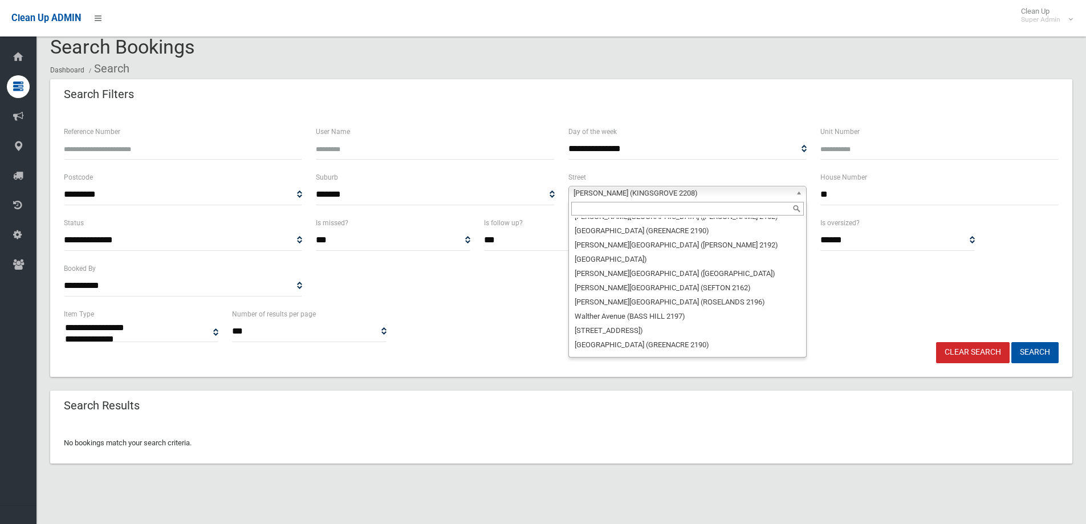
scroll to position [32075, 0]
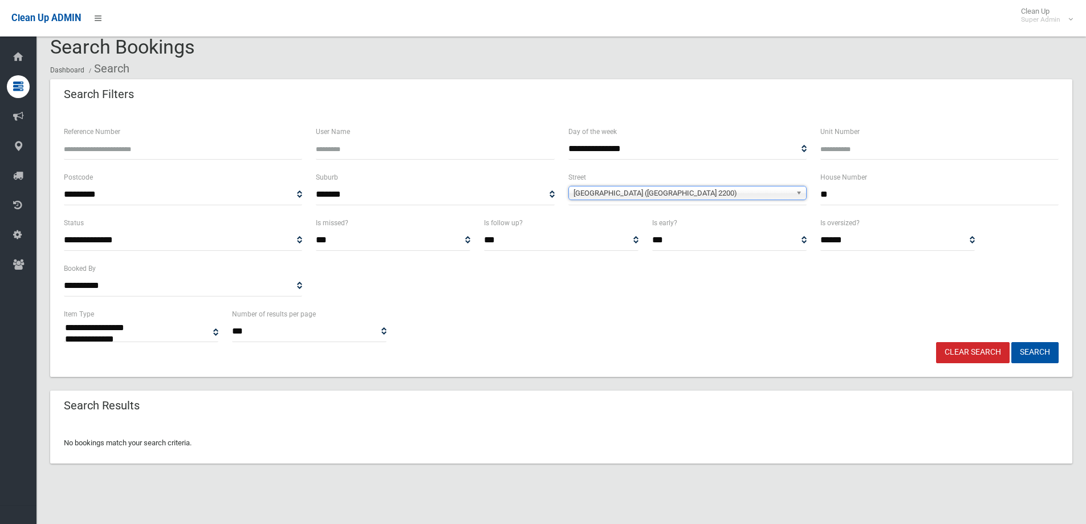
click at [630, 193] on span "Willfox Street (CONDELL PARK 2200)" at bounding box center [683, 193] width 218 height 14
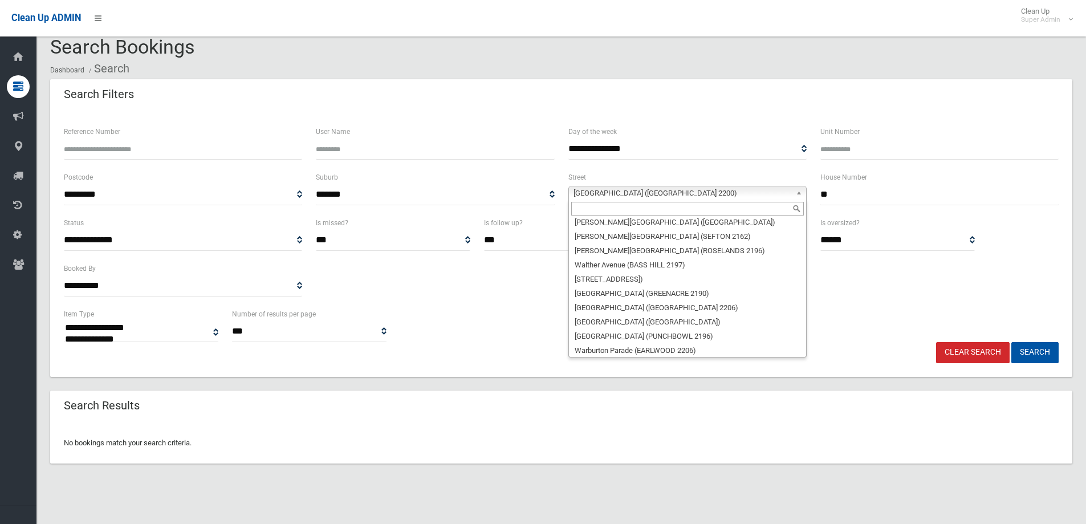
scroll to position [32189, 0]
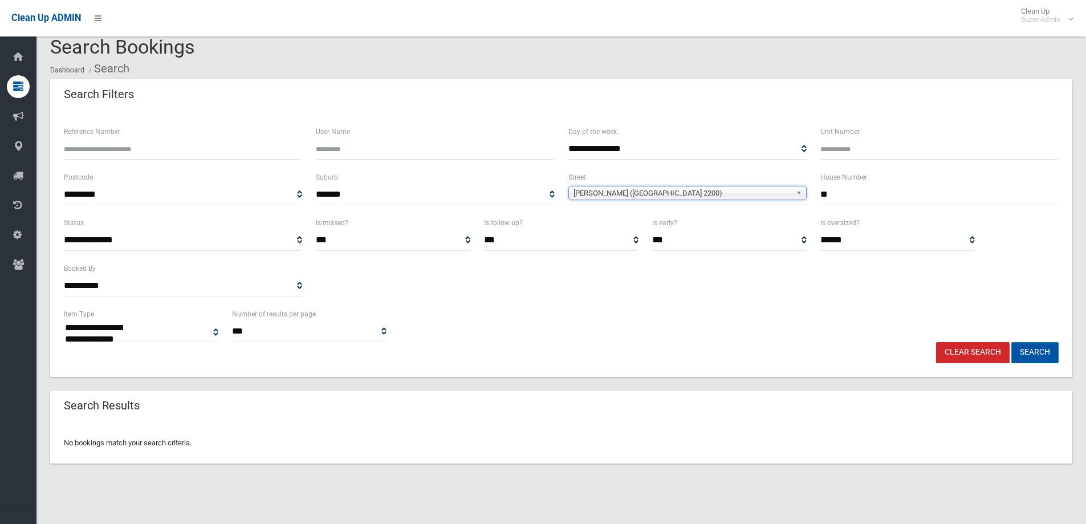
click at [1030, 350] on button "Search" at bounding box center [1035, 352] width 47 height 21
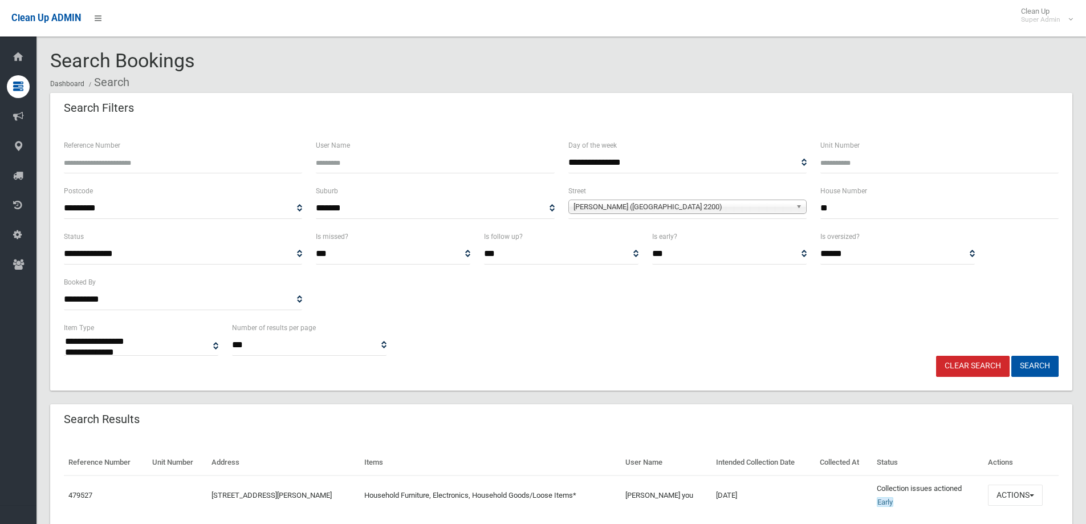
select select
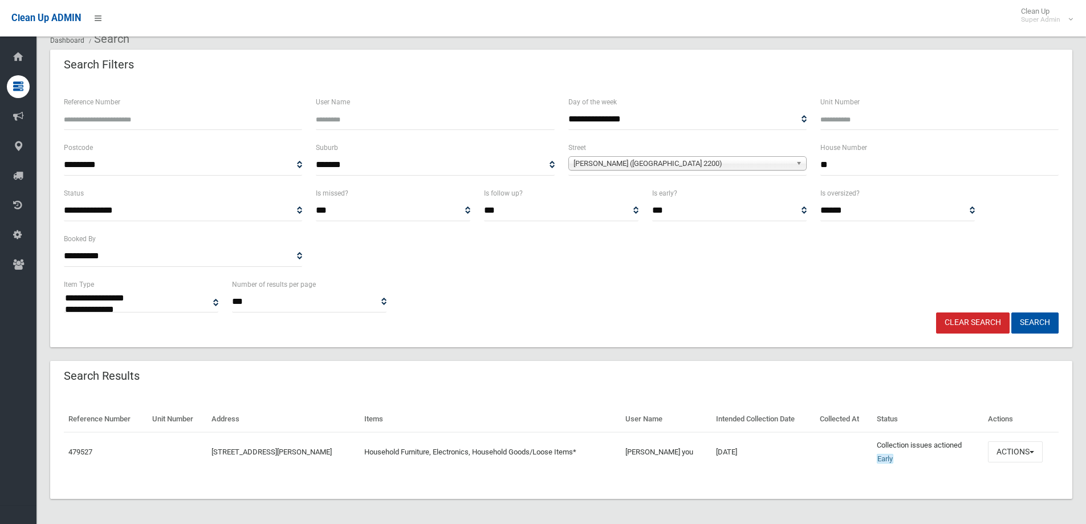
scroll to position [46, 0]
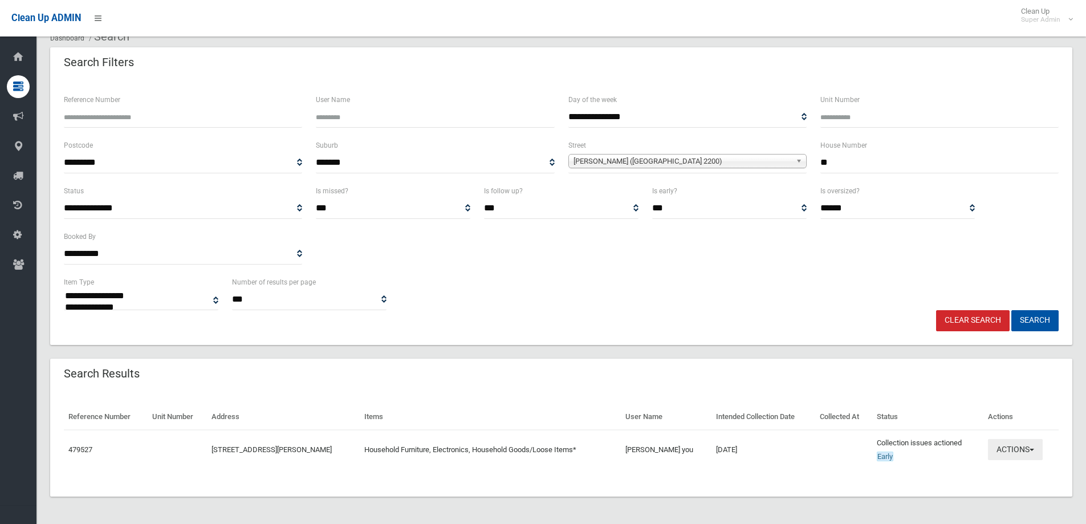
click at [1013, 446] on button "Actions" at bounding box center [1015, 449] width 55 height 21
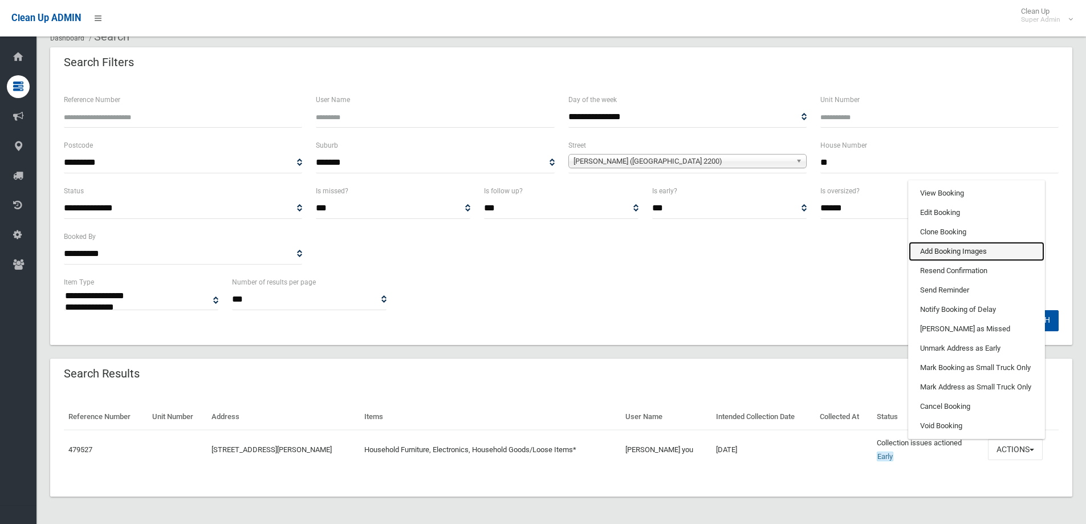
click at [941, 253] on link "Add Booking Images" at bounding box center [977, 251] width 136 height 19
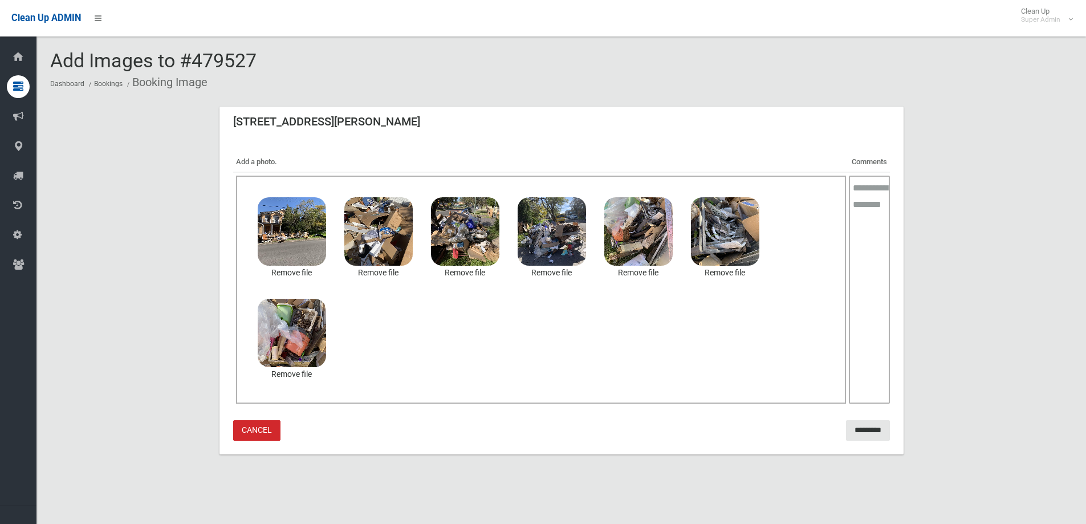
click at [864, 200] on textarea at bounding box center [869, 290] width 41 height 228
type textarea "**********"
click at [859, 431] on input "*********" at bounding box center [868, 430] width 44 height 21
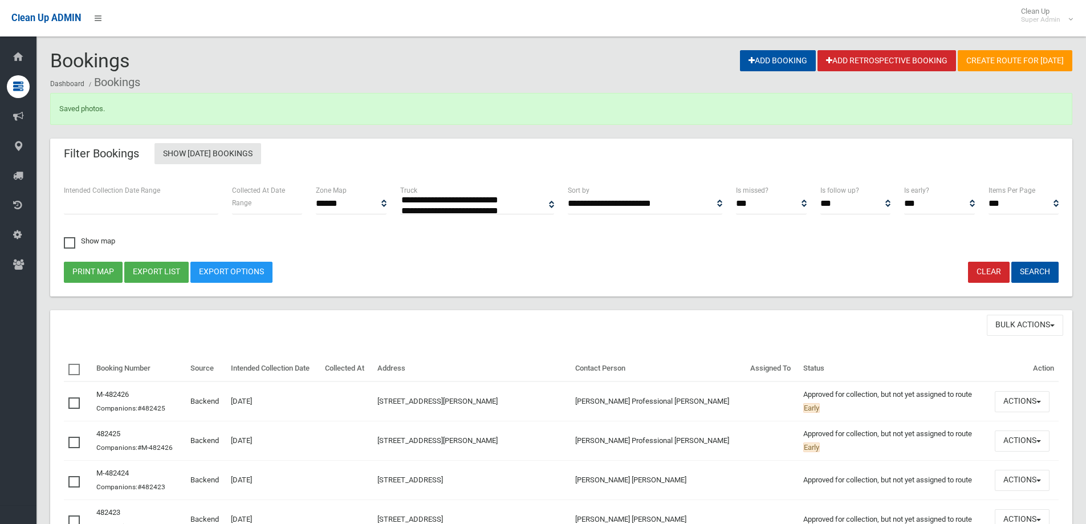
select select
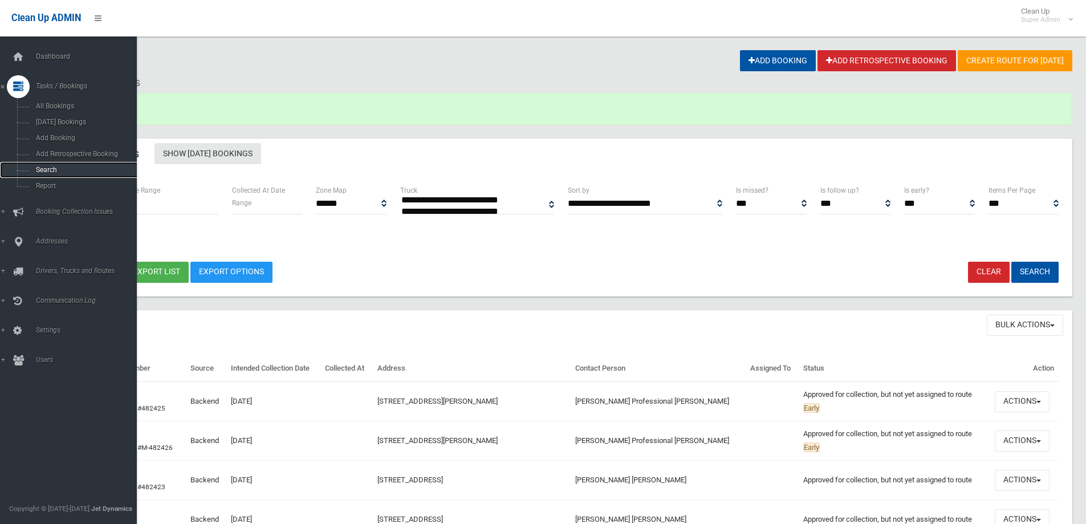
click at [52, 167] on span "Search" at bounding box center [84, 170] width 103 height 8
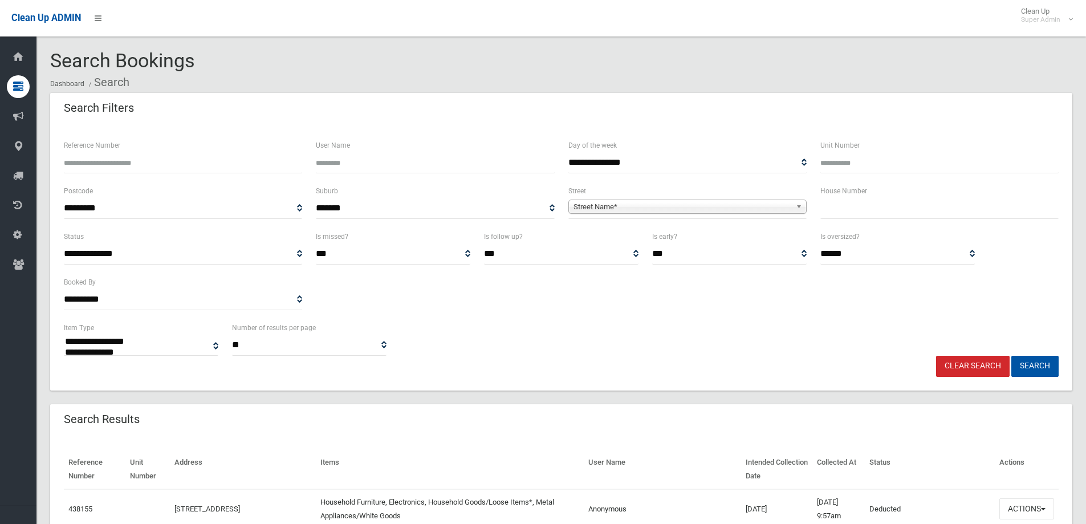
select select
click at [160, 158] on input "Reference Number" at bounding box center [183, 162] width 238 height 21
type input "******"
click at [1012, 356] on button "Search" at bounding box center [1035, 366] width 47 height 21
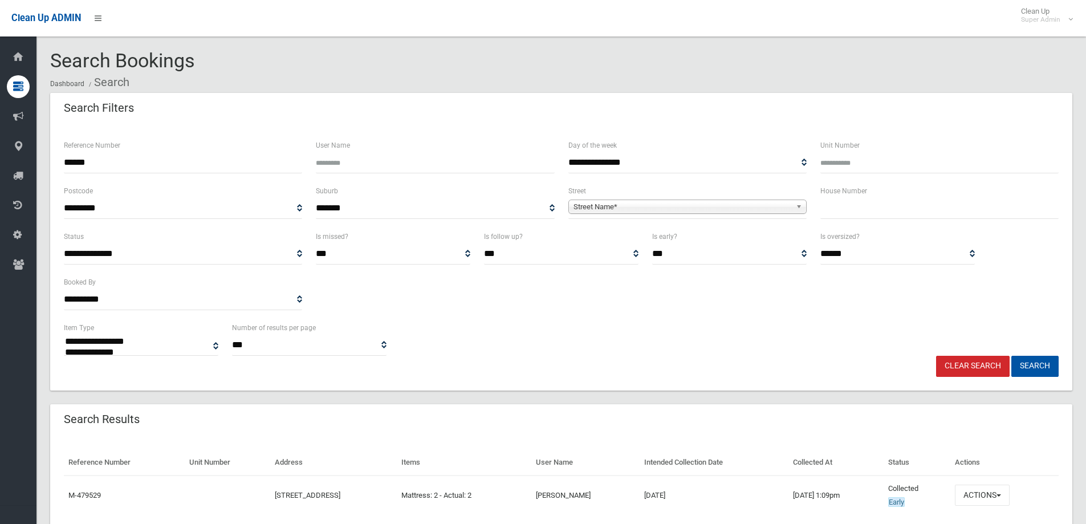
select select
click at [160, 158] on input "******" at bounding box center [183, 162] width 238 height 21
type input "******"
click at [1012, 356] on button "Search" at bounding box center [1035, 366] width 47 height 21
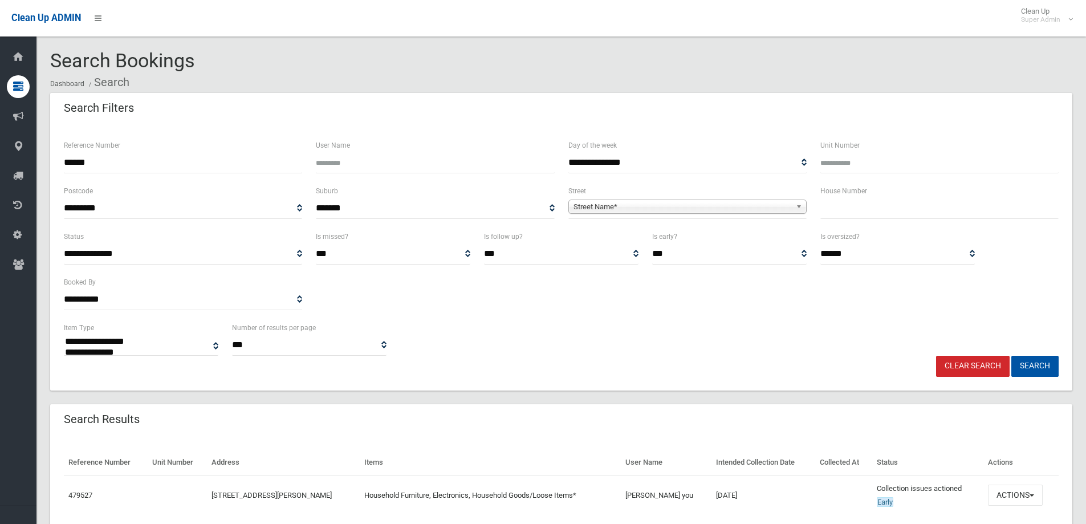
select select
click at [1029, 493] on button "Actions" at bounding box center [1015, 495] width 55 height 21
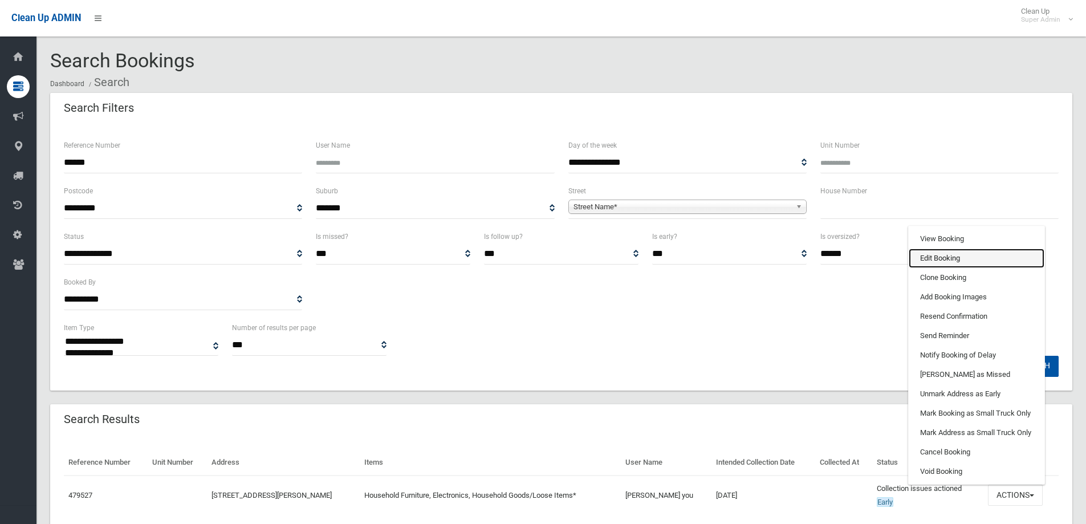
click at [933, 254] on link "Edit Booking" at bounding box center [977, 258] width 136 height 19
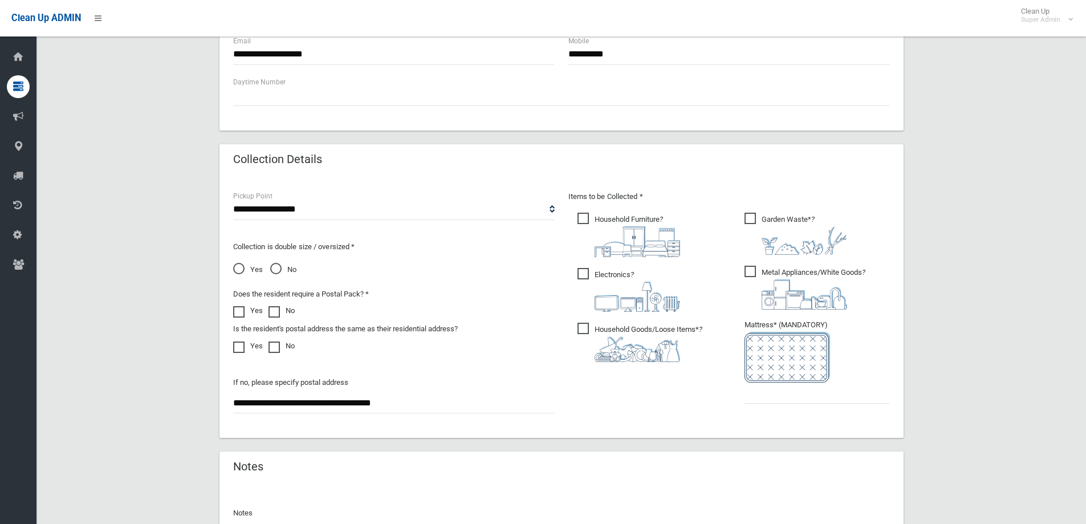
scroll to position [627, 0]
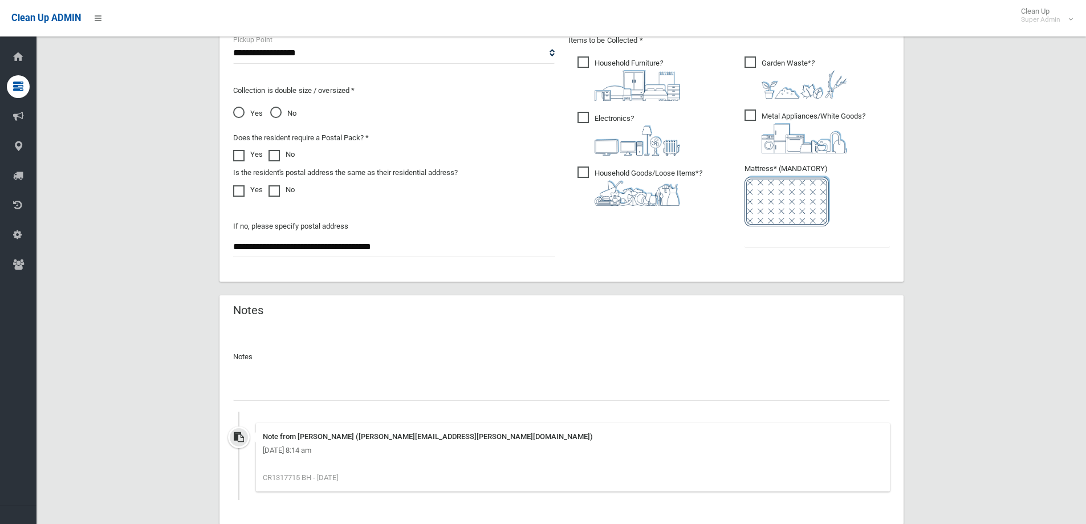
click at [247, 384] on input "text" at bounding box center [561, 390] width 657 height 21
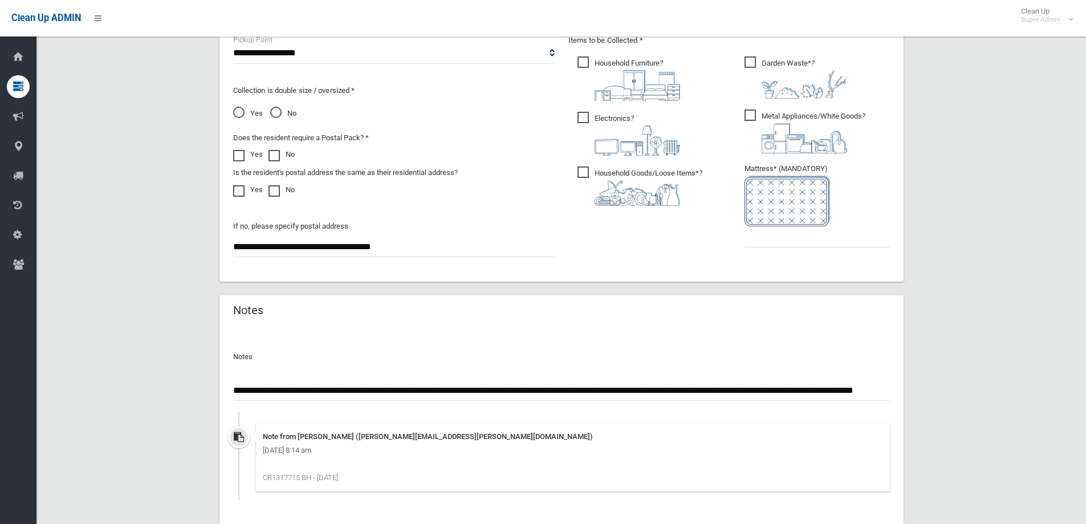
scroll to position [0, 72]
type input "**********"
click at [878, 395] on input "**********" at bounding box center [561, 390] width 657 height 21
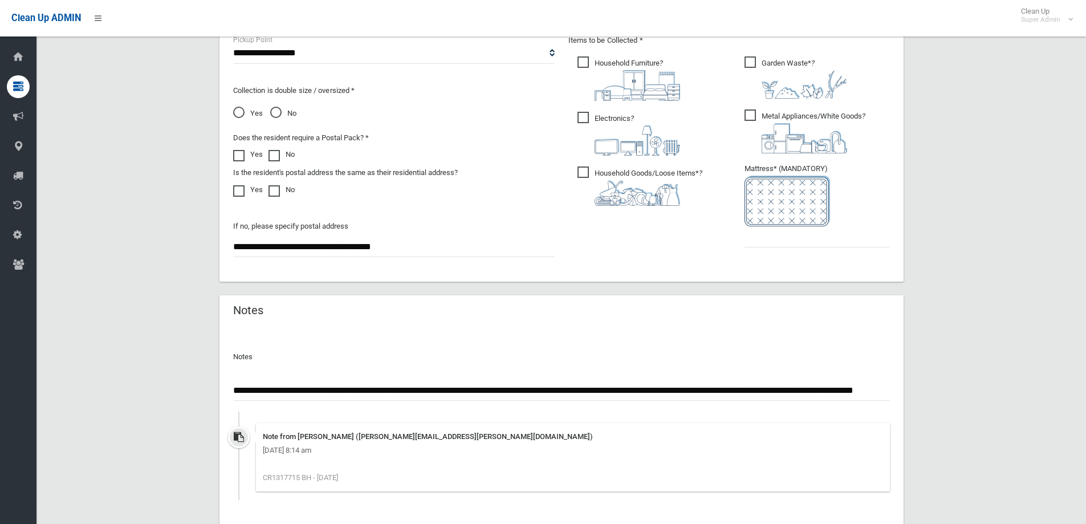
scroll to position [0, 31]
click at [768, 239] on input "text" at bounding box center [817, 236] width 145 height 21
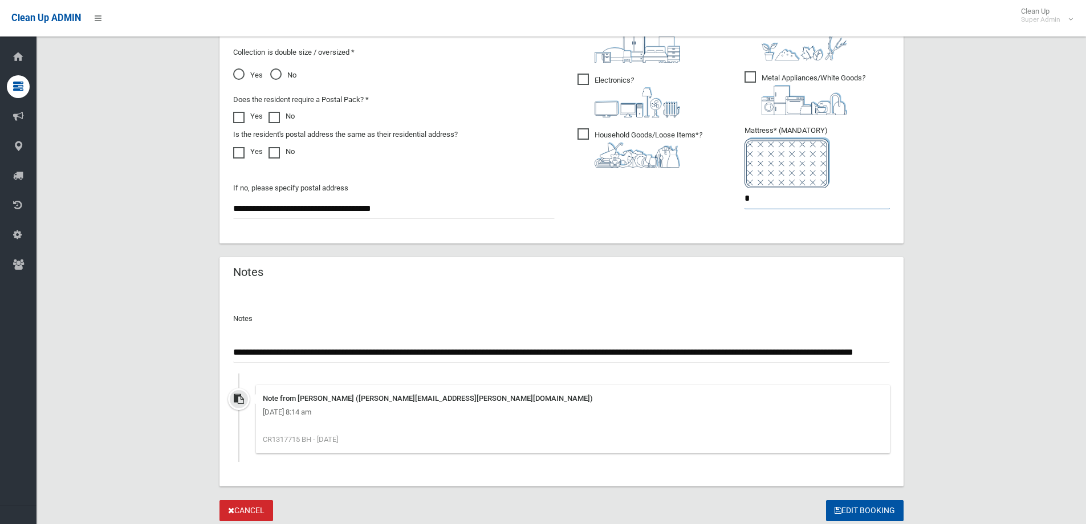
scroll to position [704, 0]
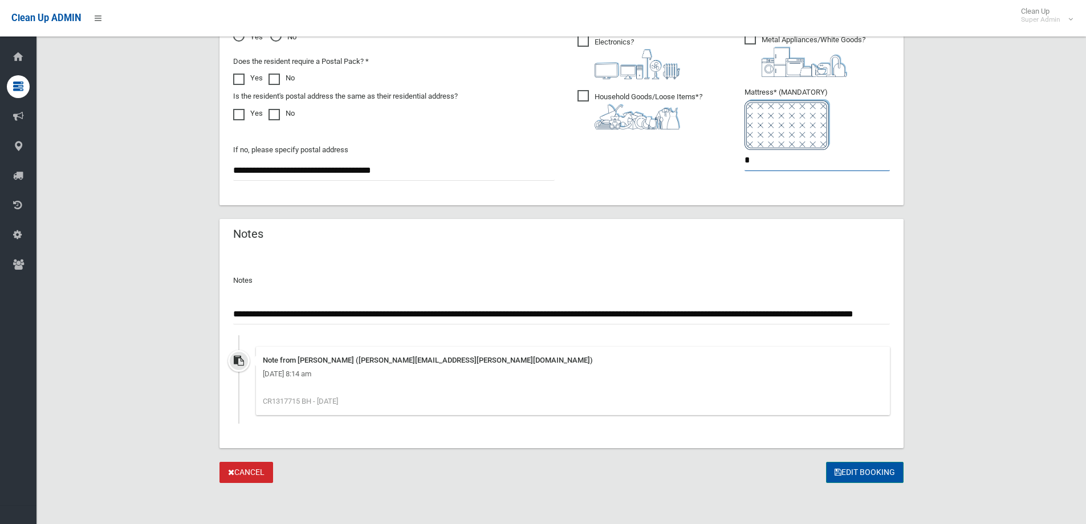
type input "*"
click at [864, 472] on button "Edit Booking" at bounding box center [865, 472] width 78 height 21
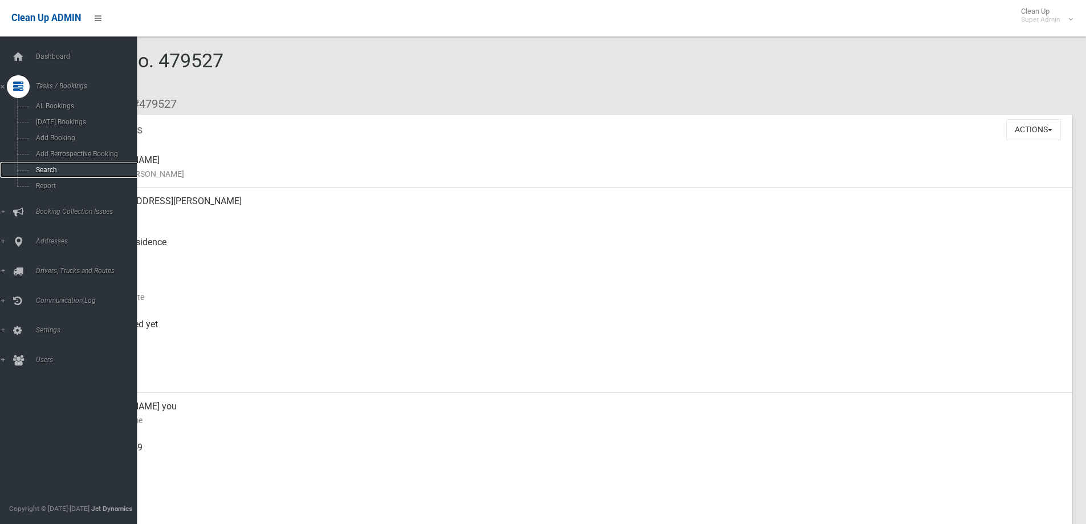
click at [42, 167] on span "Search" at bounding box center [84, 170] width 103 height 8
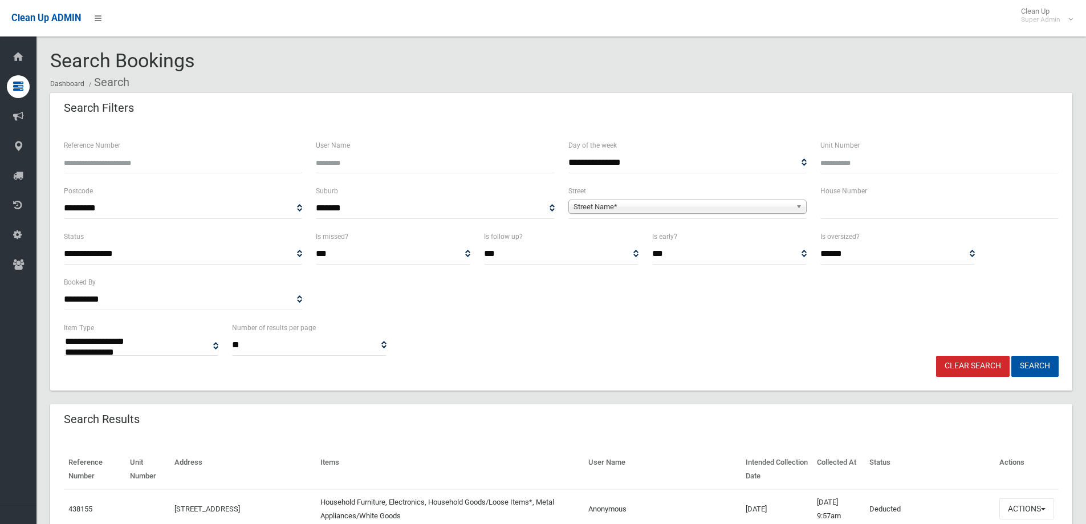
select select
click at [120, 164] on input "Reference Number" at bounding box center [183, 162] width 238 height 21
click at [1012, 356] on button "Search" at bounding box center [1035, 366] width 47 height 21
select select
drag, startPoint x: 139, startPoint y: 159, endPoint x: 135, endPoint y: 164, distance: 6.5
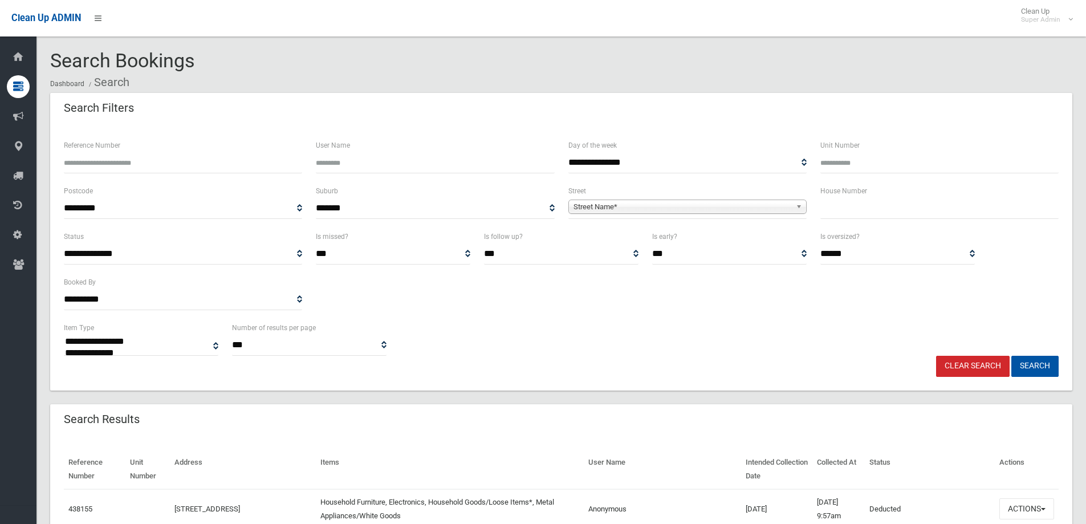
click at [137, 160] on input "Reference Number" at bounding box center [183, 162] width 238 height 21
click at [1012, 356] on button "Search" at bounding box center [1035, 366] width 47 height 21
select select
click at [95, 165] on input "Reference Number" at bounding box center [183, 162] width 238 height 21
click at [844, 210] on input "text" at bounding box center [940, 208] width 238 height 21
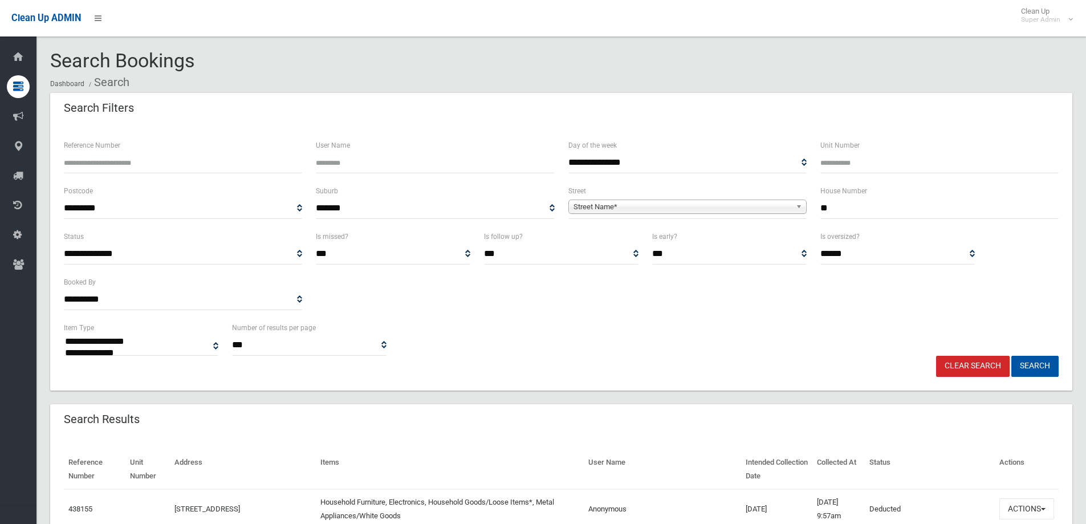
type input "**"
click at [596, 208] on span "Street Name*" at bounding box center [683, 207] width 218 height 14
type input "*******"
click at [1034, 364] on button "Search" at bounding box center [1035, 366] width 47 height 21
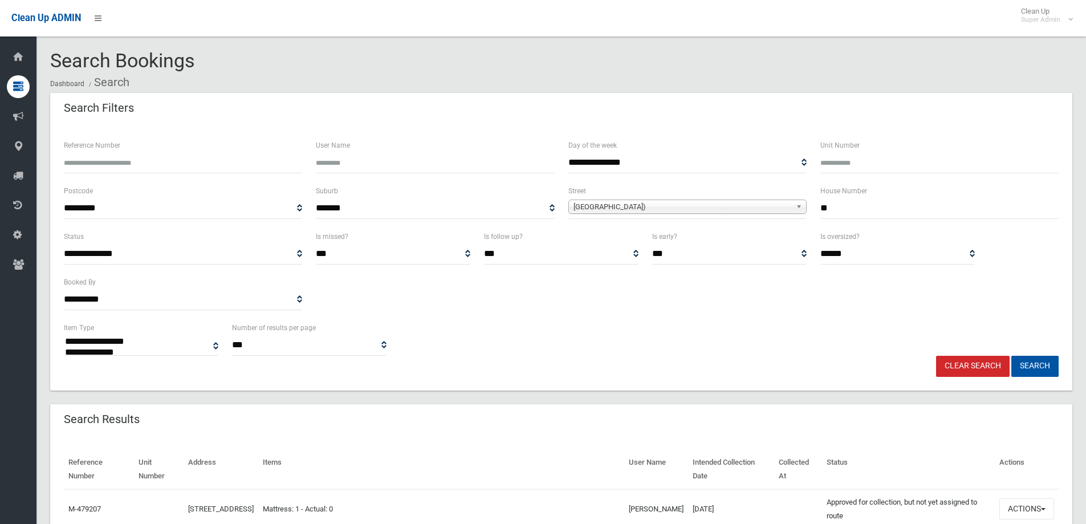
select select
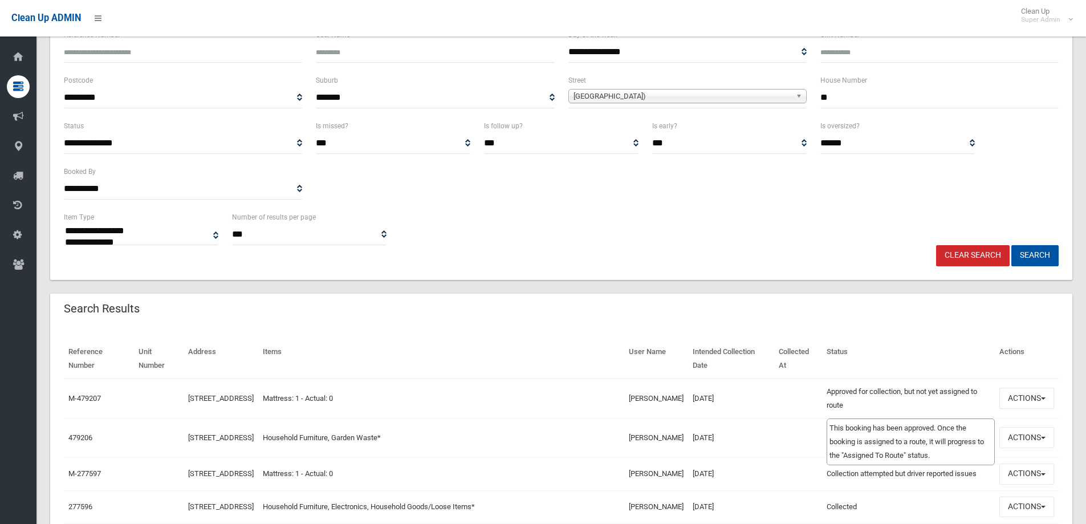
scroll to position [171, 0]
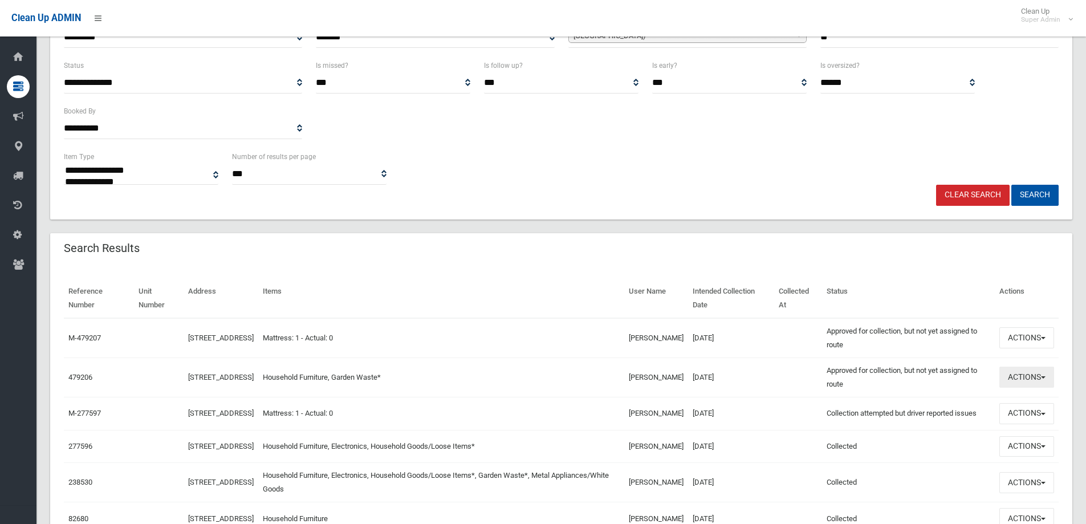
click at [1010, 374] on button "Actions" at bounding box center [1027, 377] width 55 height 21
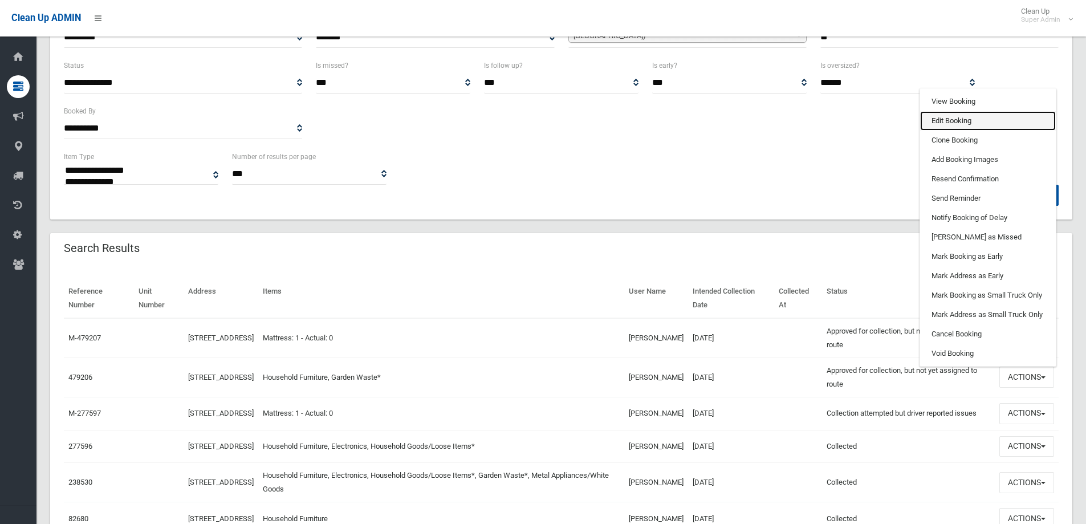
click at [939, 118] on link "Edit Booking" at bounding box center [988, 120] width 136 height 19
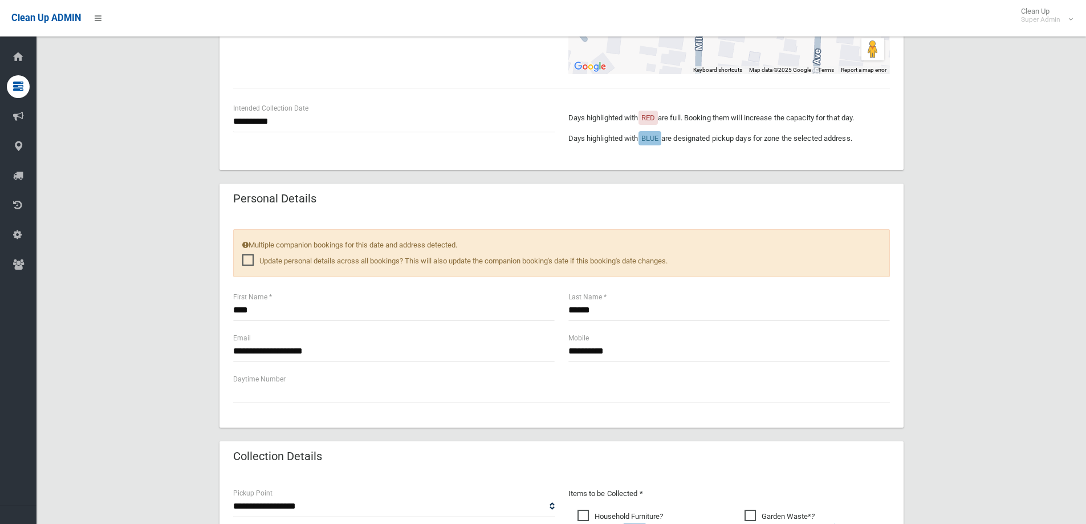
scroll to position [332, 0]
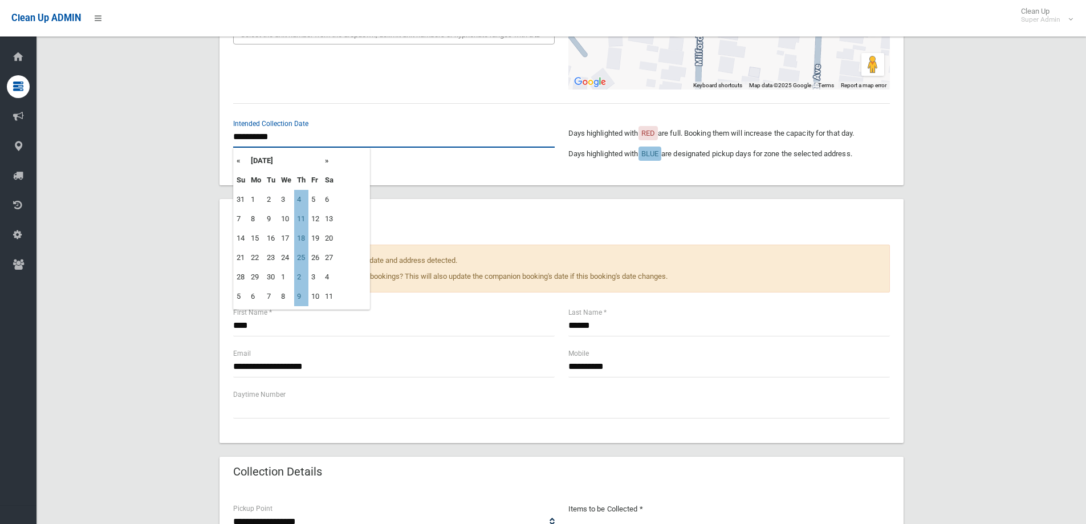
click at [292, 136] on input "**********" at bounding box center [394, 137] width 322 height 21
click at [302, 198] on td "4" at bounding box center [301, 199] width 14 height 19
type input "**********"
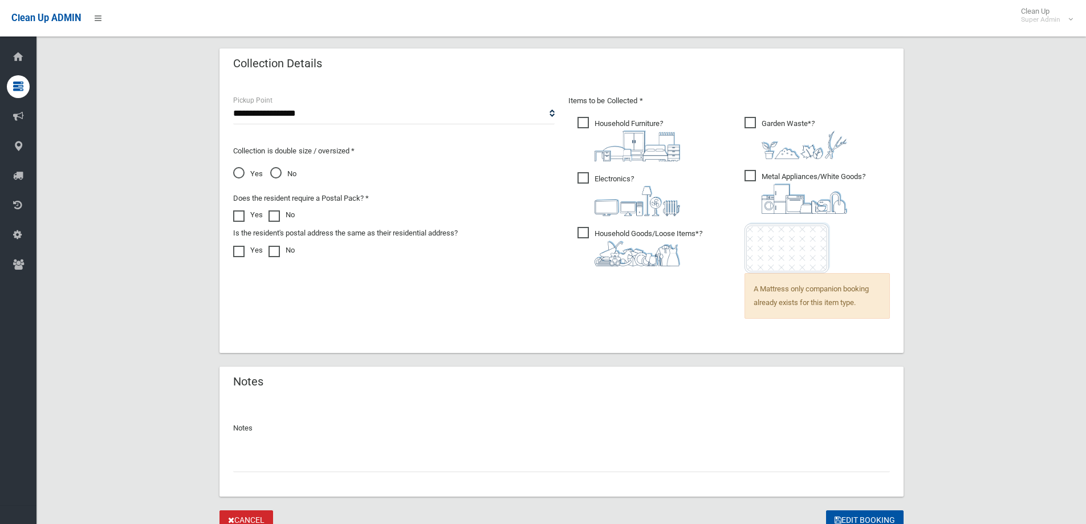
scroll to position [789, 0]
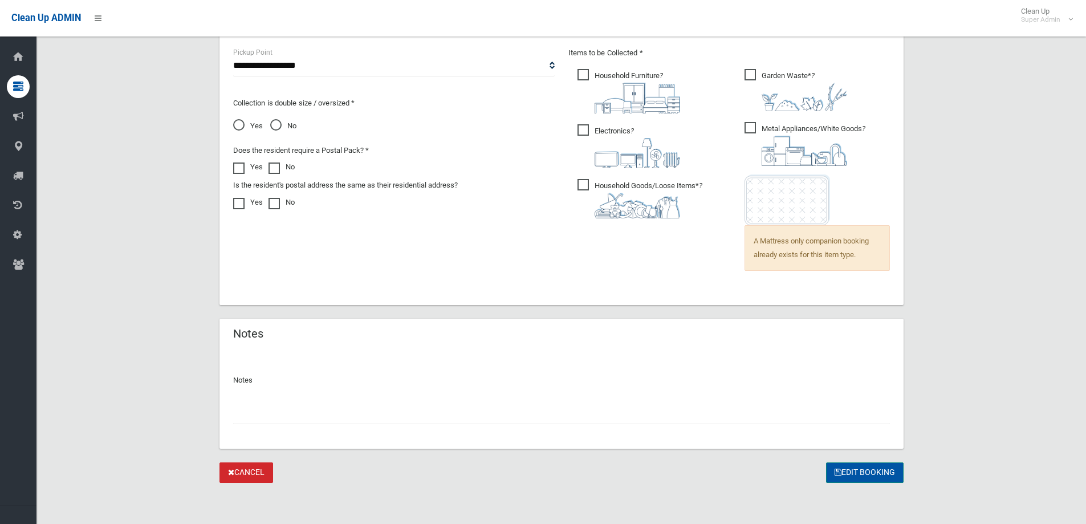
click at [864, 471] on button "Edit Booking" at bounding box center [865, 472] width 78 height 21
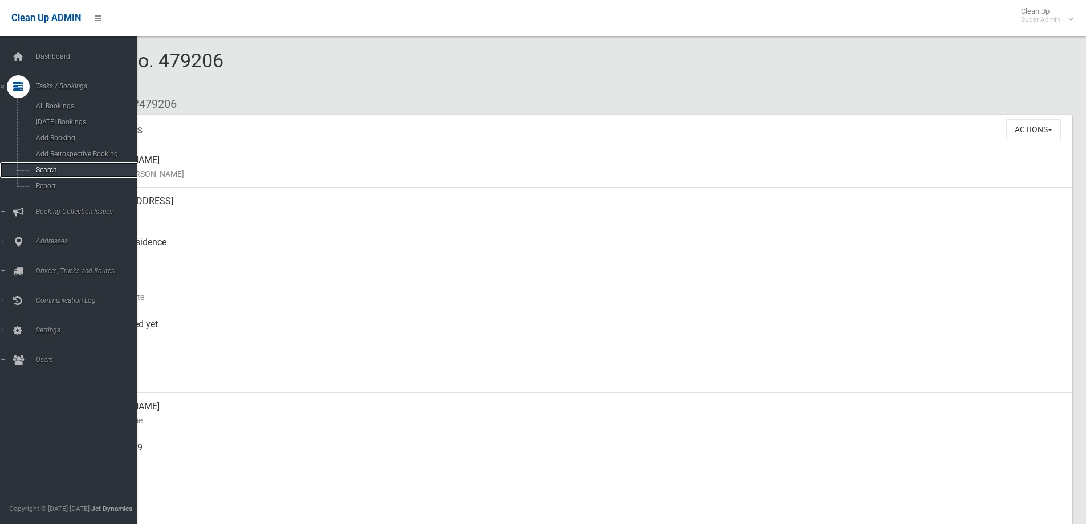
click at [40, 168] on span "Search" at bounding box center [84, 170] width 103 height 8
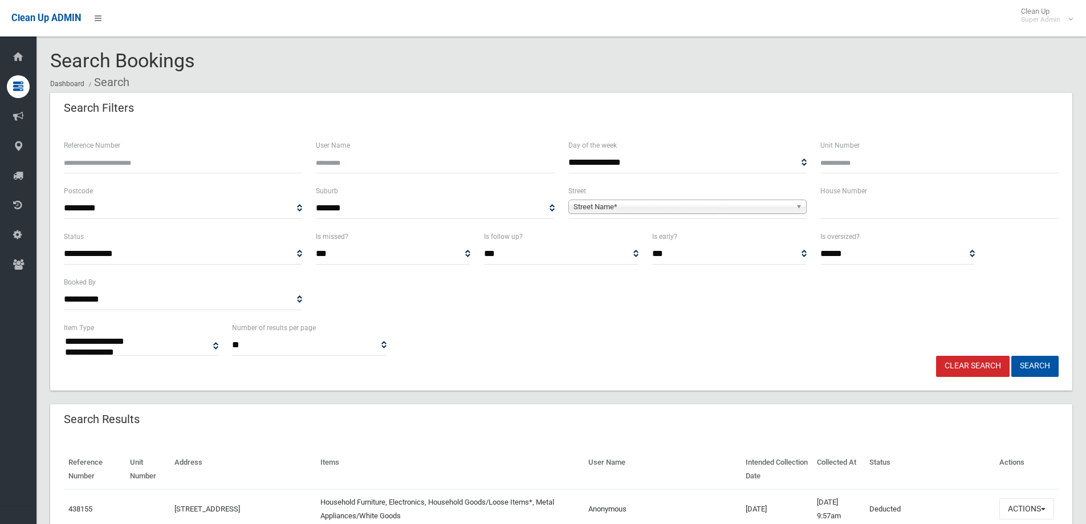
select select
click at [856, 209] on input "text" at bounding box center [940, 208] width 238 height 21
type input "**"
click at [615, 207] on span "Street Name*" at bounding box center [683, 207] width 218 height 14
type input "*******"
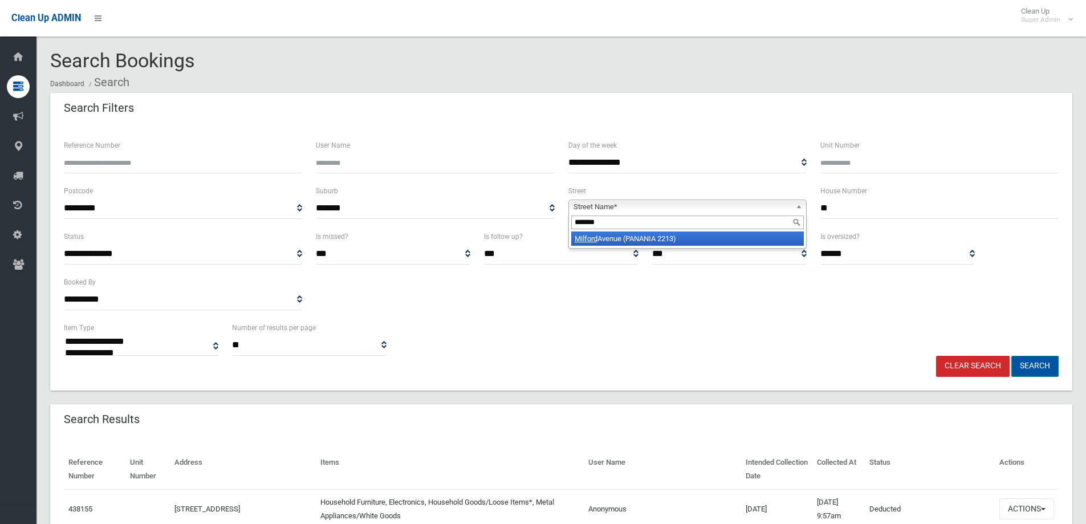
click at [1035, 363] on button "Search" at bounding box center [1035, 366] width 47 height 21
click at [608, 205] on span "Street Name*" at bounding box center [683, 207] width 218 height 14
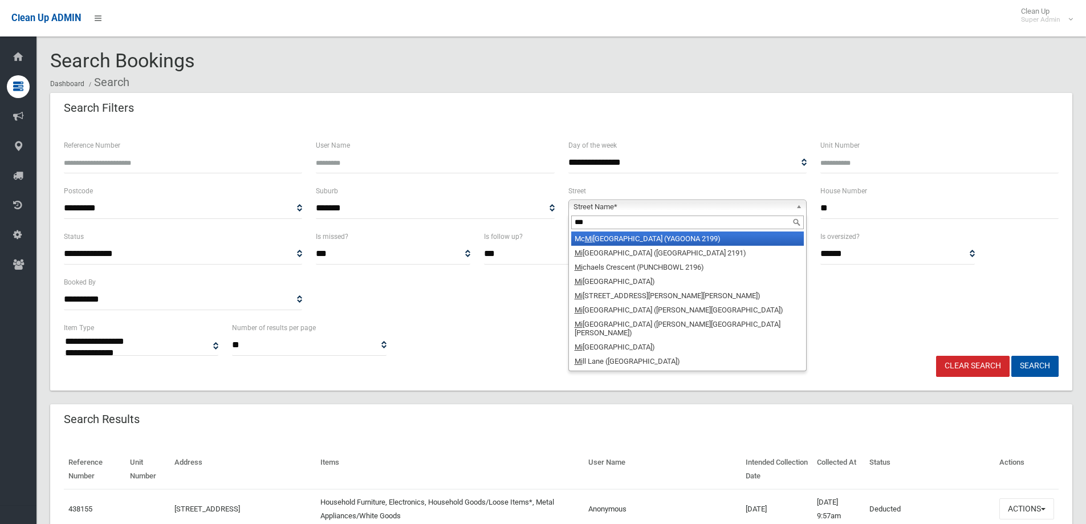
type input "***"
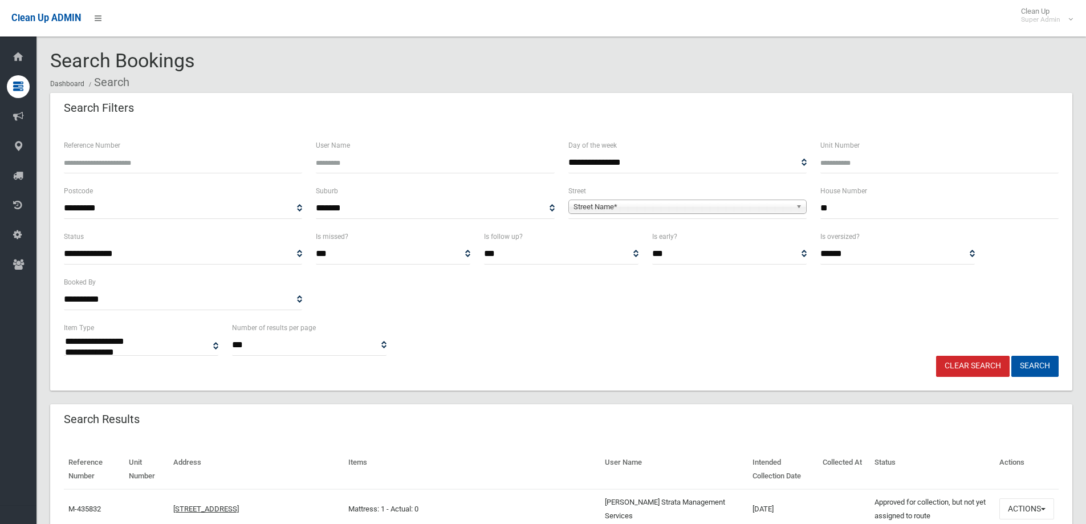
select select
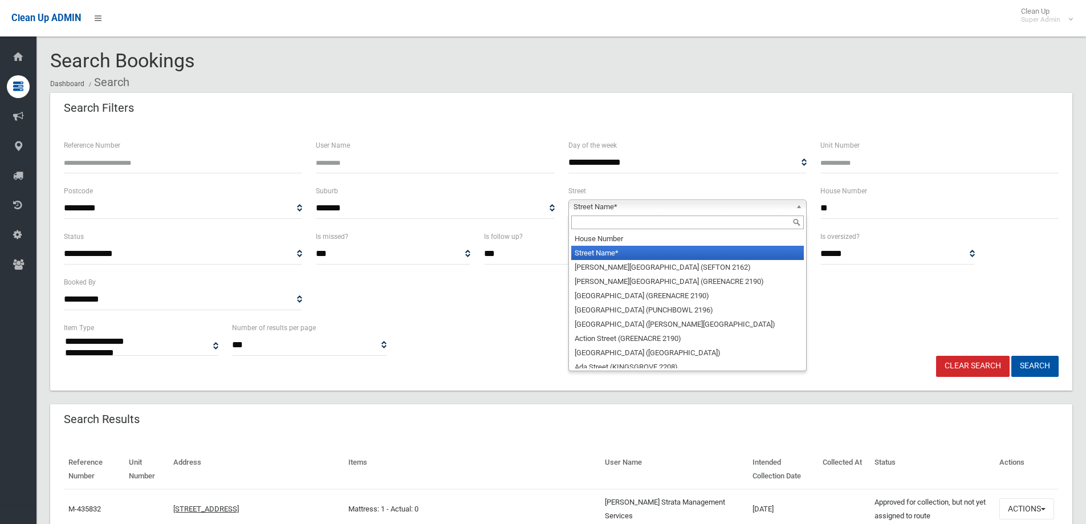
click at [603, 208] on span "Street Name*" at bounding box center [683, 207] width 218 height 14
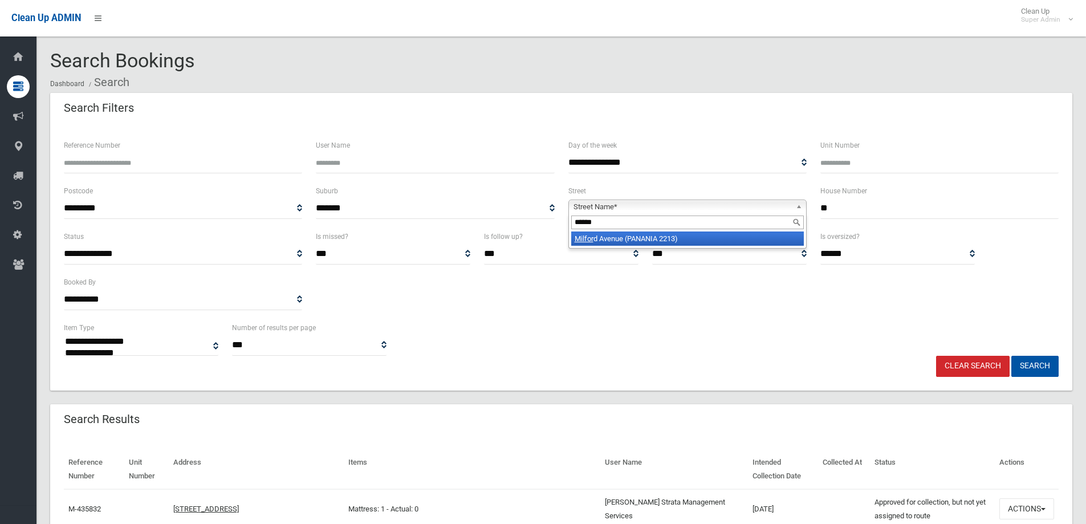
type input "*******"
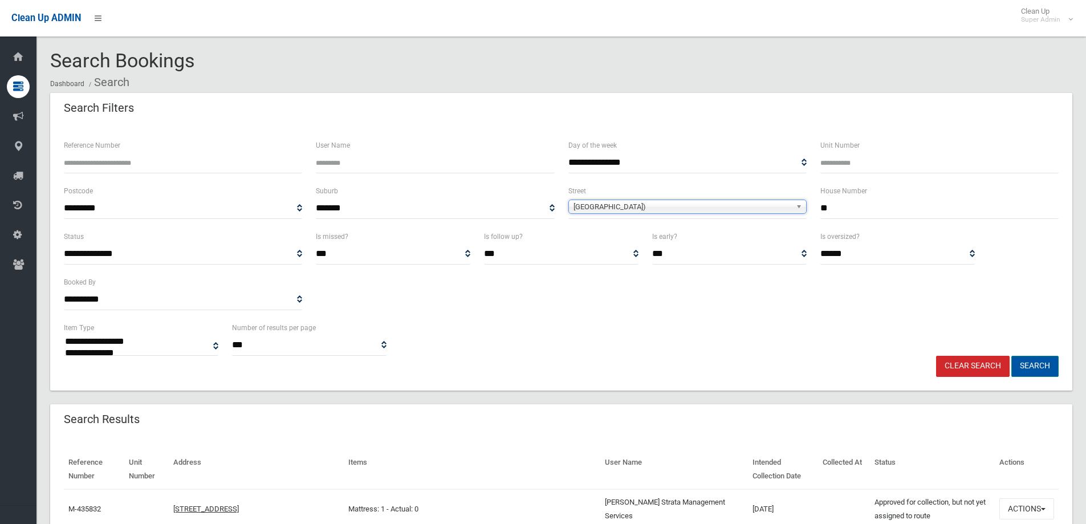
click at [1042, 362] on button "Search" at bounding box center [1035, 366] width 47 height 21
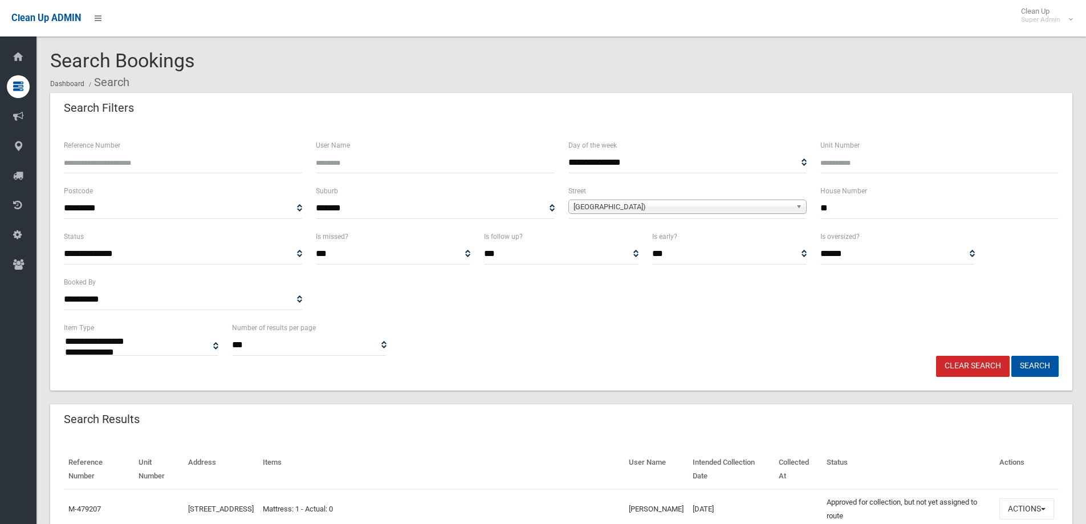
select select
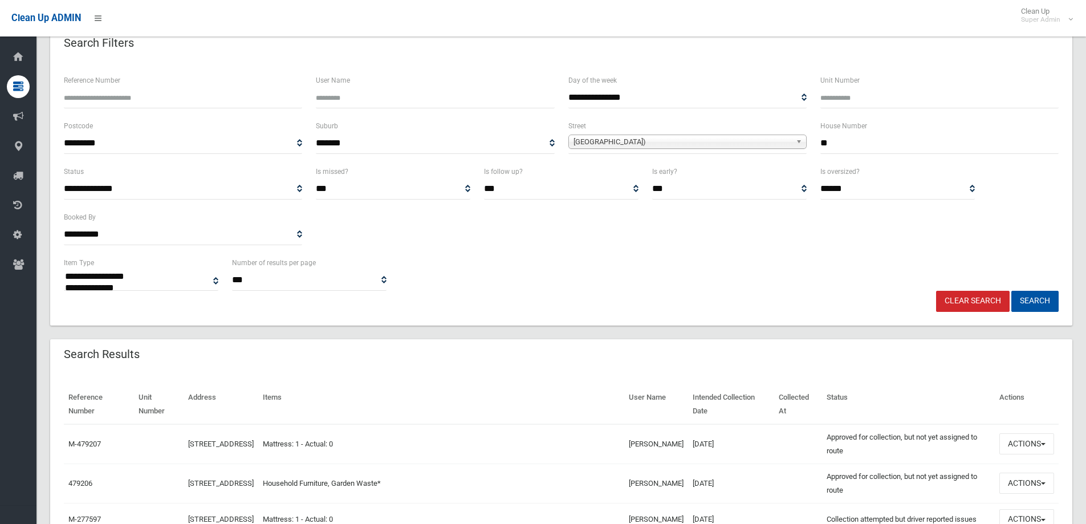
scroll to position [228, 0]
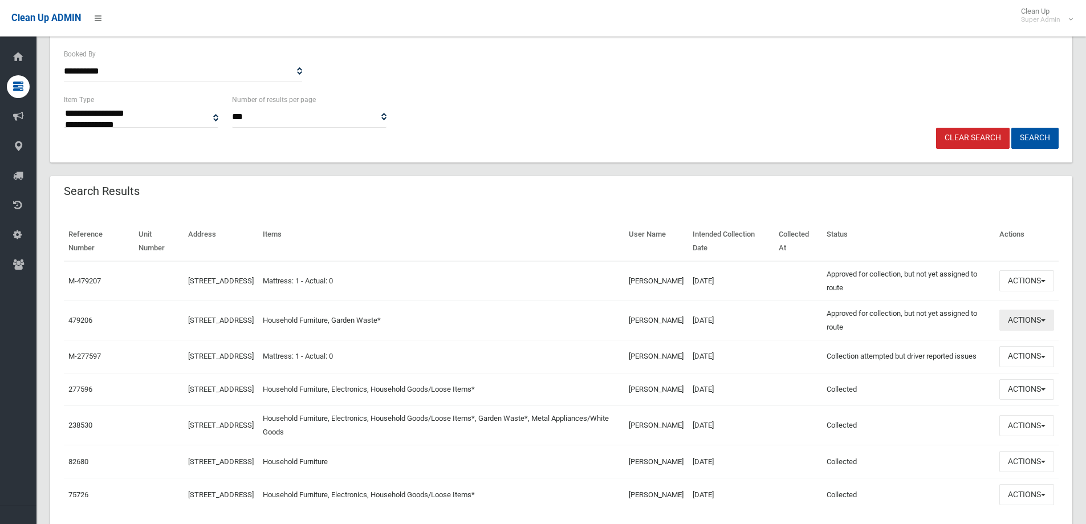
click at [1014, 318] on button "Actions" at bounding box center [1027, 320] width 55 height 21
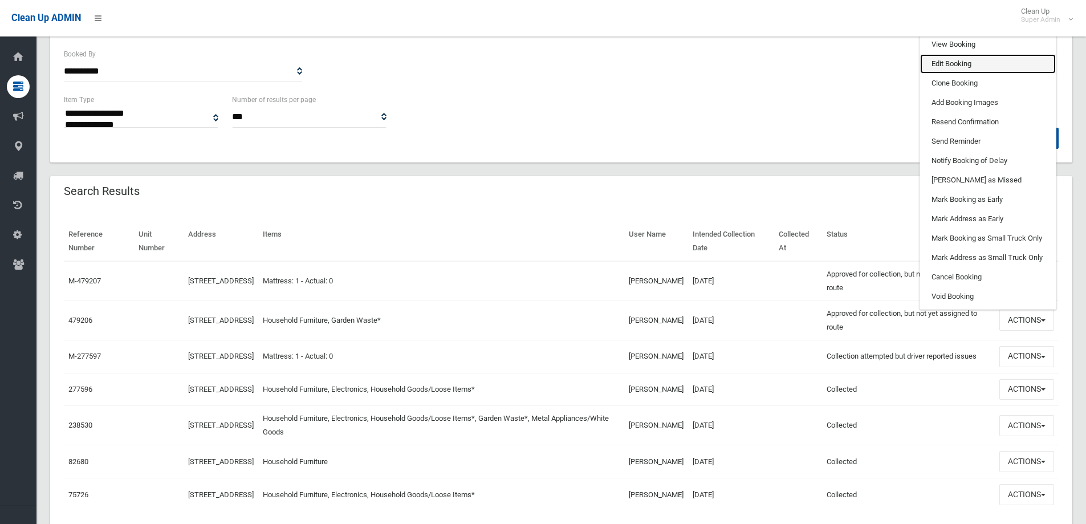
click at [945, 62] on link "Edit Booking" at bounding box center [988, 63] width 136 height 19
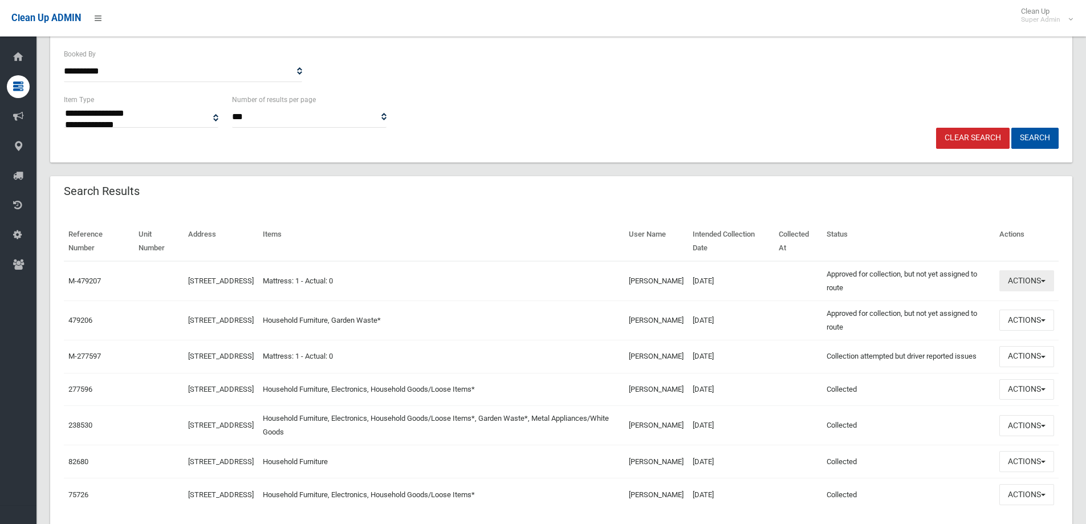
click at [1020, 277] on button "Actions" at bounding box center [1027, 280] width 55 height 21
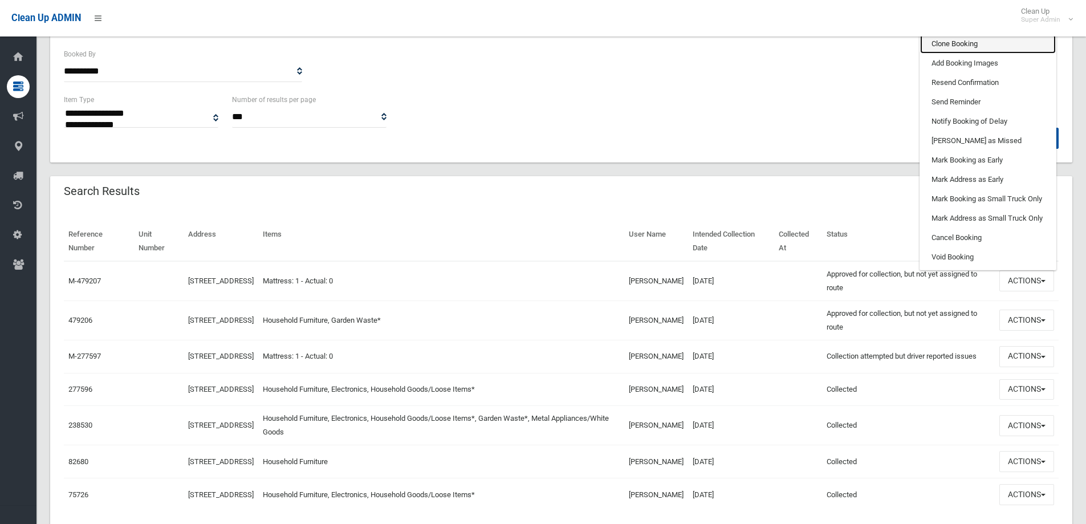
click at [960, 39] on link "Clone Booking" at bounding box center [988, 43] width 136 height 19
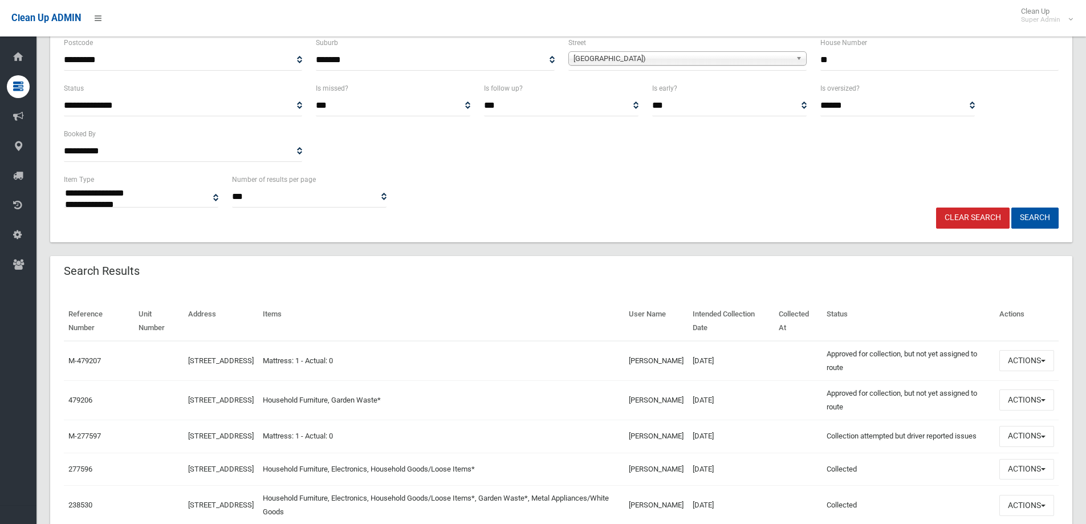
scroll to position [0, 0]
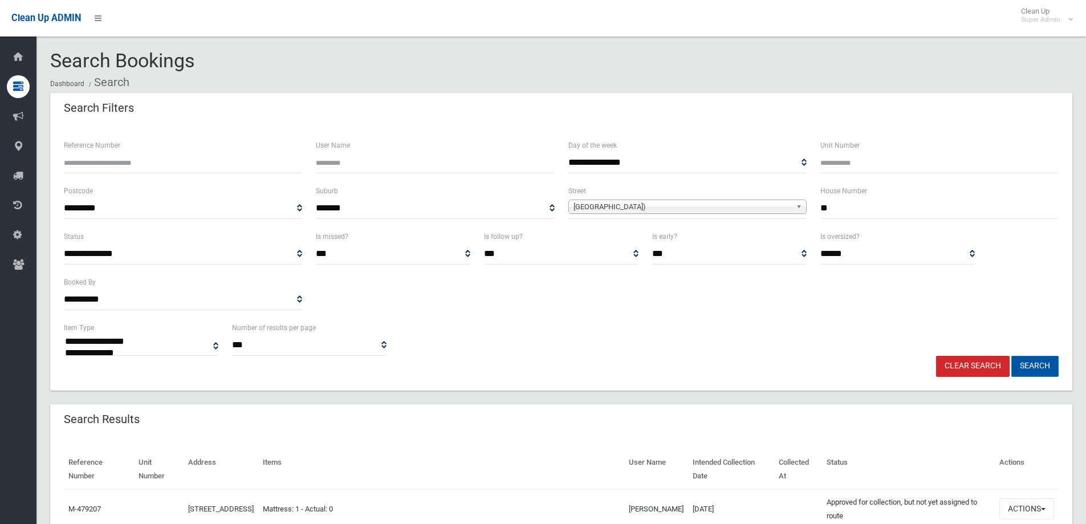
click at [1044, 364] on button "Search" at bounding box center [1035, 366] width 47 height 21
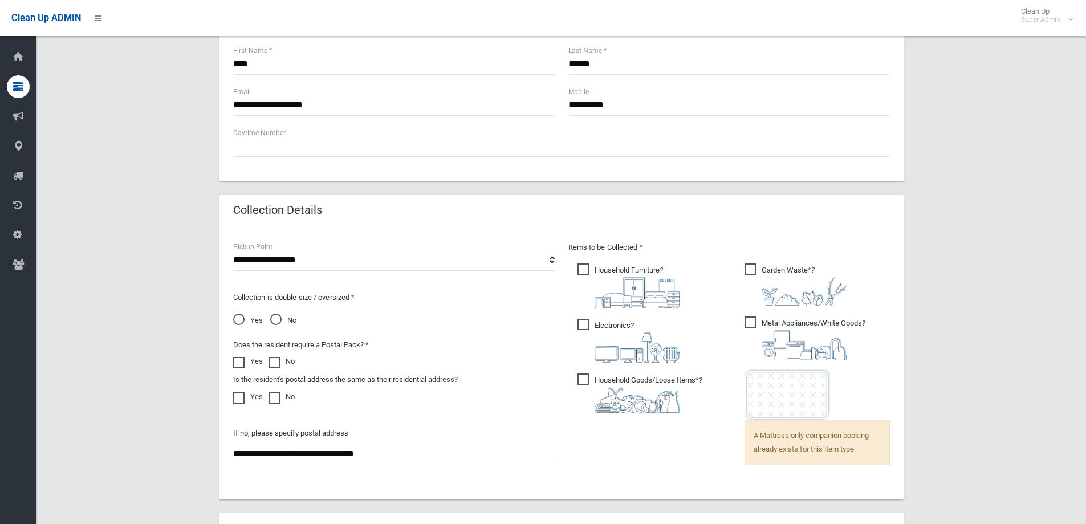
scroll to position [627, 0]
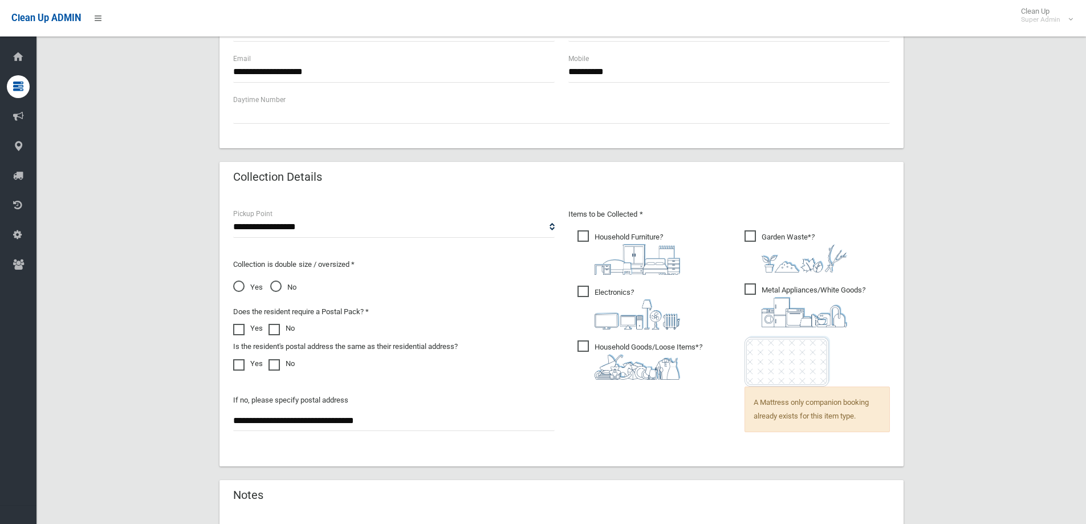
click at [801, 413] on span "A Mattress only companion booking already exists for this item type." at bounding box center [817, 410] width 145 height 46
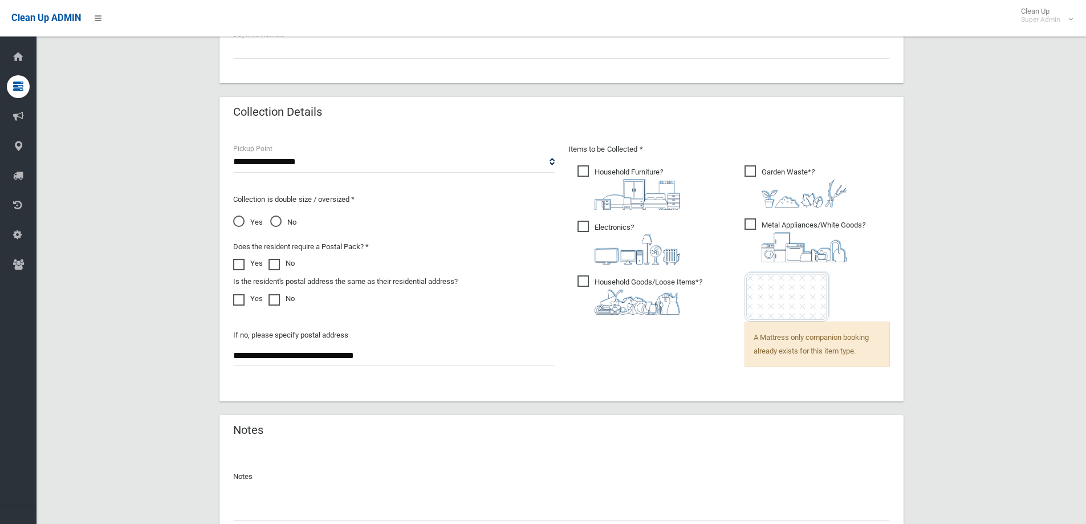
scroll to position [789, 0]
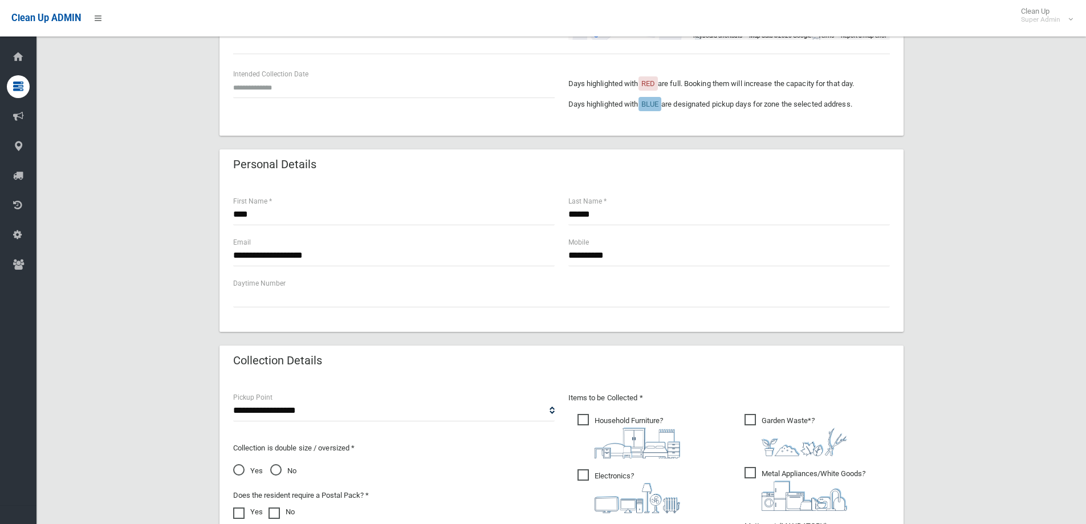
scroll to position [171, 0]
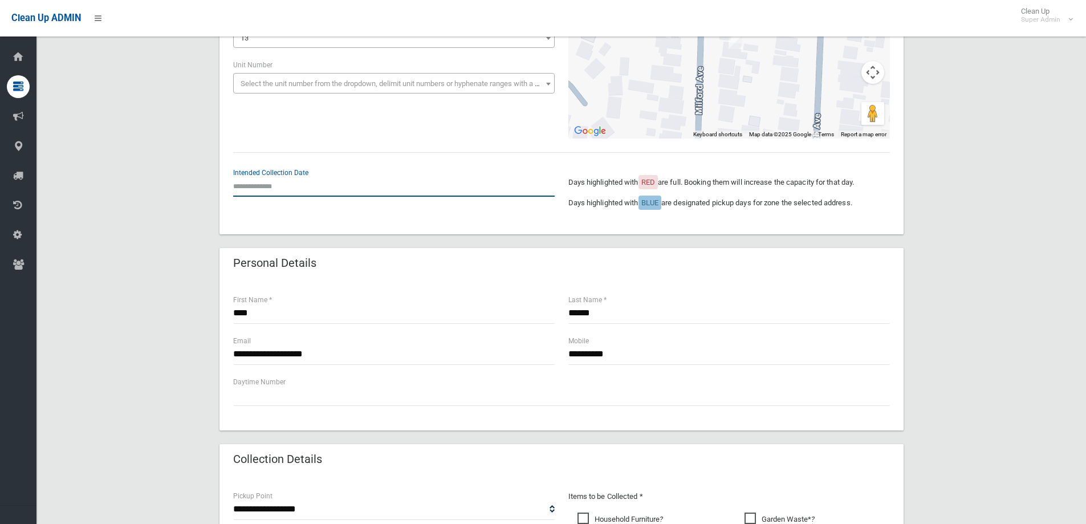
click at [270, 186] on input "text" at bounding box center [394, 186] width 322 height 21
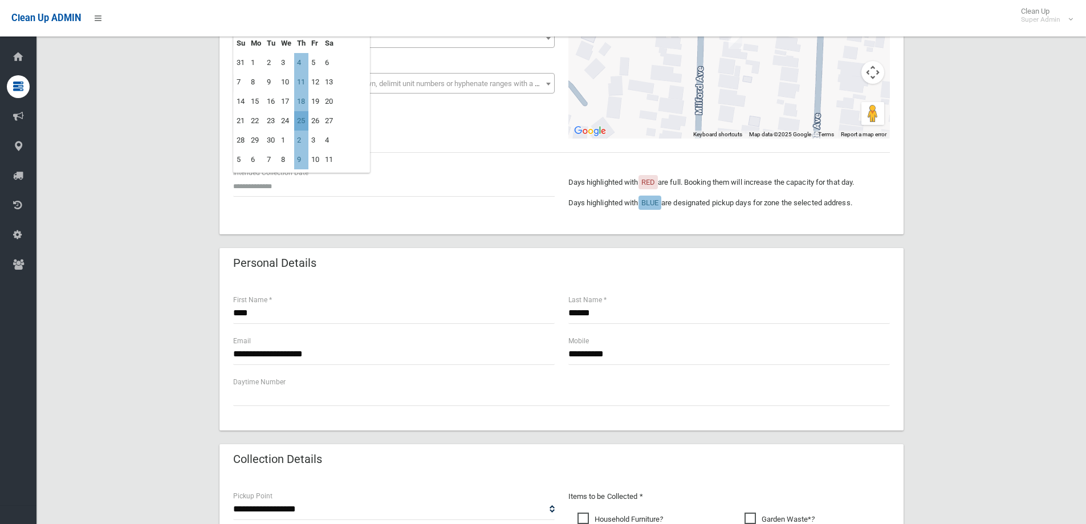
click at [299, 119] on td "25" at bounding box center [301, 120] width 14 height 19
type input "**********"
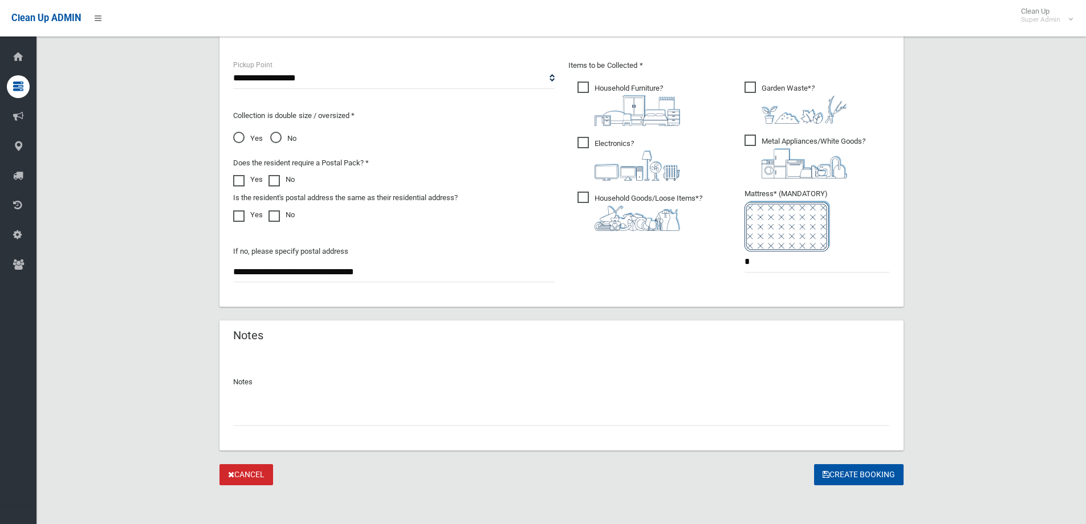
scroll to position [604, 0]
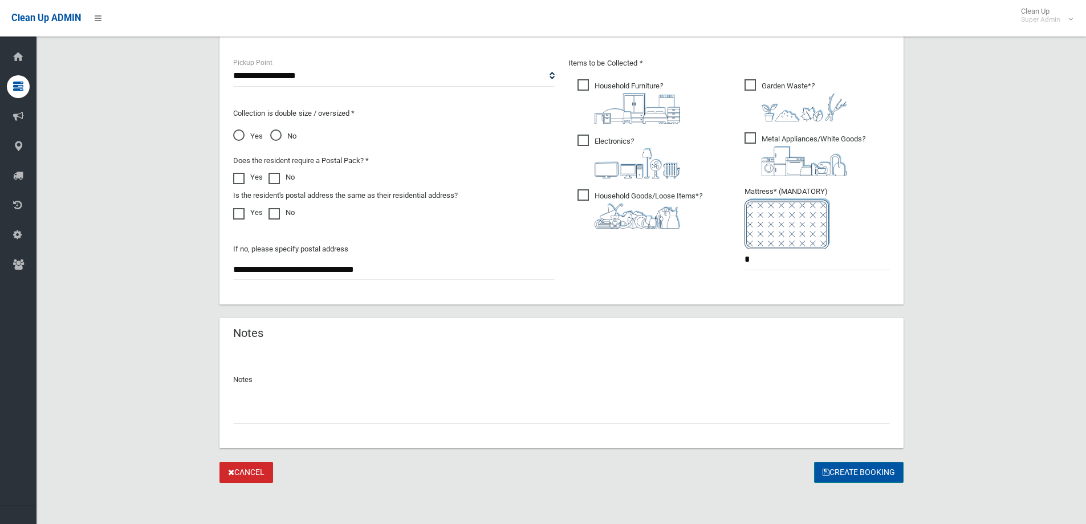
click at [859, 470] on button "Create Booking" at bounding box center [859, 472] width 90 height 21
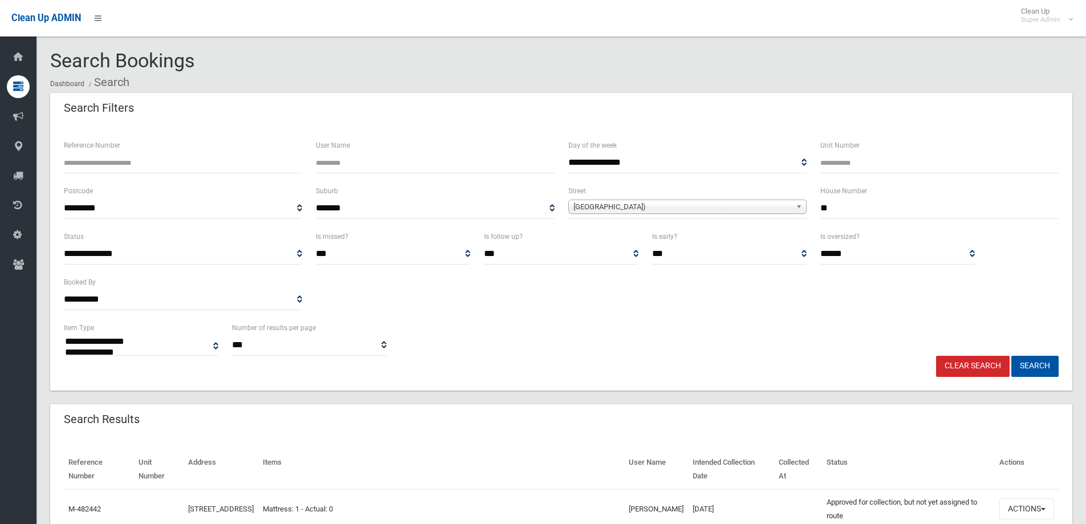
select select
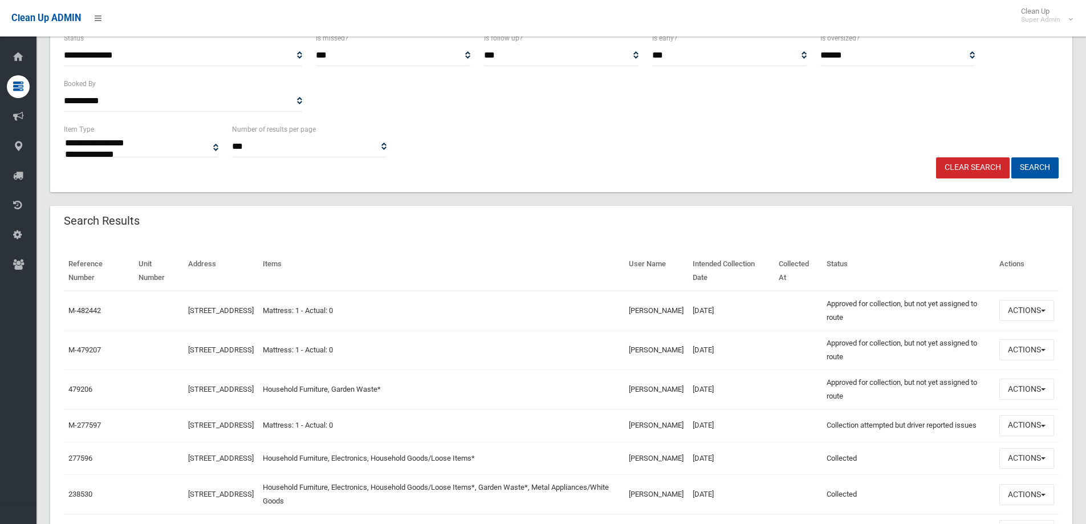
scroll to position [228, 0]
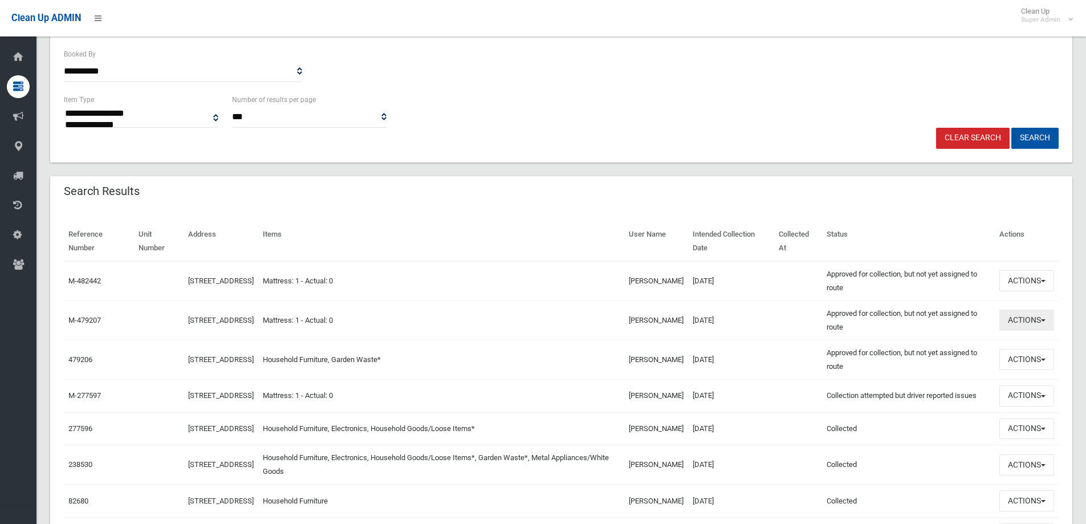
click at [1029, 316] on button "Actions" at bounding box center [1027, 320] width 55 height 21
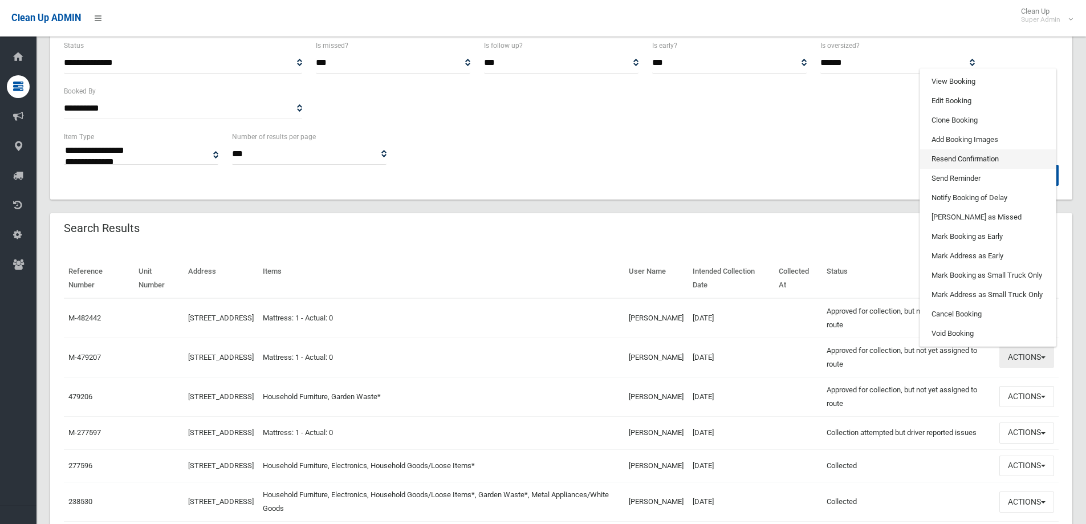
scroll to position [171, 0]
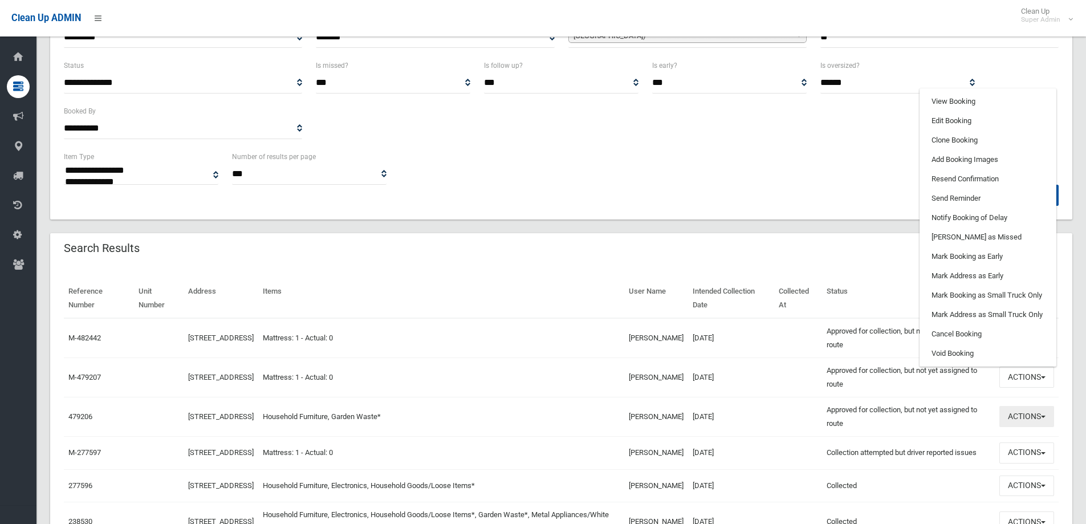
click at [1023, 417] on button "Actions" at bounding box center [1027, 416] width 55 height 21
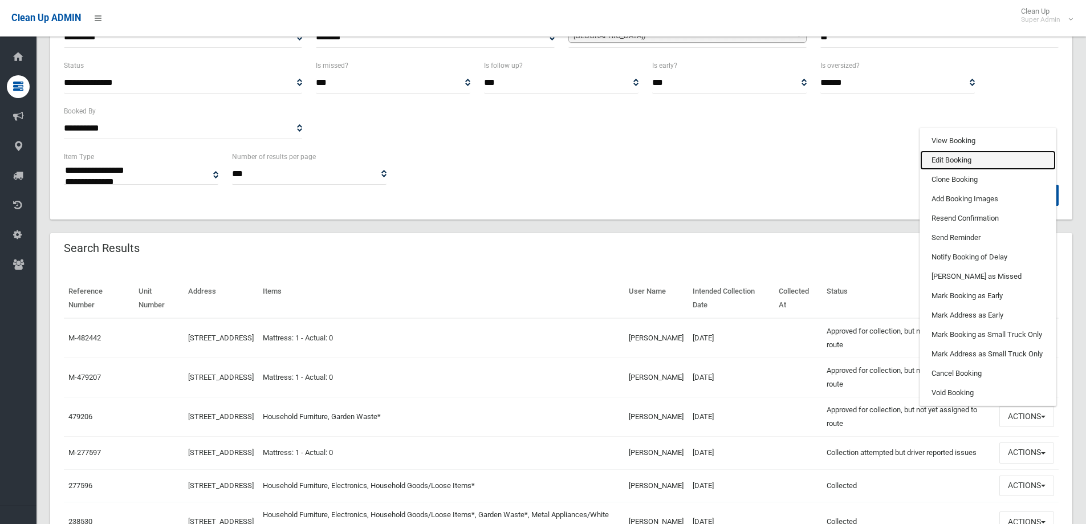
click at [946, 159] on link "Edit Booking" at bounding box center [988, 160] width 136 height 19
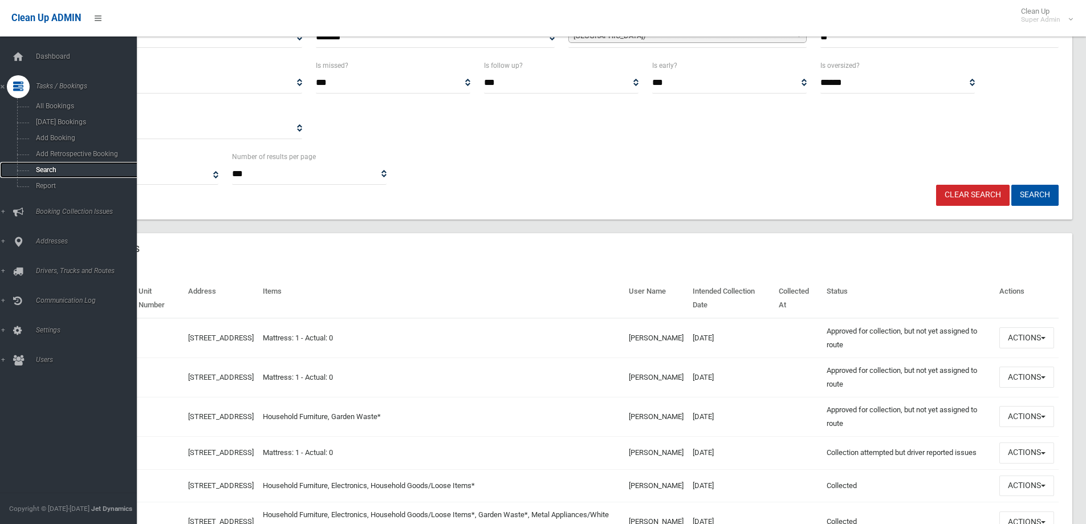
click at [47, 166] on span "Search" at bounding box center [84, 170] width 103 height 8
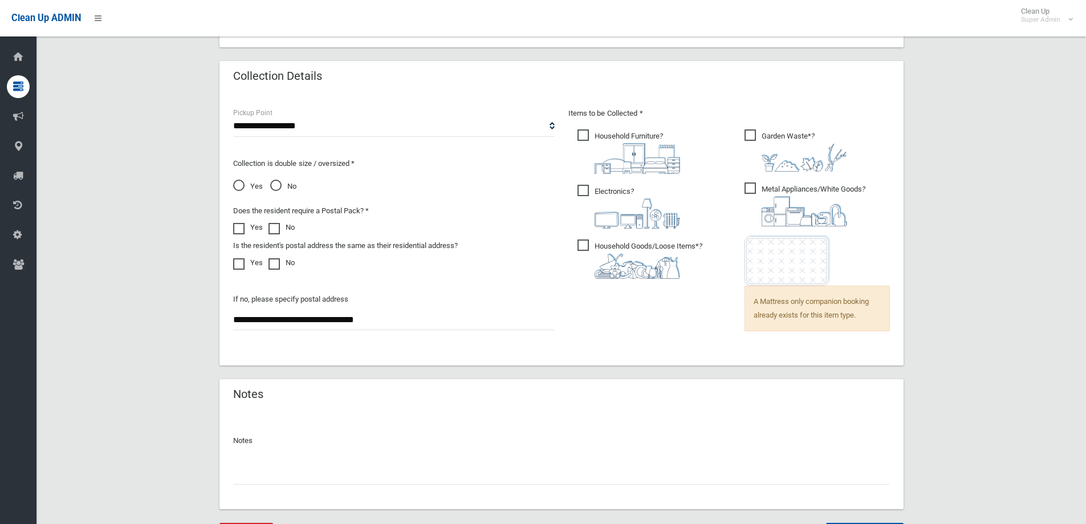
scroll to position [789, 0]
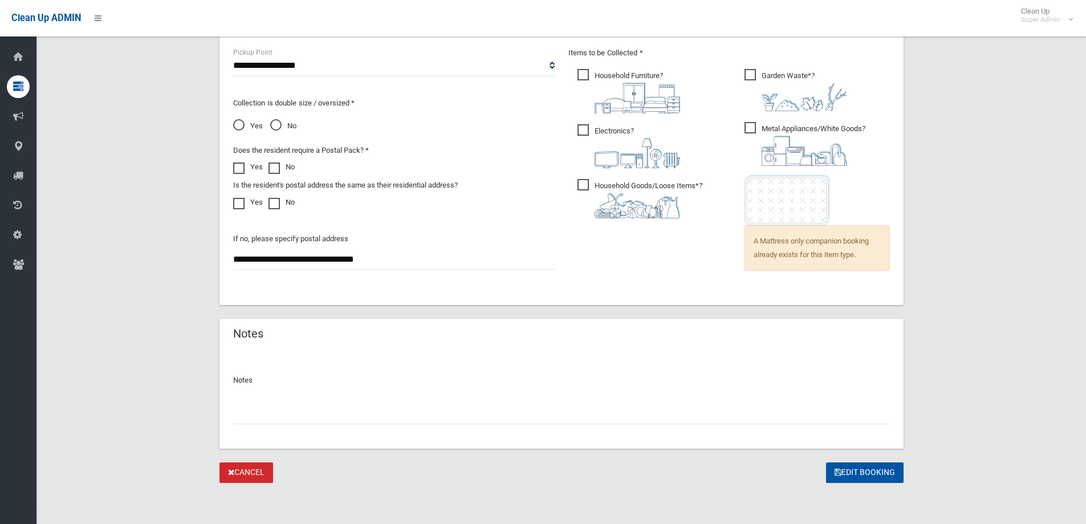
click at [790, 219] on img at bounding box center [788, 199] width 86 height 51
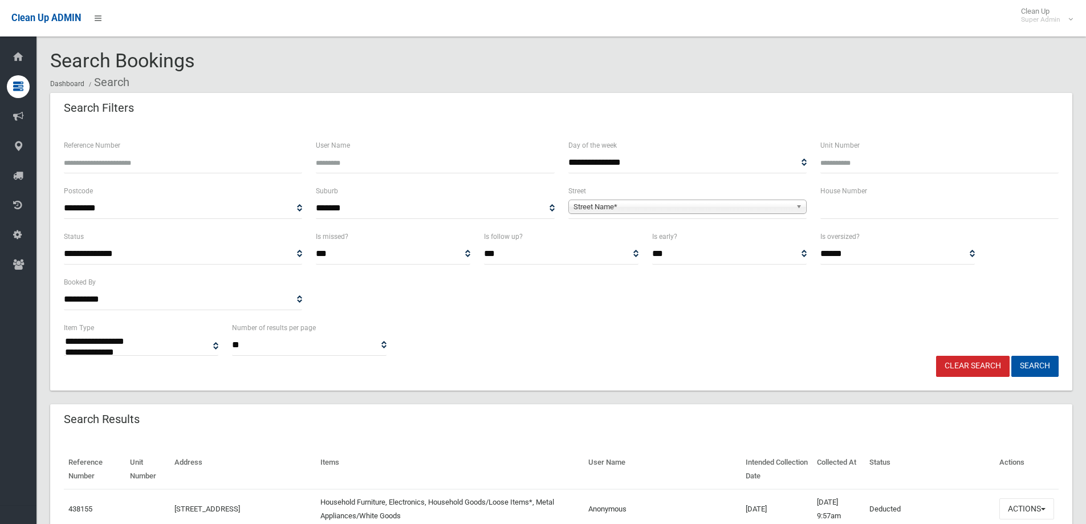
select select
click at [98, 165] on input "Reference Number" at bounding box center [183, 162] width 238 height 21
type input "******"
click at [1012, 356] on button "Search" at bounding box center [1035, 366] width 47 height 21
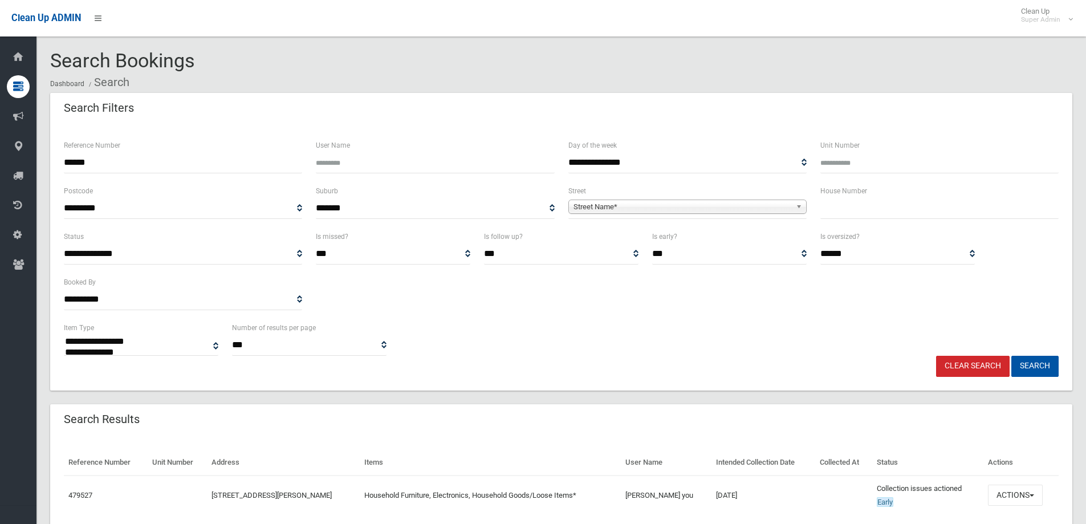
select select
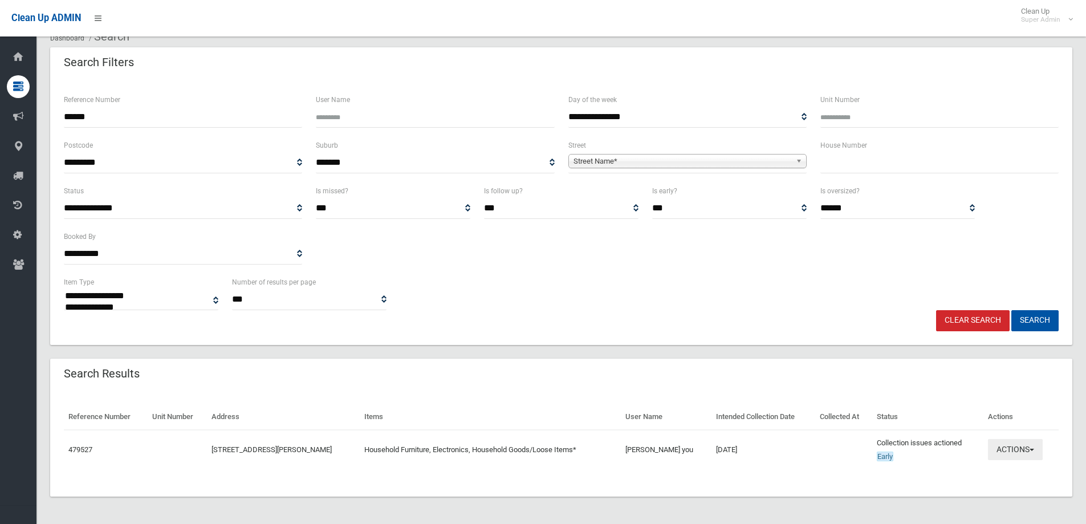
scroll to position [46, 0]
click at [1010, 446] on button "Actions" at bounding box center [1015, 449] width 55 height 21
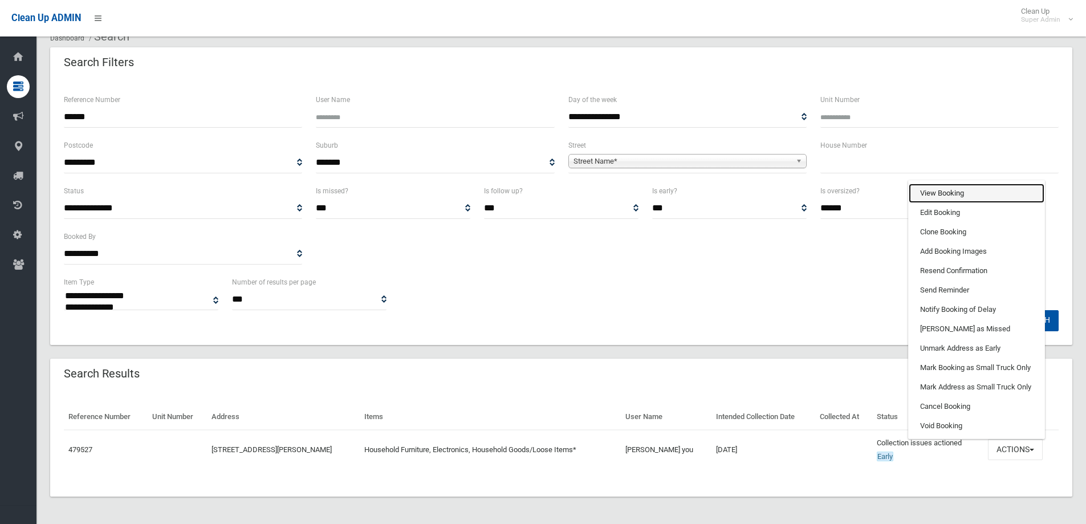
click at [938, 193] on link "View Booking" at bounding box center [977, 193] width 136 height 19
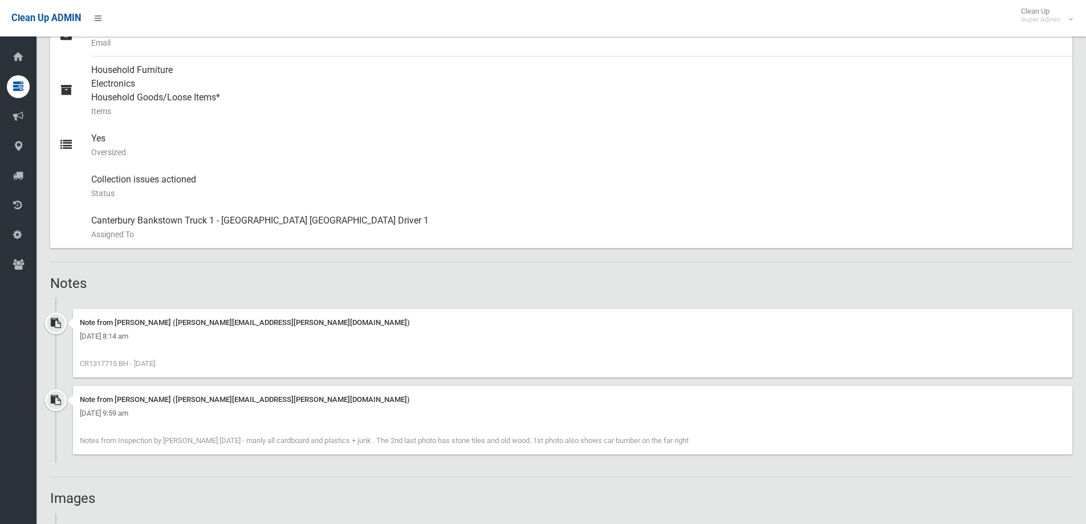
scroll to position [684, 0]
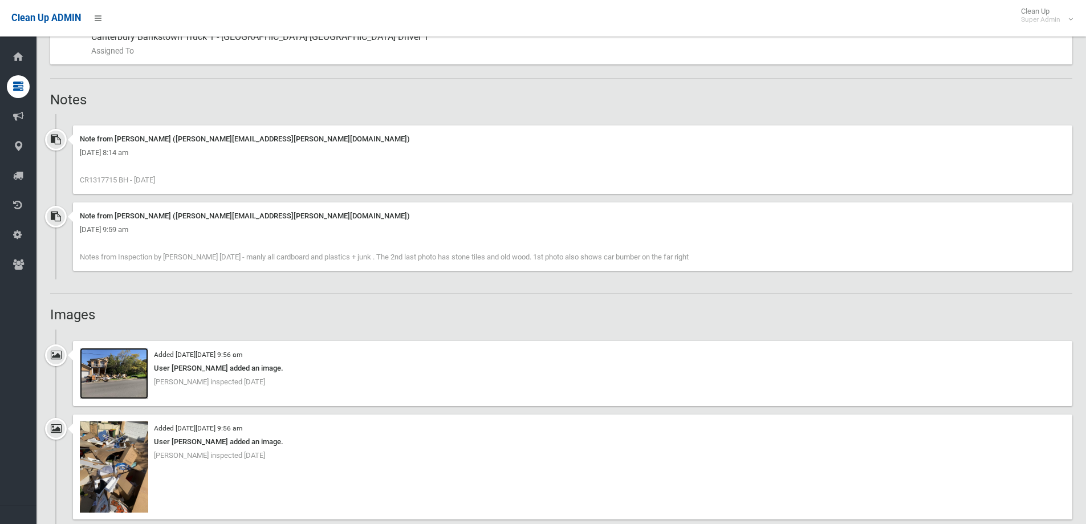
click at [107, 385] on img at bounding box center [114, 373] width 68 height 51
click at [109, 376] on img at bounding box center [114, 373] width 68 height 51
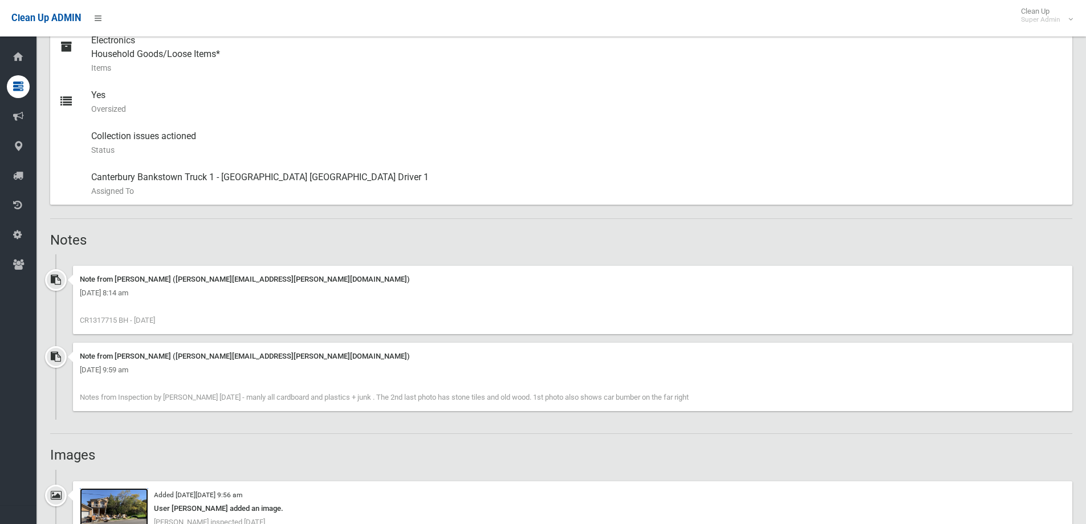
scroll to position [342, 0]
